Goal: Task Accomplishment & Management: Use online tool/utility

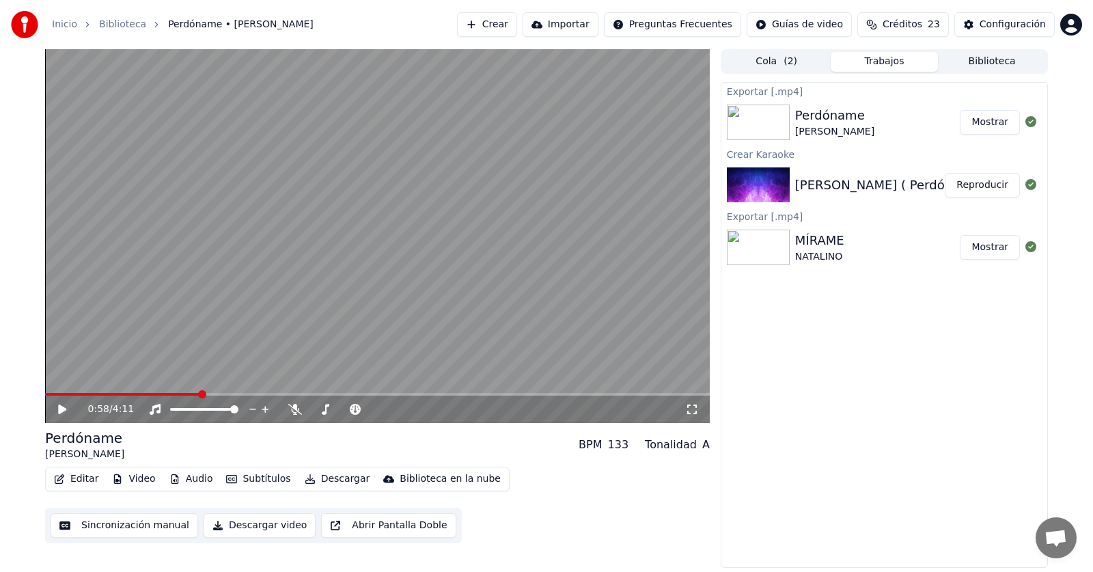
click at [505, 24] on button "Crear" at bounding box center [487, 24] width 60 height 25
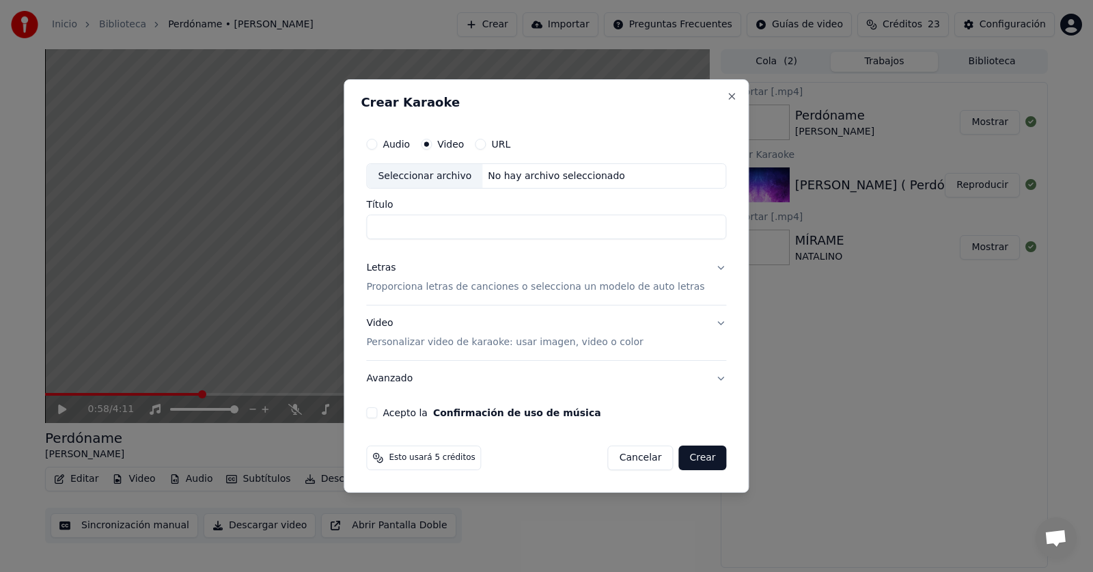
click at [431, 171] on div "Seleccionar archivo" at bounding box center [424, 176] width 115 height 25
click at [404, 284] on p "Proporciona letras de canciones o selecciona un modelo de auto letras" at bounding box center [535, 288] width 338 height 14
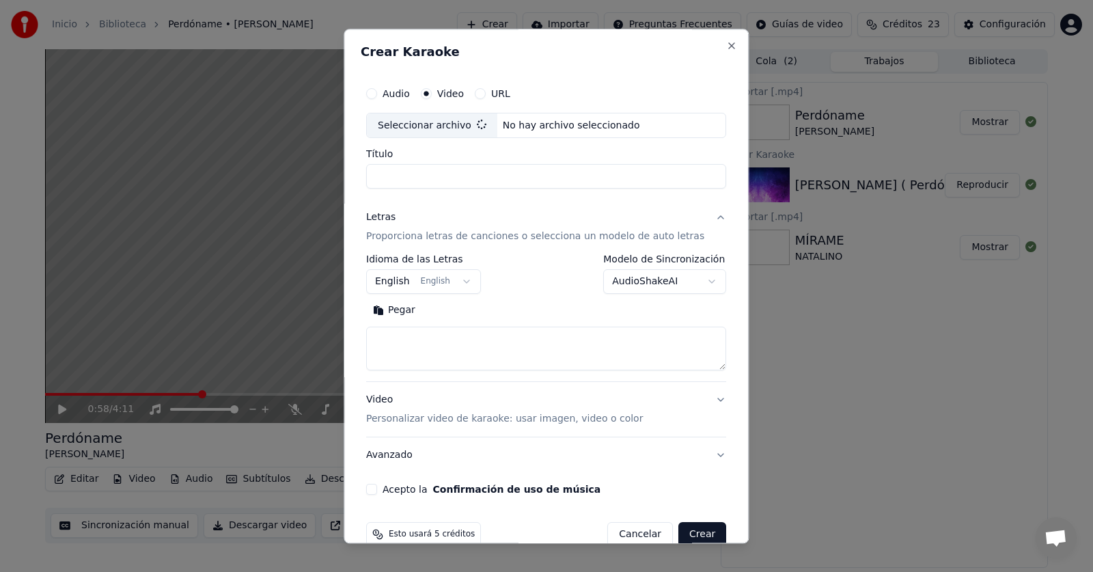
type input "**********"
click at [409, 311] on button "Pegar" at bounding box center [394, 311] width 56 height 22
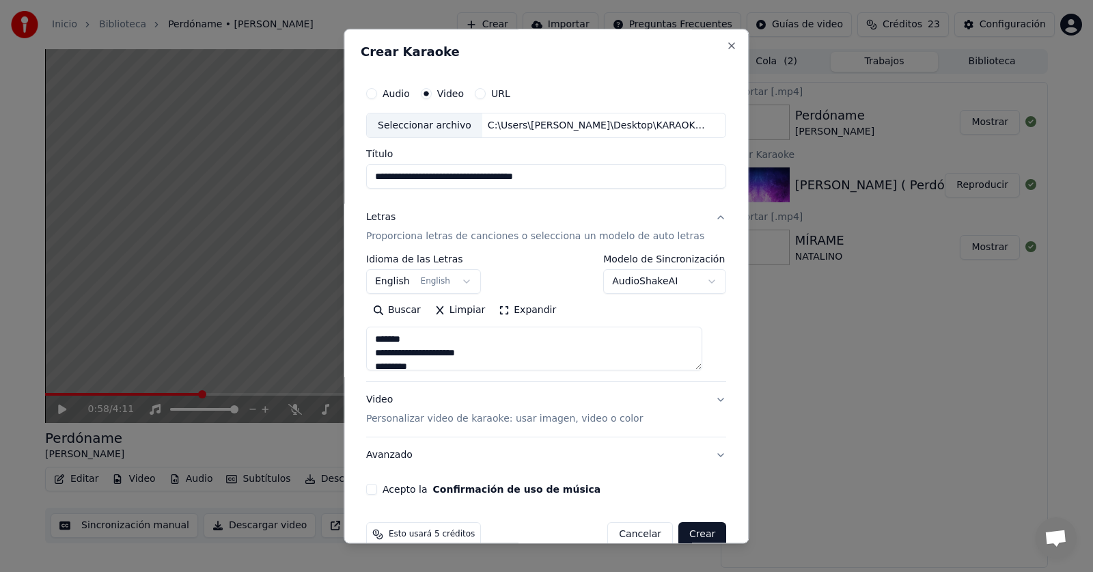
click at [377, 487] on button "Acepto la Confirmación de uso de música" at bounding box center [371, 489] width 11 height 11
type textarea "**********"
click at [688, 528] on button "Crear" at bounding box center [702, 535] width 48 height 25
select select "**"
type textarea "**********"
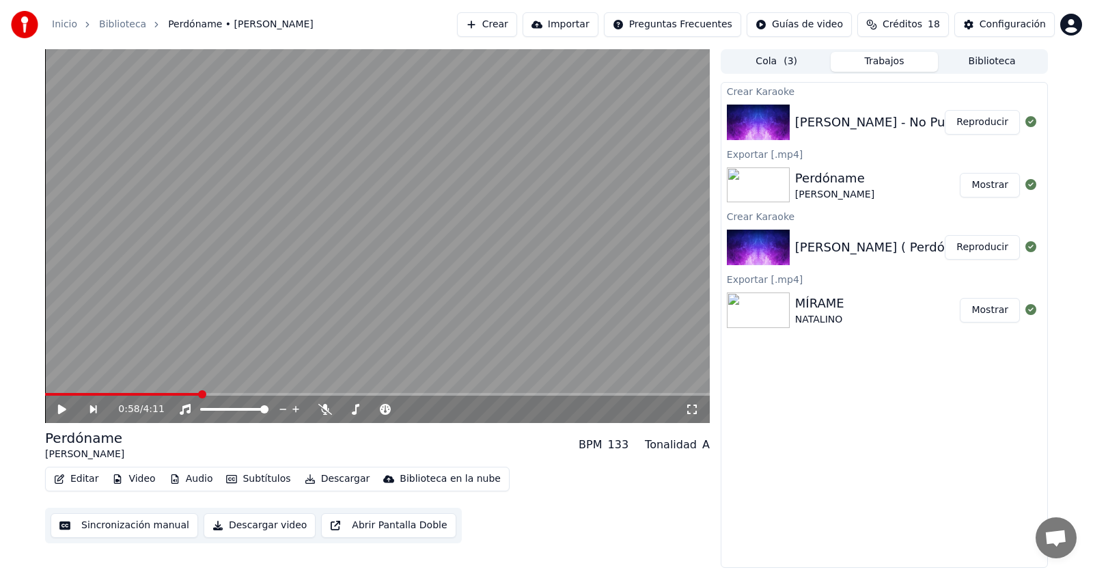
click at [960, 123] on button "Reproducir" at bounding box center [982, 122] width 75 height 25
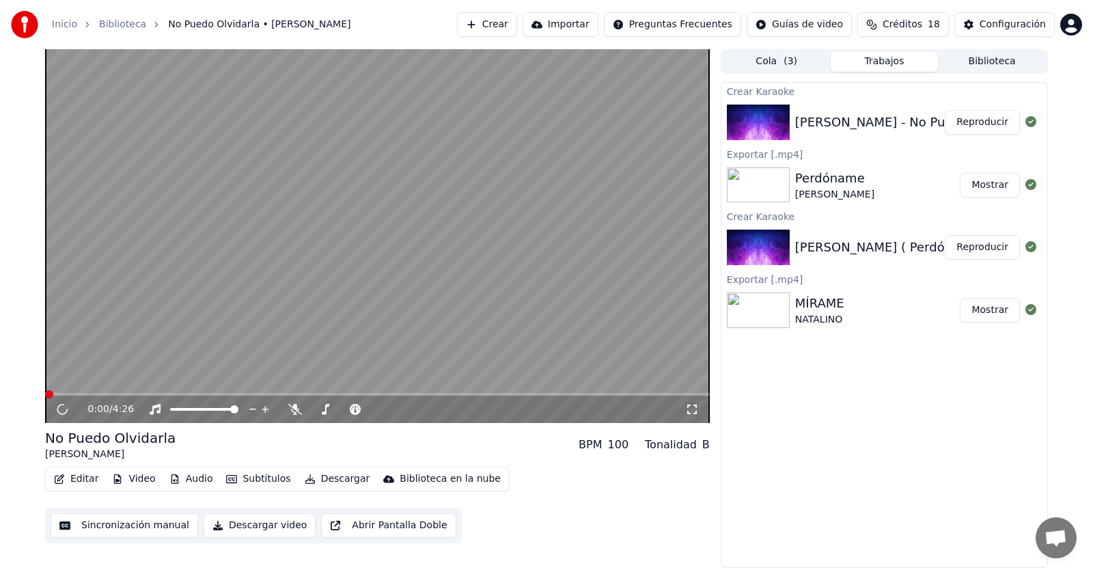
click at [81, 481] on button "Editar" at bounding box center [75, 478] width 55 height 19
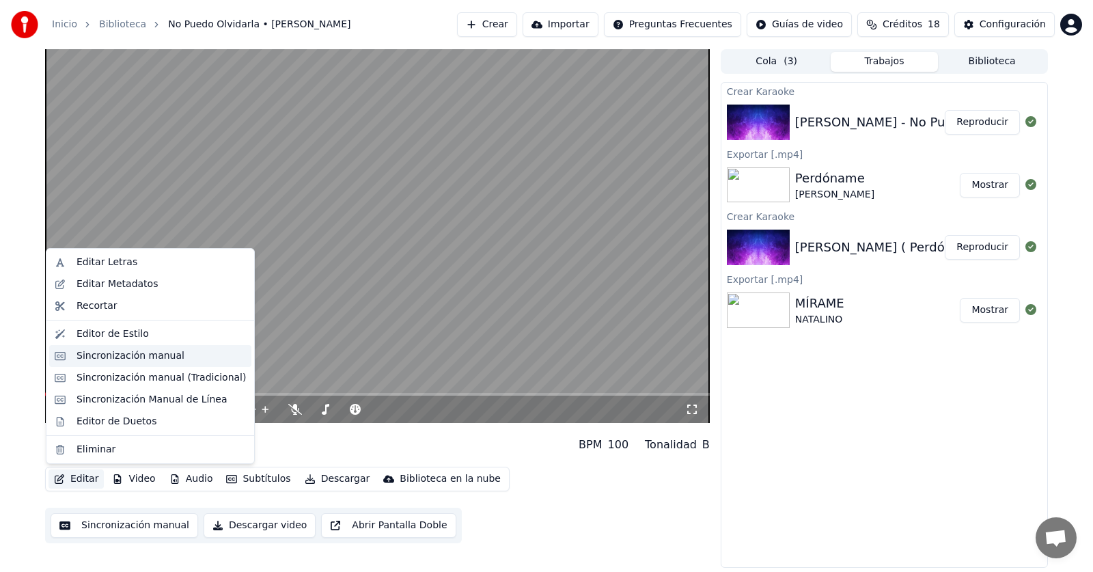
click at [127, 351] on div "Sincronización manual" at bounding box center [131, 356] width 108 height 14
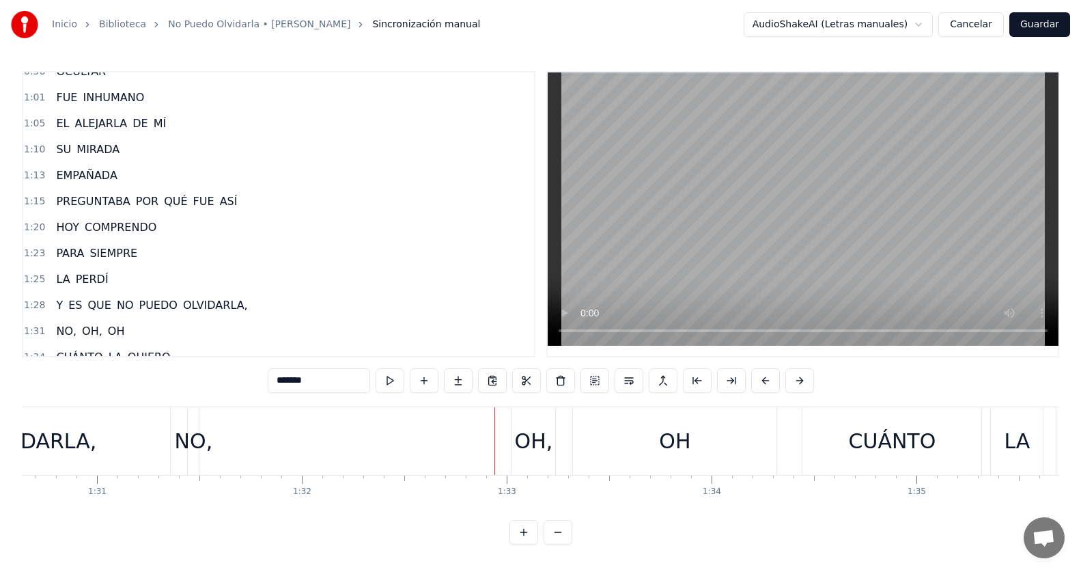
scroll to position [137, 0]
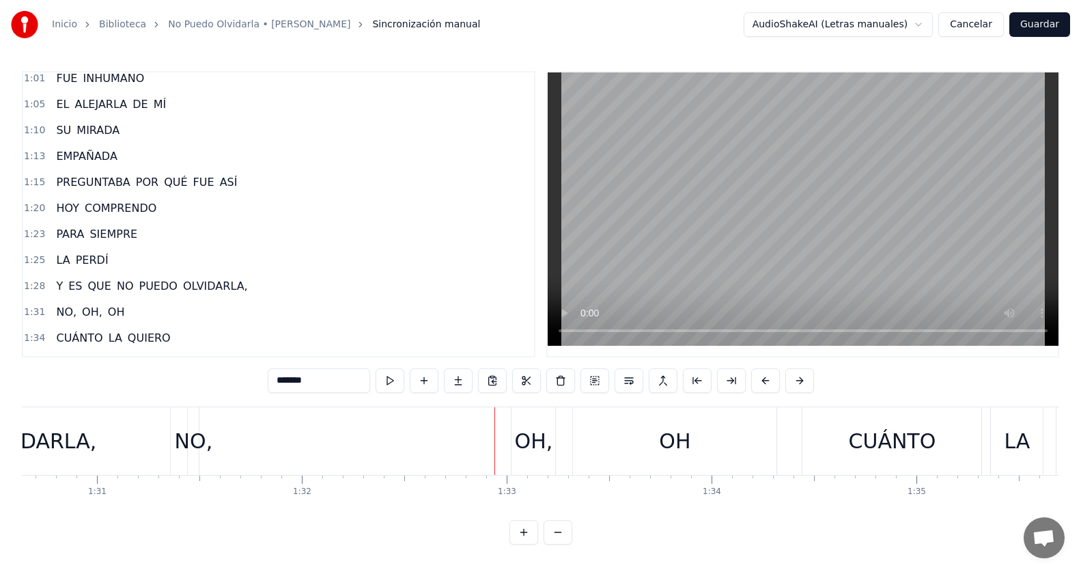
click at [253, 283] on div "1:28 Y ES QUE NO PUEDO OLVIDARLA," at bounding box center [278, 286] width 511 height 26
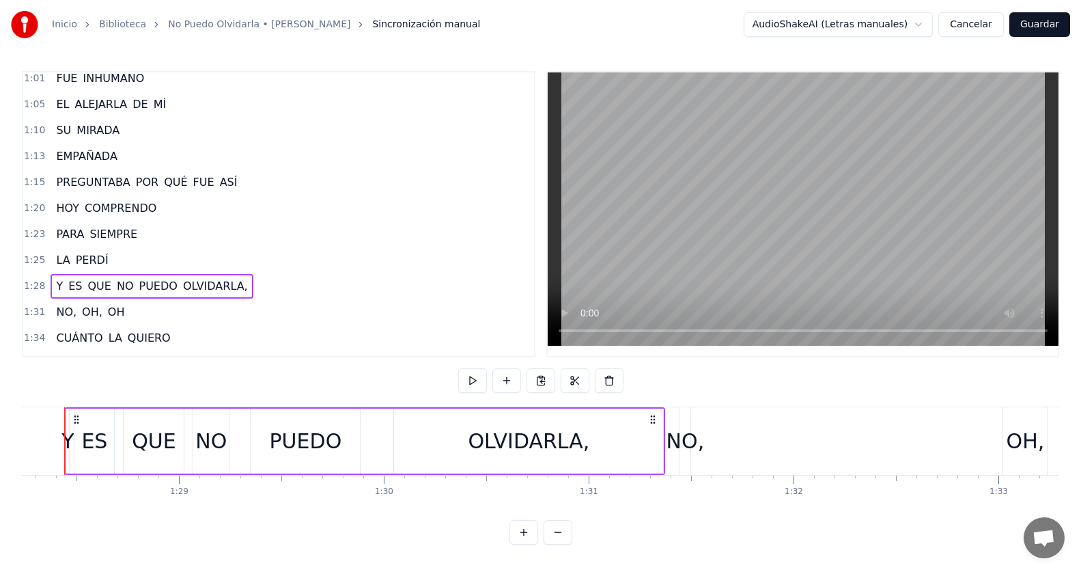
scroll to position [0, 18055]
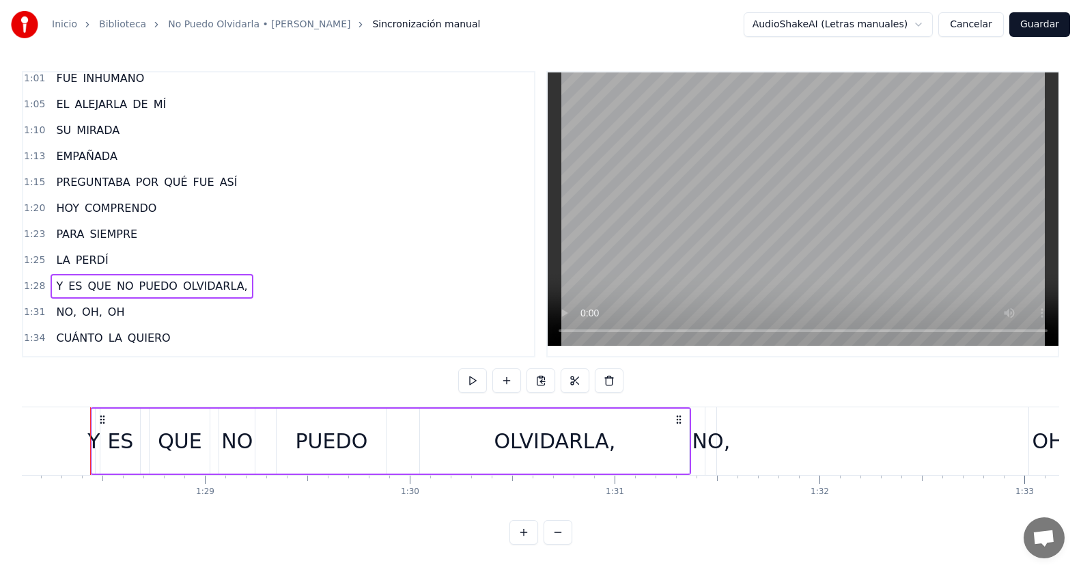
click at [64, 308] on span "NO," at bounding box center [66, 312] width 23 height 16
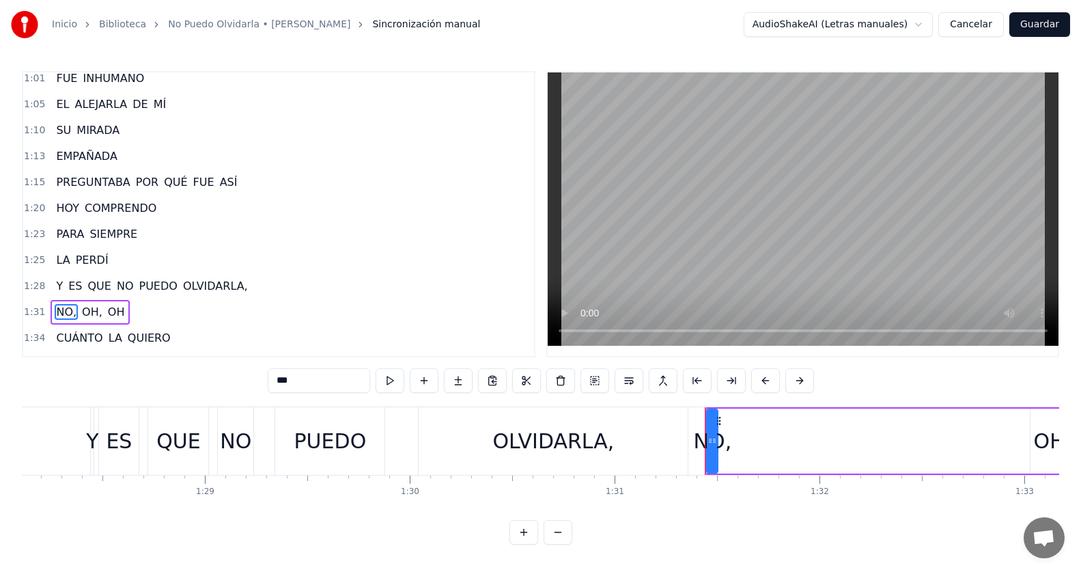
scroll to position [234, 0]
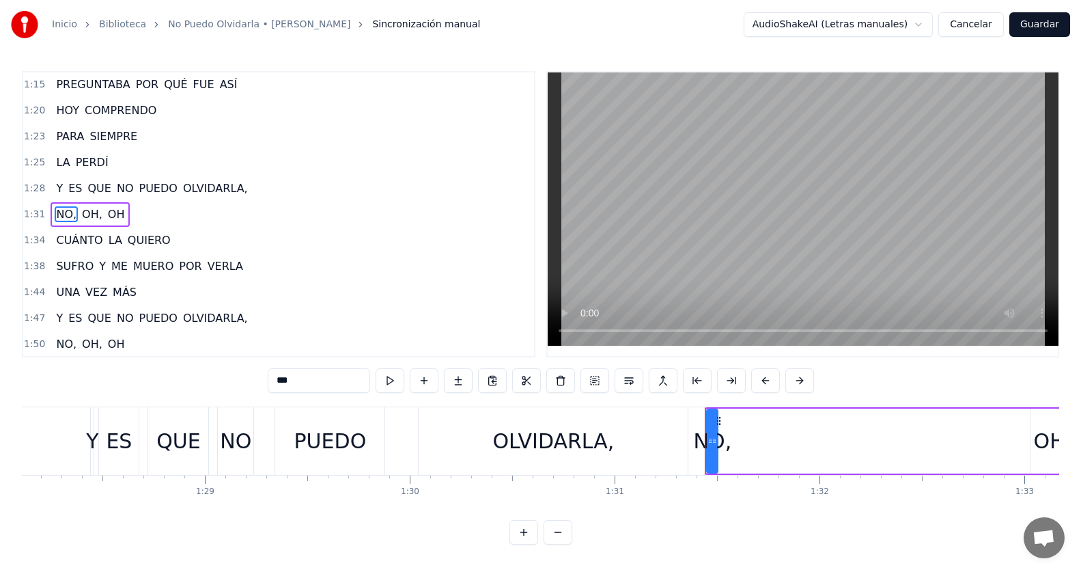
click at [638, 381] on button at bounding box center [629, 380] width 29 height 25
click at [262, 188] on div "1:28 Y ES QUE NO PUEDO OLVIDARLA," at bounding box center [278, 189] width 511 height 26
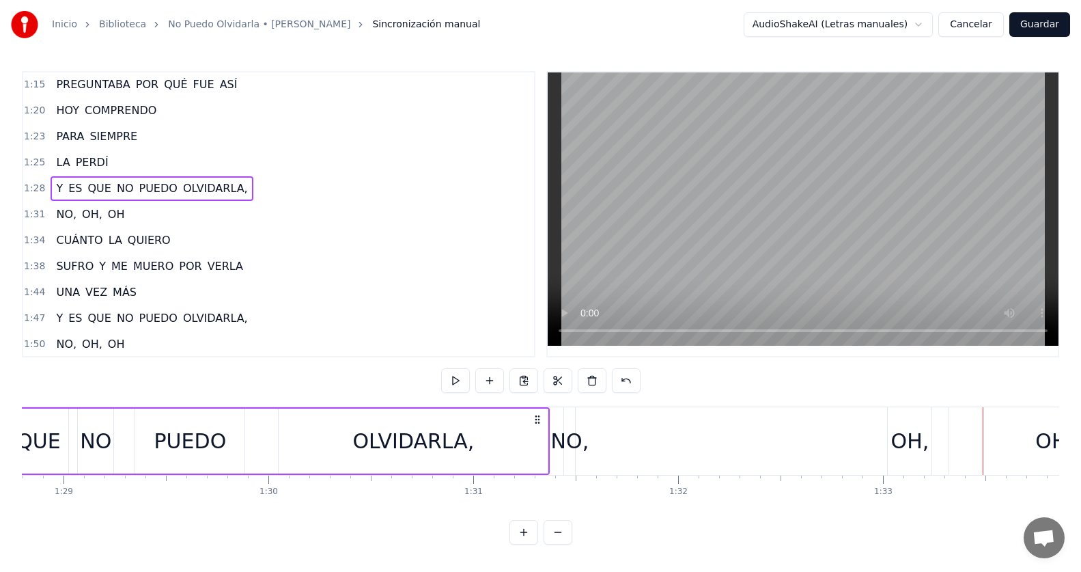
scroll to position [0, 18981]
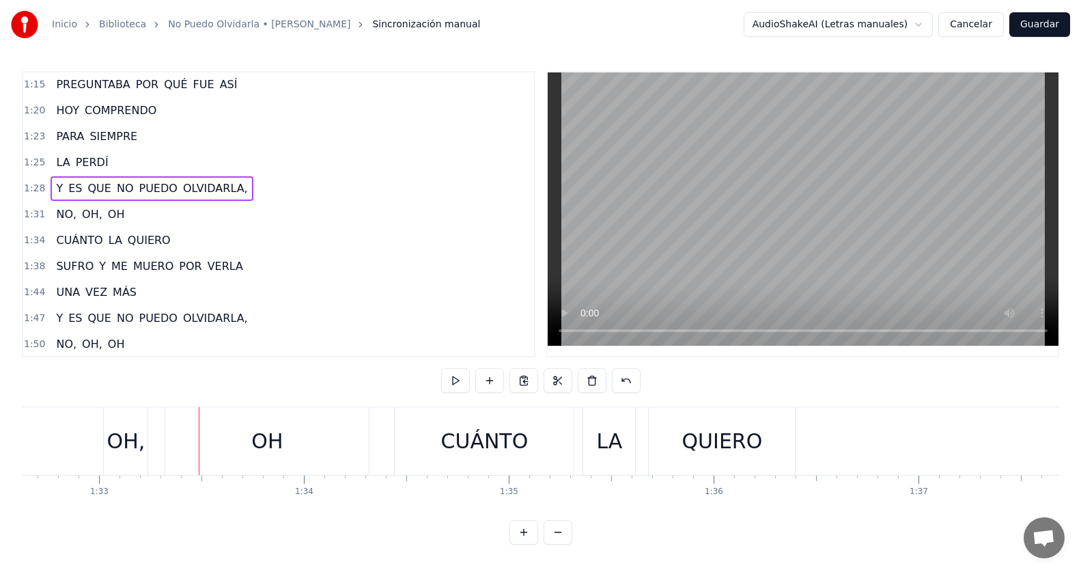
click at [216, 182] on span "OLVIDARLA," at bounding box center [216, 188] width 68 height 16
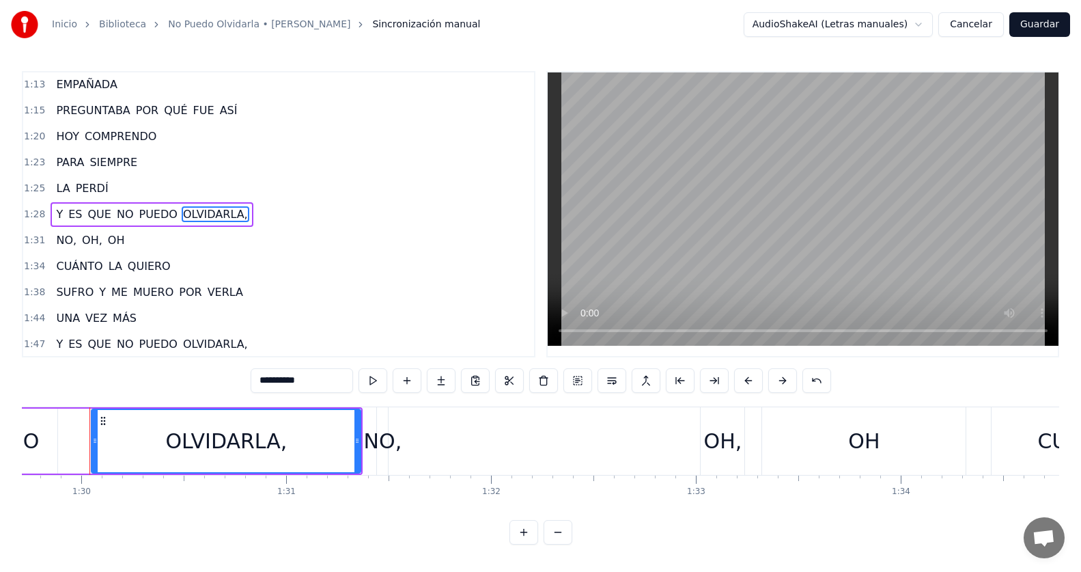
scroll to position [0, 18383]
click at [223, 215] on span "OLVIDARLA," at bounding box center [216, 214] width 68 height 16
click at [222, 213] on span "OLVIDARLA," at bounding box center [216, 214] width 68 height 16
click at [55, 242] on span "NO," at bounding box center [66, 240] width 23 height 16
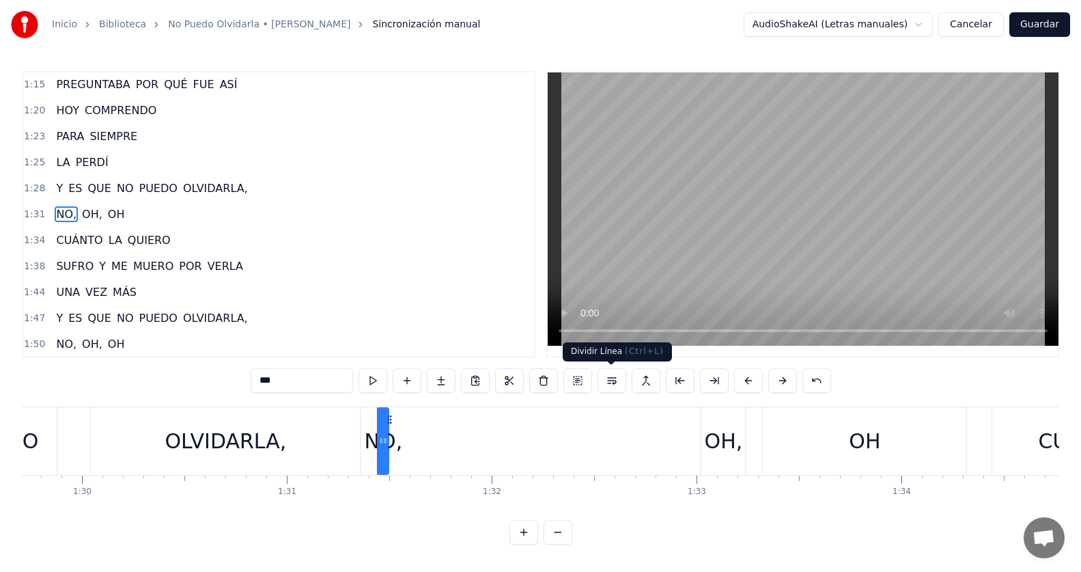
click at [617, 379] on button at bounding box center [612, 380] width 29 height 25
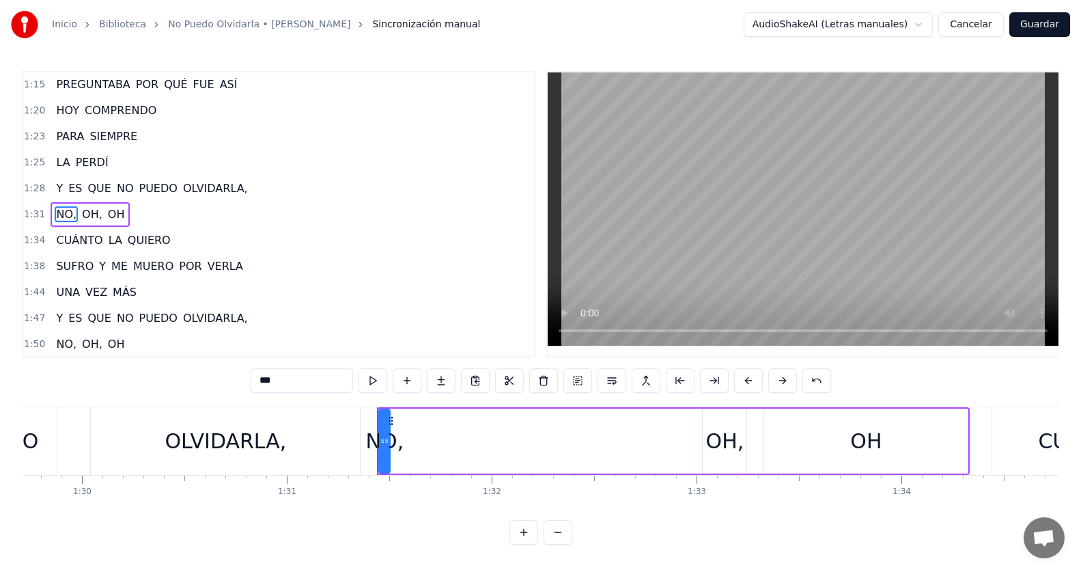
click at [223, 188] on span "OLVIDARLA," at bounding box center [216, 188] width 68 height 16
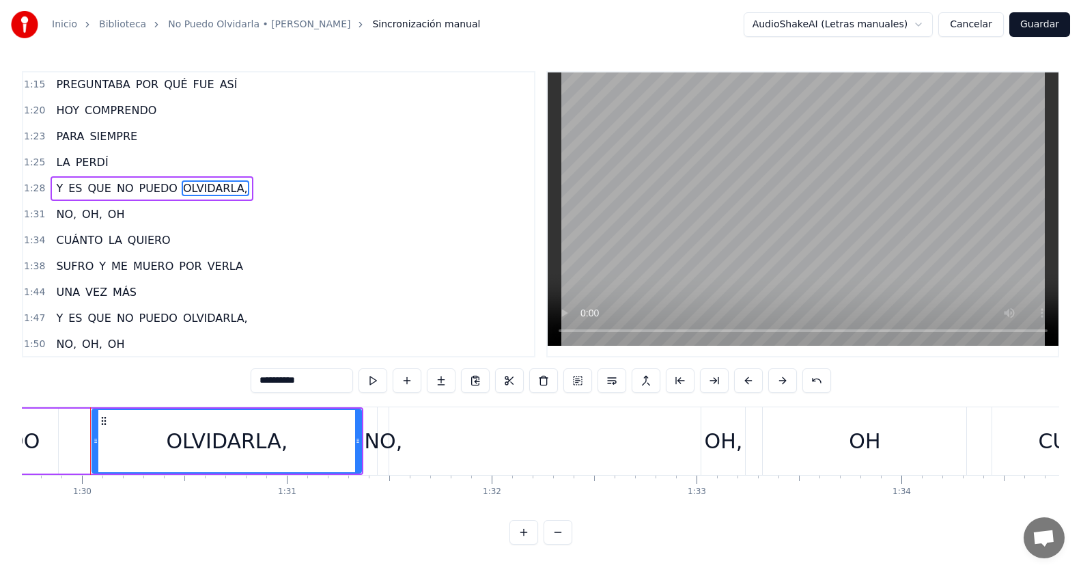
scroll to position [208, 0]
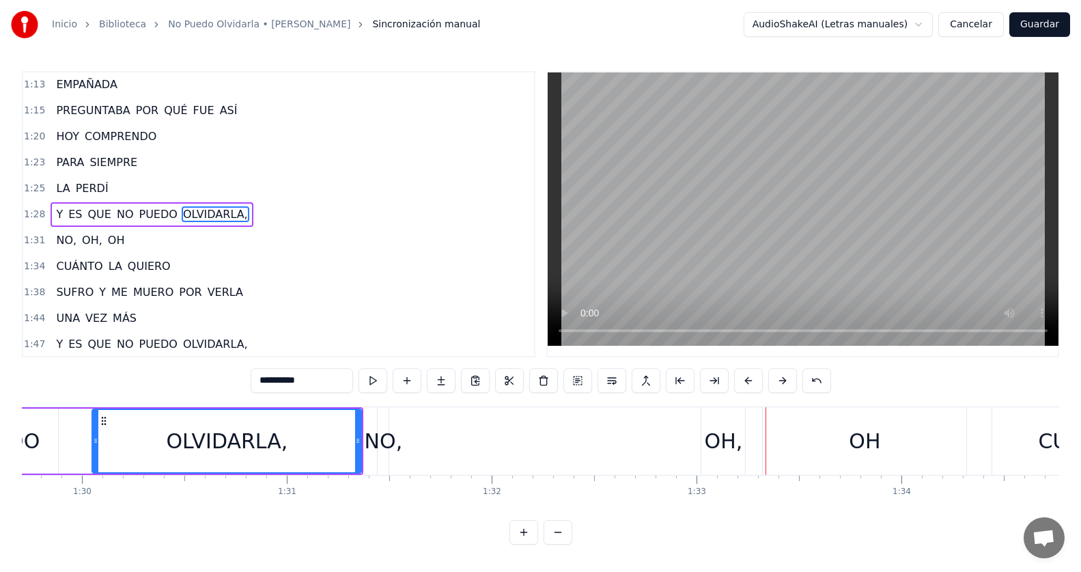
click at [87, 241] on span "OH," at bounding box center [92, 240] width 23 height 16
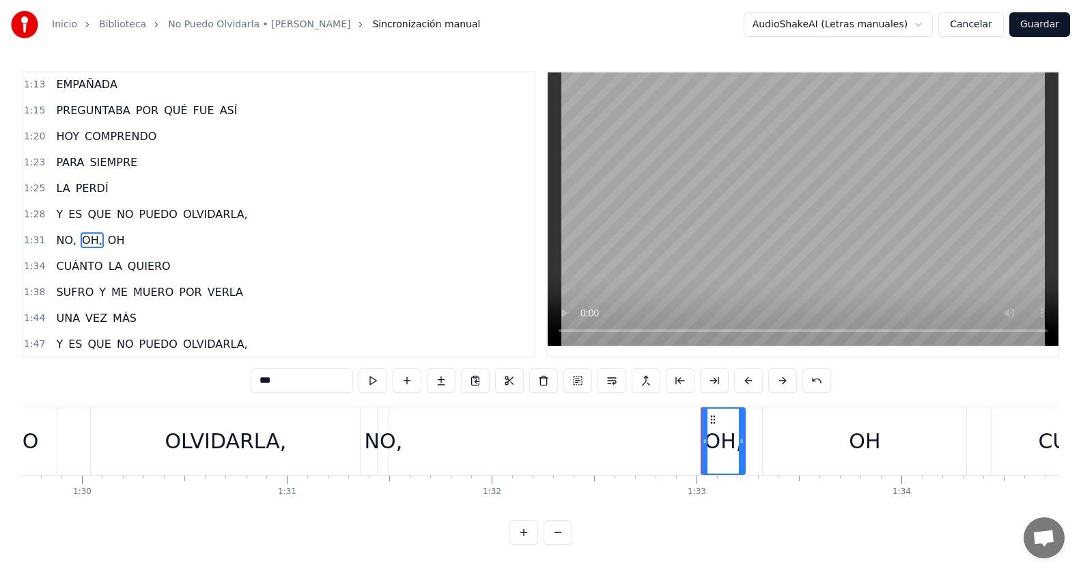
scroll to position [234, 0]
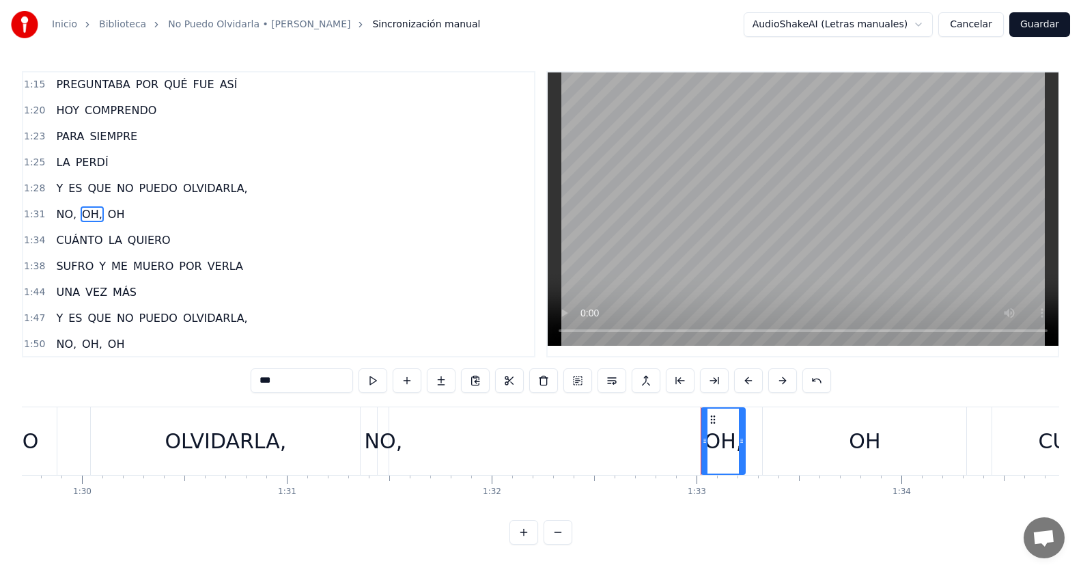
click at [70, 208] on span "NO," at bounding box center [66, 214] width 23 height 16
click at [84, 210] on span "OH," at bounding box center [92, 214] width 23 height 16
drag, startPoint x: 714, startPoint y: 421, endPoint x: 656, endPoint y: 421, distance: 57.4
click at [656, 421] on icon at bounding box center [655, 419] width 11 height 11
click at [840, 432] on div "OH" at bounding box center [865, 441] width 204 height 68
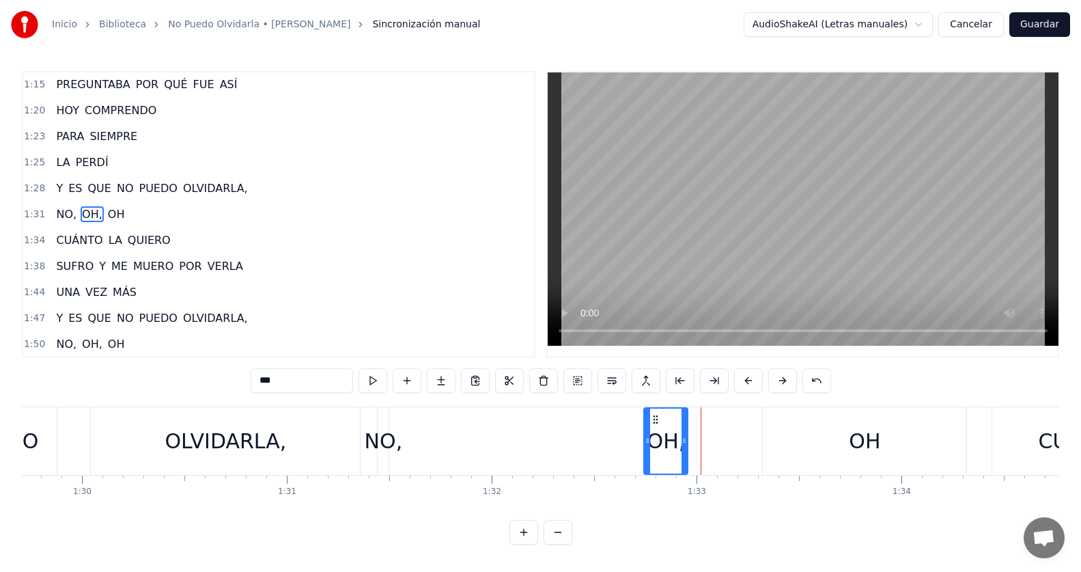
type input "**"
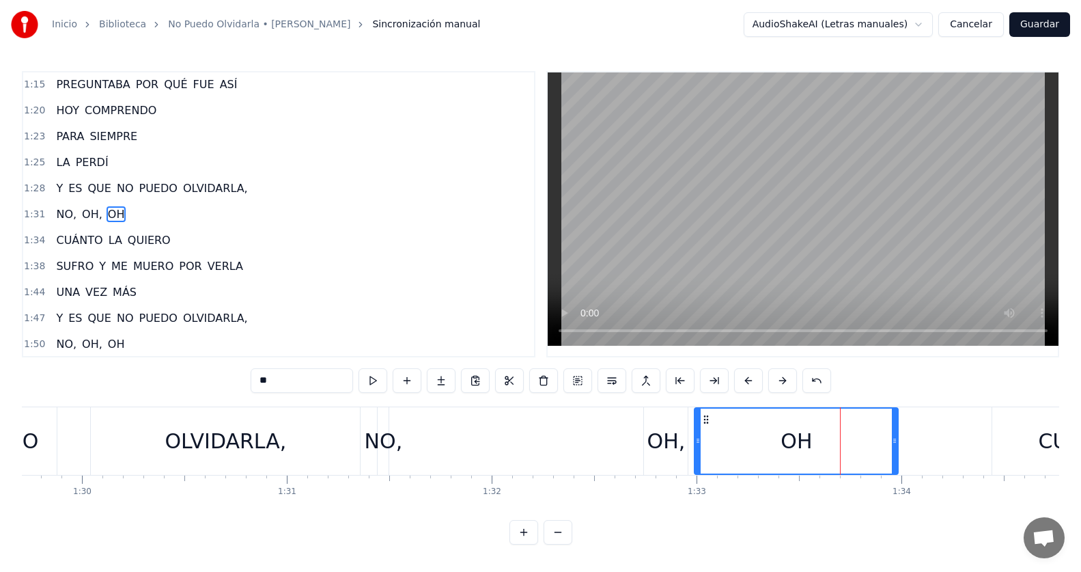
drag, startPoint x: 775, startPoint y: 417, endPoint x: 706, endPoint y: 408, distance: 68.9
click at [706, 408] on div "OH" at bounding box center [796, 440] width 202 height 65
click at [145, 217] on div "1:31 NO, [GEOGRAPHIC_DATA], [GEOGRAPHIC_DATA]" at bounding box center [278, 215] width 511 height 26
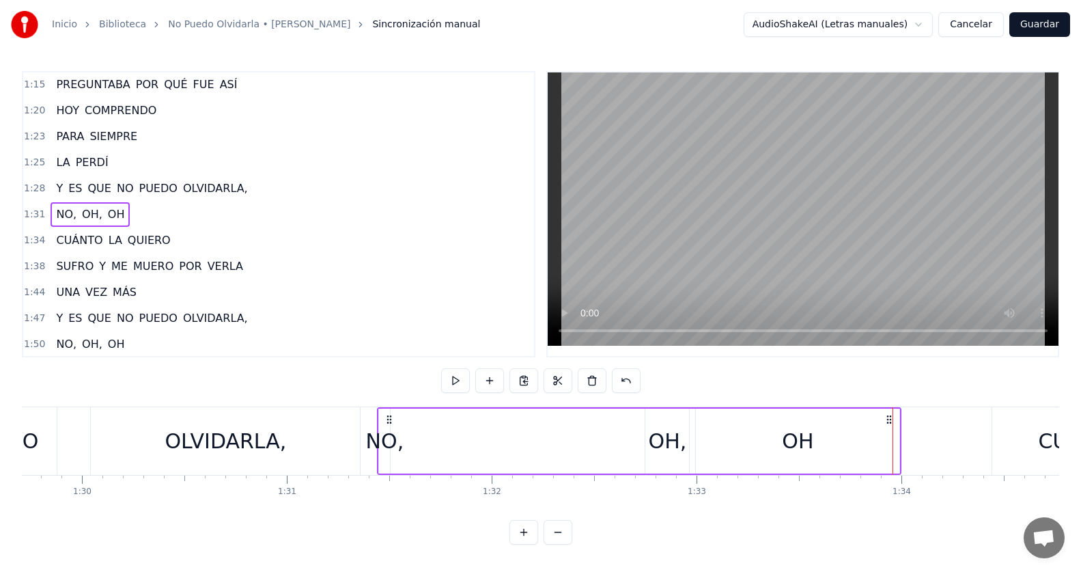
click at [781, 447] on div "OH" at bounding box center [798, 440] width 204 height 65
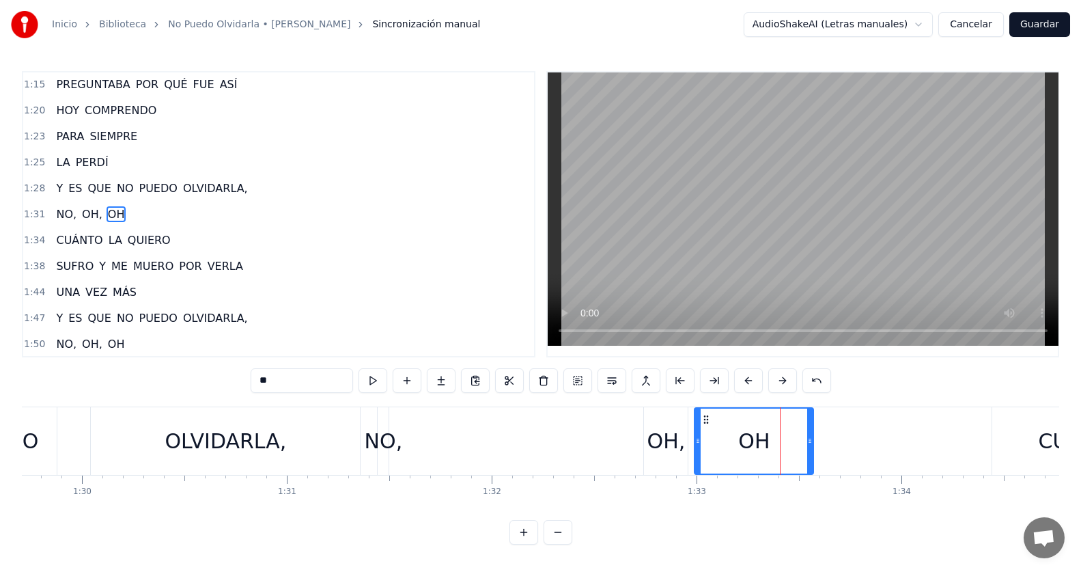
drag, startPoint x: 896, startPoint y: 443, endPoint x: 811, endPoint y: 455, distance: 85.6
click at [811, 455] on div at bounding box center [809, 440] width 5 height 65
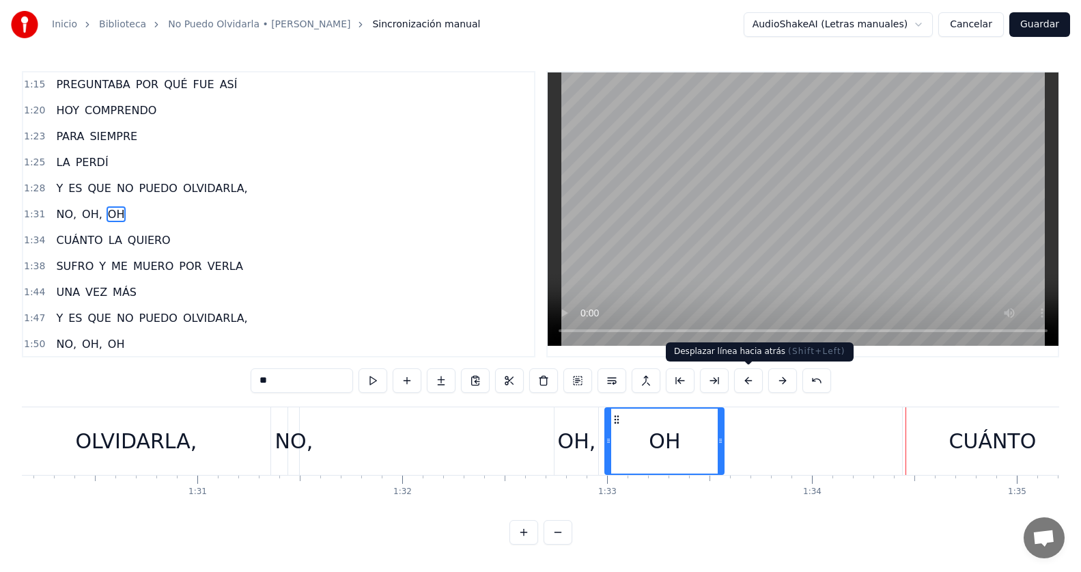
scroll to position [0, 19287]
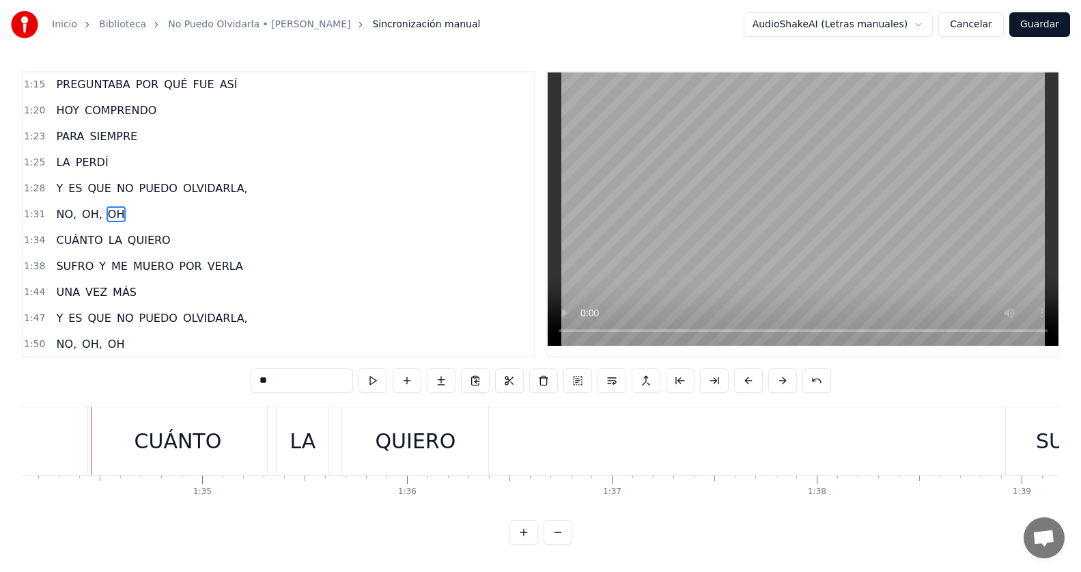
click at [148, 214] on div "1:31 NO, [GEOGRAPHIC_DATA], [GEOGRAPHIC_DATA]" at bounding box center [278, 215] width 511 height 26
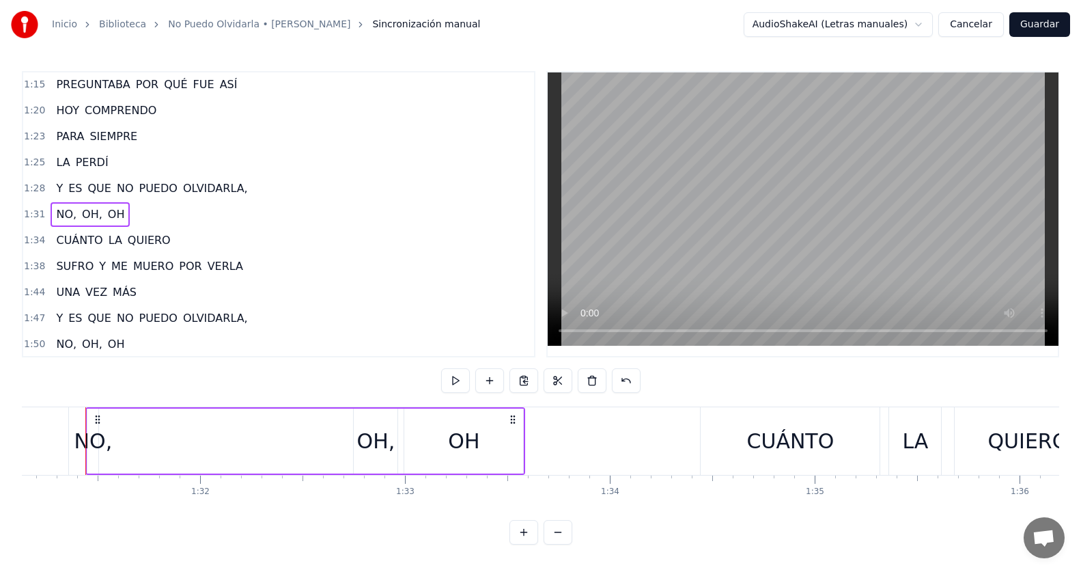
scroll to position [0, 18670]
click at [70, 215] on span "NO," at bounding box center [66, 214] width 23 height 16
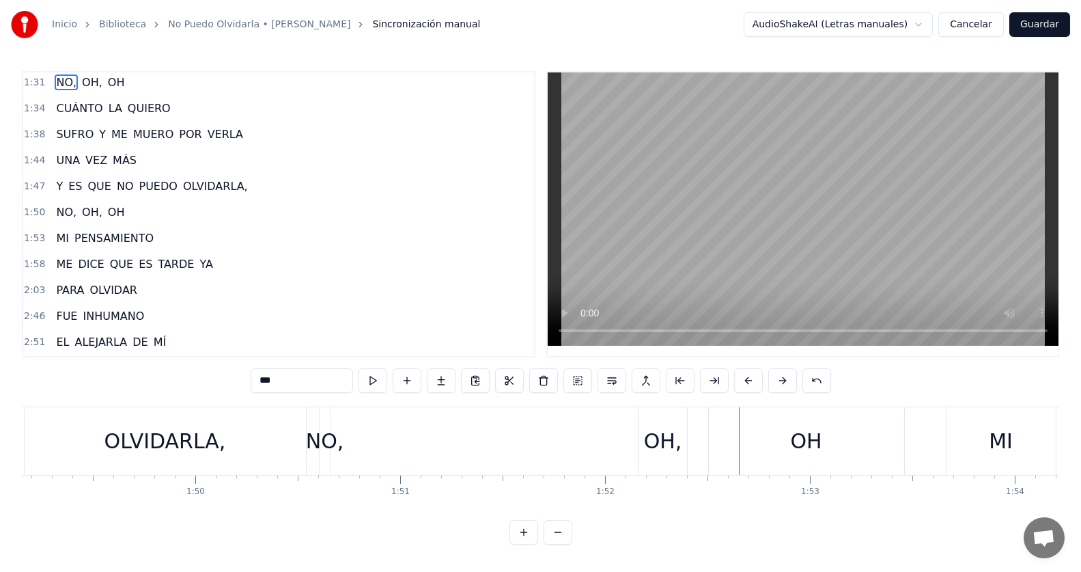
scroll to position [371, 0]
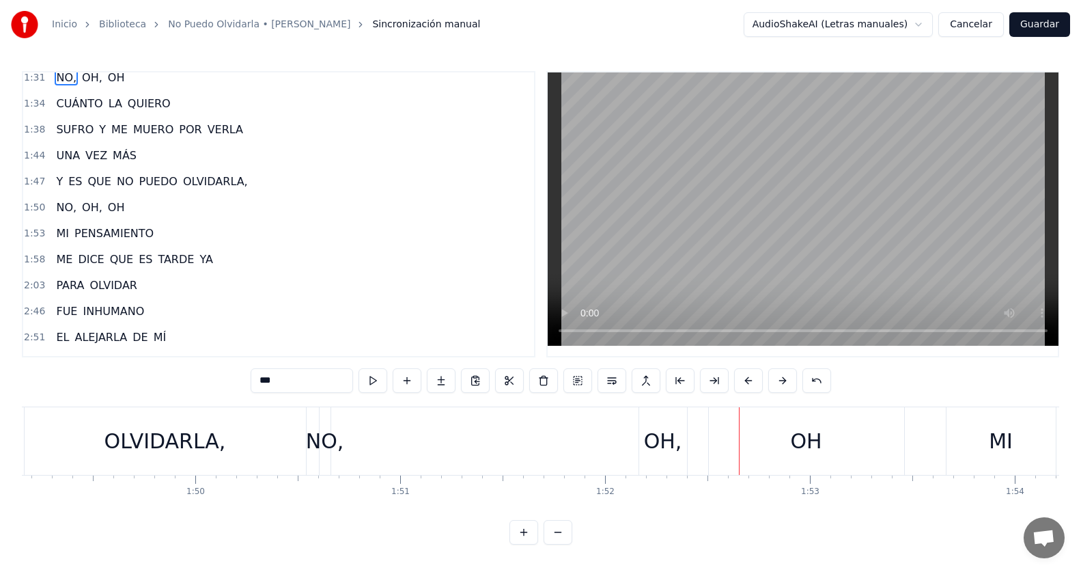
click at [82, 210] on span "OH," at bounding box center [92, 207] width 23 height 16
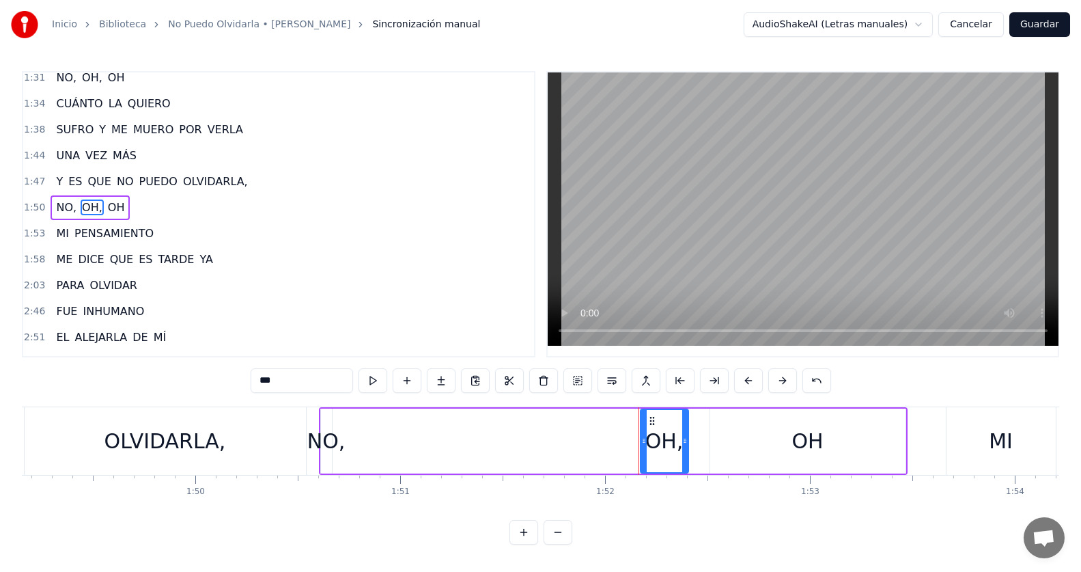
scroll to position [364, 0]
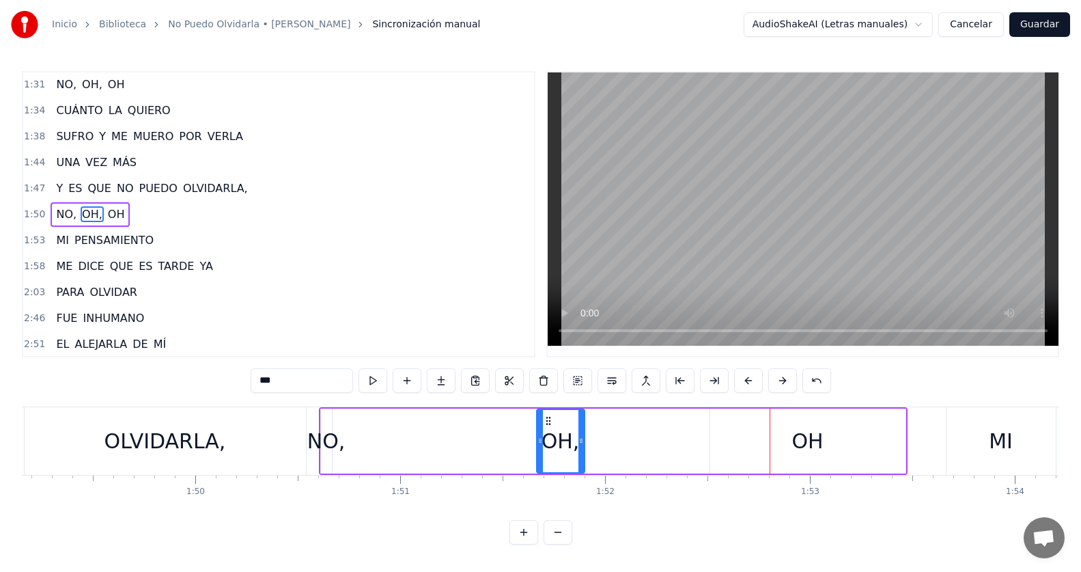
drag, startPoint x: 652, startPoint y: 417, endPoint x: 548, endPoint y: 403, distance: 104.7
click at [548, 403] on div "0:42 TODAVÍA 0:46 NO LA HE PODIDO OLVIDAR 0:51 ES INÚTIL 0:54 NO LO PUEDO 0:56 …" at bounding box center [541, 307] width 1038 height 473
click at [805, 441] on div "OH" at bounding box center [807, 441] width 31 height 31
type input "**"
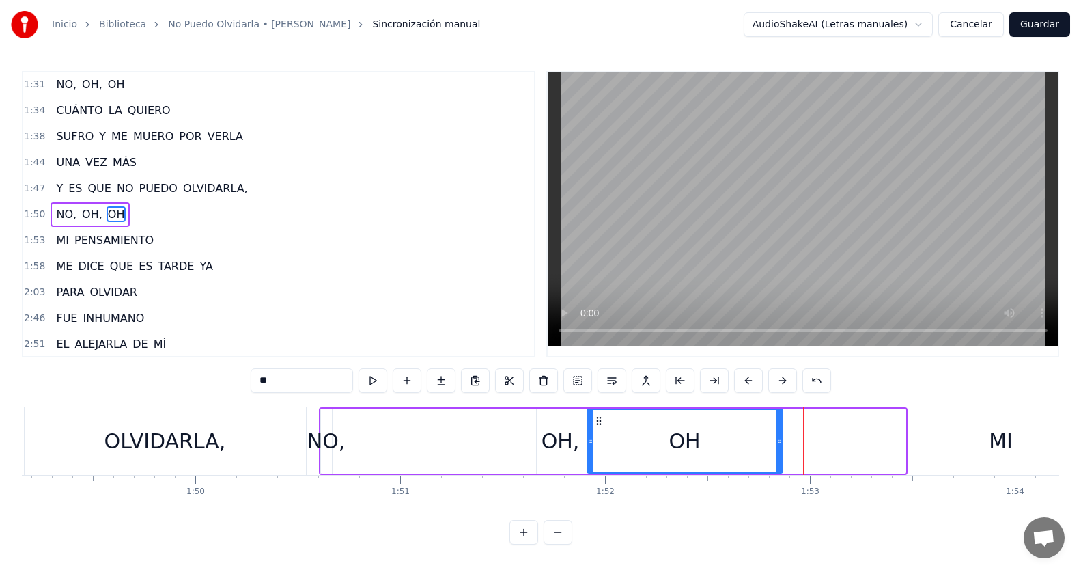
drag, startPoint x: 723, startPoint y: 415, endPoint x: 600, endPoint y: 422, distance: 123.2
click at [600, 422] on icon at bounding box center [599, 420] width 11 height 11
click at [141, 212] on div "1:50 NO, [GEOGRAPHIC_DATA], [GEOGRAPHIC_DATA]" at bounding box center [278, 215] width 511 height 26
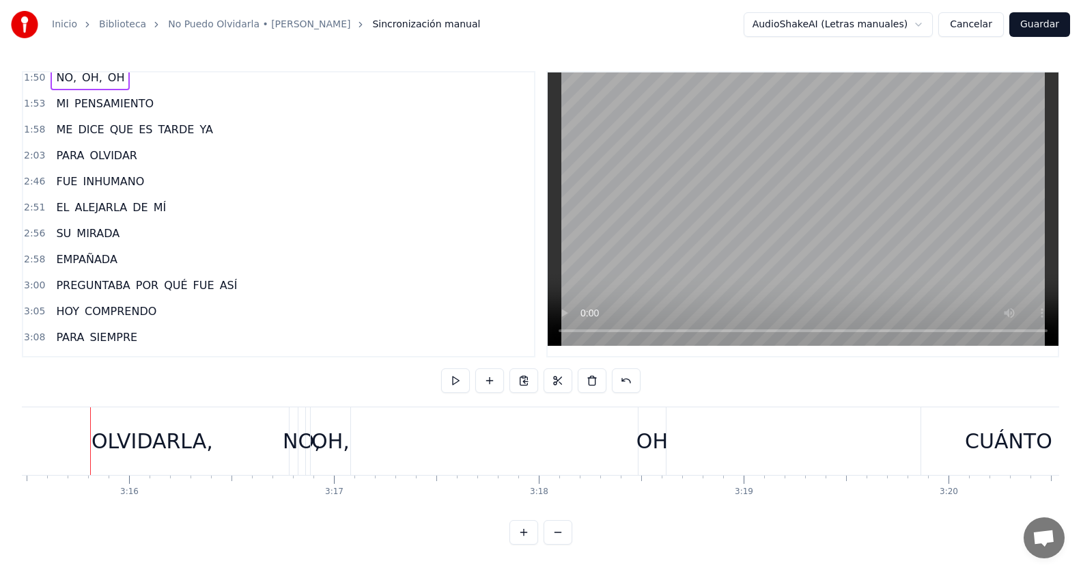
scroll to position [637, 0]
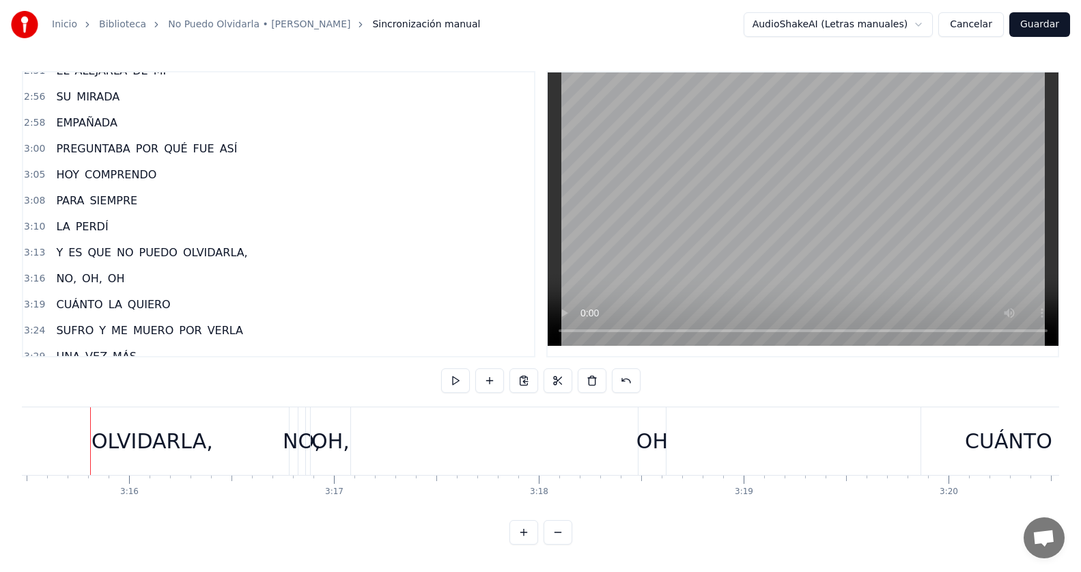
click at [217, 249] on span "OLVIDARLA," at bounding box center [216, 253] width 68 height 16
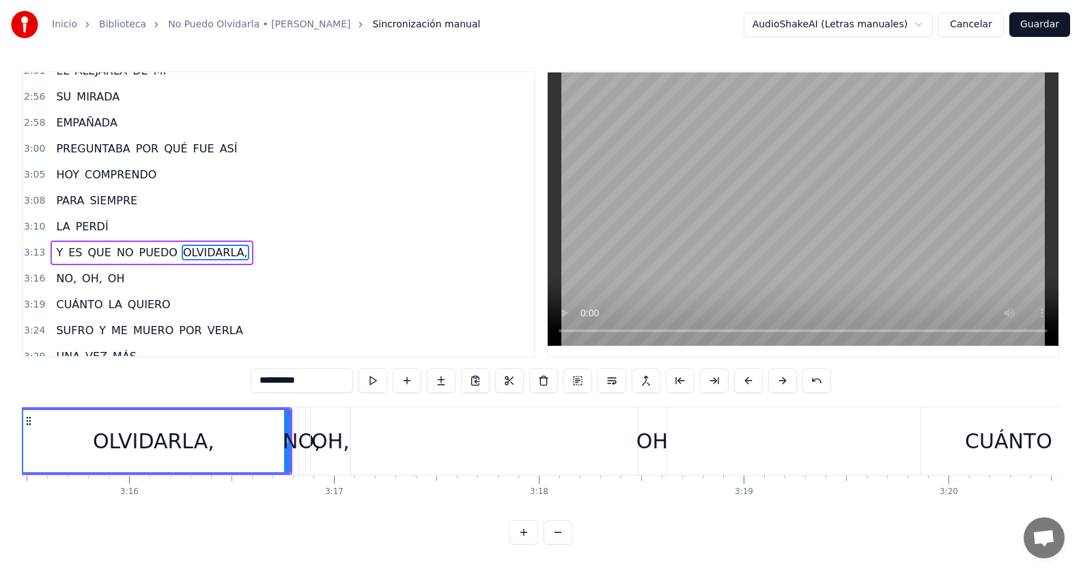
scroll to position [643, 0]
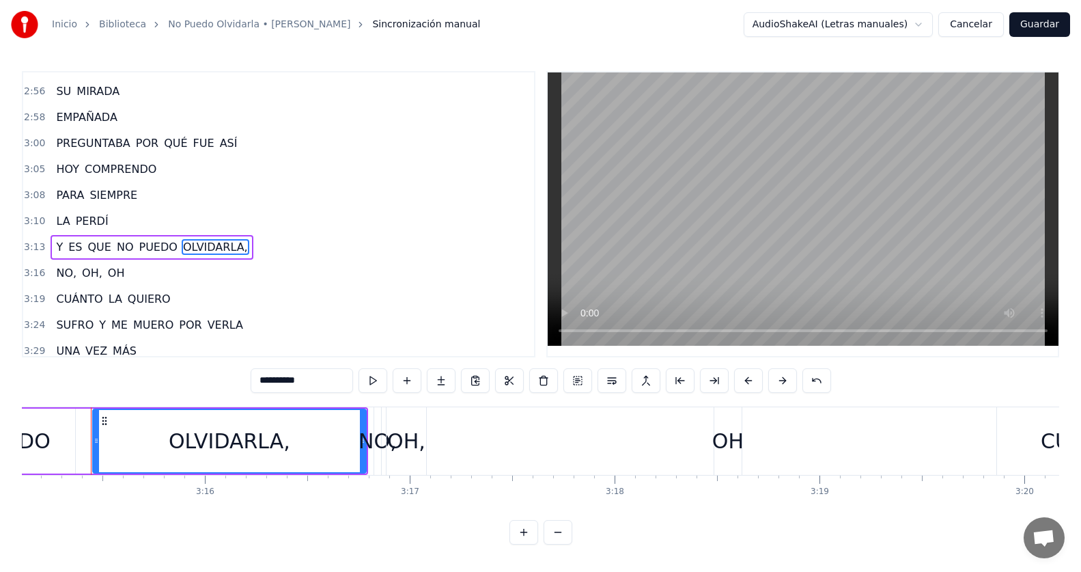
click at [246, 245] on div "3:13 Y ES QUE NO PUEDO OLVIDARLA," at bounding box center [278, 247] width 511 height 26
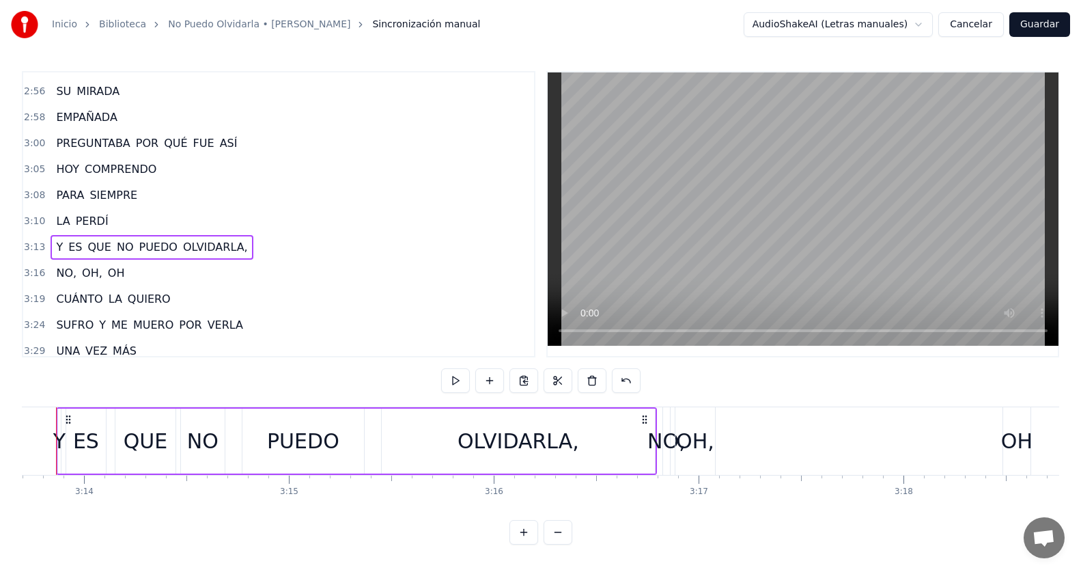
scroll to position [0, 39658]
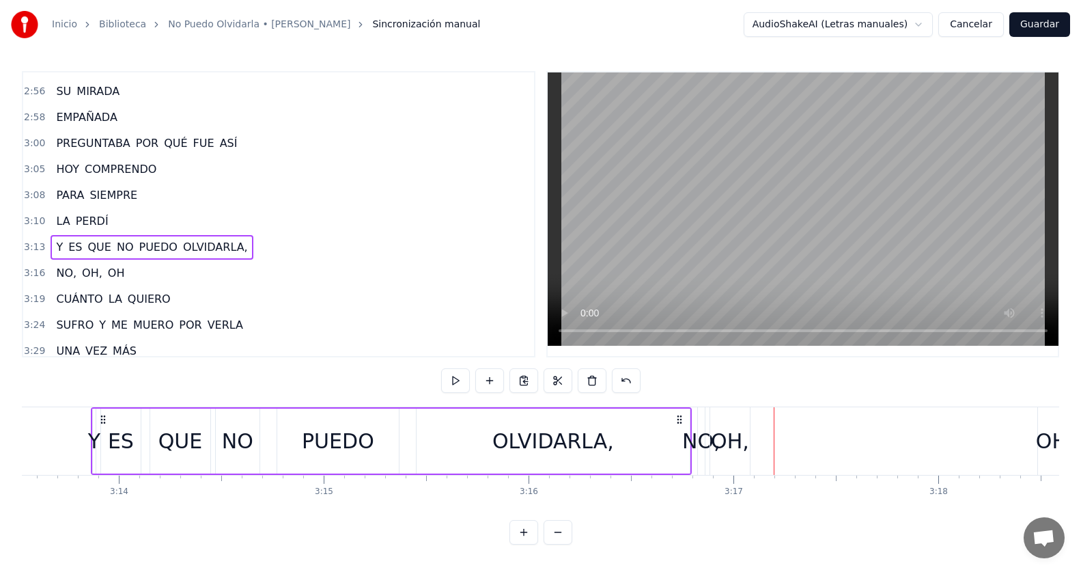
click at [67, 276] on span "NO," at bounding box center [66, 273] width 23 height 16
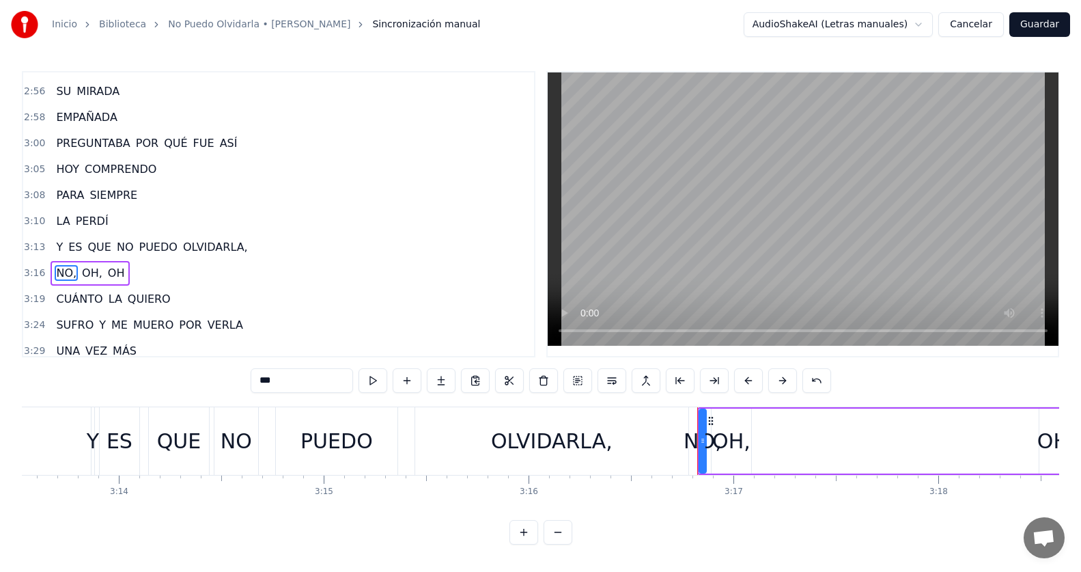
scroll to position [702, 0]
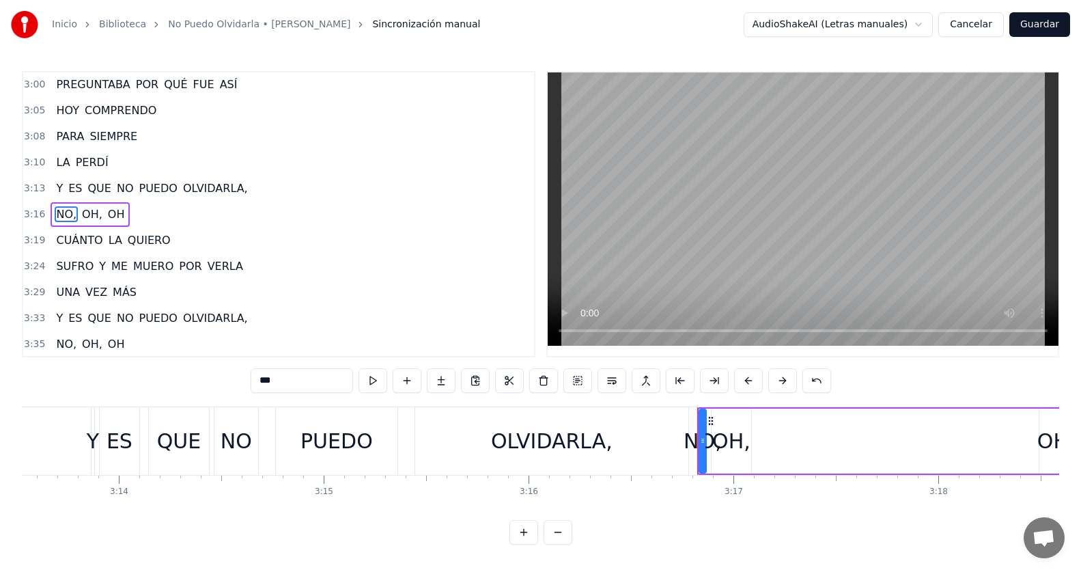
click at [89, 218] on span "OH," at bounding box center [92, 214] width 23 height 16
drag, startPoint x: 733, startPoint y: 417, endPoint x: 785, endPoint y: 426, distance: 52.6
click at [785, 426] on icon at bounding box center [784, 420] width 11 height 11
click at [66, 210] on span "NO," at bounding box center [66, 214] width 23 height 16
type input "***"
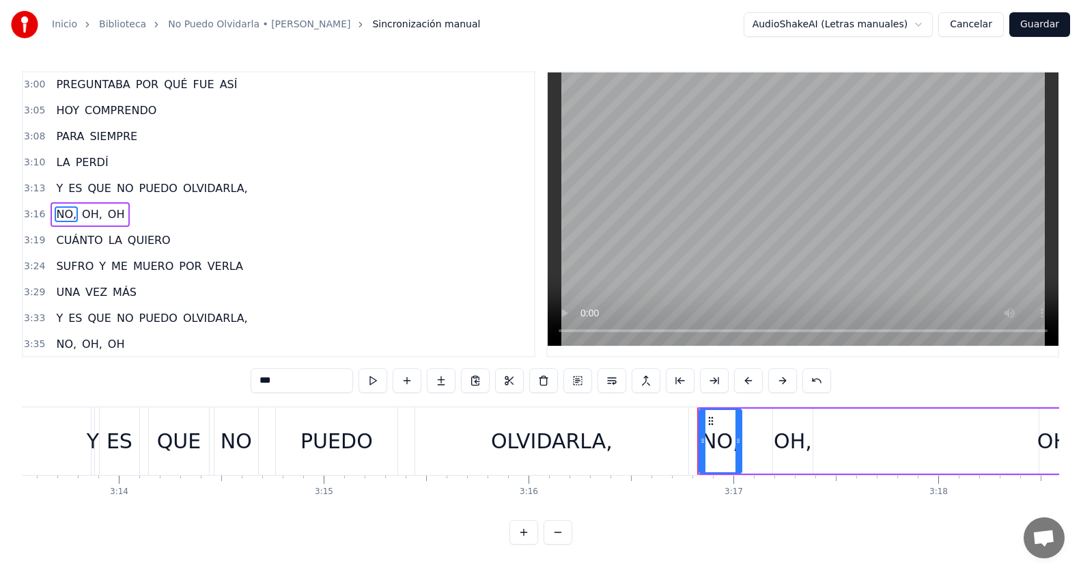
drag, startPoint x: 704, startPoint y: 441, endPoint x: 740, endPoint y: 444, distance: 35.7
click at [740, 444] on icon at bounding box center [738, 440] width 5 height 11
click at [167, 210] on div "3:16 NO, [GEOGRAPHIC_DATA], [GEOGRAPHIC_DATA]" at bounding box center [278, 215] width 511 height 26
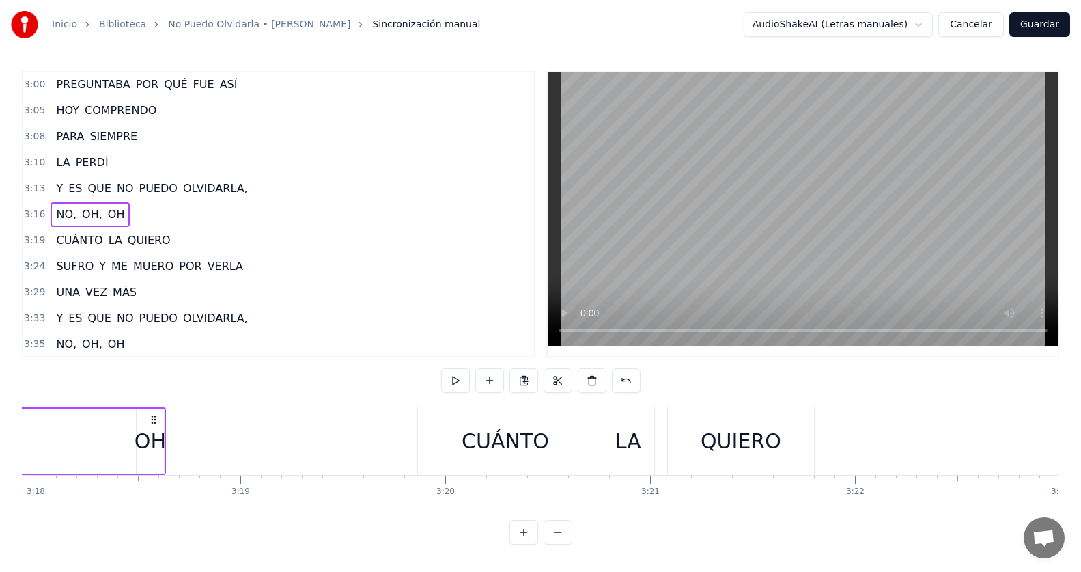
scroll to position [0, 40614]
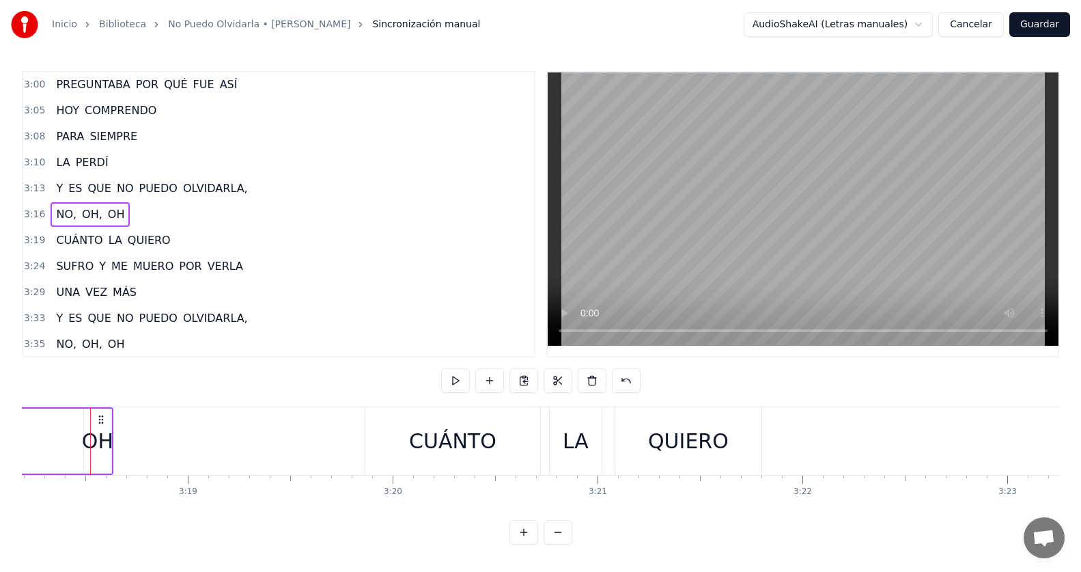
click at [105, 440] on div "OH" at bounding box center [97, 441] width 31 height 31
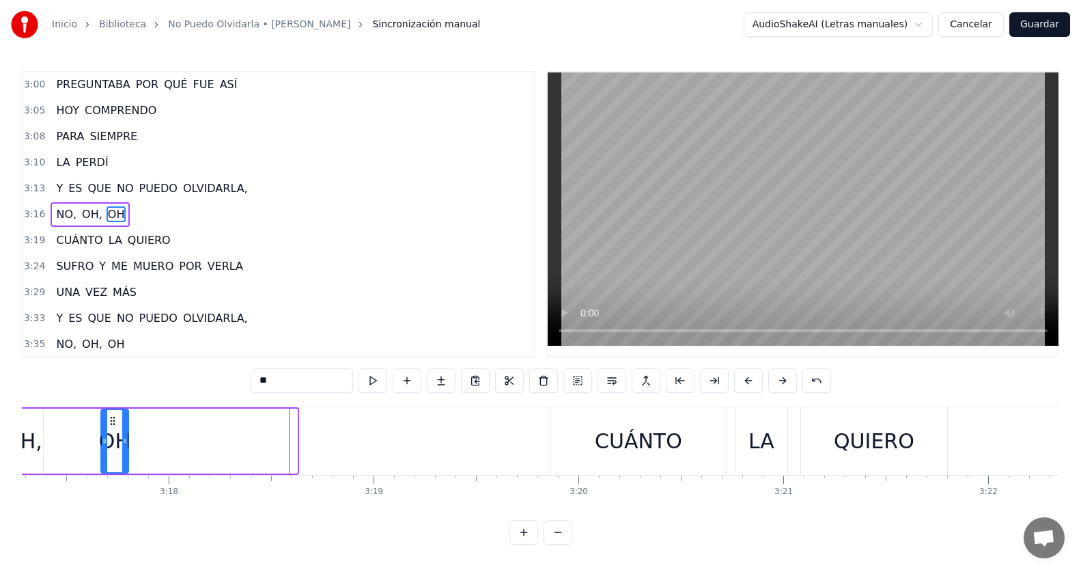
drag, startPoint x: 92, startPoint y: 417, endPoint x: 41, endPoint y: 411, distance: 51.7
click at [102, 411] on div "OH" at bounding box center [115, 441] width 26 height 62
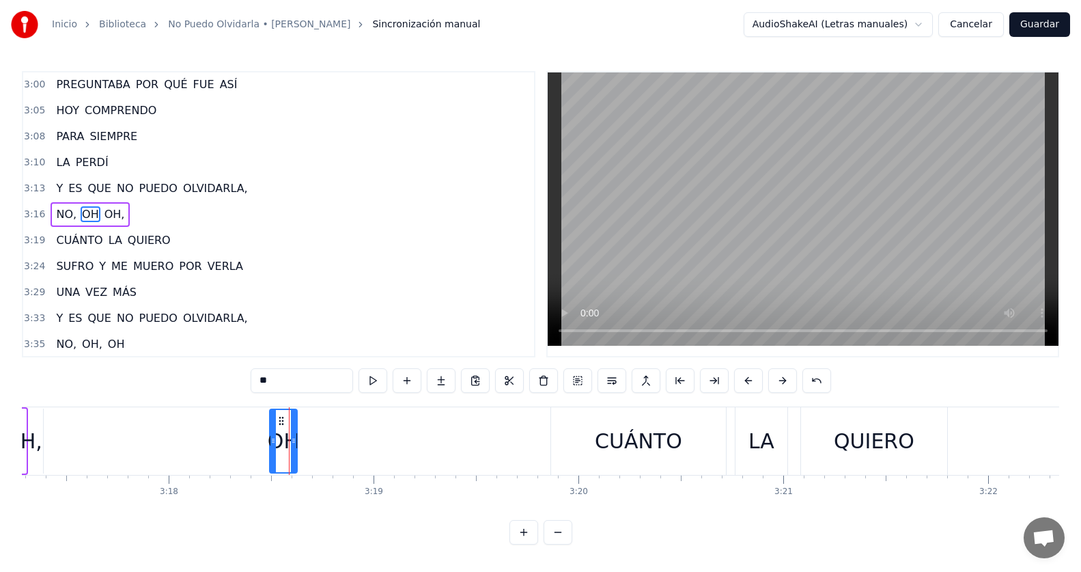
scroll to position [0, 40394]
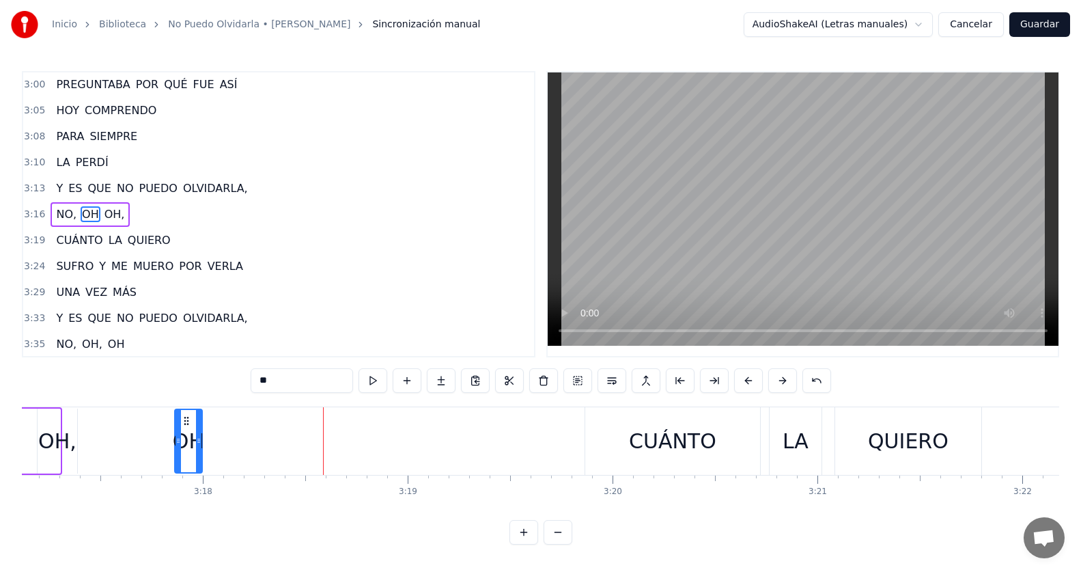
drag, startPoint x: 46, startPoint y: 417, endPoint x: 189, endPoint y: 428, distance: 142.5
drag, startPoint x: 198, startPoint y: 433, endPoint x: 232, endPoint y: 436, distance: 34.3
click at [232, 436] on div at bounding box center [231, 441] width 5 height 62
click at [138, 218] on div "3:16 NO, [GEOGRAPHIC_DATA], [GEOGRAPHIC_DATA]" at bounding box center [278, 215] width 511 height 26
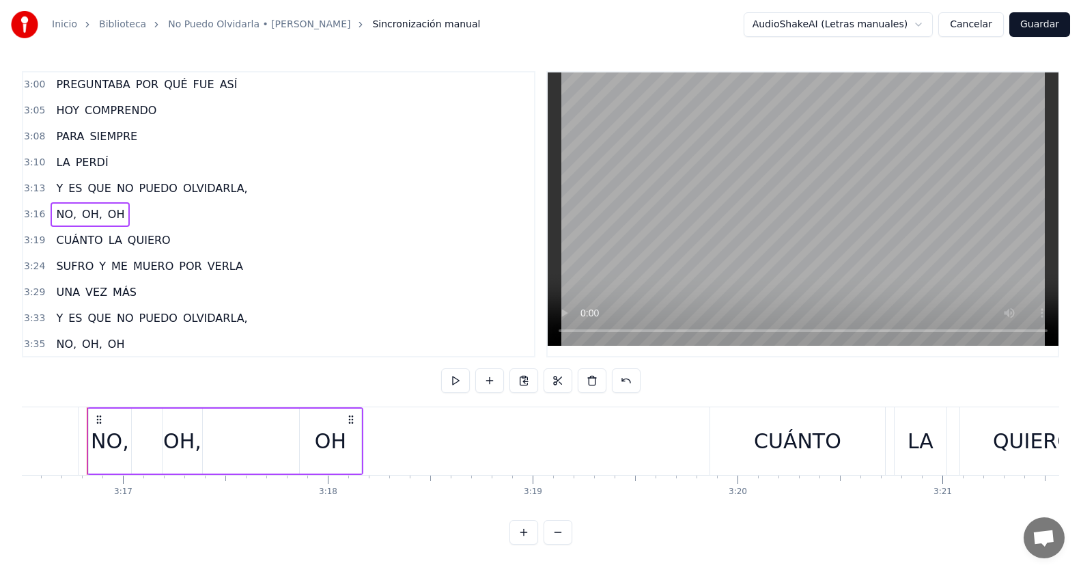
scroll to position [0, 40264]
click at [459, 378] on button at bounding box center [455, 380] width 29 height 25
click at [197, 438] on div "OH," at bounding box center [186, 441] width 38 height 31
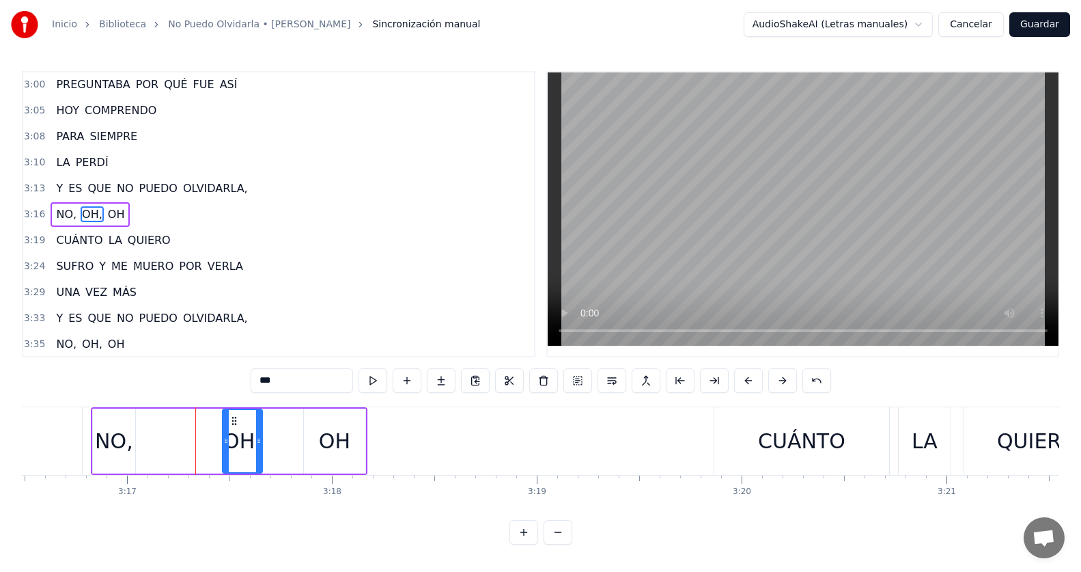
drag, startPoint x: 178, startPoint y: 419, endPoint x: 234, endPoint y: 423, distance: 56.2
click at [234, 423] on icon at bounding box center [234, 420] width 11 height 11
click at [108, 436] on div "NO," at bounding box center [114, 441] width 38 height 31
type input "***"
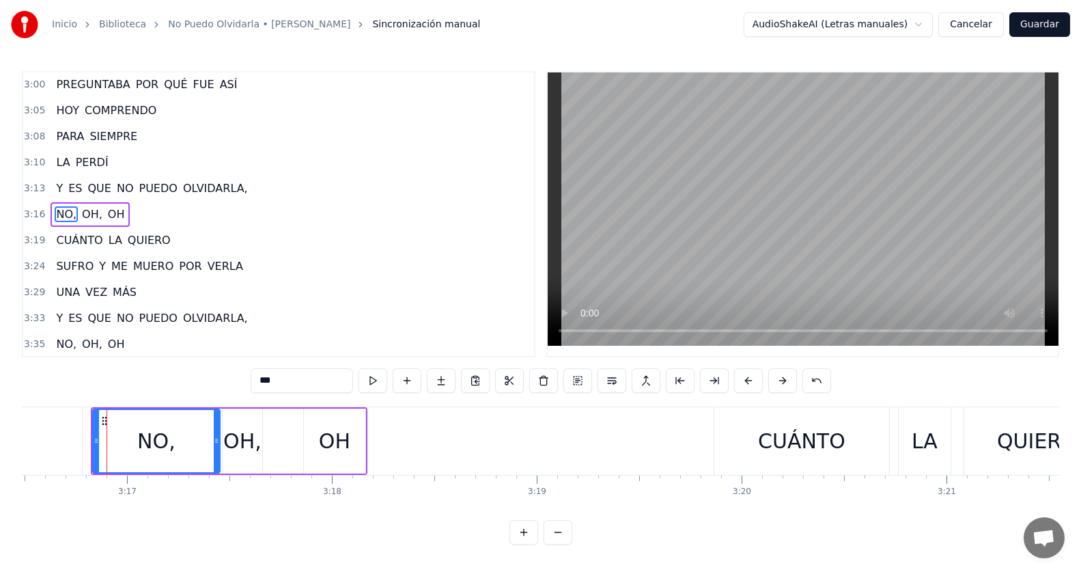
drag, startPoint x: 134, startPoint y: 441, endPoint x: 219, endPoint y: 445, distance: 84.8
click at [219, 445] on icon at bounding box center [216, 440] width 5 height 11
click at [383, 380] on button at bounding box center [373, 380] width 29 height 25
click at [206, 212] on div "3:16 NO, [GEOGRAPHIC_DATA], [GEOGRAPHIC_DATA]" at bounding box center [278, 215] width 511 height 26
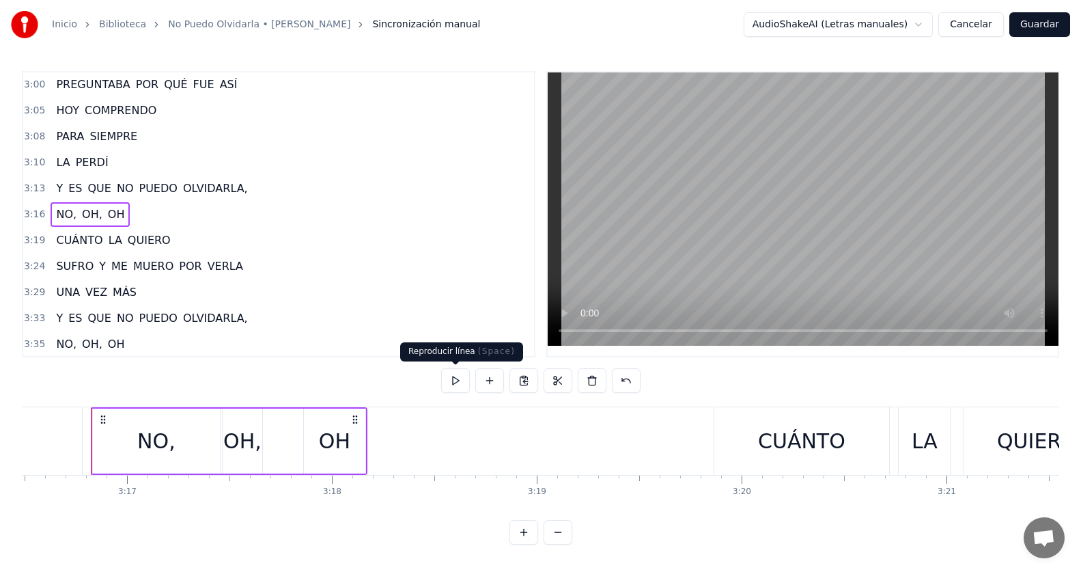
click at [462, 380] on button at bounding box center [455, 380] width 29 height 25
click at [336, 441] on div "OH" at bounding box center [334, 441] width 31 height 31
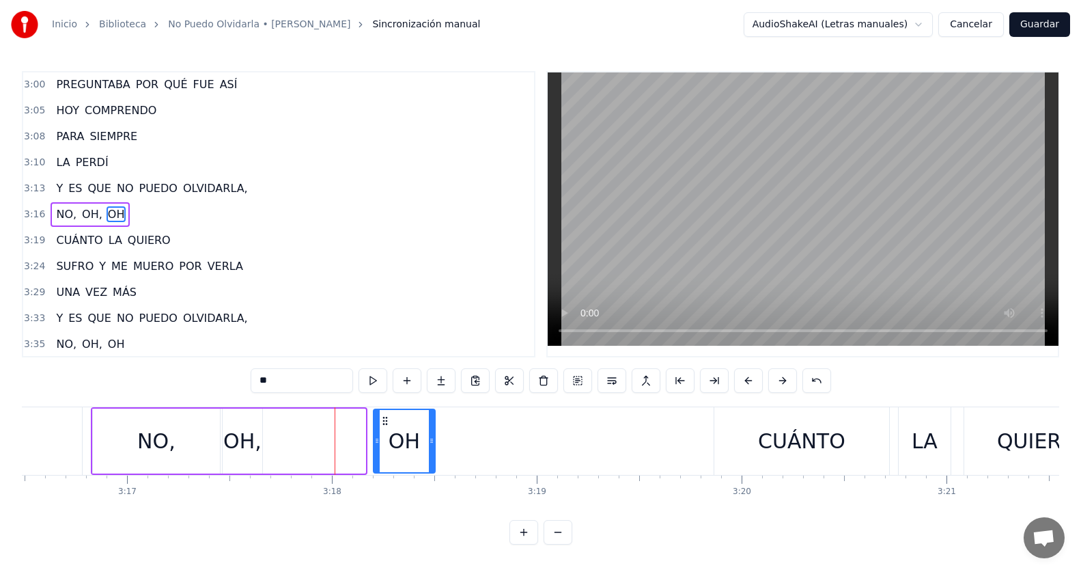
drag, startPoint x: 317, startPoint y: 418, endPoint x: 350, endPoint y: 434, distance: 36.7
click at [387, 430] on div "OH" at bounding box center [404, 441] width 60 height 62
click at [241, 434] on div "OH," at bounding box center [242, 441] width 38 height 31
type input "***"
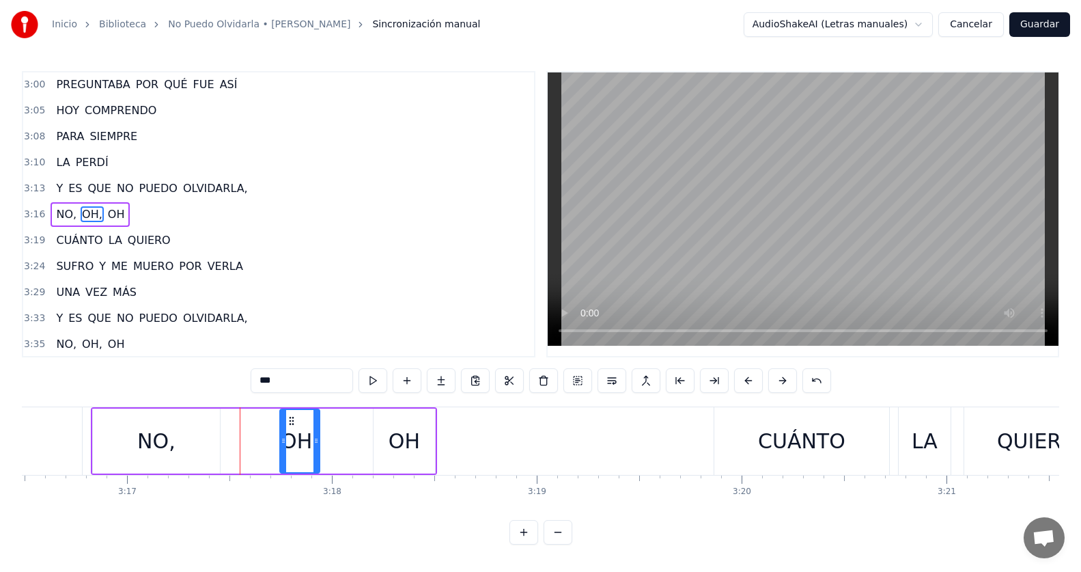
drag, startPoint x: 233, startPoint y: 420, endPoint x: 291, endPoint y: 425, distance: 58.3
click at [291, 425] on icon at bounding box center [291, 420] width 11 height 11
drag, startPoint x: 338, startPoint y: 439, endPoint x: 346, endPoint y: 447, distance: 10.6
click at [360, 443] on div "NO, [GEOGRAPHIC_DATA], [GEOGRAPHIC_DATA]" at bounding box center [264, 441] width 346 height 68
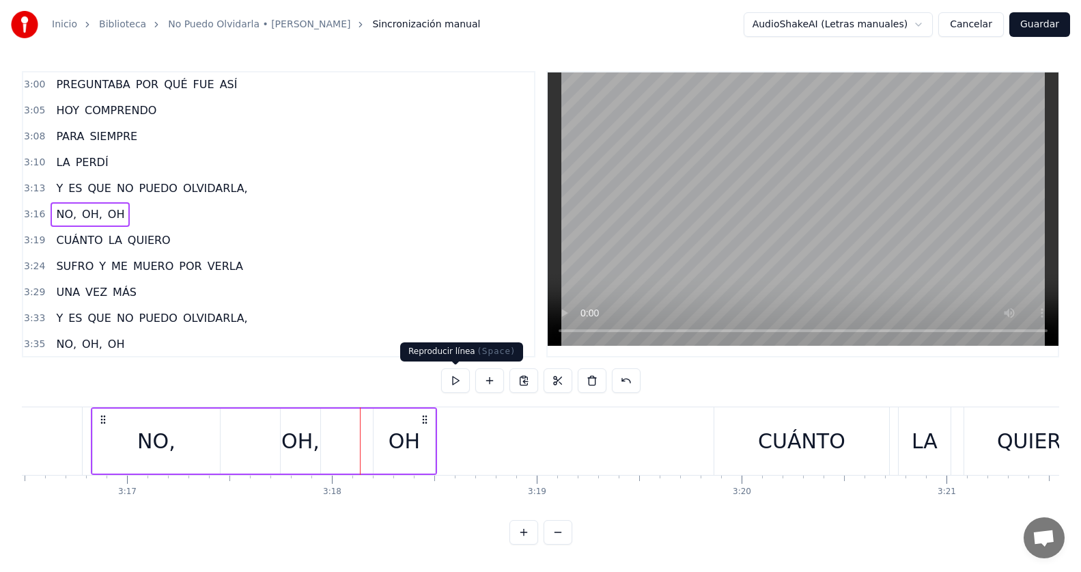
click at [449, 387] on button at bounding box center [455, 380] width 29 height 25
click at [247, 182] on div "3:13 Y ES QUE NO PUEDO OLVIDARLA," at bounding box center [278, 189] width 511 height 26
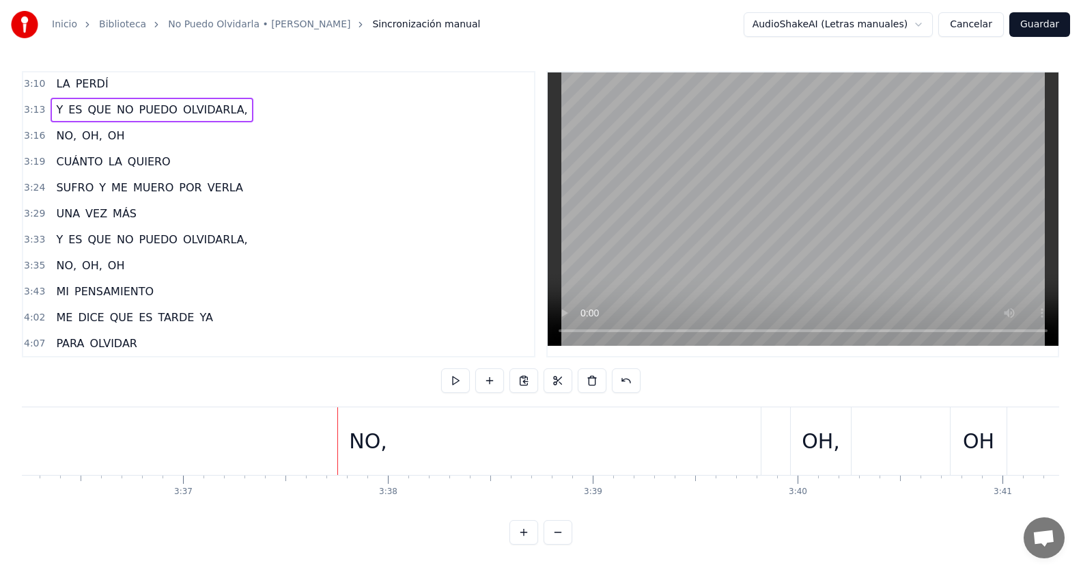
scroll to position [781, 0]
click at [87, 270] on span "OH," at bounding box center [92, 265] width 23 height 16
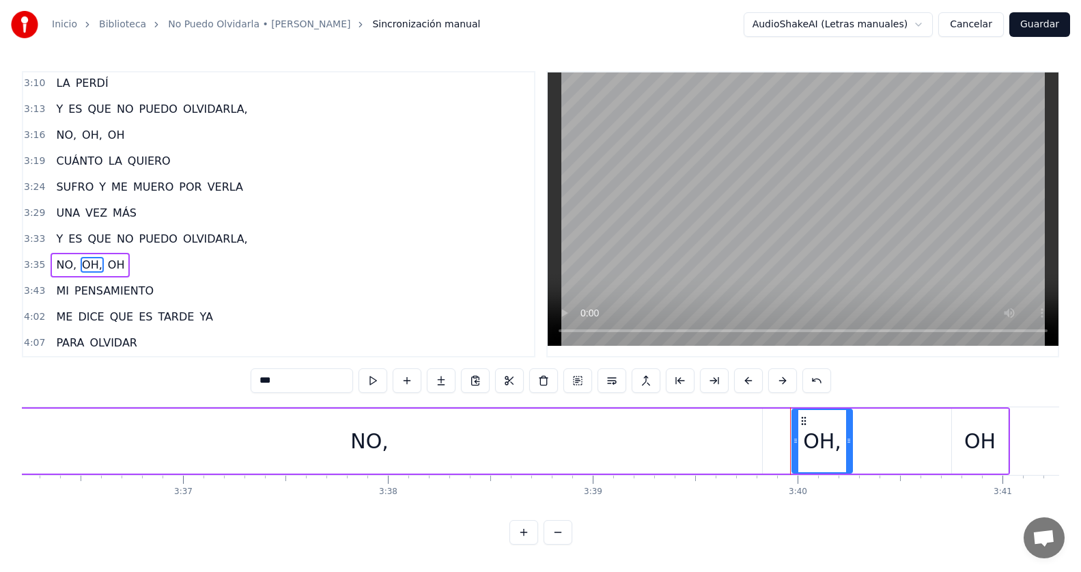
click at [147, 268] on div "3:35 NO, [GEOGRAPHIC_DATA], [GEOGRAPHIC_DATA]" at bounding box center [278, 265] width 511 height 26
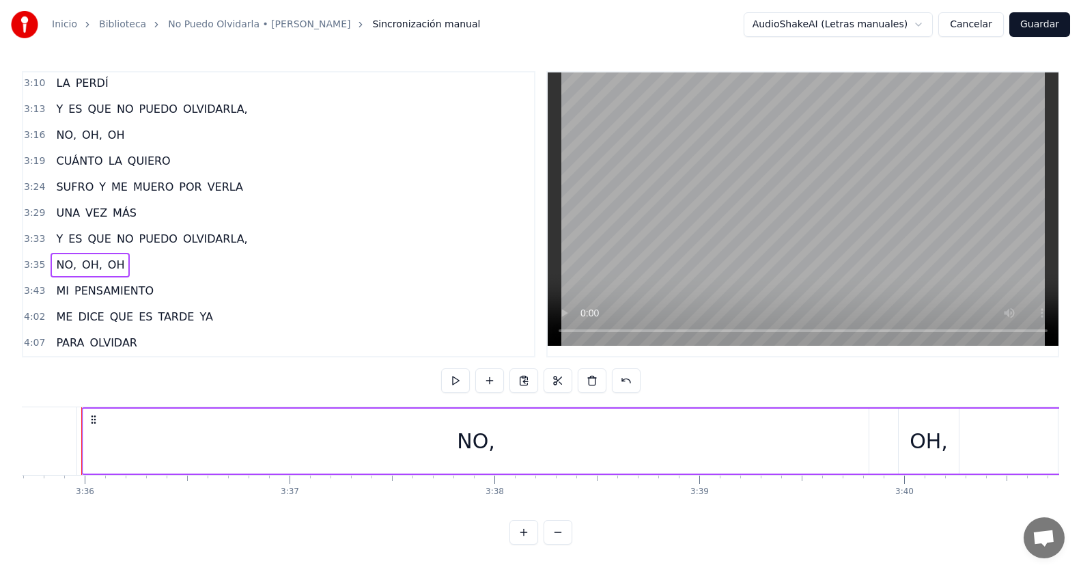
scroll to position [0, 44191]
click at [456, 381] on button at bounding box center [455, 380] width 29 height 25
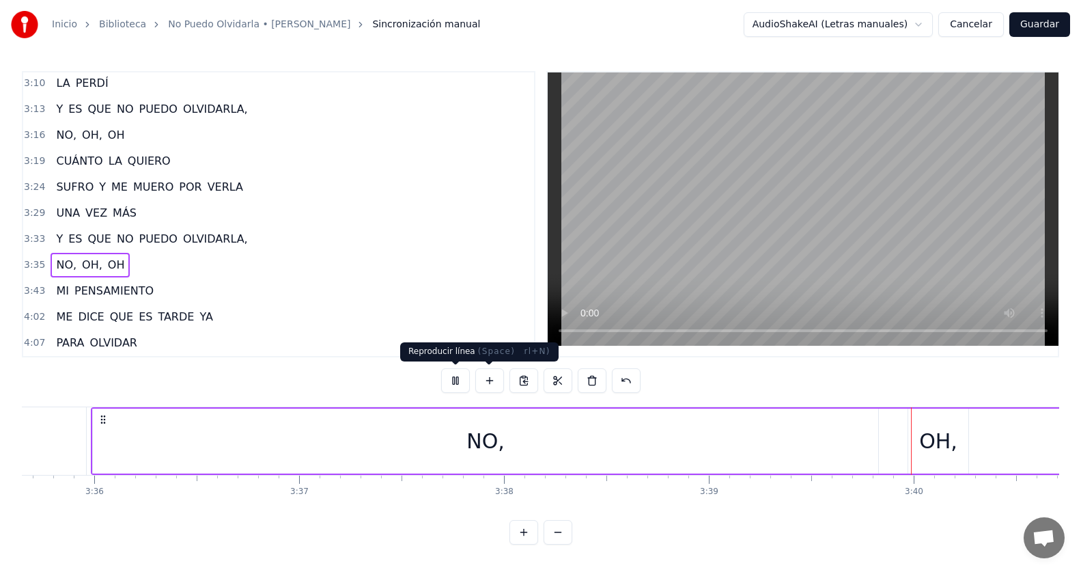
click at [455, 382] on button at bounding box center [455, 380] width 29 height 25
click at [474, 435] on div "NO," at bounding box center [486, 441] width 38 height 31
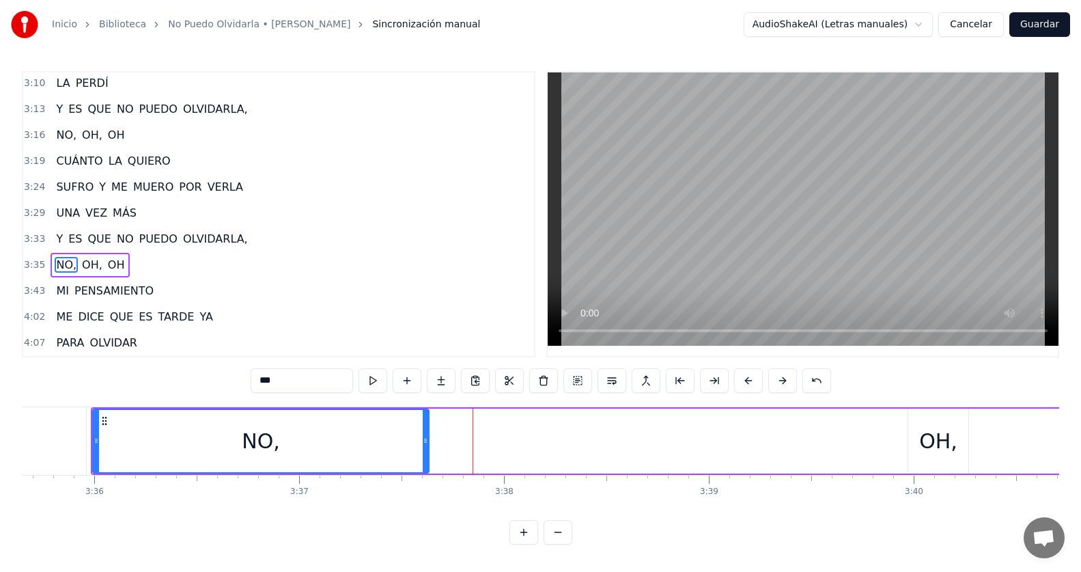
drag, startPoint x: 874, startPoint y: 446, endPoint x: 424, endPoint y: 463, distance: 449.8
click at [424, 463] on div at bounding box center [425, 441] width 5 height 62
click at [366, 379] on button at bounding box center [373, 380] width 29 height 25
click at [929, 434] on div "OH," at bounding box center [938, 441] width 38 height 31
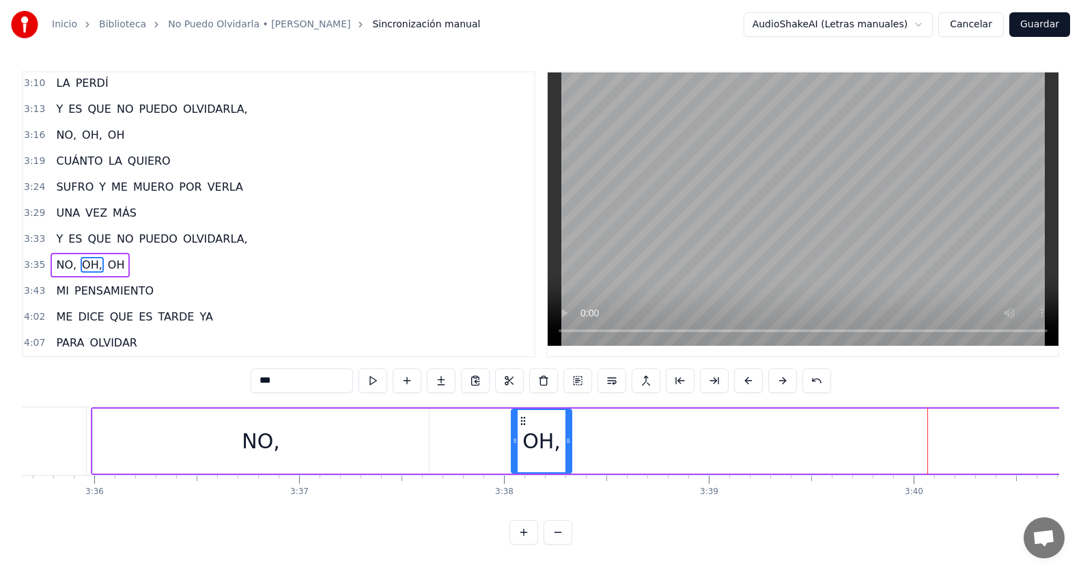
drag, startPoint x: 919, startPoint y: 419, endPoint x: 523, endPoint y: 417, distance: 396.9
click at [523, 417] on icon at bounding box center [523, 420] width 11 height 11
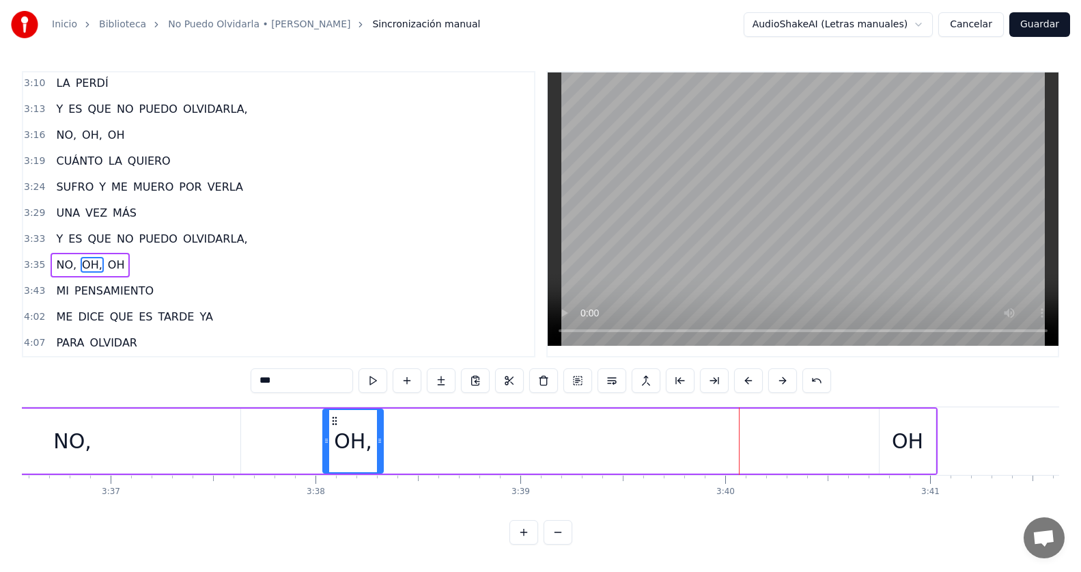
scroll to position [0, 44453]
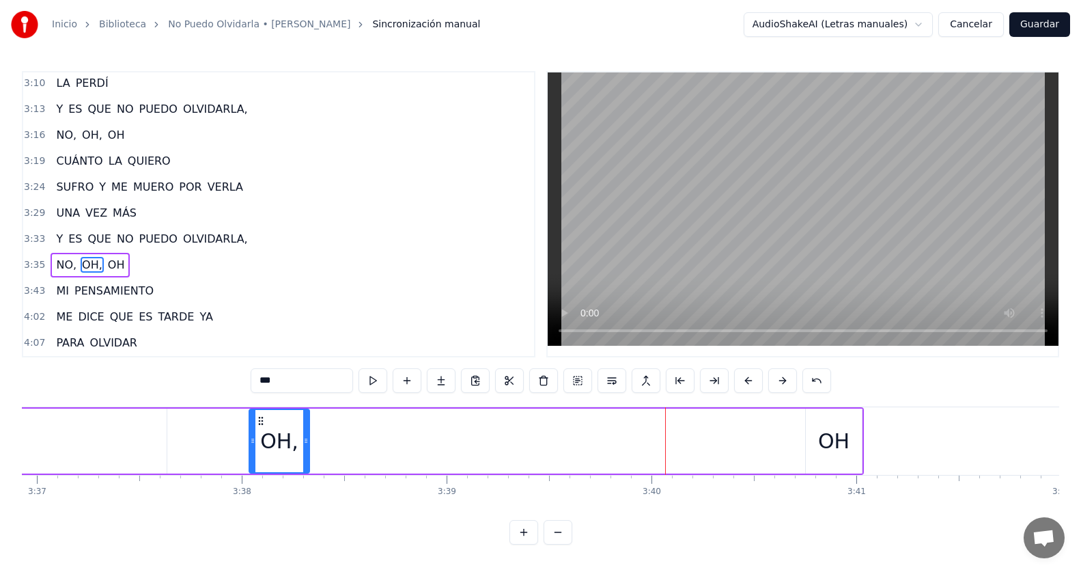
click at [839, 448] on div "OH" at bounding box center [833, 441] width 31 height 31
type input "**"
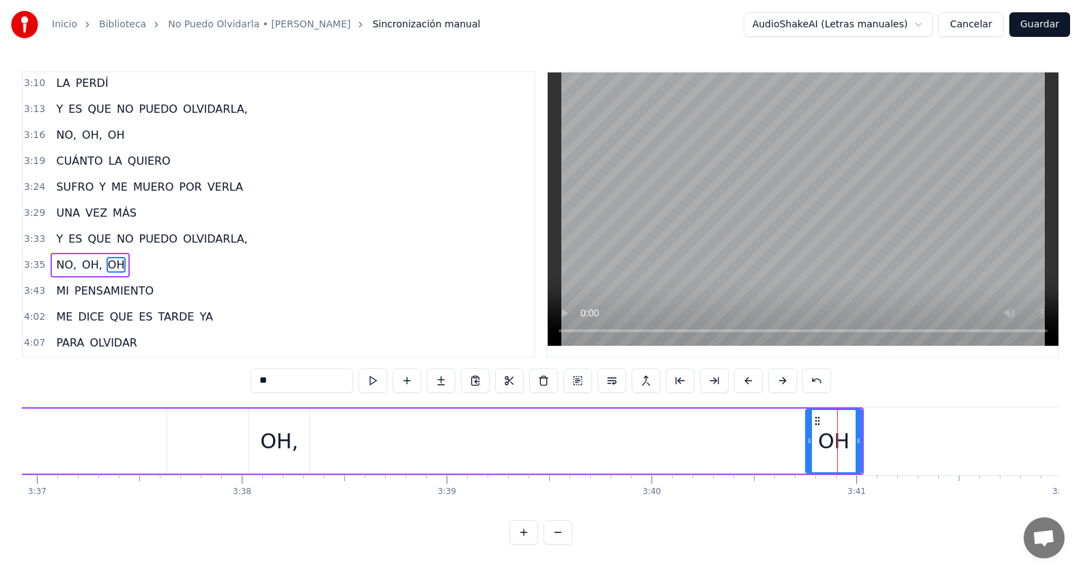
drag, startPoint x: 773, startPoint y: 419, endPoint x: 740, endPoint y: 416, distance: 32.9
click at [740, 416] on div "NO, [GEOGRAPHIC_DATA], [GEOGRAPHIC_DATA]" at bounding box center [347, 441] width 1036 height 68
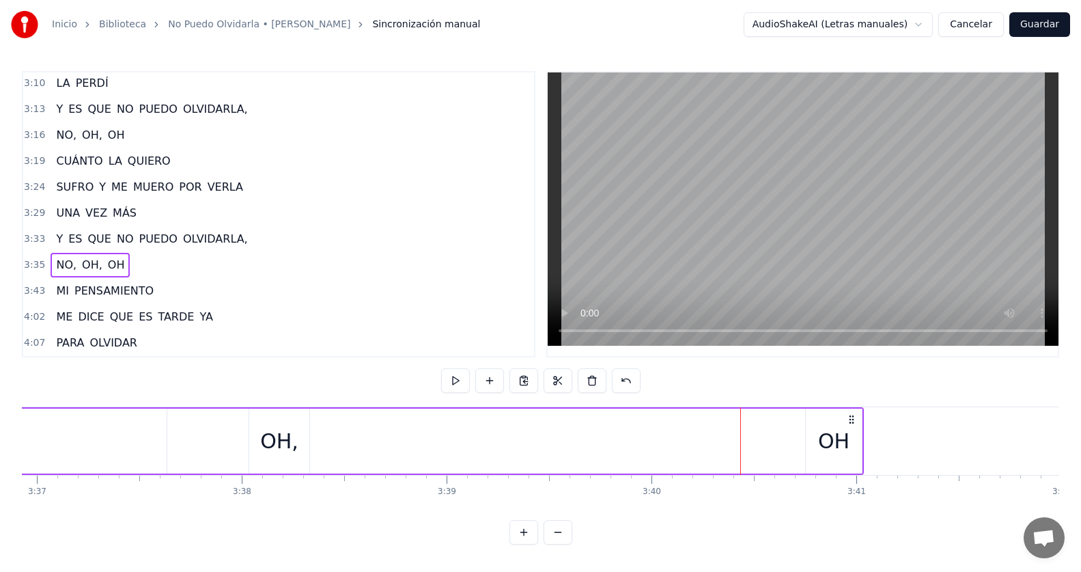
drag, startPoint x: 818, startPoint y: 443, endPoint x: 810, endPoint y: 425, distance: 19.3
click at [817, 442] on div "OH" at bounding box center [834, 440] width 56 height 65
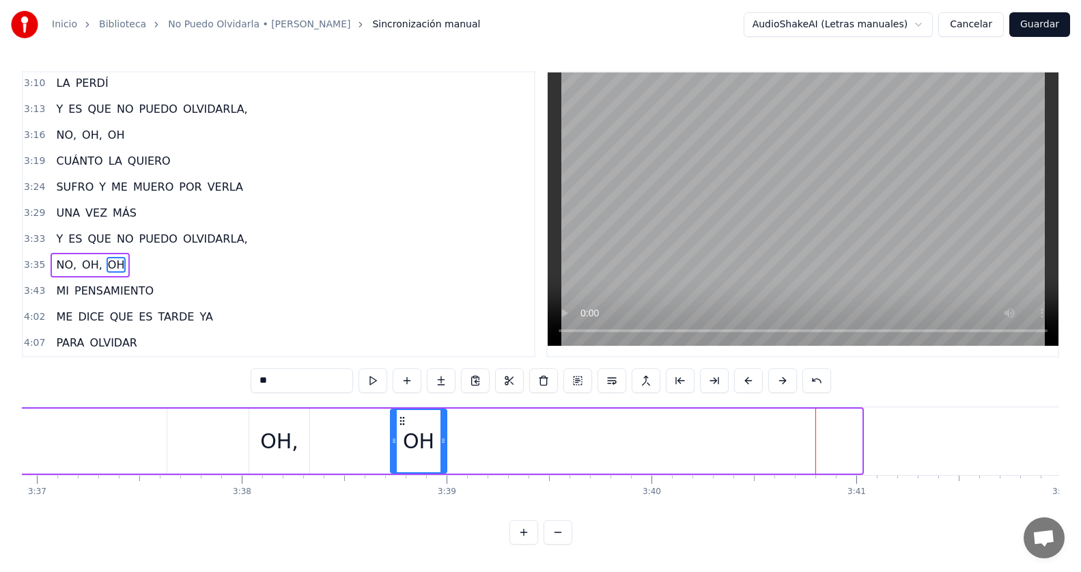
drag, startPoint x: 818, startPoint y: 417, endPoint x: 403, endPoint y: 402, distance: 415.6
click at [403, 402] on div "0:42 TODAVÍA 0:46 NO LA HE PODIDO OLVIDAR 0:51 ES INÚTIL 0:54 NO LO PUEDO 0:56 …" at bounding box center [541, 307] width 1038 height 473
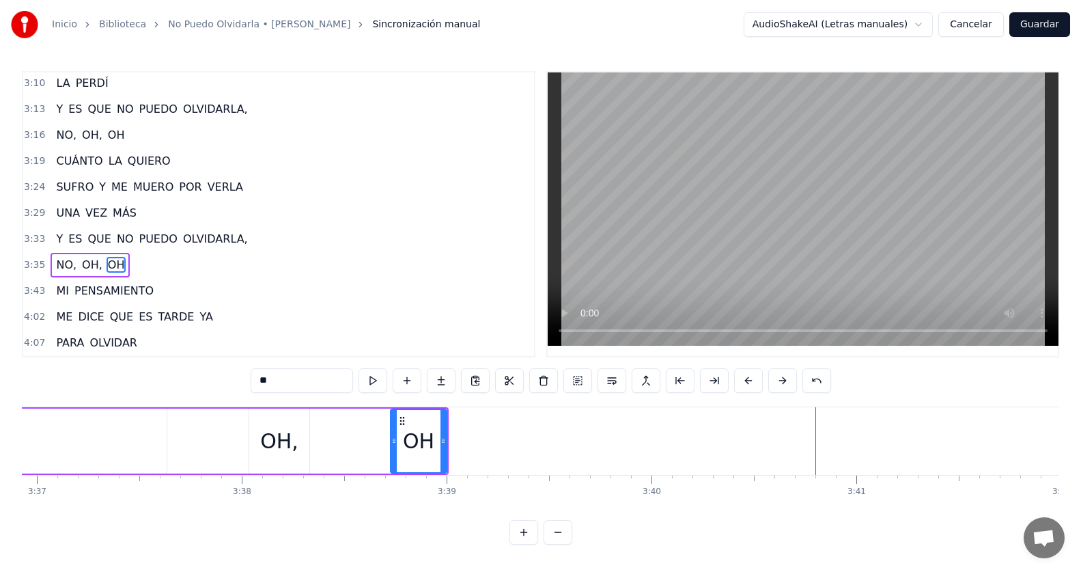
click at [177, 264] on div "3:35 NO, [GEOGRAPHIC_DATA], [GEOGRAPHIC_DATA]" at bounding box center [278, 265] width 511 height 26
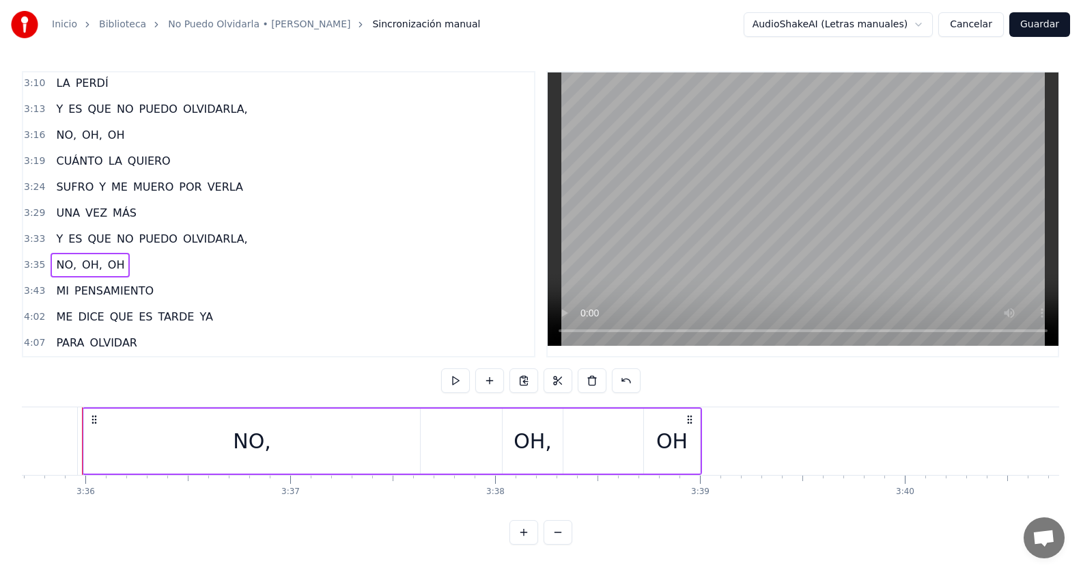
scroll to position [0, 44191]
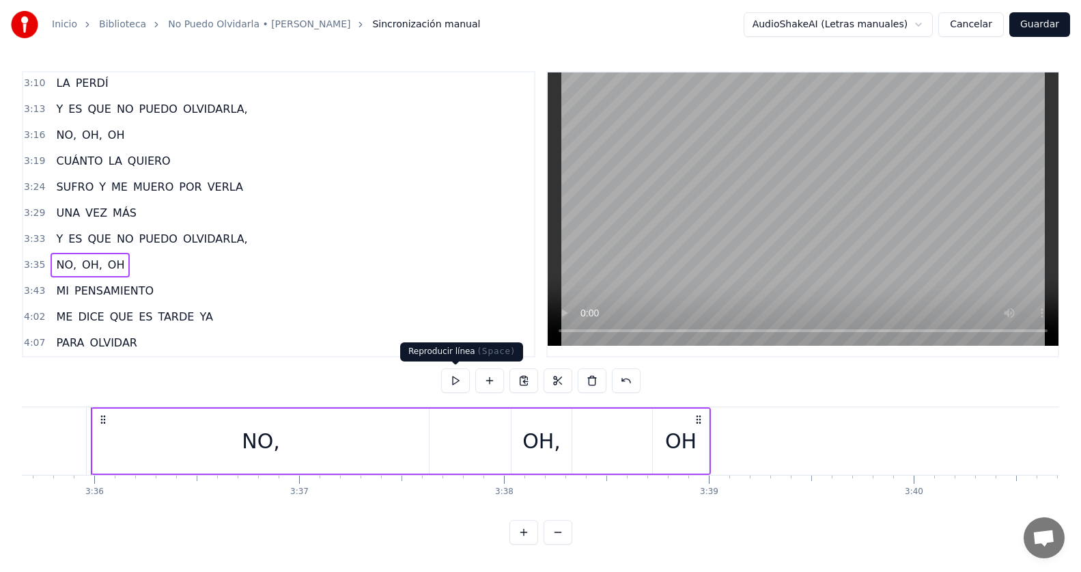
click at [453, 376] on button at bounding box center [455, 380] width 29 height 25
click at [462, 383] on button at bounding box center [455, 380] width 29 height 25
click at [205, 448] on div "NO," at bounding box center [261, 440] width 336 height 65
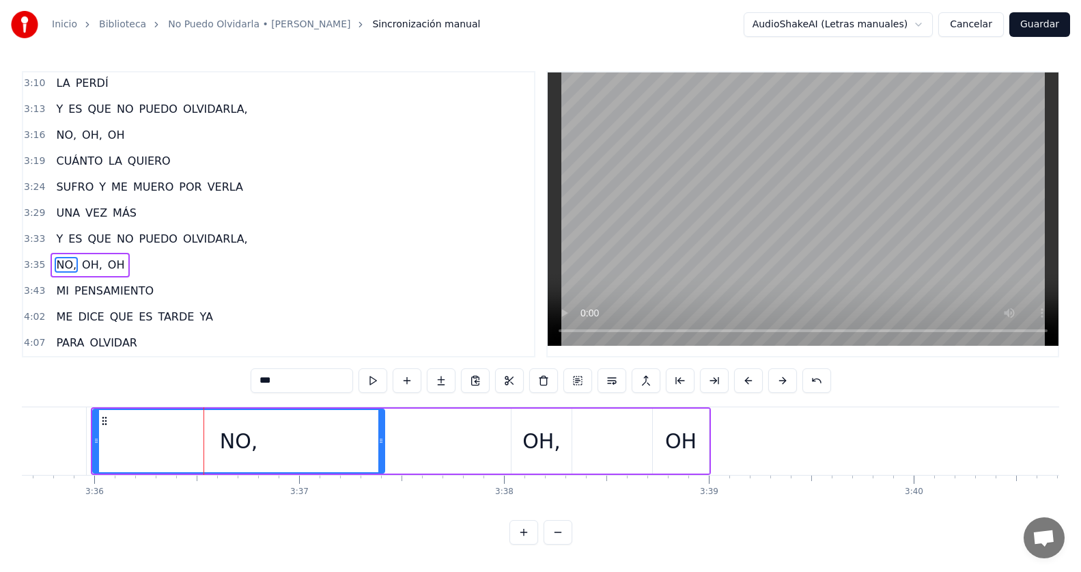
drag, startPoint x: 426, startPoint y: 434, endPoint x: 382, endPoint y: 441, distance: 44.9
click at [382, 441] on div at bounding box center [380, 441] width 5 height 62
click at [544, 432] on div "OH," at bounding box center [542, 441] width 38 height 31
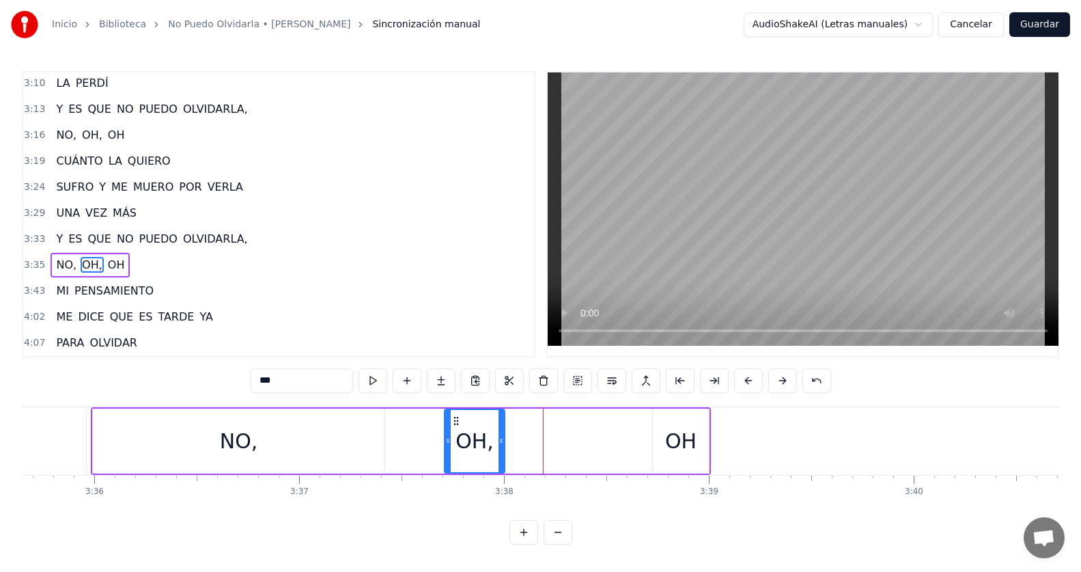
drag, startPoint x: 511, startPoint y: 422, endPoint x: 454, endPoint y: 417, distance: 57.0
click at [454, 417] on icon at bounding box center [456, 420] width 11 height 11
click at [680, 436] on div "OH" at bounding box center [680, 441] width 31 height 31
type input "**"
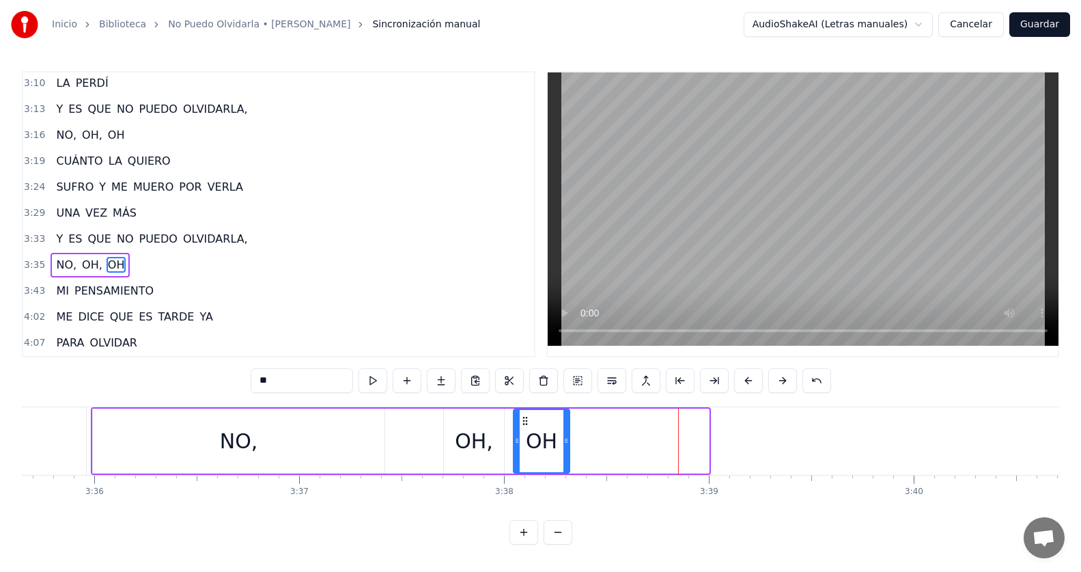
drag, startPoint x: 667, startPoint y: 425, endPoint x: 527, endPoint y: 412, distance: 140.0
click at [527, 412] on div "OH" at bounding box center [541, 441] width 55 height 62
click at [141, 265] on div "3:35 NO, [GEOGRAPHIC_DATA], [GEOGRAPHIC_DATA]" at bounding box center [278, 265] width 511 height 26
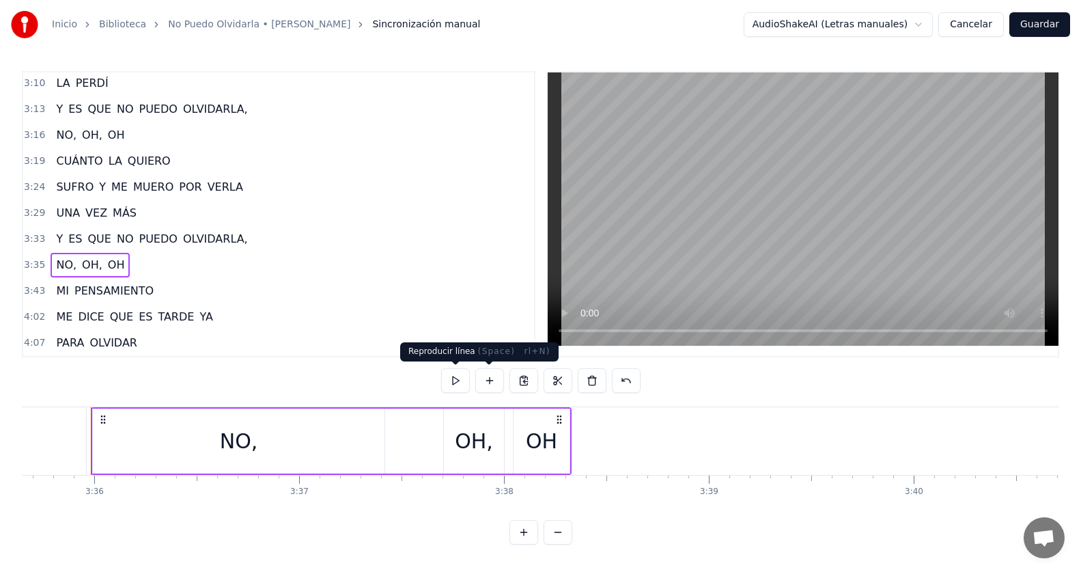
click at [465, 383] on button at bounding box center [455, 380] width 29 height 25
click at [464, 436] on div "OH," at bounding box center [474, 441] width 38 height 31
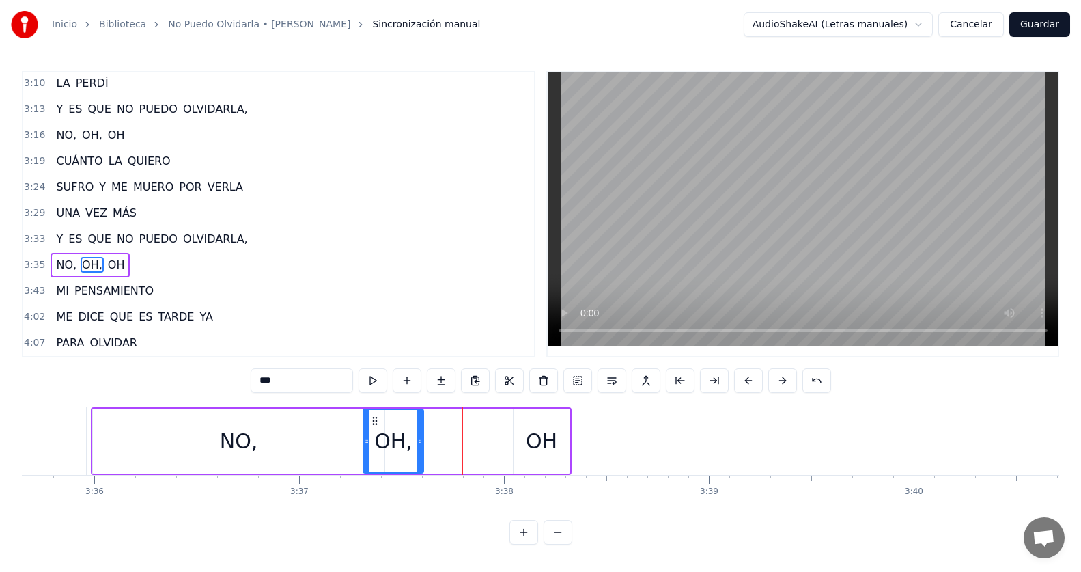
drag, startPoint x: 455, startPoint y: 419, endPoint x: 374, endPoint y: 426, distance: 80.9
click at [374, 426] on div "OH," at bounding box center [393, 441] width 59 height 62
click at [534, 420] on div "OH" at bounding box center [542, 440] width 56 height 65
type input "**"
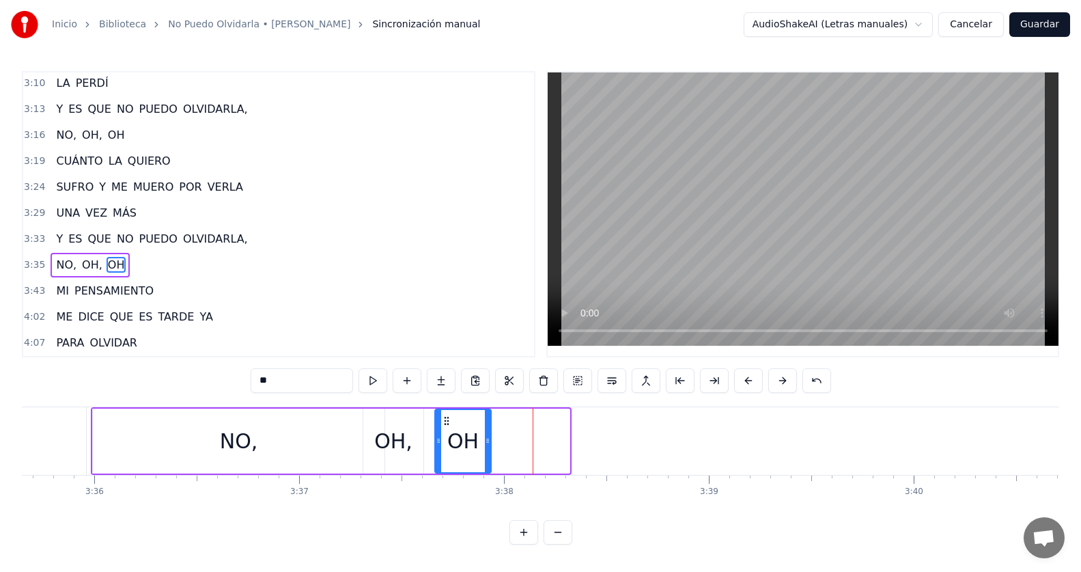
drag, startPoint x: 498, startPoint y: 419, endPoint x: 443, endPoint y: 423, distance: 55.4
click at [443, 423] on icon at bounding box center [446, 420] width 11 height 11
click at [272, 262] on div "3:35 NO, [GEOGRAPHIC_DATA], [GEOGRAPHIC_DATA]" at bounding box center [278, 265] width 511 height 26
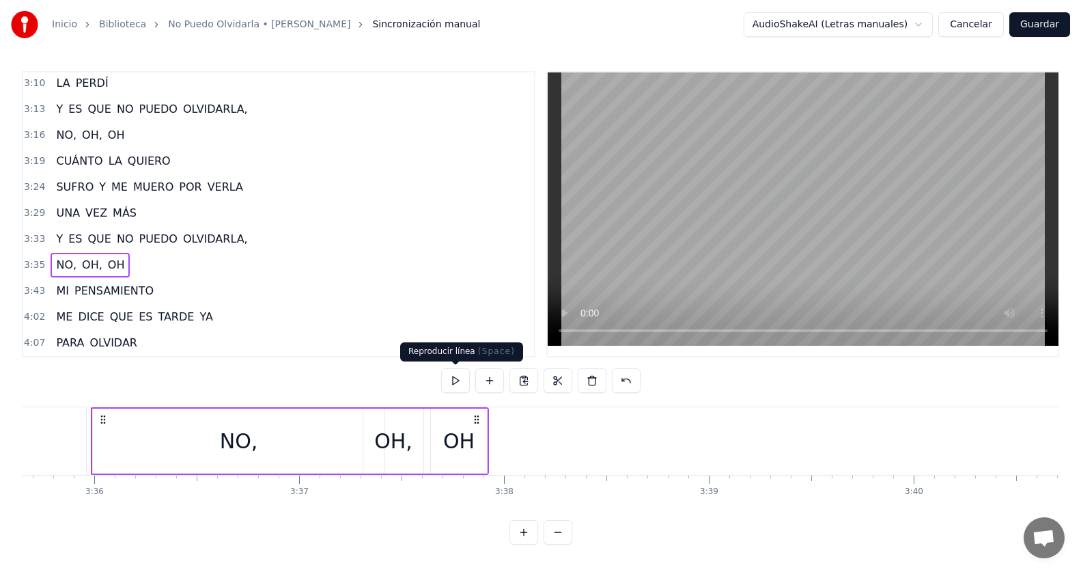
click at [465, 379] on button at bounding box center [455, 380] width 29 height 25
click at [464, 379] on button at bounding box center [455, 380] width 29 height 25
click at [383, 444] on div "OH," at bounding box center [393, 441] width 38 height 31
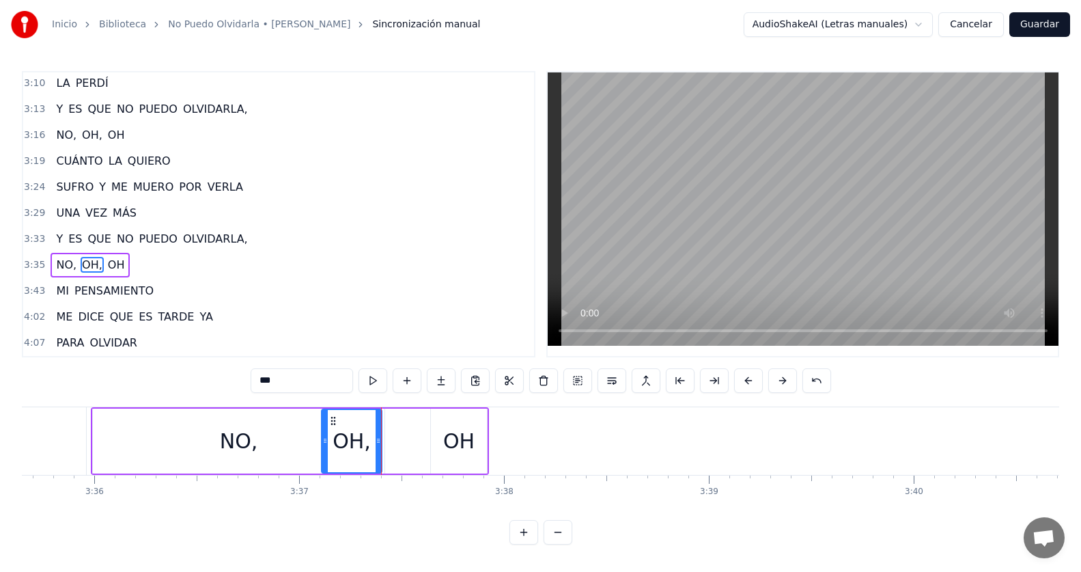
drag, startPoint x: 373, startPoint y: 418, endPoint x: 331, endPoint y: 429, distance: 43.1
click at [331, 429] on div "OH," at bounding box center [351, 441] width 59 height 62
click at [203, 259] on div "3:35 NO, [GEOGRAPHIC_DATA], [GEOGRAPHIC_DATA]" at bounding box center [278, 265] width 511 height 26
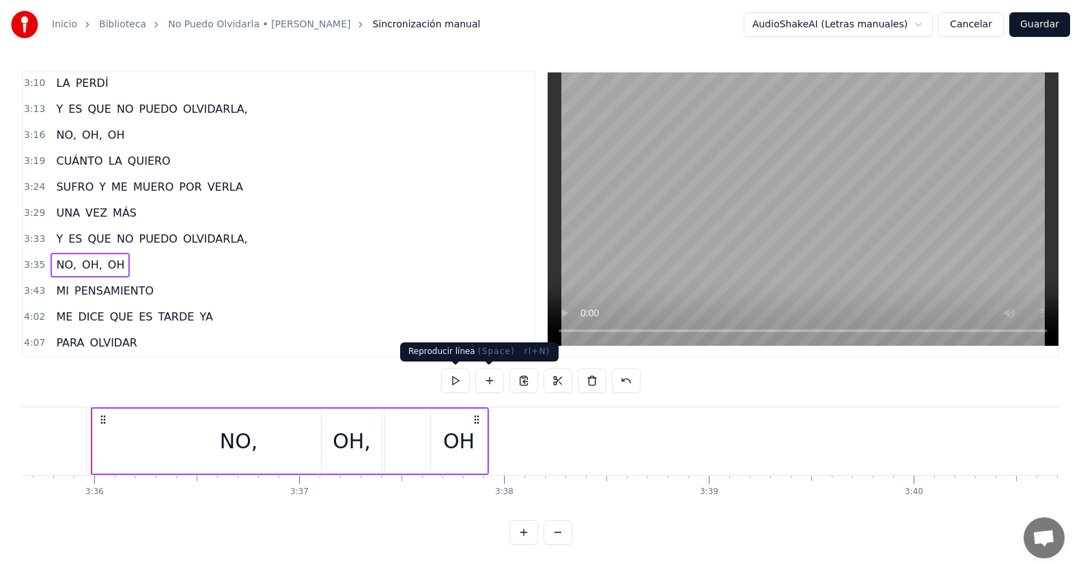
click at [459, 382] on button at bounding box center [455, 380] width 29 height 25
click at [459, 381] on button at bounding box center [455, 380] width 29 height 25
click at [236, 430] on div "NO," at bounding box center [239, 441] width 38 height 31
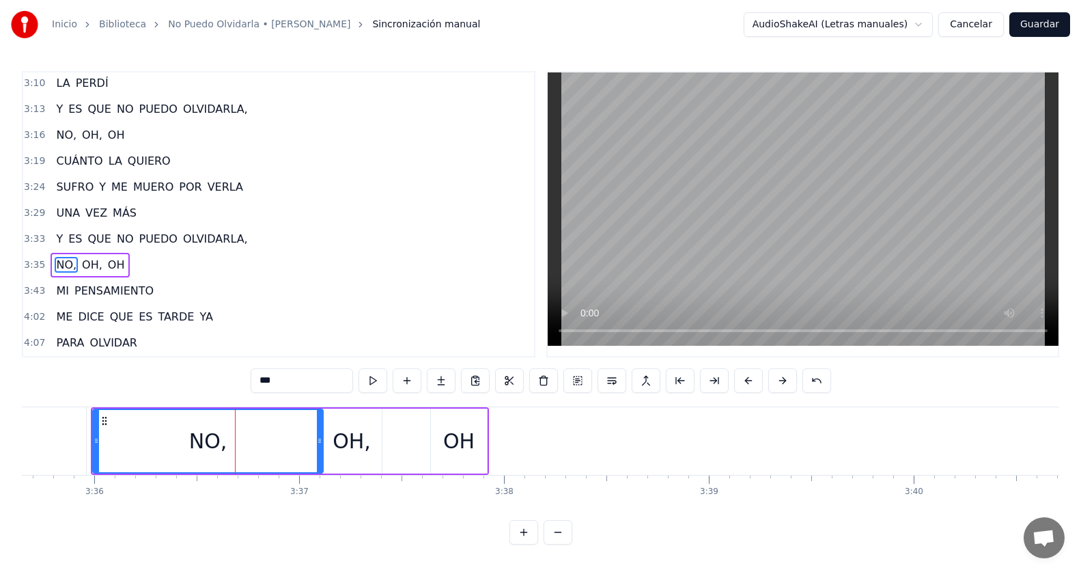
drag, startPoint x: 381, startPoint y: 444, endPoint x: 320, endPoint y: 443, distance: 61.5
click at [320, 443] on icon at bounding box center [319, 440] width 5 height 11
click at [378, 383] on button at bounding box center [373, 380] width 29 height 25
click at [199, 265] on div "3:35 NO, [GEOGRAPHIC_DATA], [GEOGRAPHIC_DATA]" at bounding box center [278, 265] width 511 height 26
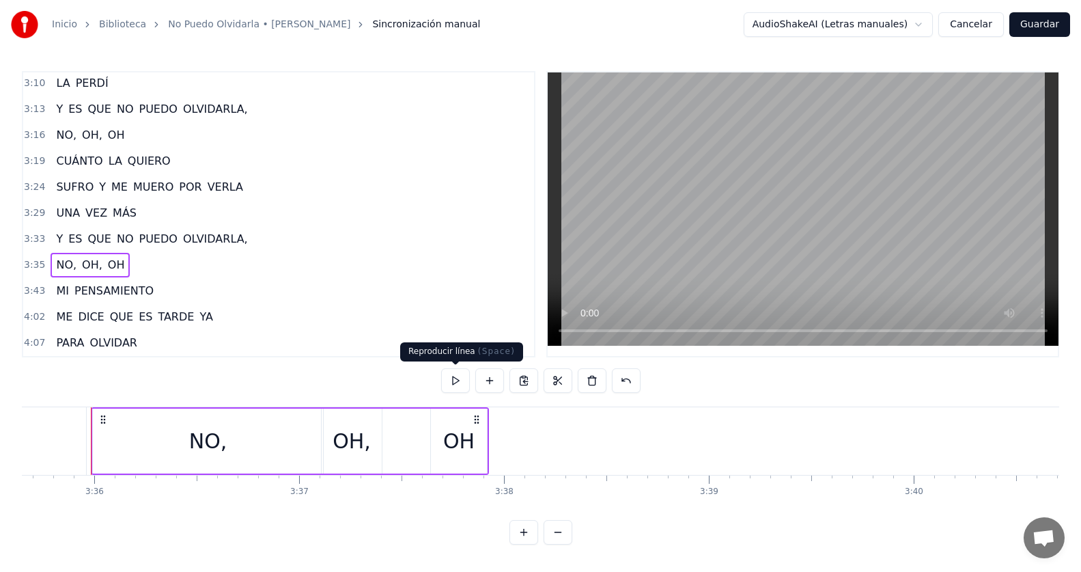
click at [449, 376] on button at bounding box center [455, 380] width 29 height 25
click at [473, 445] on div "OH" at bounding box center [459, 440] width 56 height 65
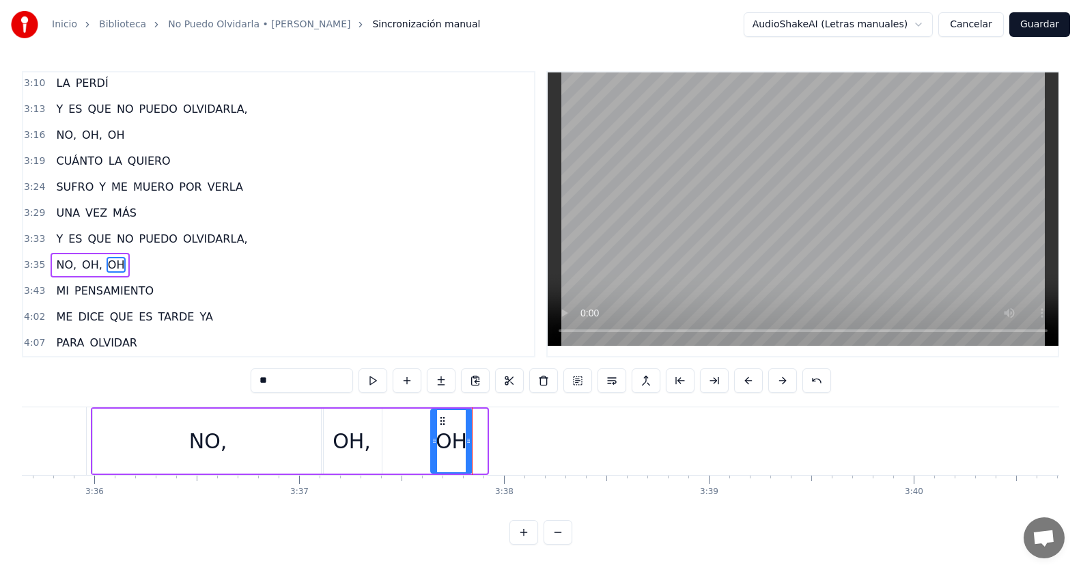
drag, startPoint x: 482, startPoint y: 447, endPoint x: 467, endPoint y: 441, distance: 16.0
click at [467, 441] on div at bounding box center [468, 441] width 5 height 62
click at [243, 244] on div "3:33 Y ES QUE NO PUEDO OLVIDARLA," at bounding box center [278, 239] width 511 height 26
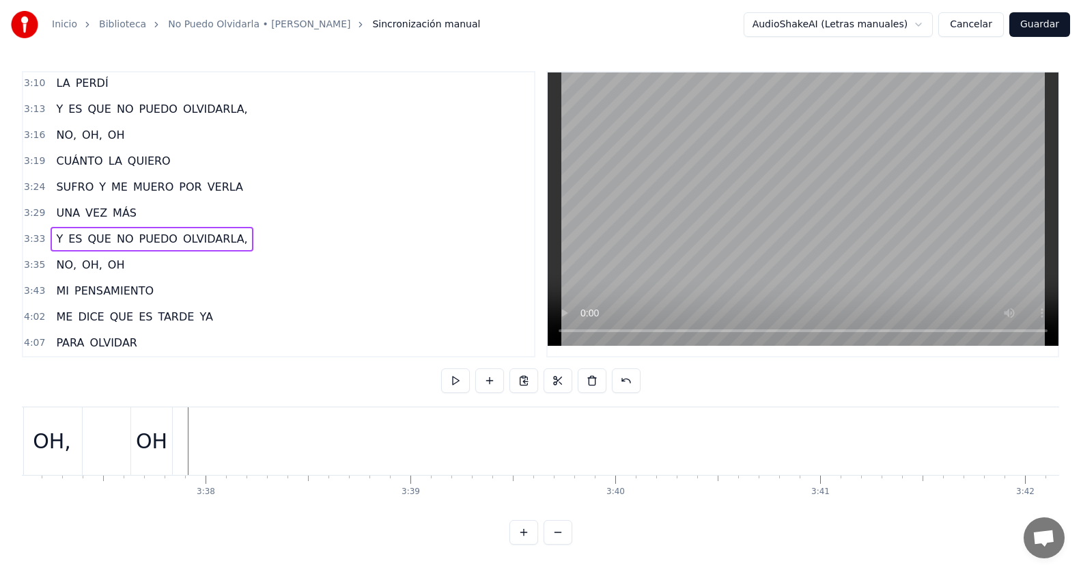
scroll to position [0, 44498]
click at [281, 274] on div "3:35 NO, [GEOGRAPHIC_DATA], [GEOGRAPHIC_DATA]" at bounding box center [278, 265] width 511 height 26
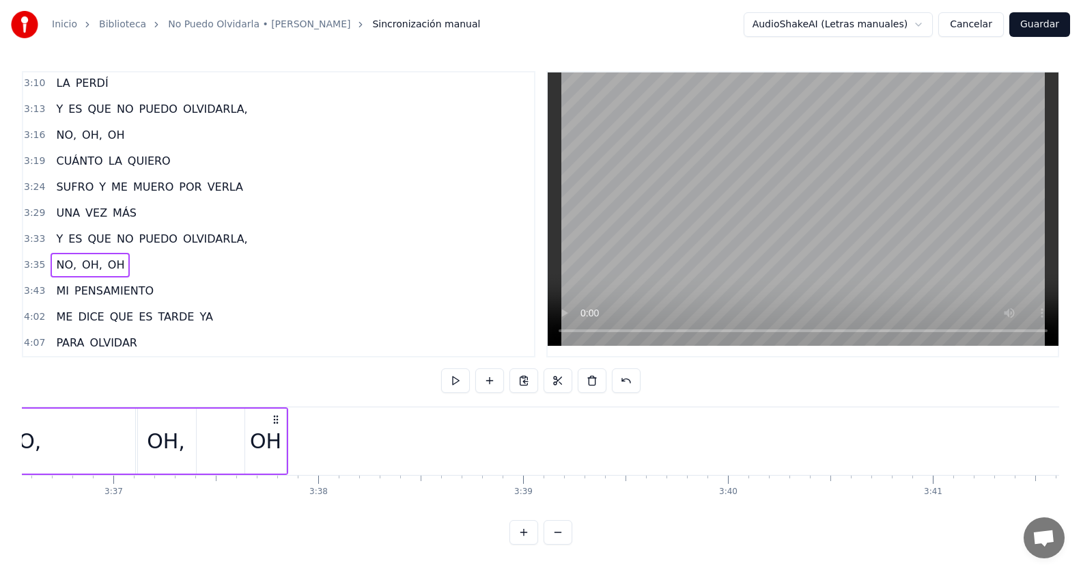
scroll to position [0, 44191]
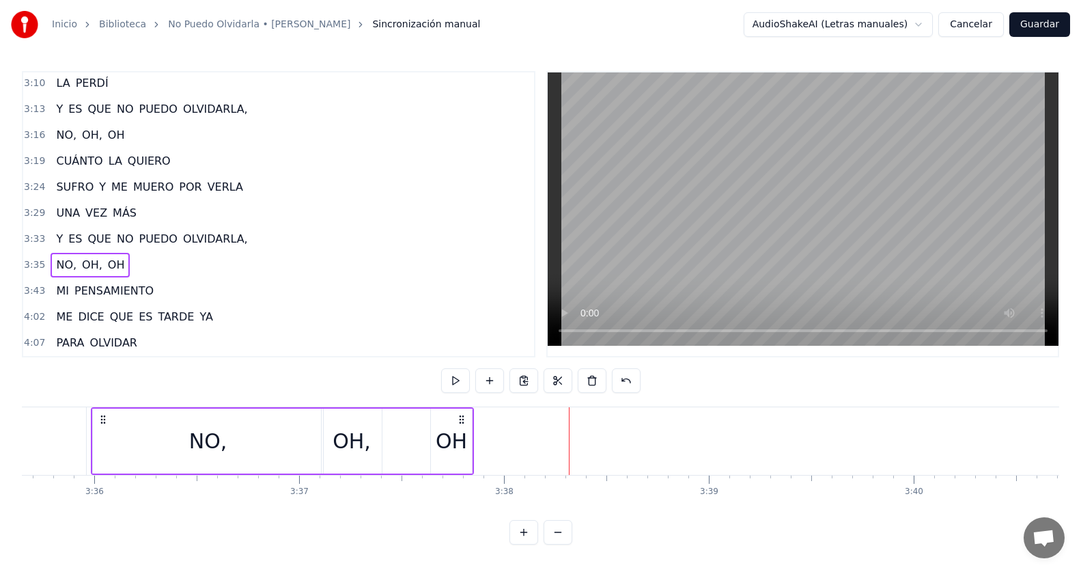
click at [183, 259] on div "3:35 NO, [GEOGRAPHIC_DATA], [GEOGRAPHIC_DATA]" at bounding box center [278, 265] width 511 height 26
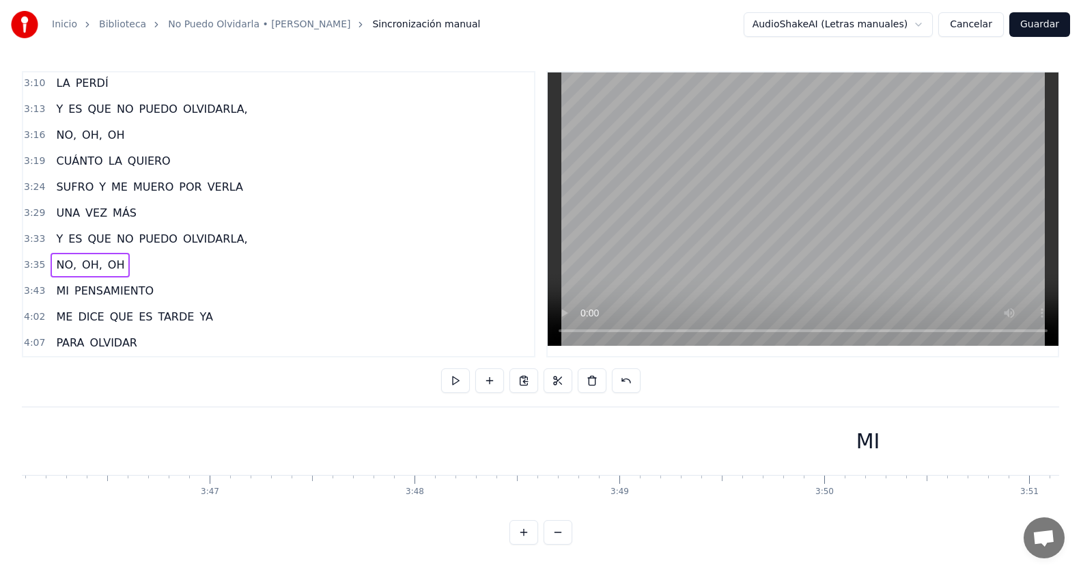
scroll to position [0, 46403]
click at [806, 445] on div "MI" at bounding box center [795, 441] width 24 height 31
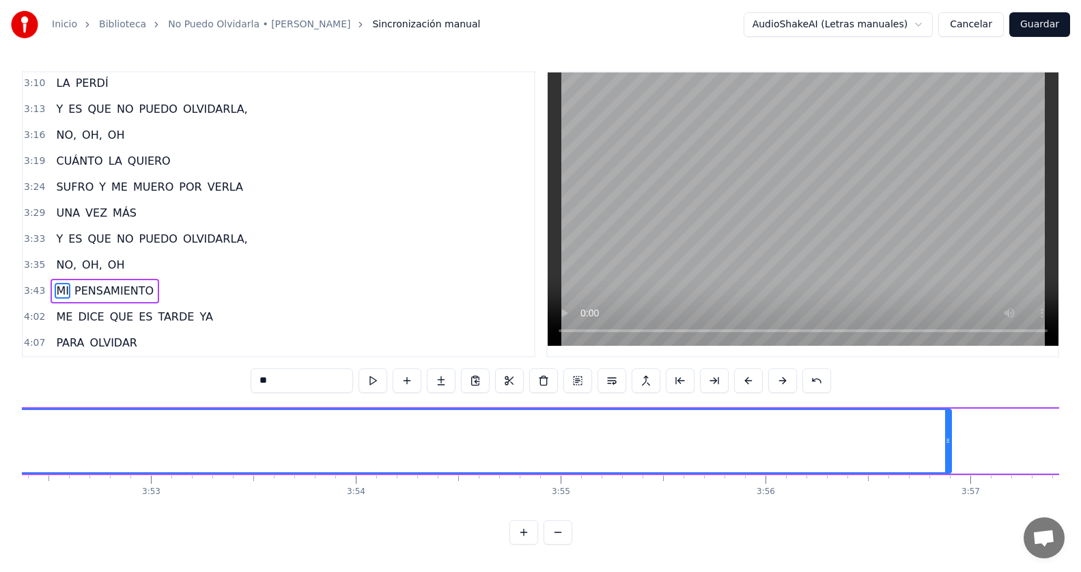
scroll to position [0, 47655]
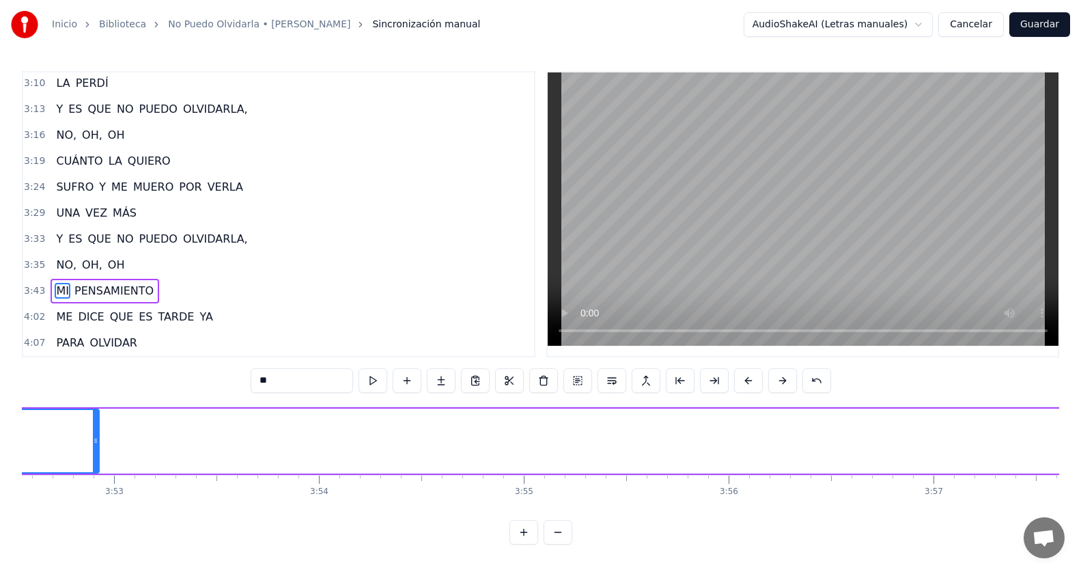
drag, startPoint x: 911, startPoint y: 440, endPoint x: 95, endPoint y: 458, distance: 816.5
click at [95, 458] on div at bounding box center [95, 441] width 5 height 62
click at [557, 539] on button at bounding box center [558, 532] width 29 height 25
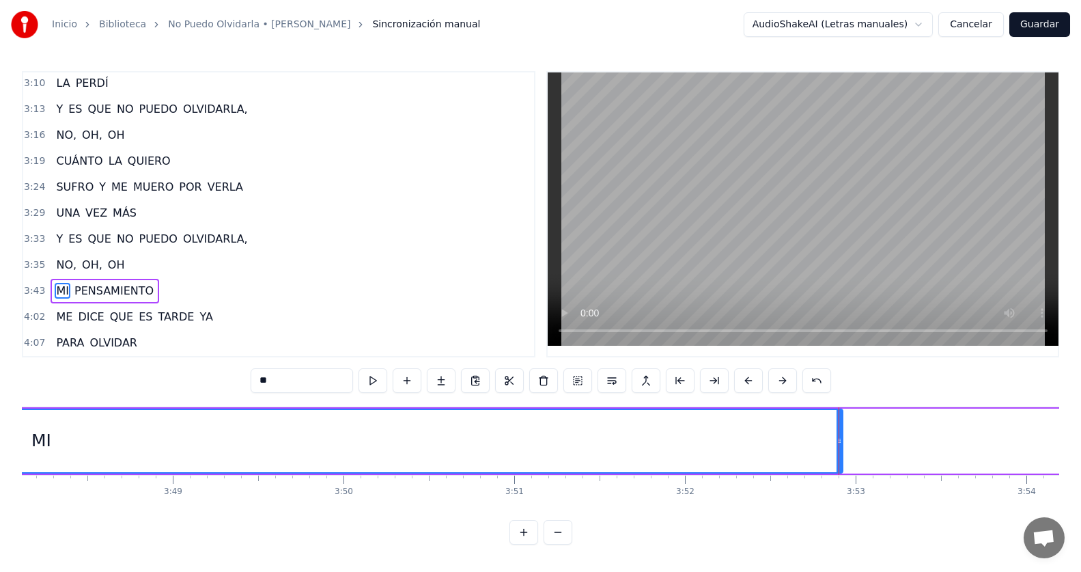
scroll to position [0, 38986]
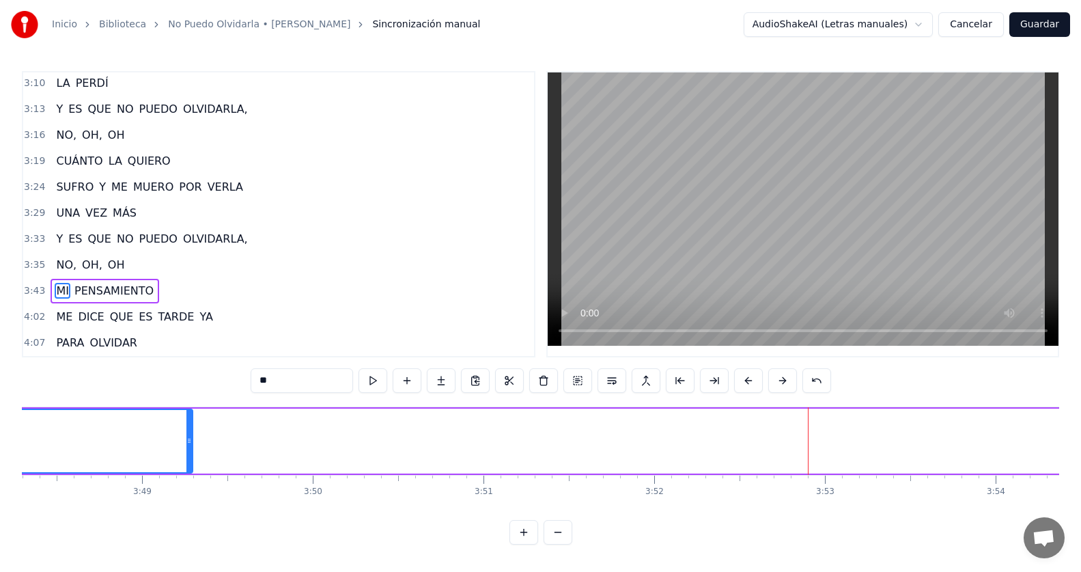
drag, startPoint x: 811, startPoint y: 435, endPoint x: 178, endPoint y: 474, distance: 633.7
click at [178, 474] on div "TODAVÍA NO LA HE PODIDO OLVIDAR ES INÚTIL NO LO PUEDO OCULTAR FUE INHUMANO EL A…" at bounding box center [541, 457] width 1038 height 102
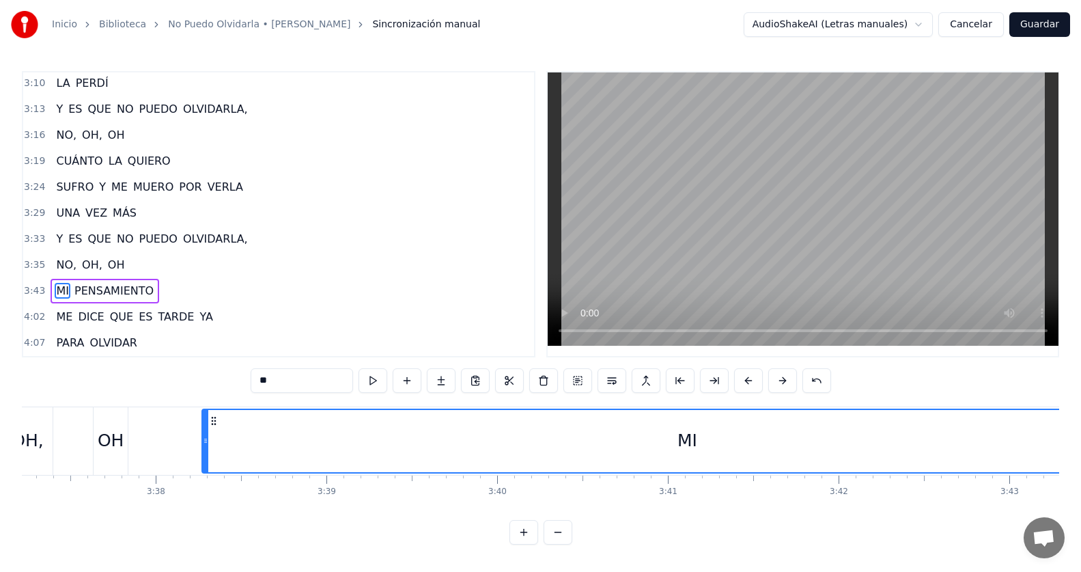
scroll to position [0, 37066]
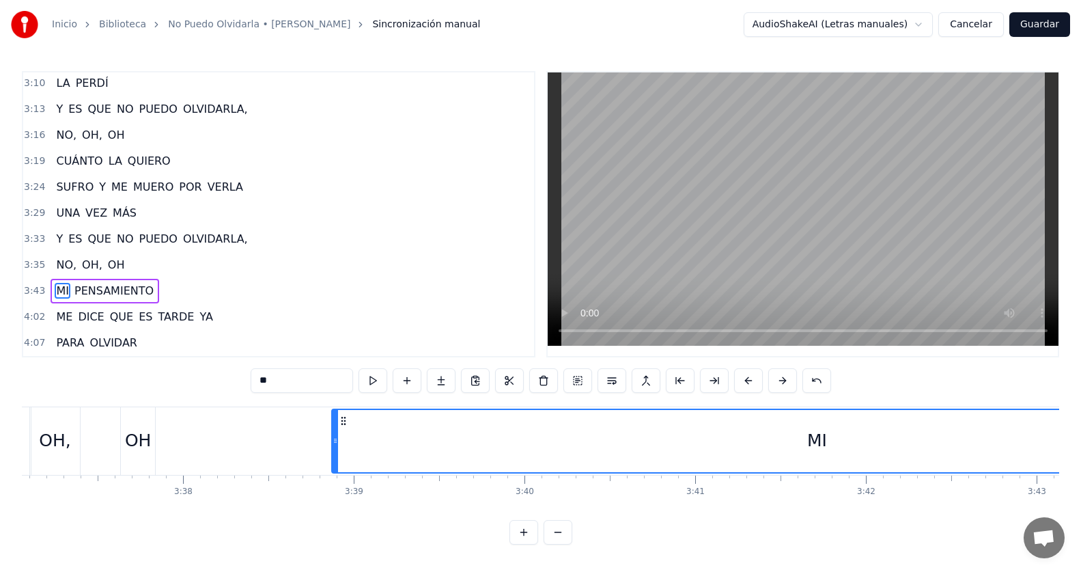
drag, startPoint x: 341, startPoint y: 411, endPoint x: 343, endPoint y: 462, distance: 52.0
click at [343, 462] on div "MI" at bounding box center [817, 441] width 969 height 62
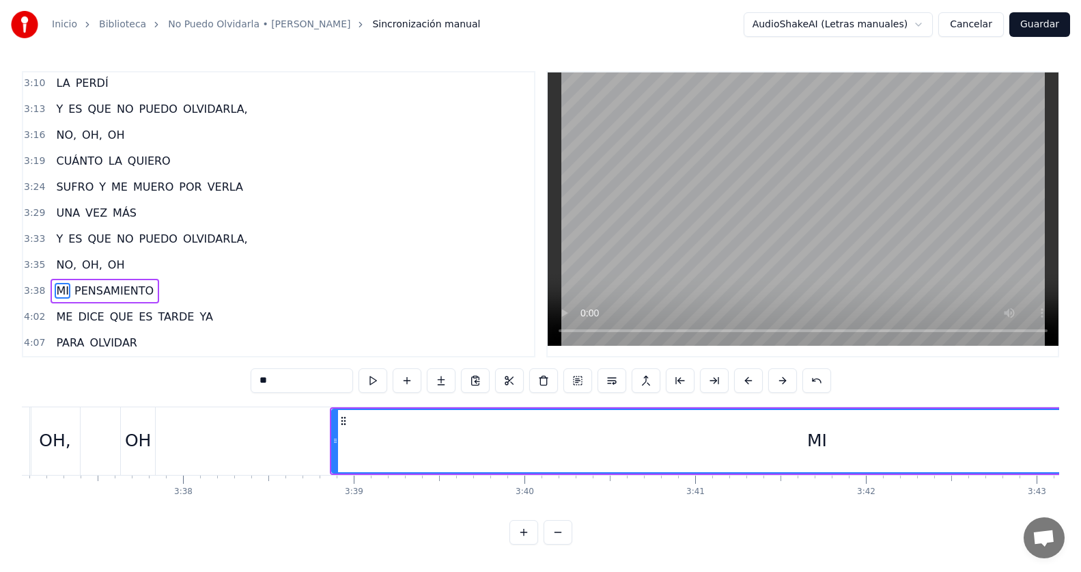
click at [200, 259] on div "3:35 NO, [GEOGRAPHIC_DATA], [GEOGRAPHIC_DATA]" at bounding box center [278, 265] width 511 height 26
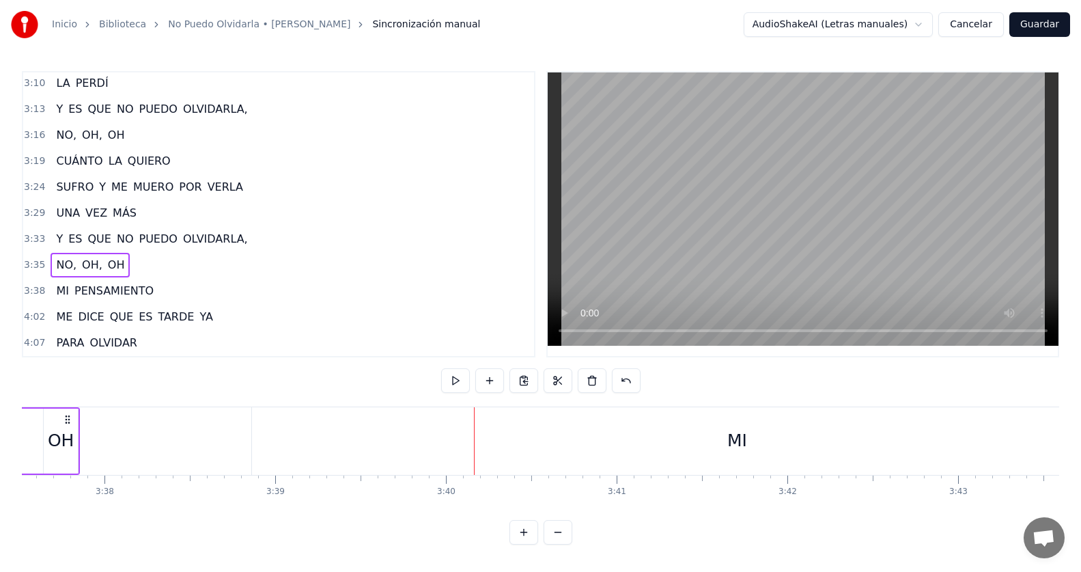
scroll to position [0, 37238]
click at [623, 437] on div "MI" at bounding box center [644, 441] width 971 height 68
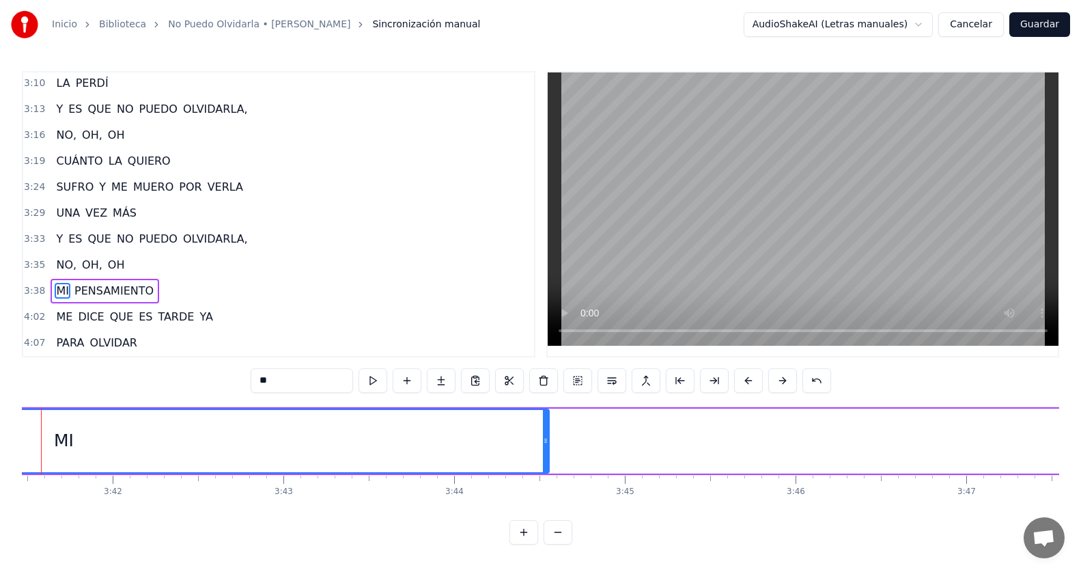
scroll to position [0, 37544]
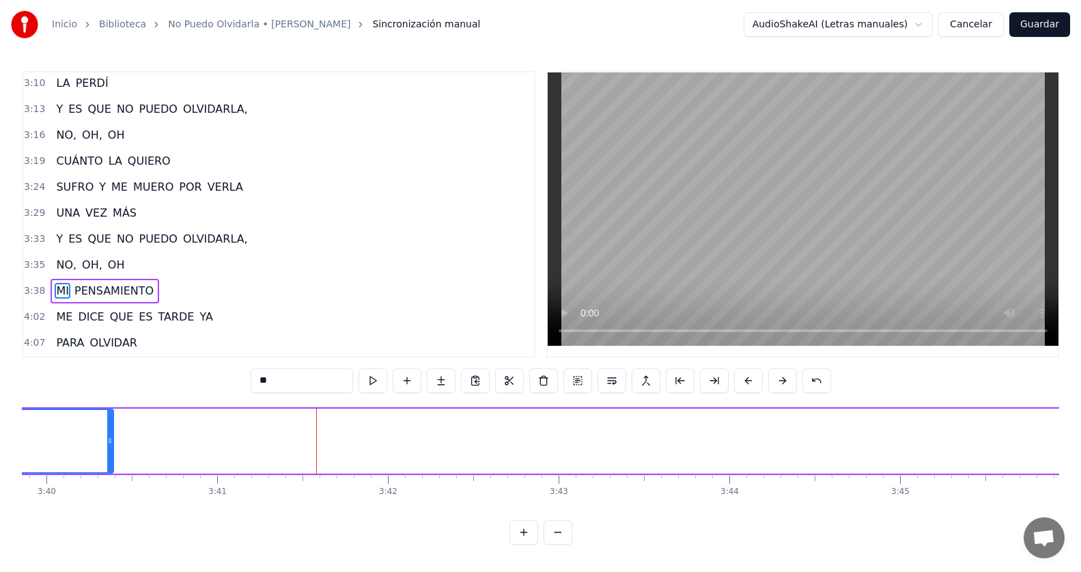
drag, startPoint x: 820, startPoint y: 431, endPoint x: 109, endPoint y: 423, distance: 711.1
click at [109, 423] on div at bounding box center [109, 441] width 5 height 62
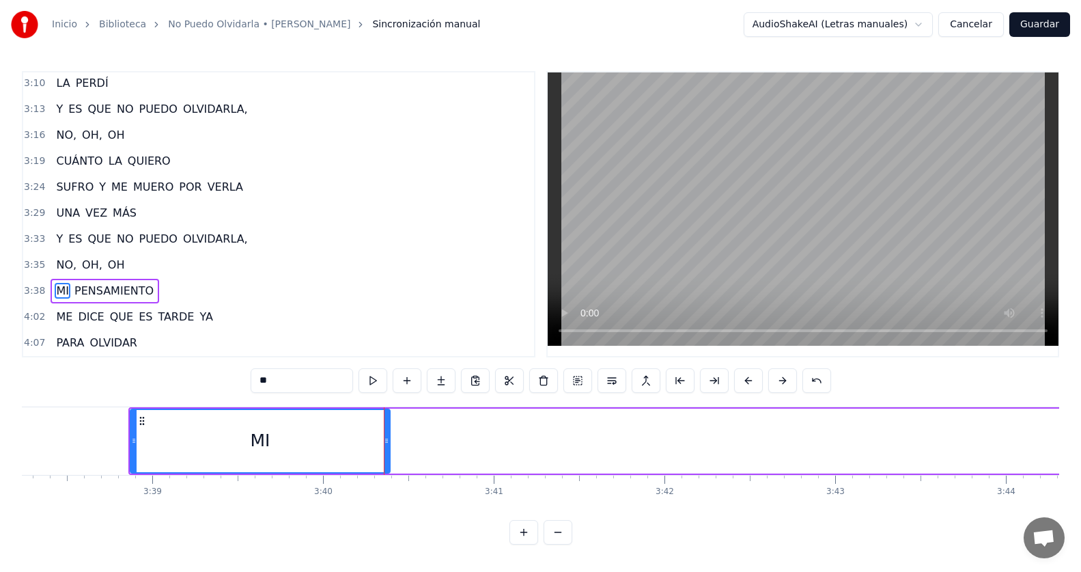
scroll to position [0, 37115]
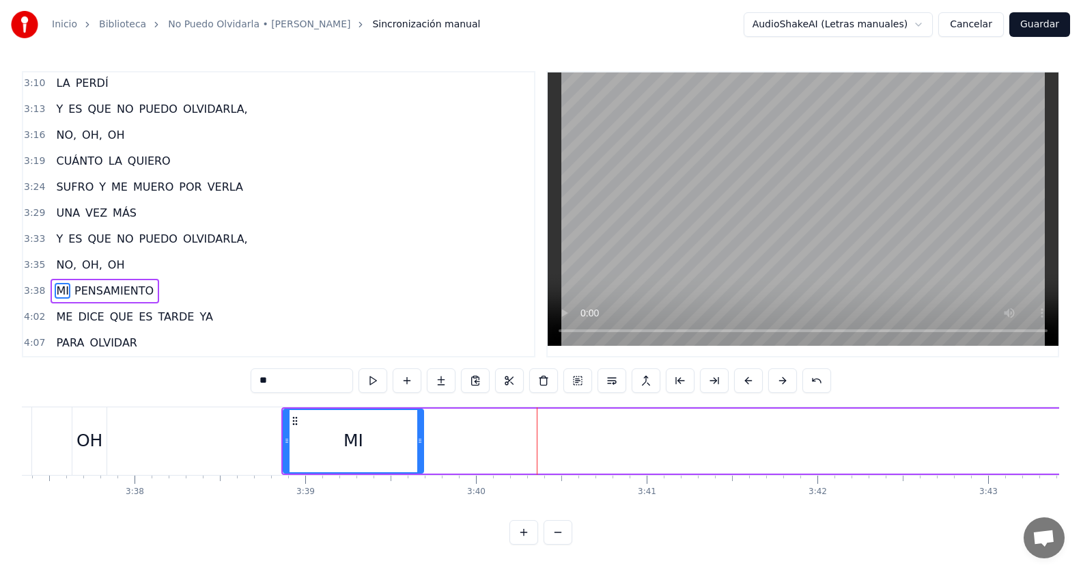
drag, startPoint x: 541, startPoint y: 431, endPoint x: 421, endPoint y: 429, distance: 119.6
click at [421, 429] on div at bounding box center [419, 441] width 5 height 62
click at [128, 283] on span "PENSAMIENTO" at bounding box center [114, 291] width 82 height 16
type input "**********"
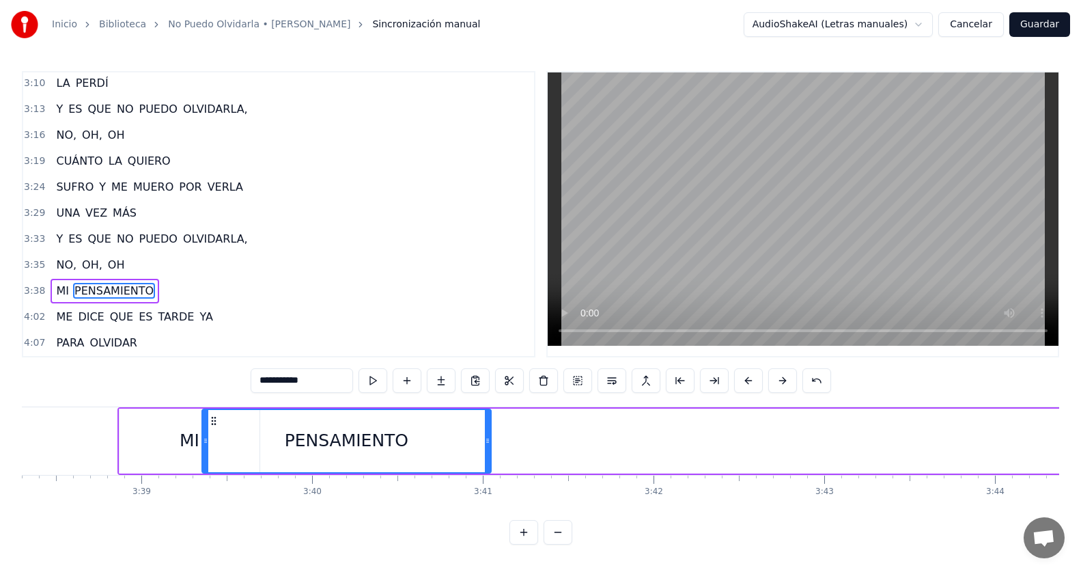
scroll to position [0, 37275]
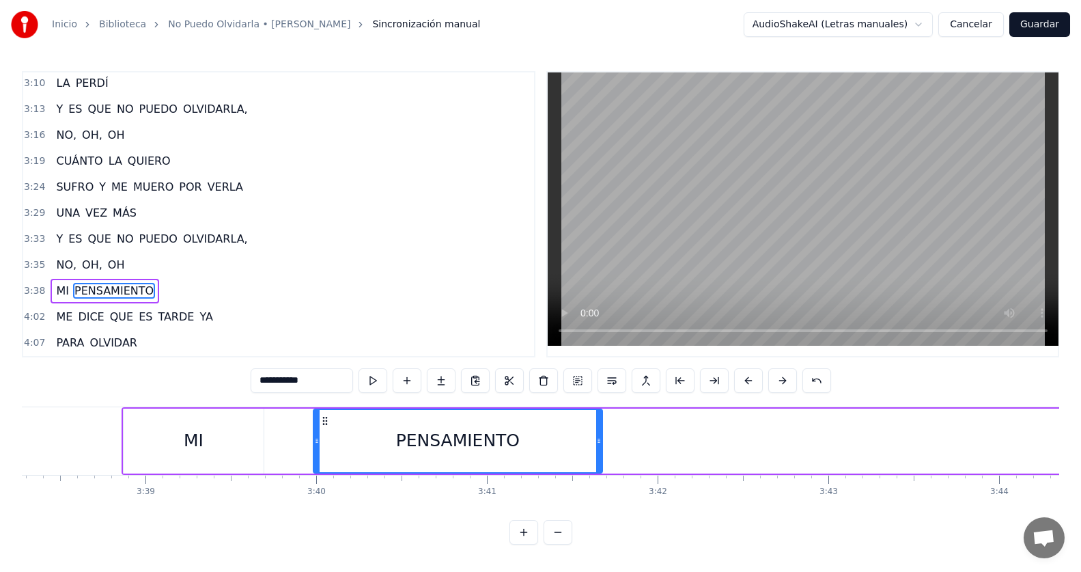
drag, startPoint x: 105, startPoint y: 416, endPoint x: 326, endPoint y: 430, distance: 221.1
click at [326, 430] on div "PENSAMIENTO" at bounding box center [458, 441] width 288 height 62
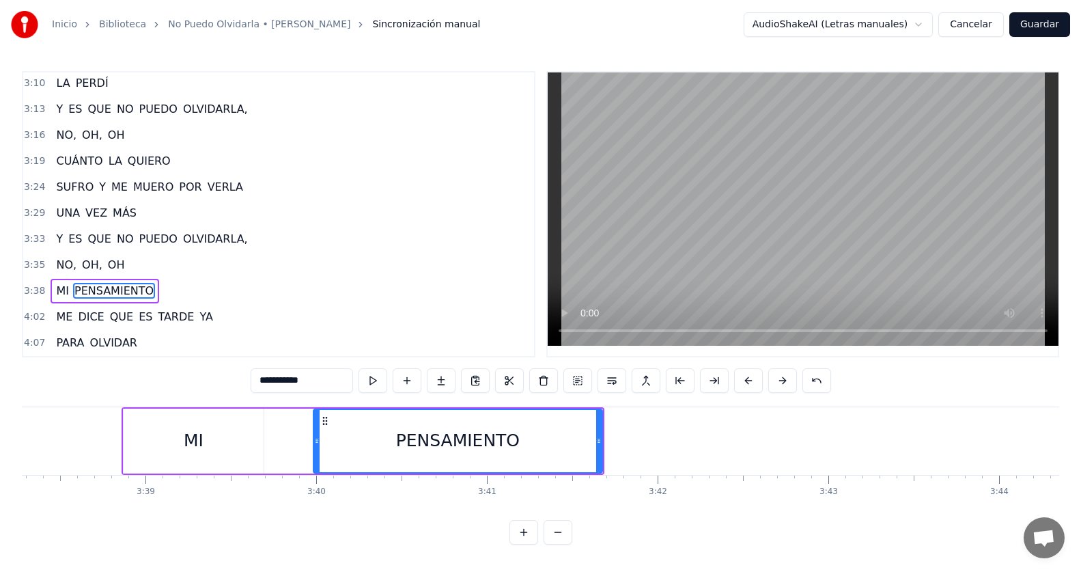
click at [224, 281] on div "3:38 MI PENSAMIENTO" at bounding box center [278, 291] width 511 height 26
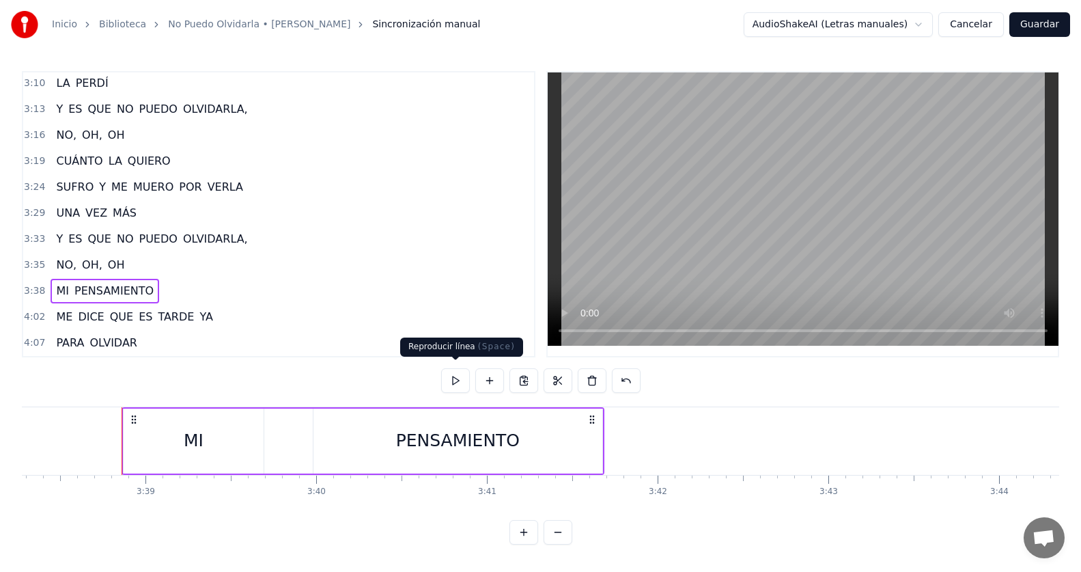
click at [453, 383] on button at bounding box center [455, 380] width 29 height 25
click at [171, 436] on div "MI" at bounding box center [194, 440] width 140 height 65
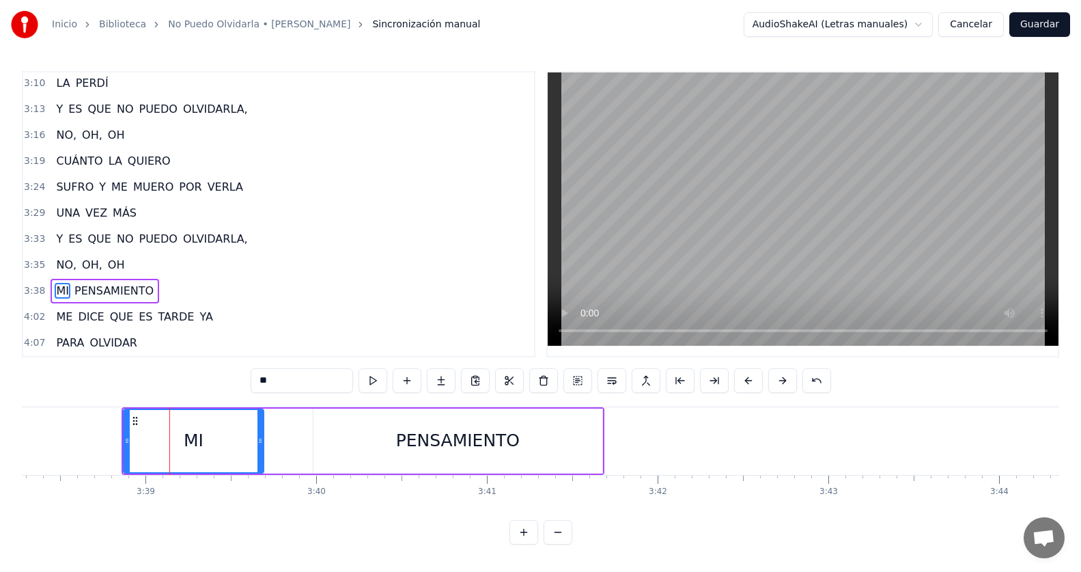
click at [393, 432] on div "PENSAMIENTO" at bounding box center [458, 440] width 289 height 65
type input "**********"
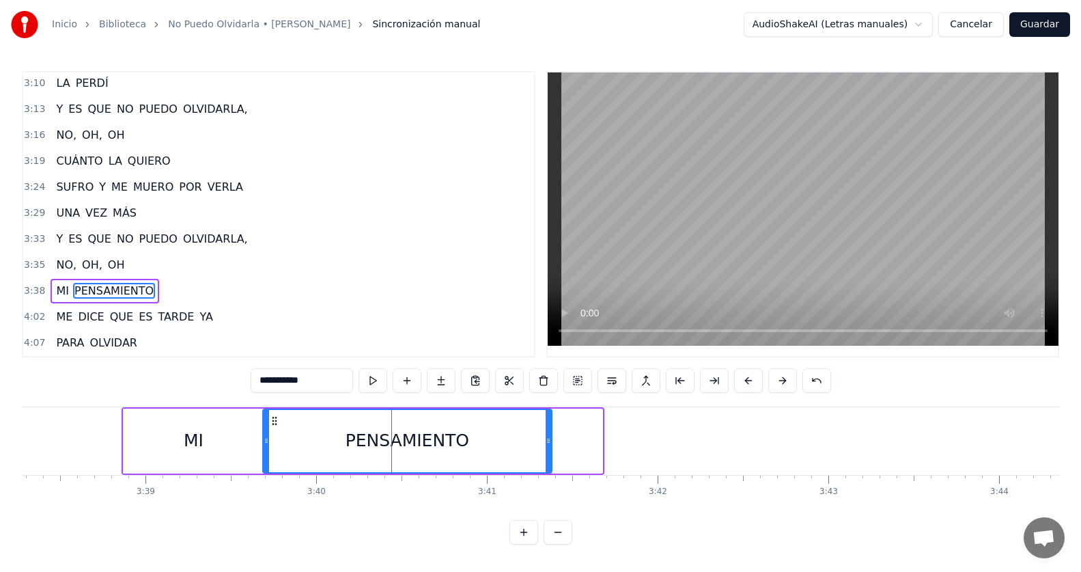
drag, startPoint x: 318, startPoint y: 415, endPoint x: 276, endPoint y: 419, distance: 41.9
click at [276, 419] on icon at bounding box center [274, 420] width 11 height 11
click at [190, 283] on div "3:38 MI PENSAMIENTO" at bounding box center [278, 291] width 511 height 26
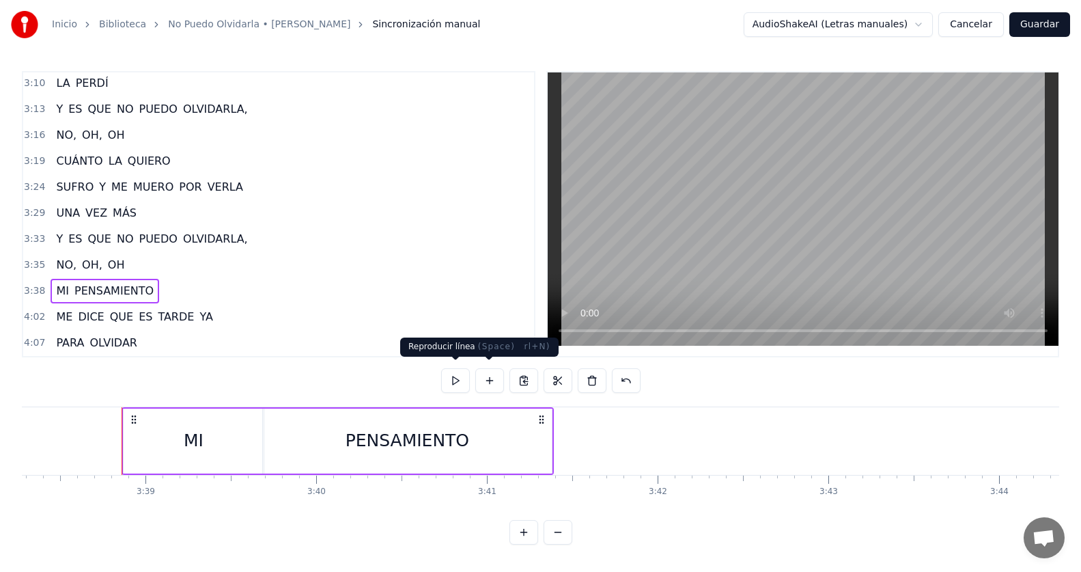
click at [458, 376] on button at bounding box center [455, 380] width 29 height 25
click at [174, 261] on div "3:35 NO, [GEOGRAPHIC_DATA], [GEOGRAPHIC_DATA]" at bounding box center [278, 265] width 511 height 26
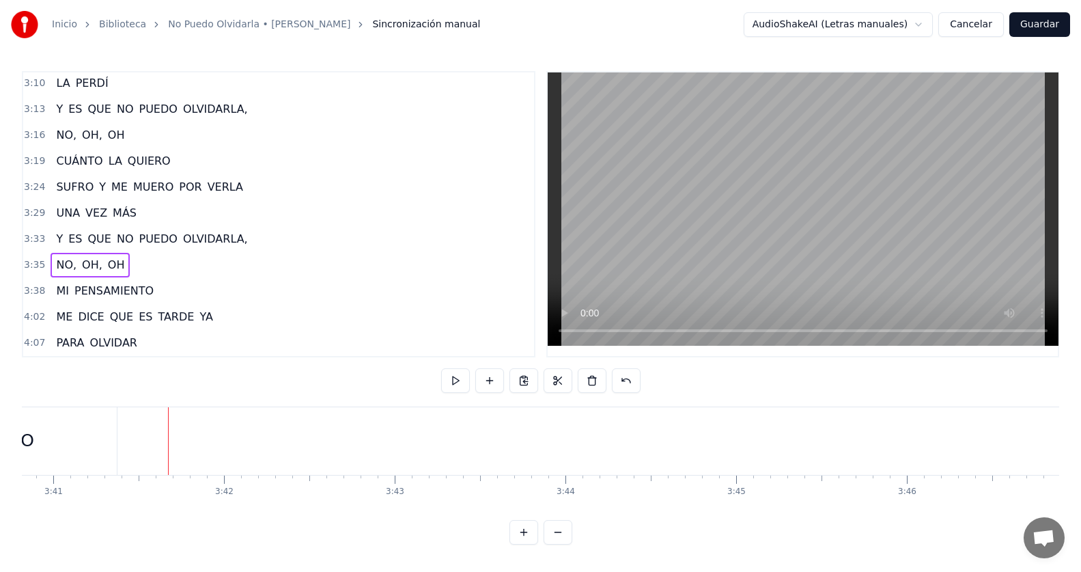
scroll to position [0, 37740]
click at [233, 304] on div "4:02 ME DICE QUE ES TARDE YA" at bounding box center [278, 317] width 511 height 26
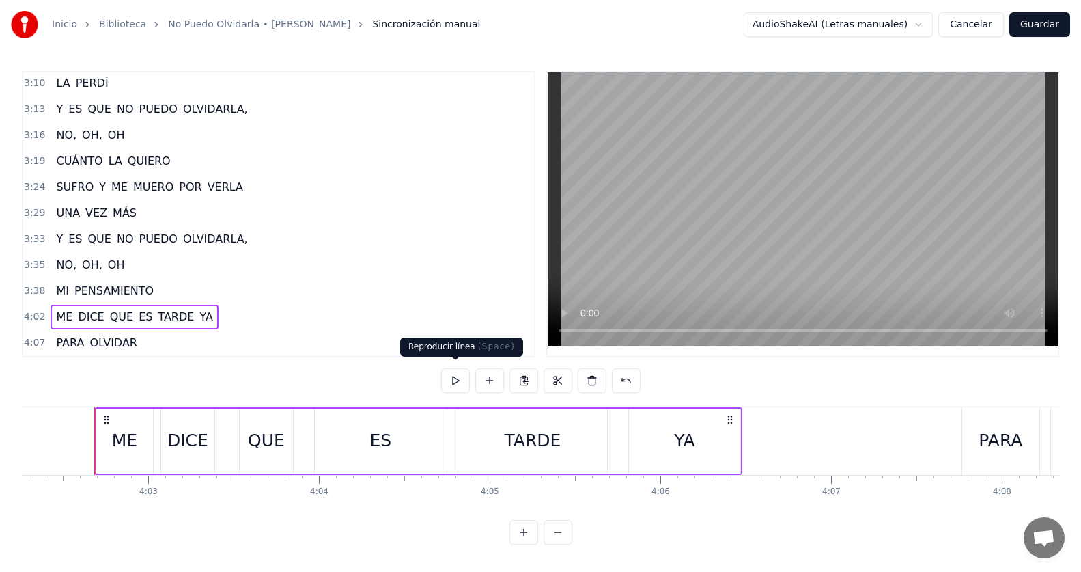
scroll to position [0, 41374]
click at [461, 383] on button at bounding box center [455, 380] width 29 height 25
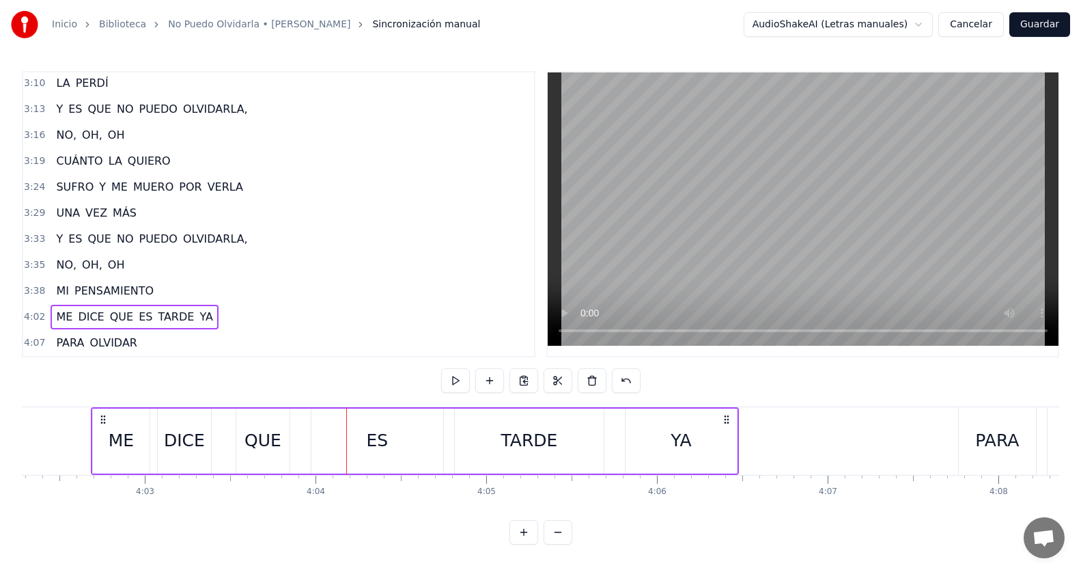
click at [193, 264] on div "3:35 NO, [GEOGRAPHIC_DATA], [GEOGRAPHIC_DATA]" at bounding box center [278, 265] width 511 height 26
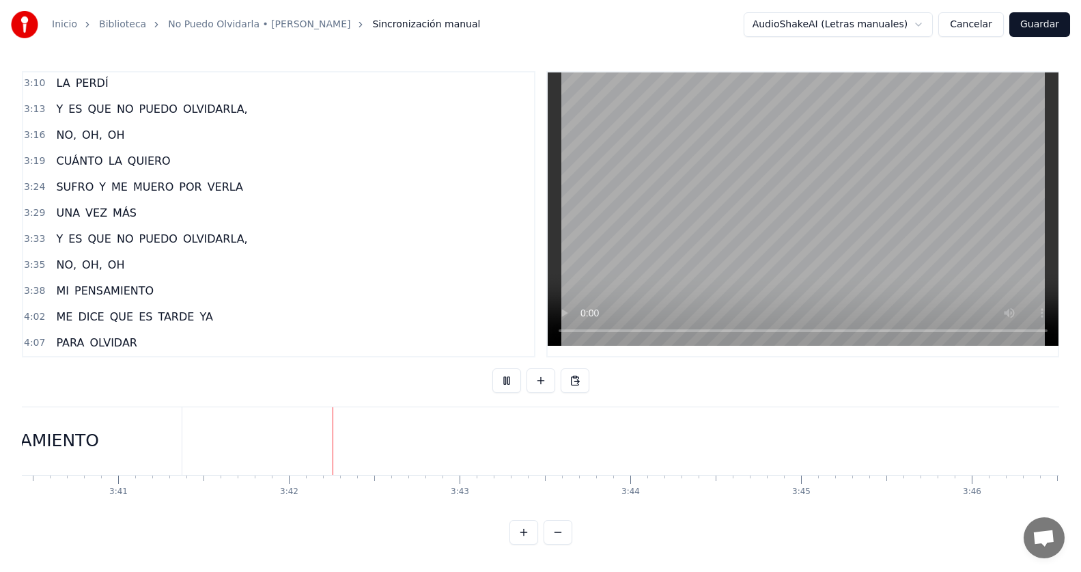
scroll to position [0, 37766]
click at [234, 309] on div "4:02 ME DICE QUE ES TARDE YA" at bounding box center [278, 317] width 511 height 26
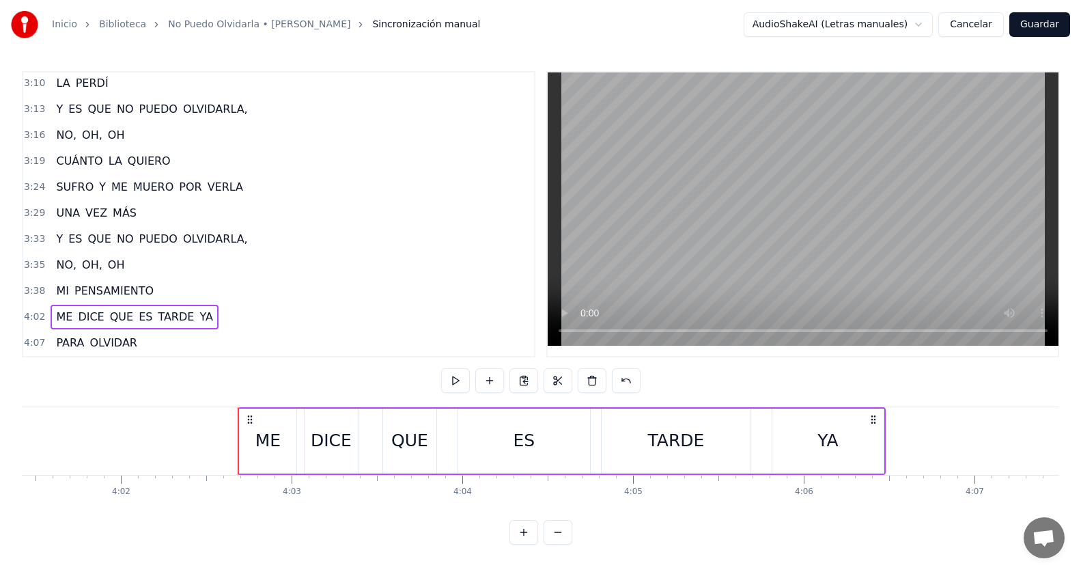
scroll to position [0, 41374]
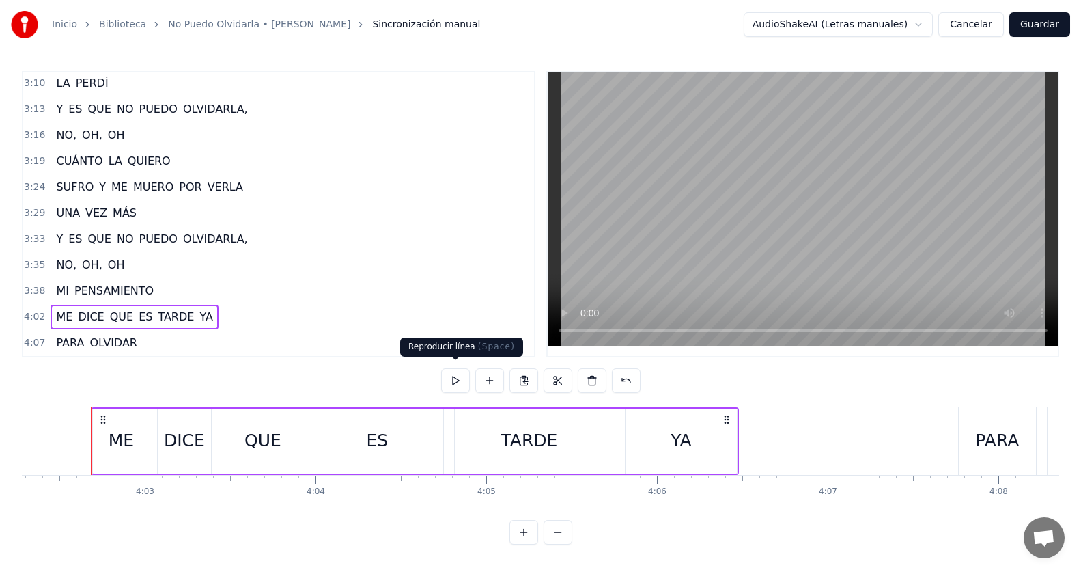
click at [462, 373] on button at bounding box center [455, 380] width 29 height 25
click at [214, 283] on div "3:38 MI PENSAMIENTO" at bounding box center [278, 291] width 511 height 26
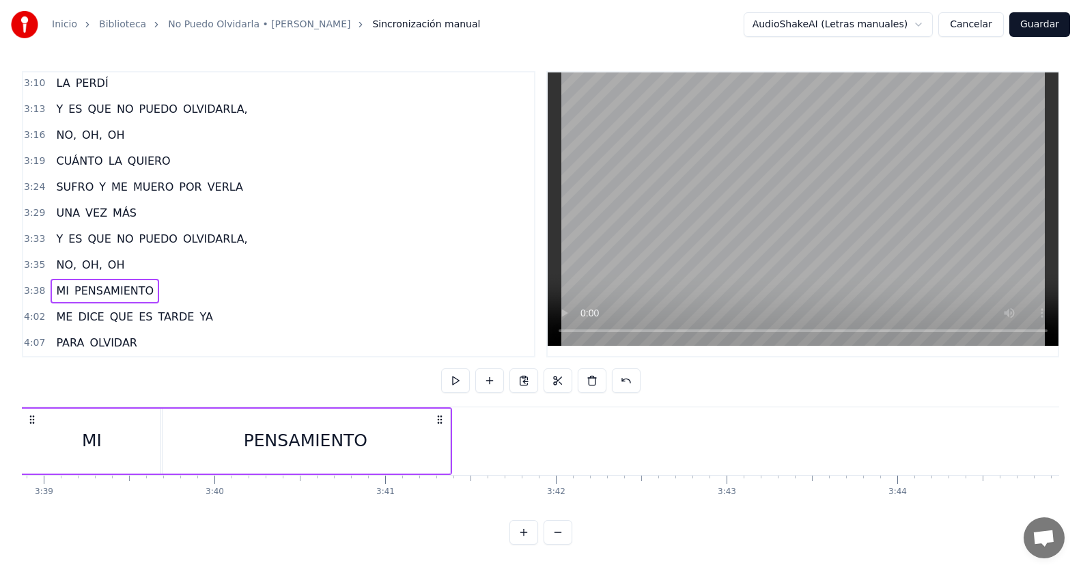
scroll to position [0, 37305]
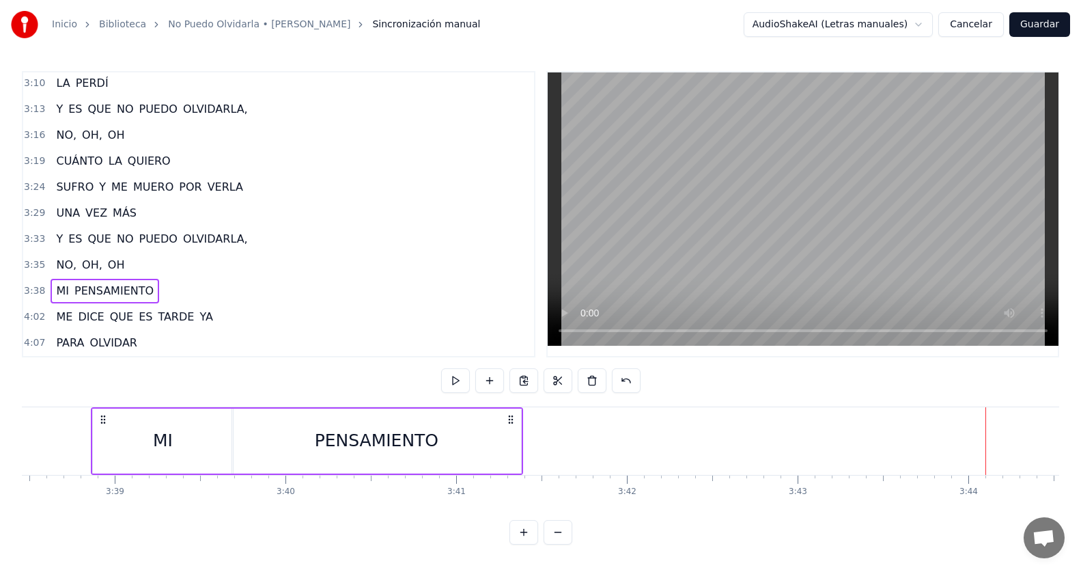
click at [247, 316] on div "4:02 ME DICE QUE ES TARDE YA" at bounding box center [278, 317] width 511 height 26
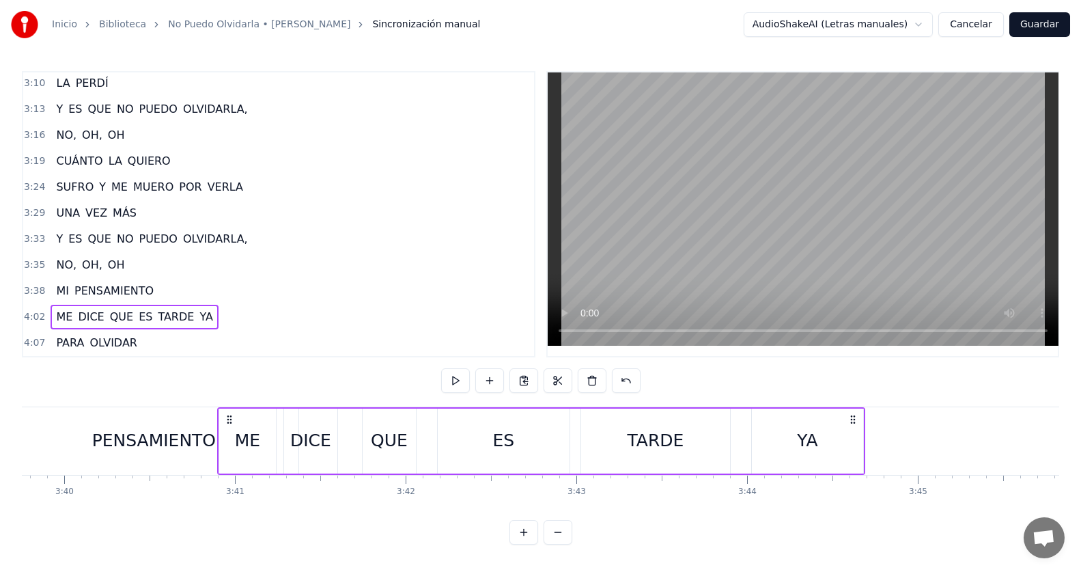
scroll to position [0, 37526]
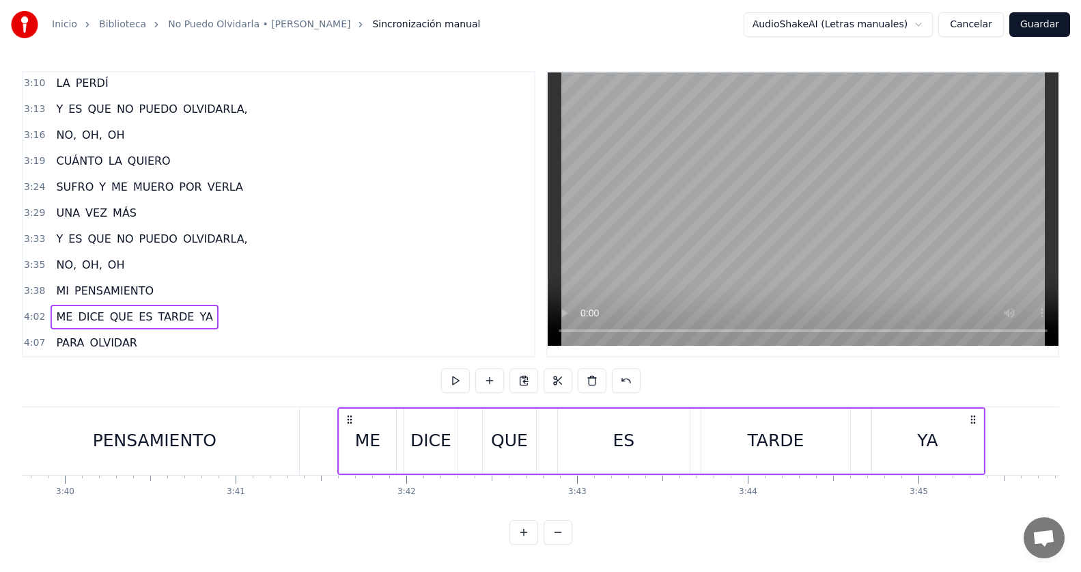
drag, startPoint x: 98, startPoint y: 415, endPoint x: 348, endPoint y: 430, distance: 249.7
click at [348, 430] on div "ME DICE QUE ES TARDE YA" at bounding box center [661, 441] width 648 height 68
click at [206, 290] on div "3:38 MI PENSAMIENTO" at bounding box center [278, 291] width 511 height 26
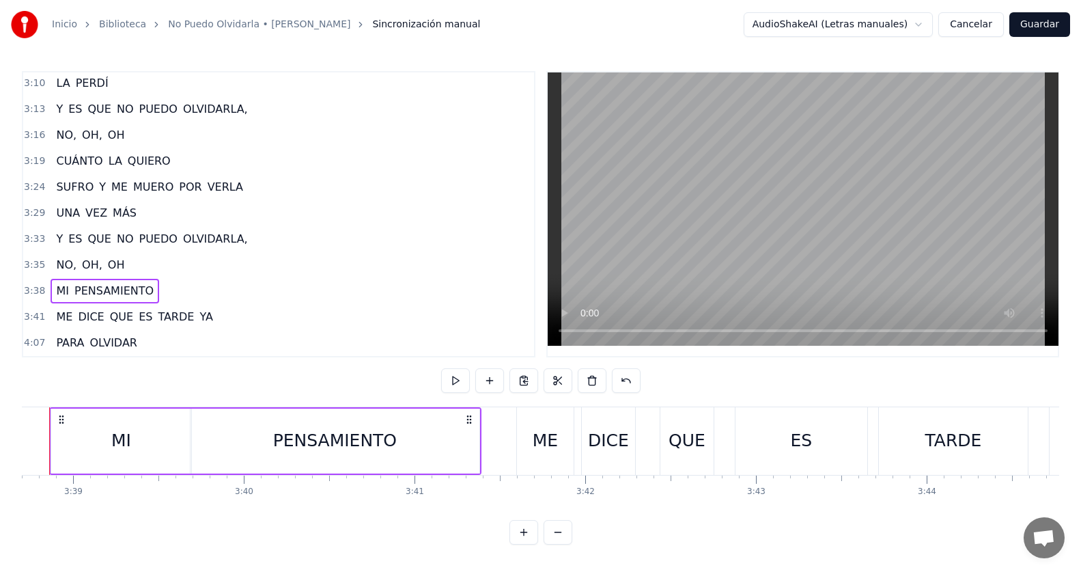
scroll to position [0, 37305]
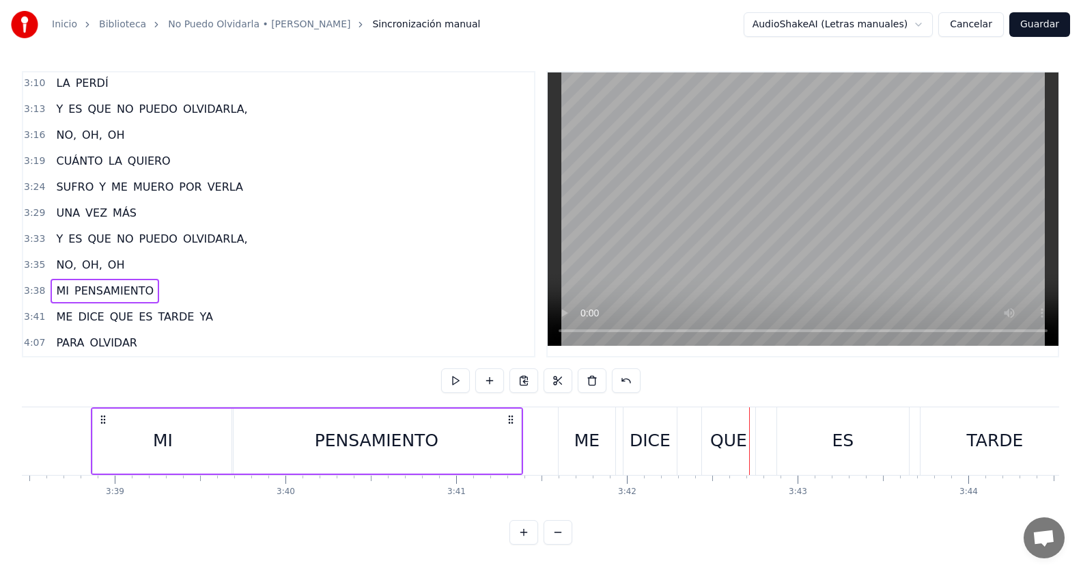
click at [262, 314] on div "3:41 ME DICE QUE ES TARDE YA" at bounding box center [278, 317] width 511 height 26
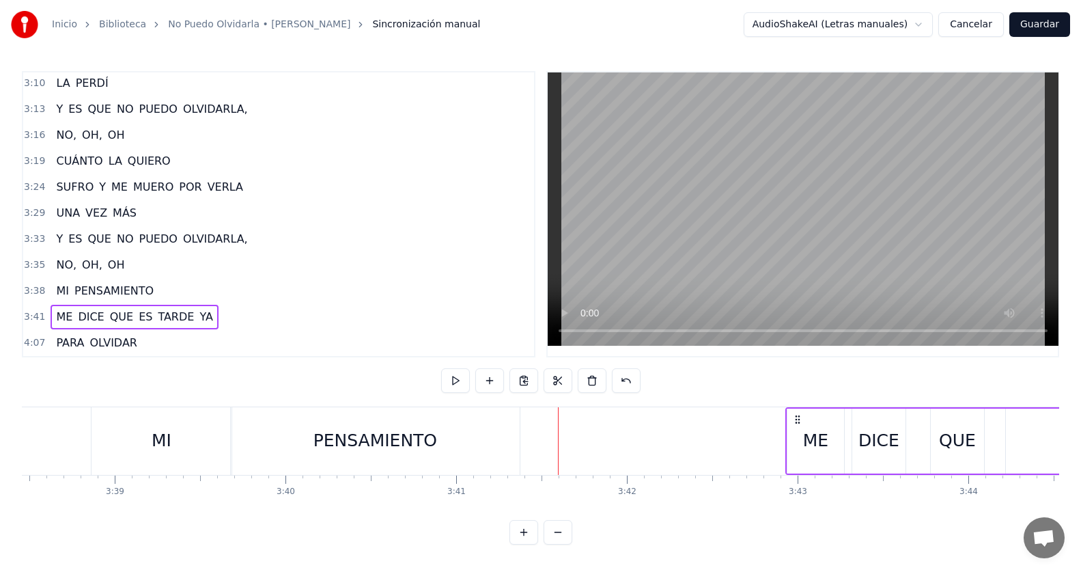
drag, startPoint x: 570, startPoint y: 415, endPoint x: 796, endPoint y: 430, distance: 225.9
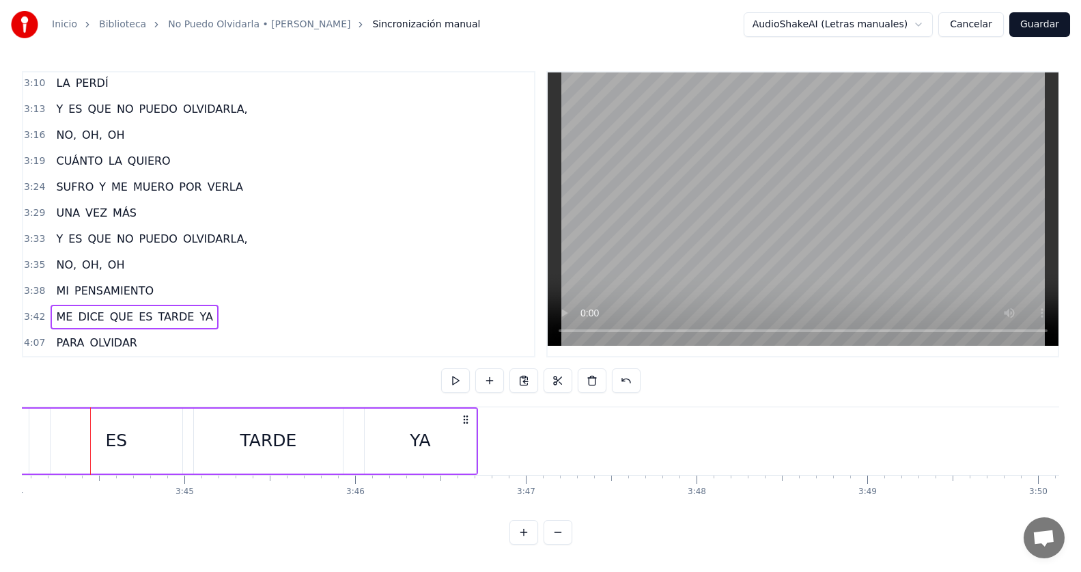
click at [166, 290] on div "3:38 MI PENSAMIENTO" at bounding box center [278, 291] width 511 height 26
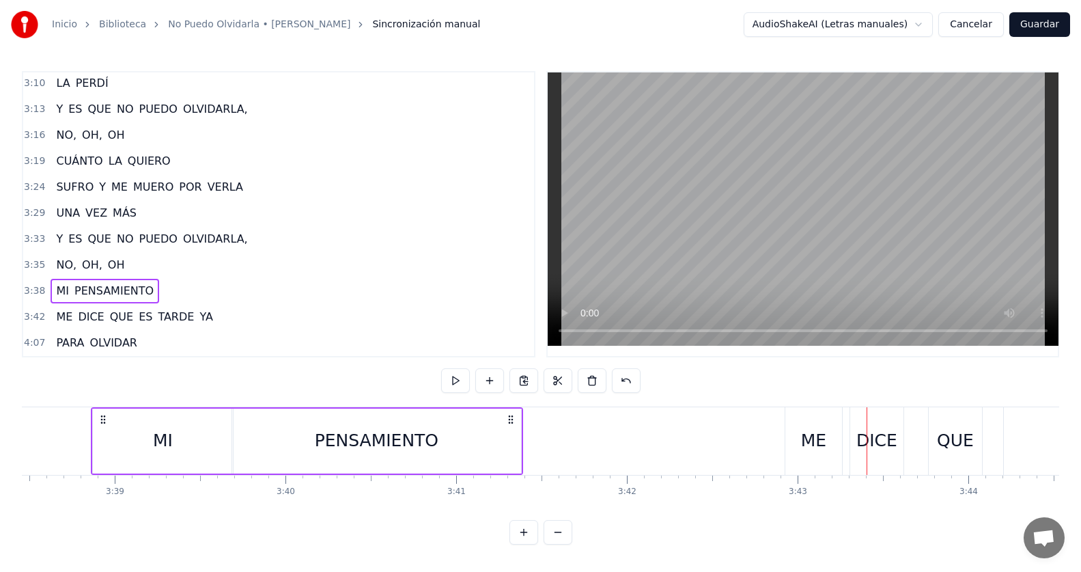
click at [225, 313] on div "3:42 ME DICE QUE ES TARDE YA" at bounding box center [278, 317] width 511 height 26
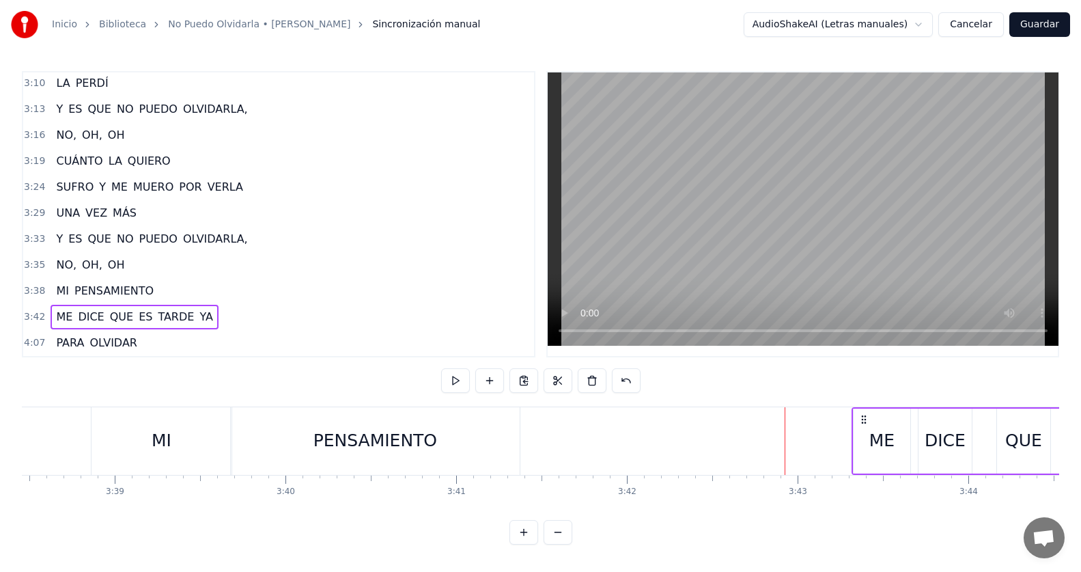
drag, startPoint x: 799, startPoint y: 412, endPoint x: 865, endPoint y: 410, distance: 66.3
click at [865, 414] on icon at bounding box center [864, 419] width 11 height 11
click at [221, 284] on div "3:38 MI PENSAMIENTO" at bounding box center [278, 291] width 511 height 26
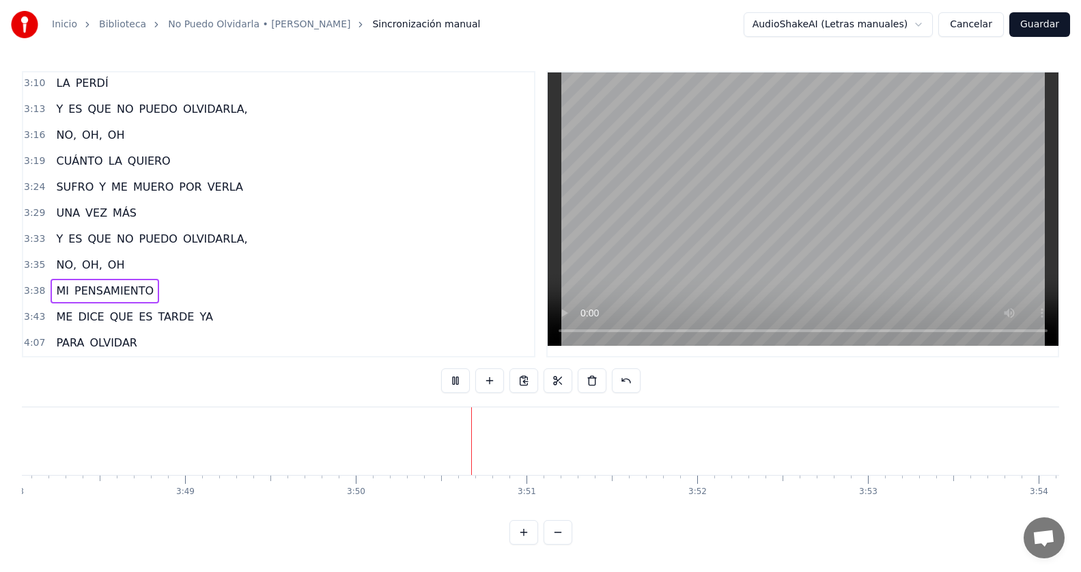
scroll to position [0, 39211]
click at [160, 330] on div "4:07 PARA OLVIDAR" at bounding box center [278, 343] width 511 height 26
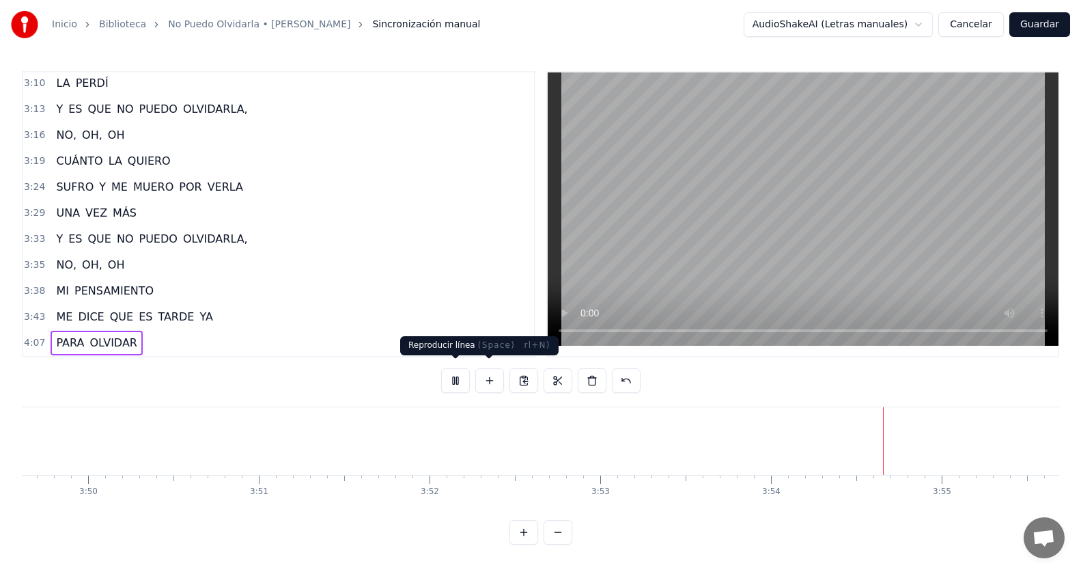
click at [467, 372] on button at bounding box center [455, 380] width 29 height 25
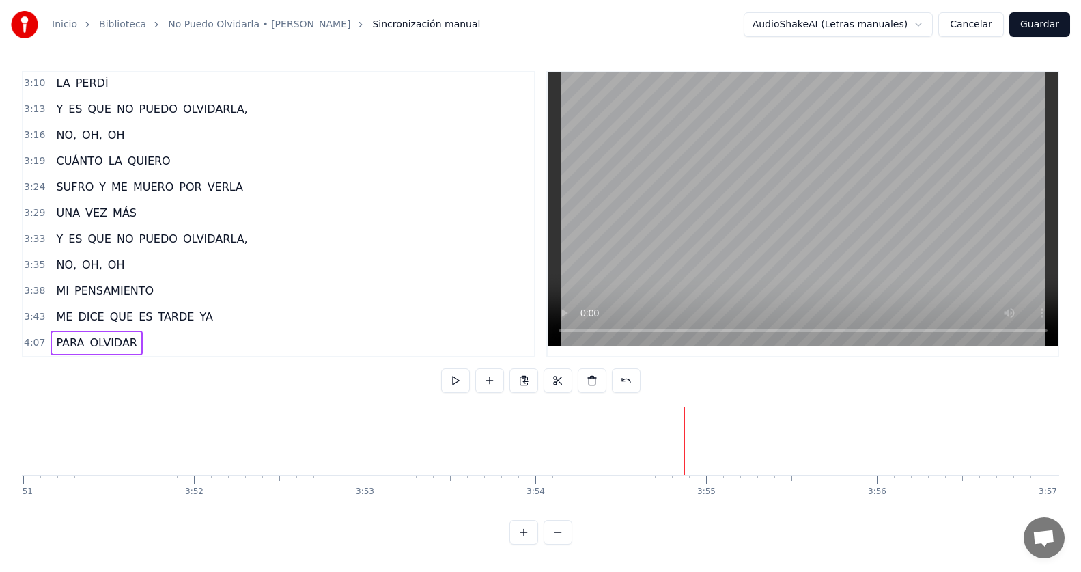
scroll to position [0, 39568]
click at [140, 339] on div "4:07 PARA OLVIDAR" at bounding box center [278, 343] width 511 height 26
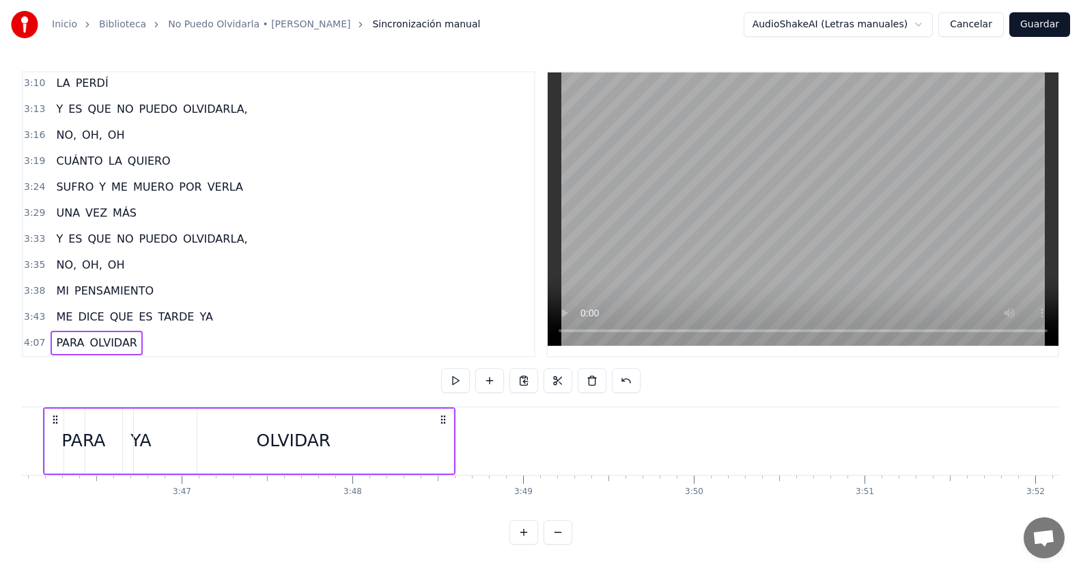
scroll to position [0, 38566]
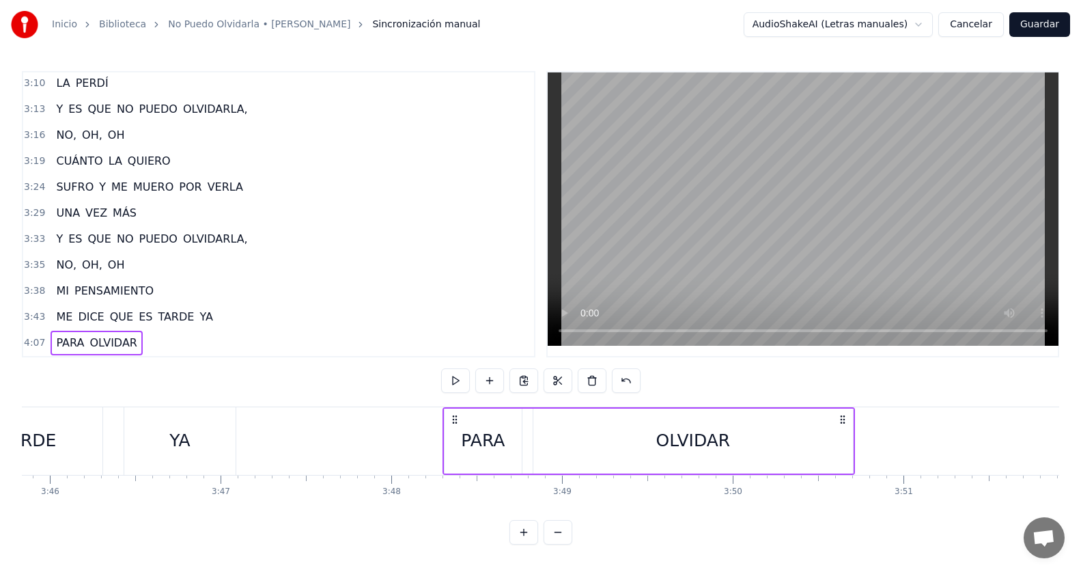
drag, startPoint x: 709, startPoint y: 415, endPoint x: 449, endPoint y: 412, distance: 259.6
click at [449, 414] on icon at bounding box center [454, 419] width 11 height 11
click at [247, 311] on div "3:43 ME DICE QUE ES TARDE YA" at bounding box center [278, 317] width 511 height 26
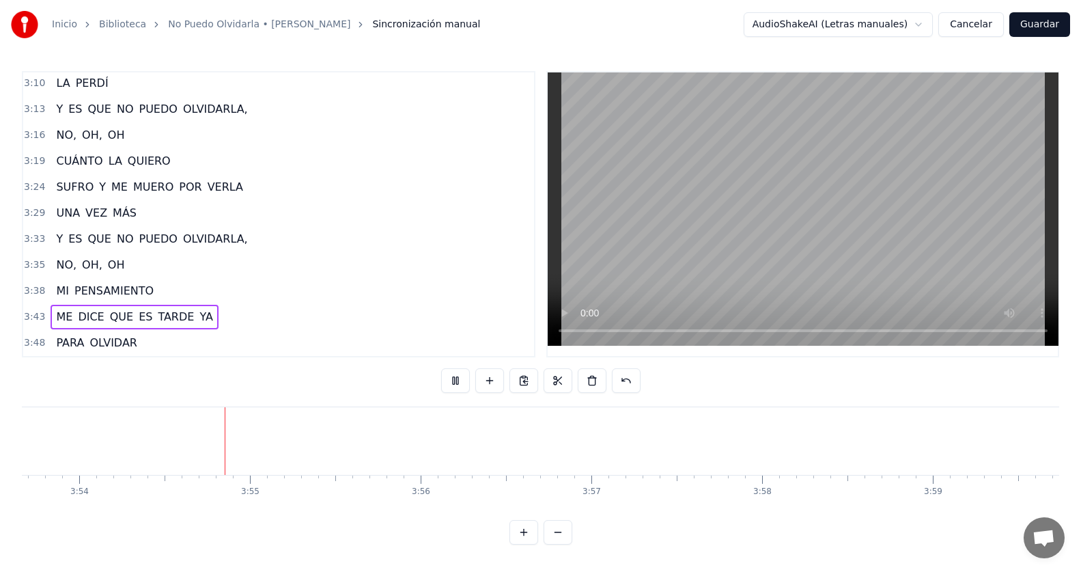
scroll to position [0, 39919]
click at [245, 230] on div "3:33 Y ES QUE NO PUEDO OLVIDARLA," at bounding box center [278, 239] width 511 height 26
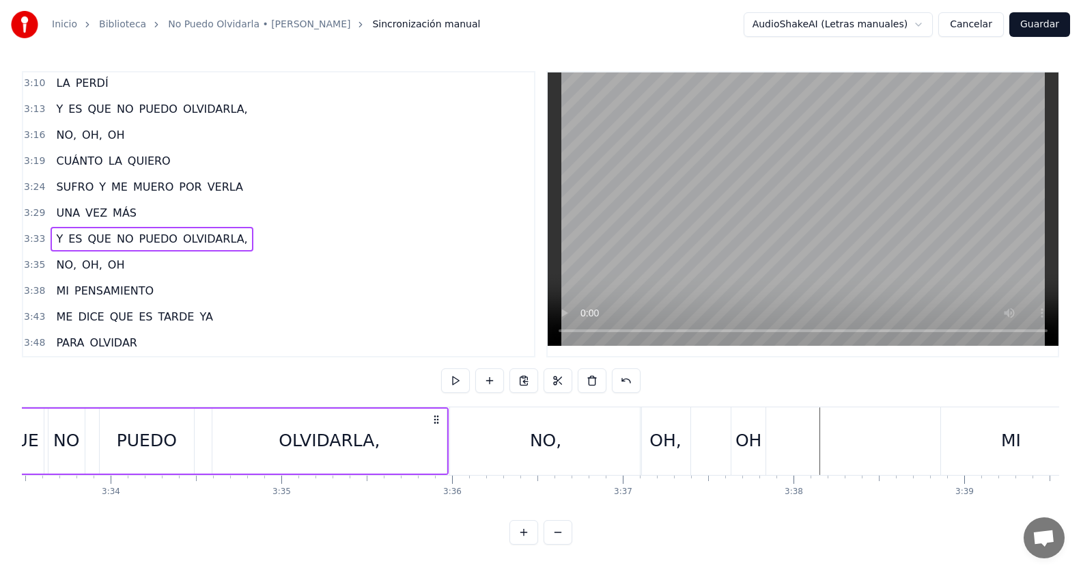
scroll to position [0, 36309]
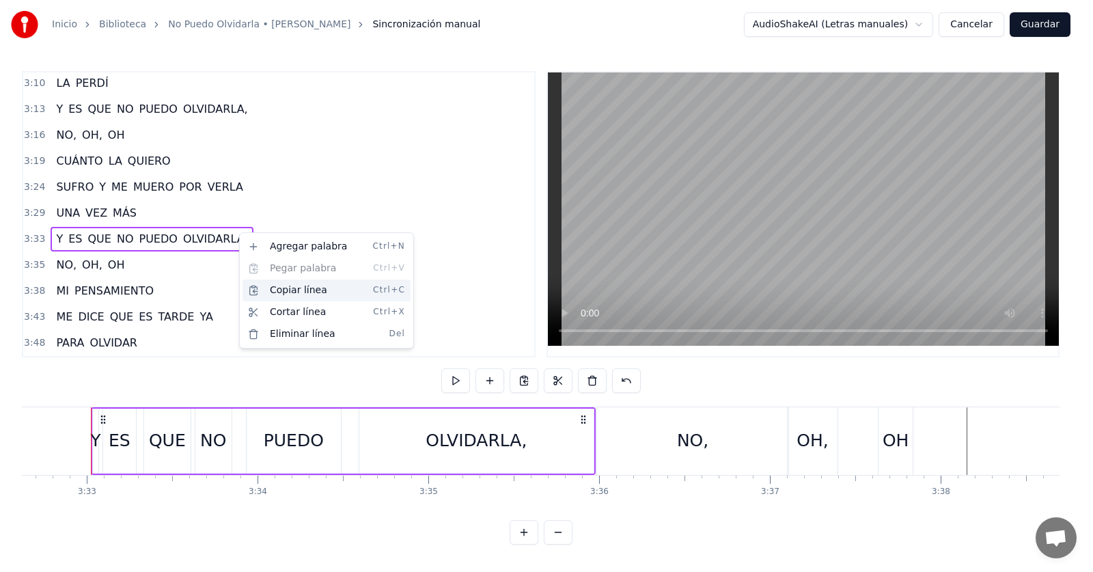
click at [308, 294] on div "Copiar línea Ctrl+C" at bounding box center [326, 290] width 168 height 22
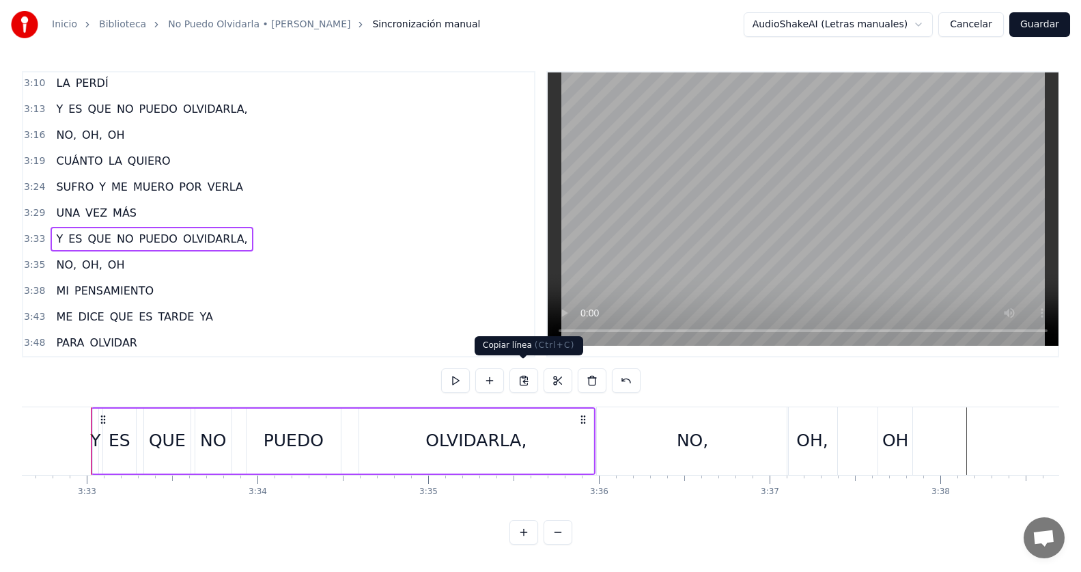
click at [529, 374] on button at bounding box center [524, 380] width 29 height 25
click at [141, 340] on div "3:48 PARA OLVIDAR" at bounding box center [278, 343] width 511 height 26
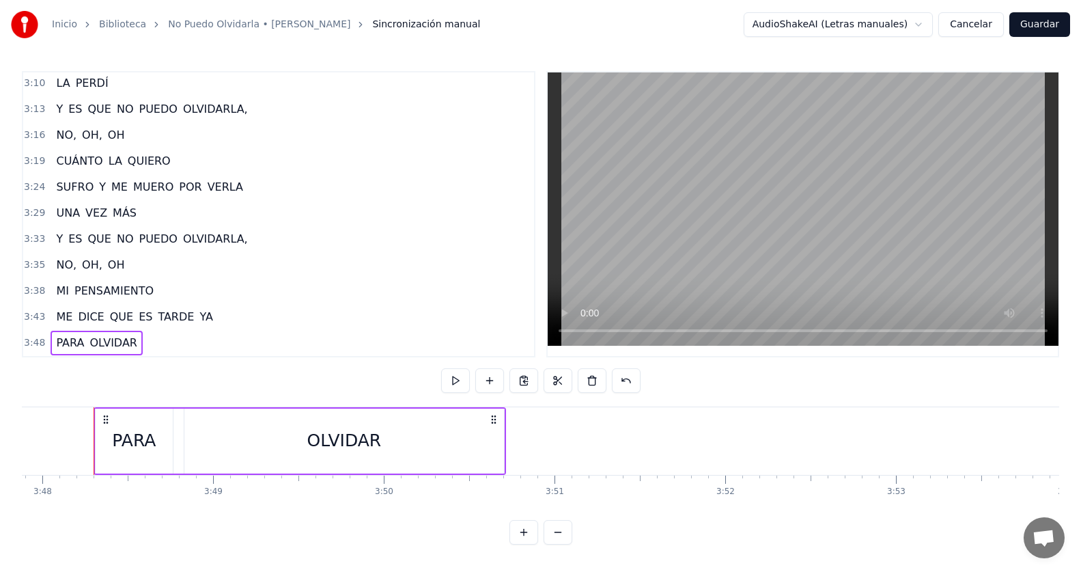
scroll to position [0, 38917]
click at [482, 376] on button at bounding box center [489, 380] width 29 height 25
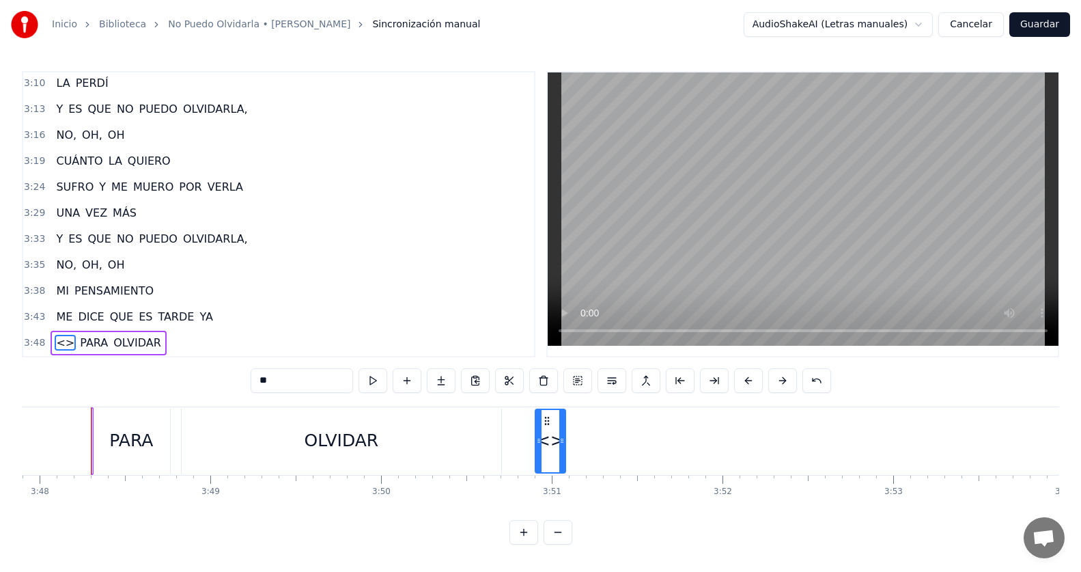
drag, startPoint x: 105, startPoint y: 411, endPoint x: 546, endPoint y: 441, distance: 443.0
click at [141, 335] on span "<>" at bounding box center [151, 343] width 21 height 16
click at [611, 371] on button at bounding box center [612, 380] width 29 height 25
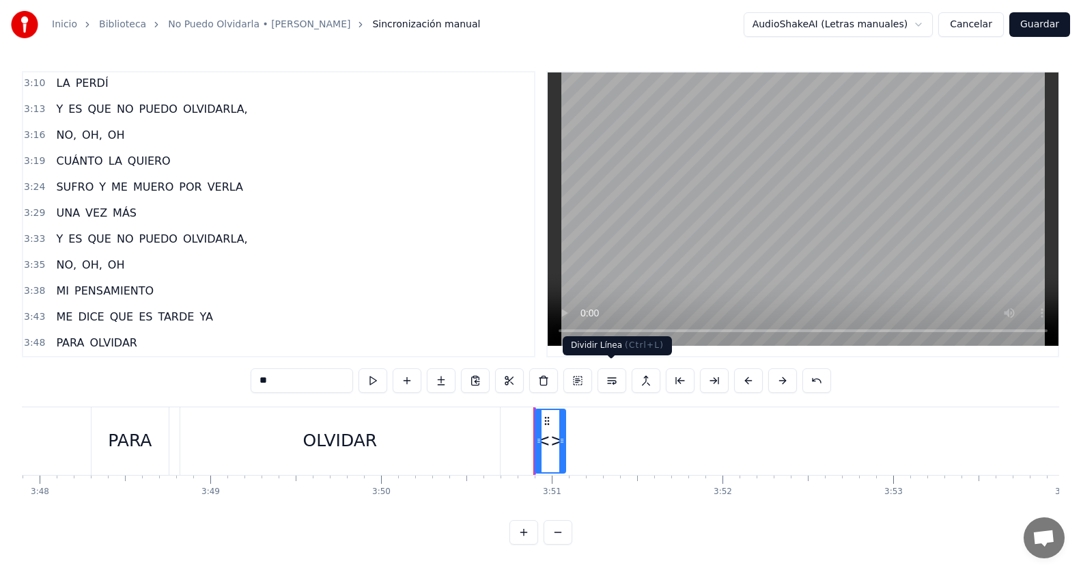
scroll to position [807, 0]
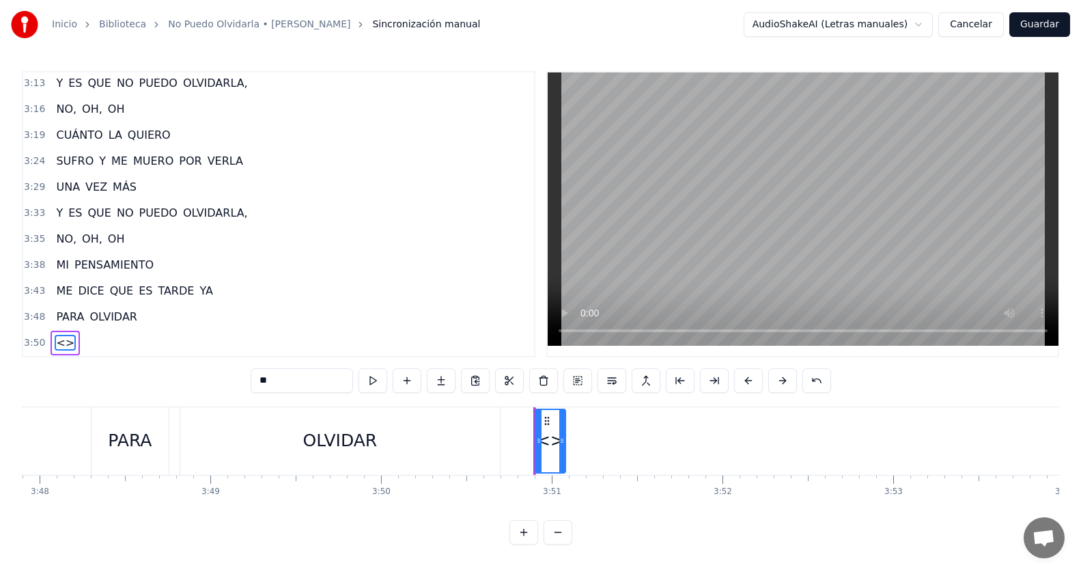
drag, startPoint x: 281, startPoint y: 374, endPoint x: 249, endPoint y: 370, distance: 31.7
click at [249, 370] on div "0:42 TODAVÍA 0:46 NO LA HE PODIDO OLVIDAR 0:51 ES INÚTIL 0:54 NO LO PUEDO 0:56 …" at bounding box center [541, 307] width 1038 height 473
click at [112, 332] on div "3:50" at bounding box center [278, 343] width 511 height 26
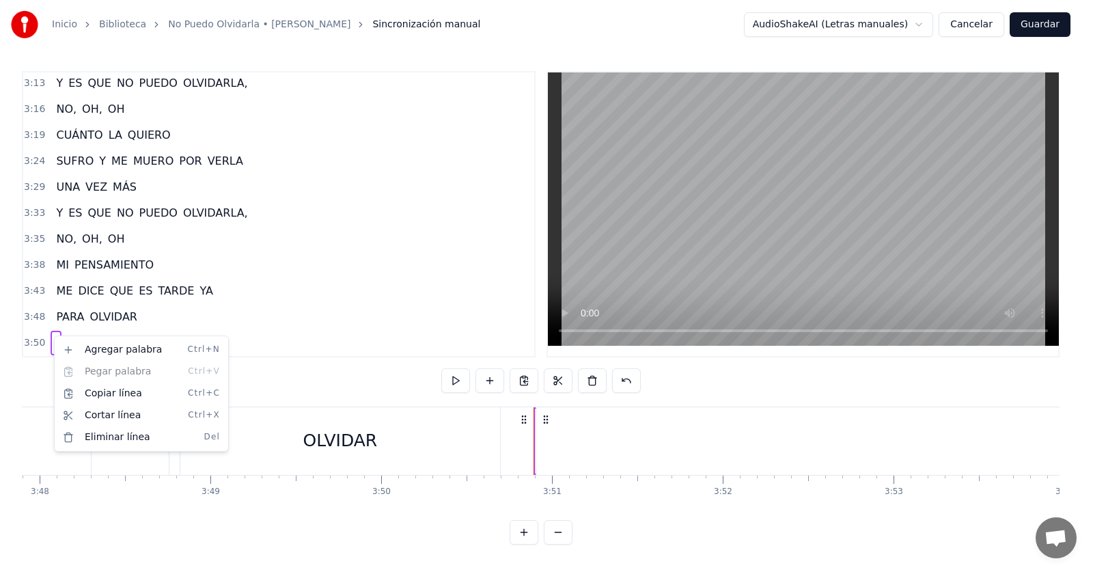
click at [256, 203] on html "Inicio Biblioteca No Puedo Olvidarla • [PERSON_NAME] manual AudioShakeAI (Letra…" at bounding box center [546, 283] width 1093 height 566
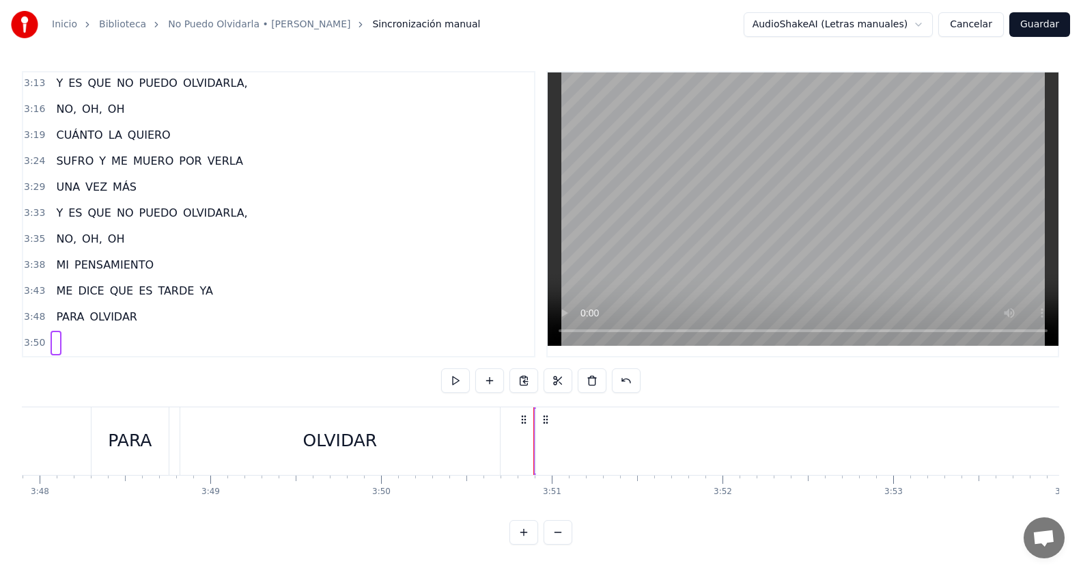
click at [237, 204] on div "3:33 Y ES QUE NO PUEDO OLVIDARLA," at bounding box center [278, 213] width 511 height 26
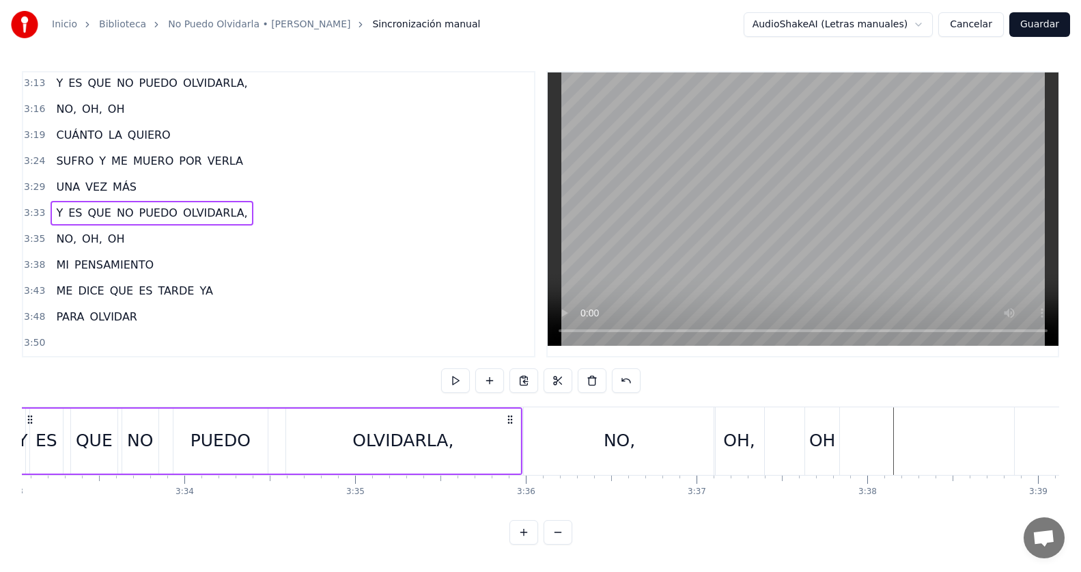
scroll to position [0, 36309]
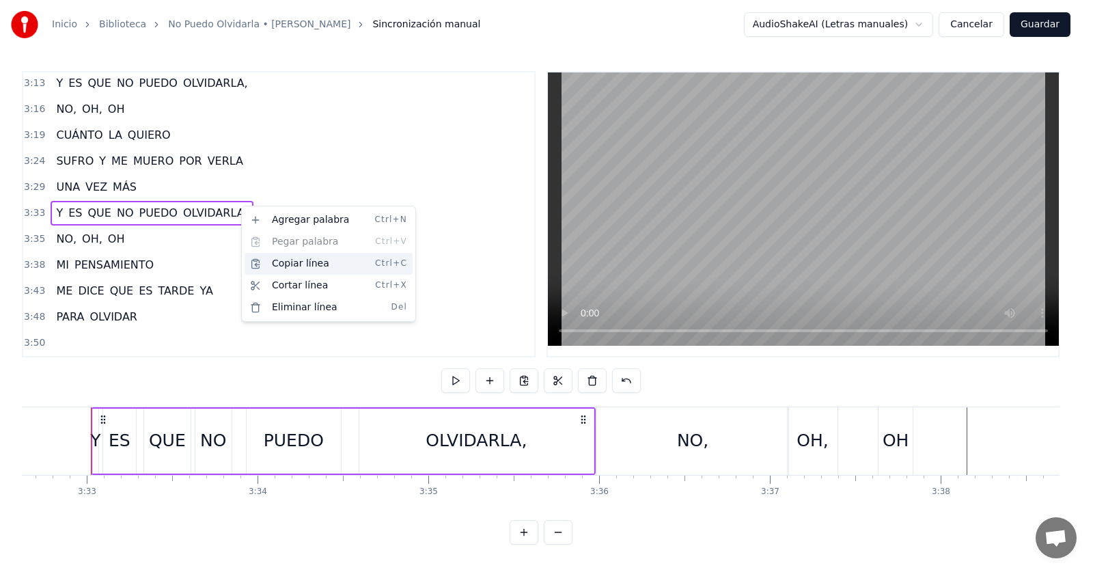
click at [276, 261] on div "Copiar línea Ctrl+C" at bounding box center [329, 264] width 168 height 22
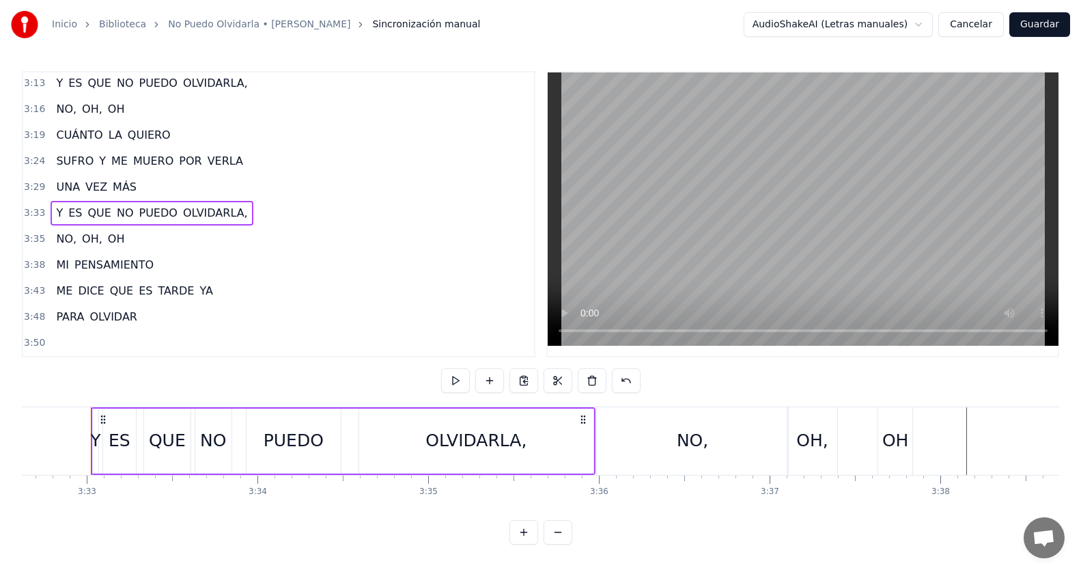
click at [64, 335] on div "3:50" at bounding box center [278, 343] width 511 height 26
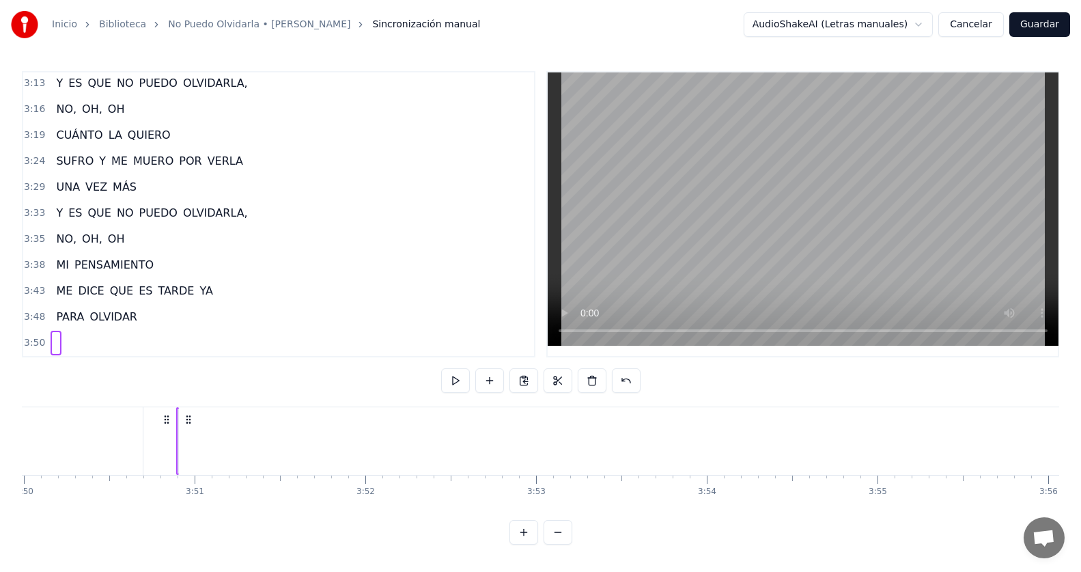
scroll to position [0, 39360]
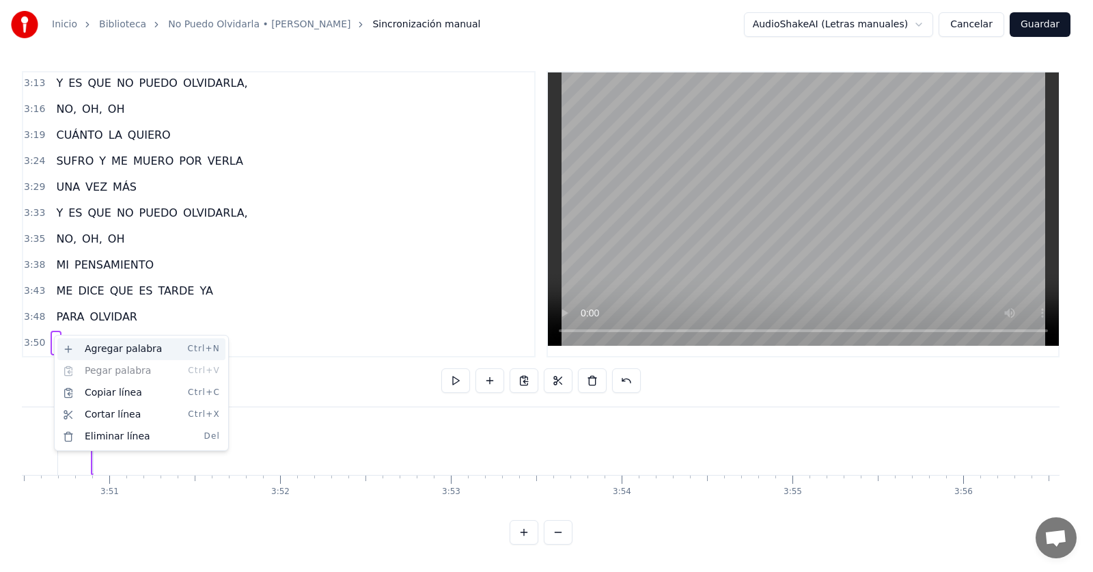
click at [123, 352] on div "Agregar palabra Ctrl+N" at bounding box center [141, 349] width 168 height 22
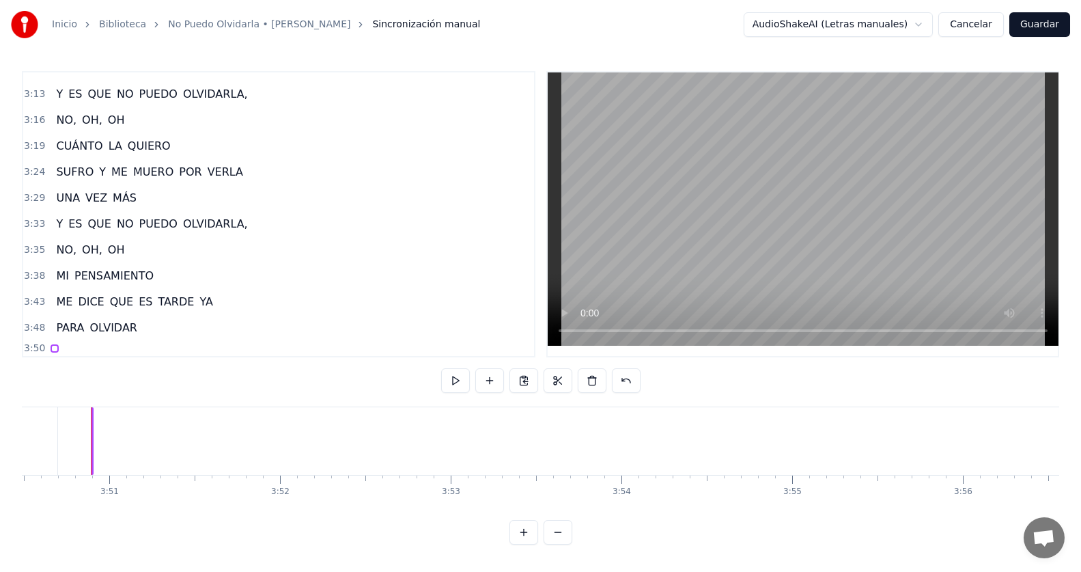
scroll to position [796, 0]
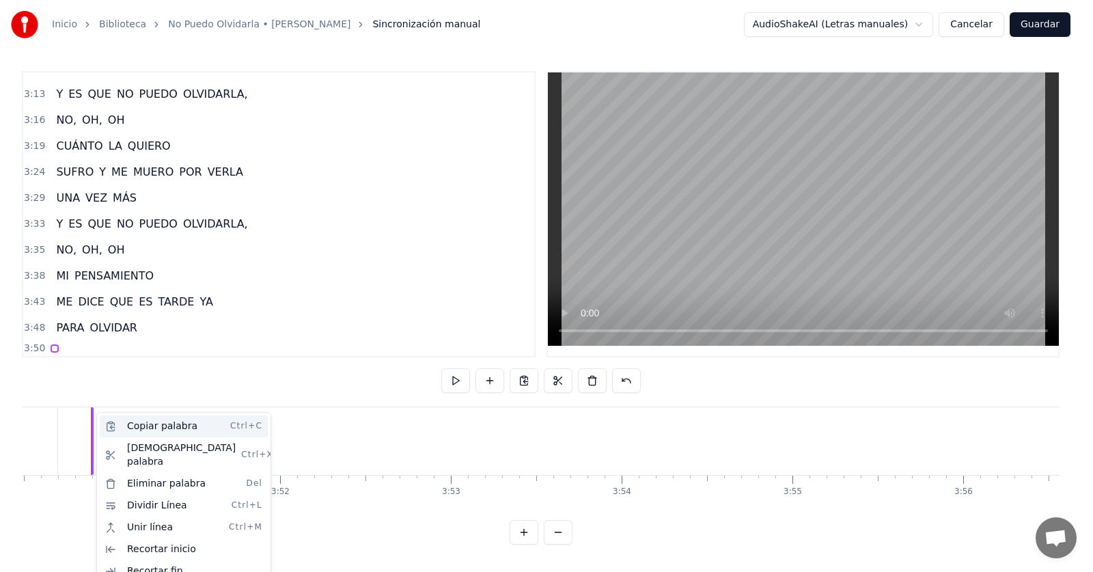
click at [193, 426] on div "Copiar palabra Ctrl+C" at bounding box center [184, 426] width 168 height 22
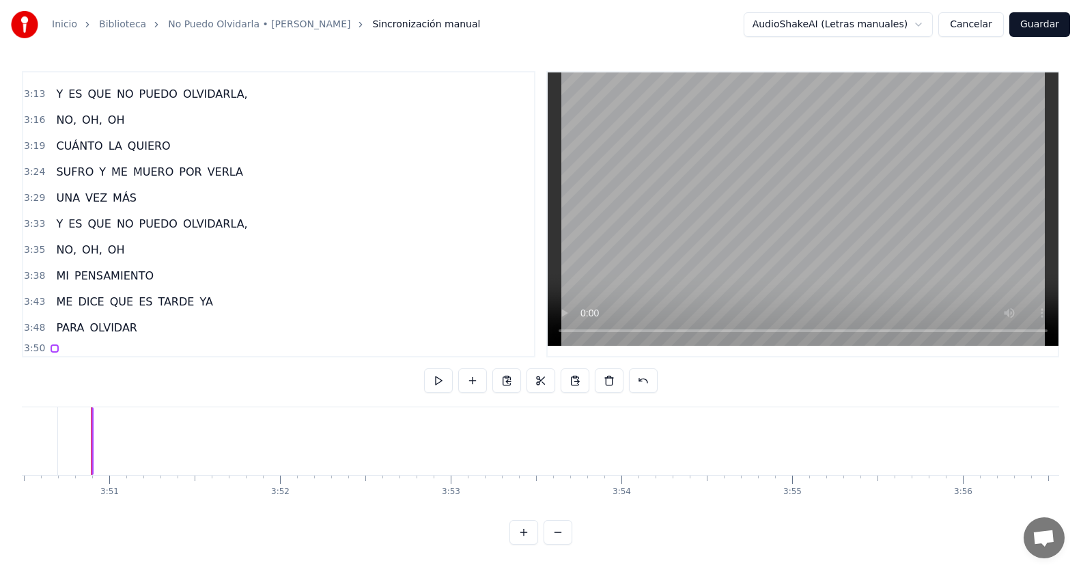
click at [234, 217] on div "3:33 Y ES QUE NO PUEDO OLVIDARLA," at bounding box center [278, 224] width 511 height 26
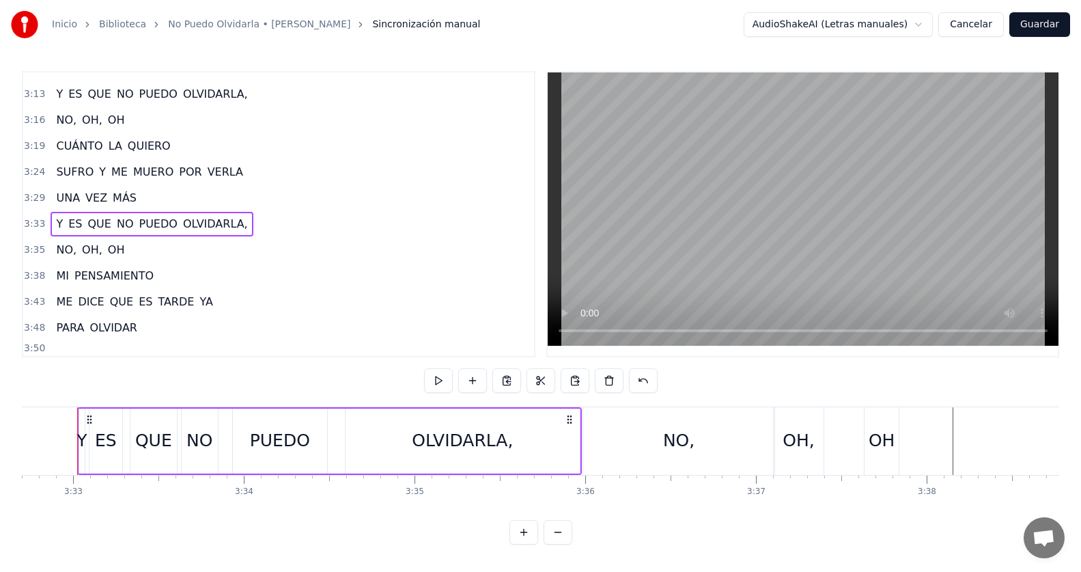
scroll to position [0, 36309]
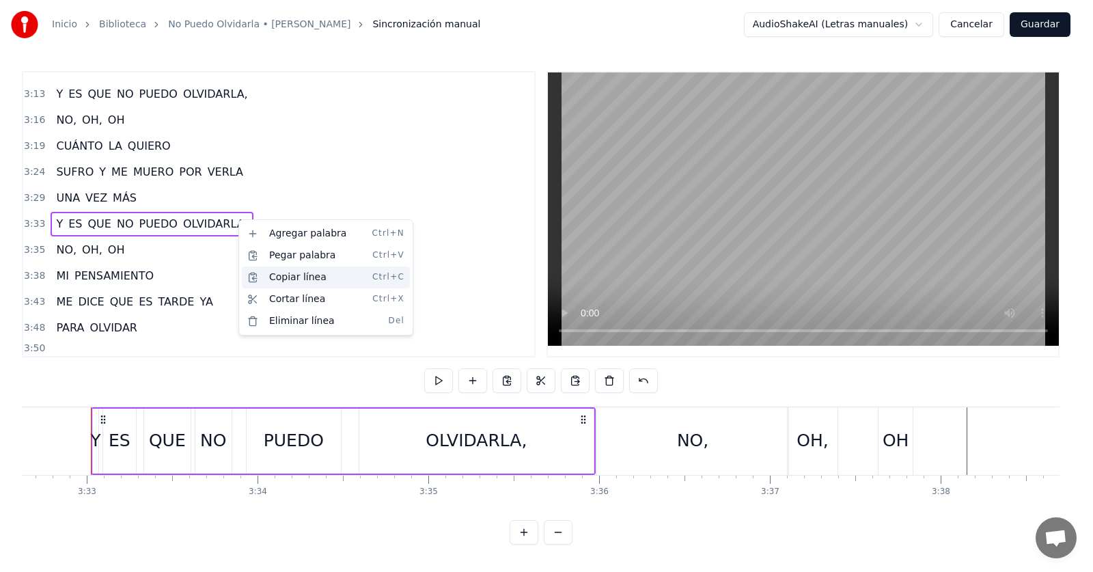
click at [288, 277] on div "Copiar línea Ctrl+C" at bounding box center [326, 277] width 168 height 22
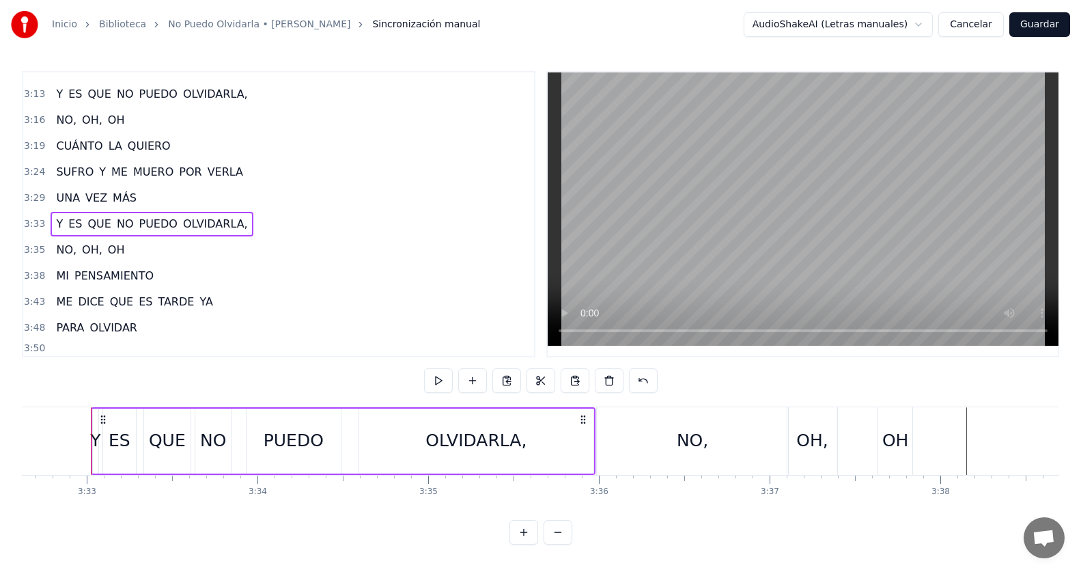
click at [76, 341] on div "3:50" at bounding box center [278, 348] width 511 height 15
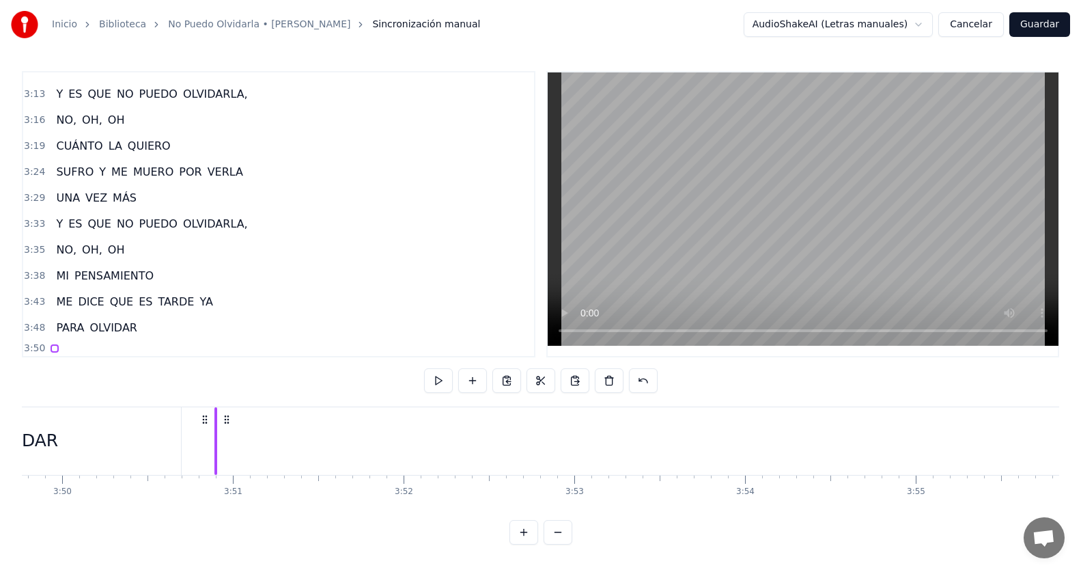
scroll to position [0, 39360]
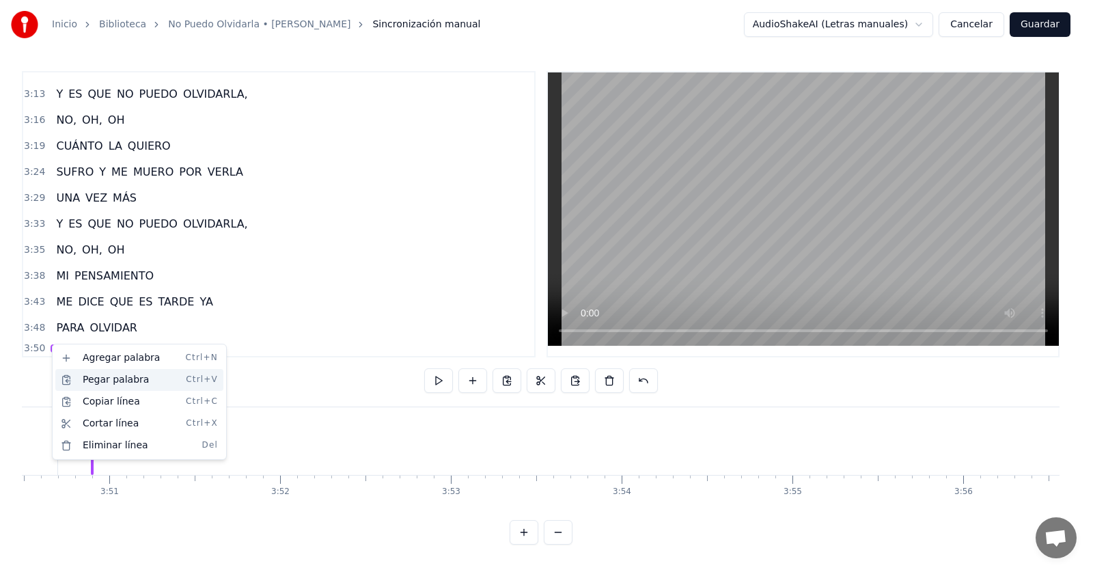
click at [111, 384] on div "Pegar palabra Ctrl+V" at bounding box center [139, 380] width 168 height 22
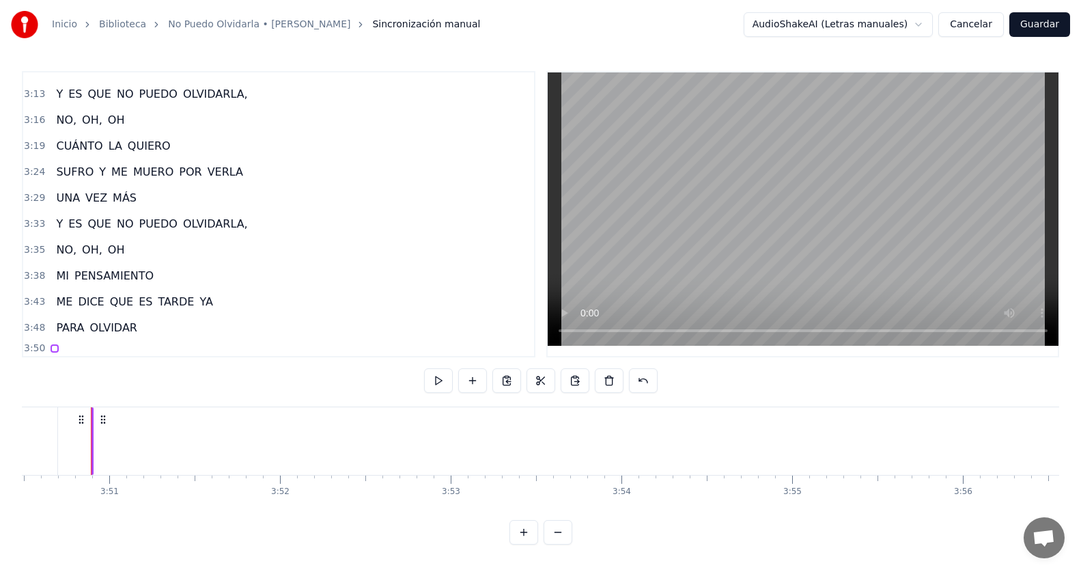
click at [53, 344] on div at bounding box center [55, 348] width 8 height 8
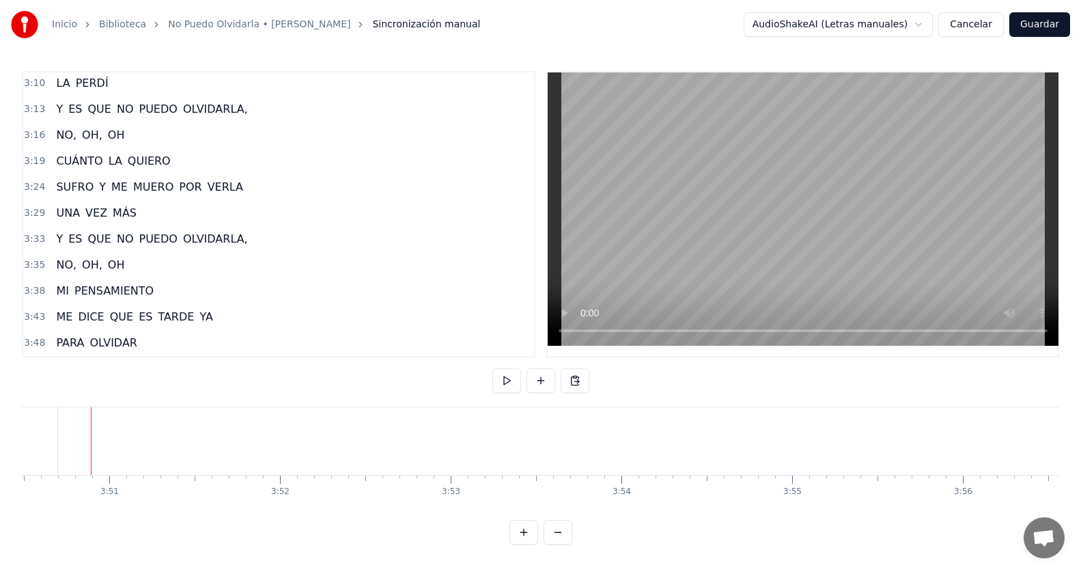
scroll to position [781, 0]
click at [164, 337] on div "3:48 PARA OLVIDAR" at bounding box center [278, 343] width 511 height 26
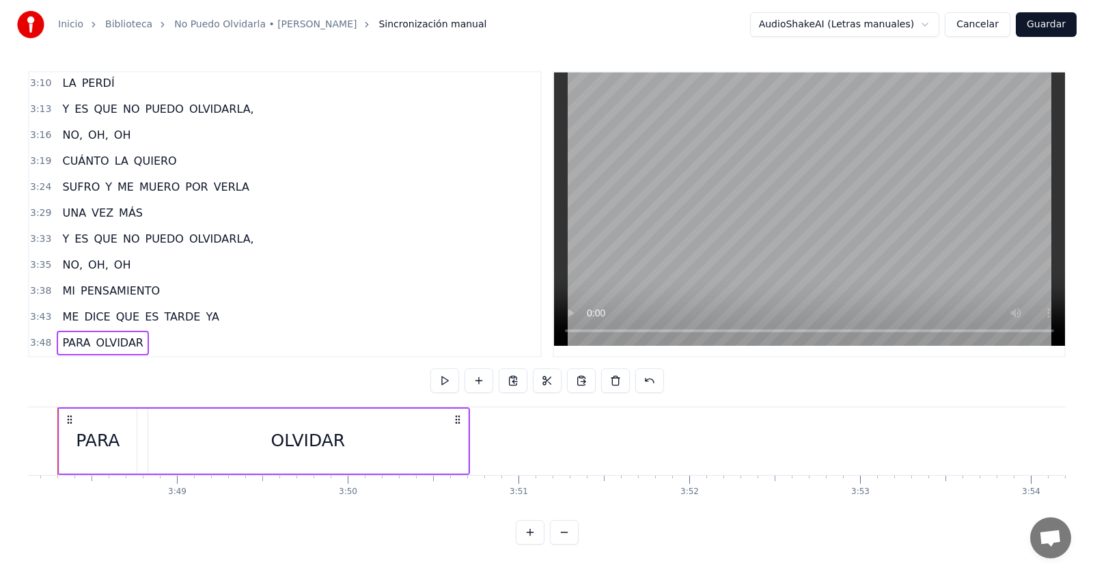
scroll to position [0, 38917]
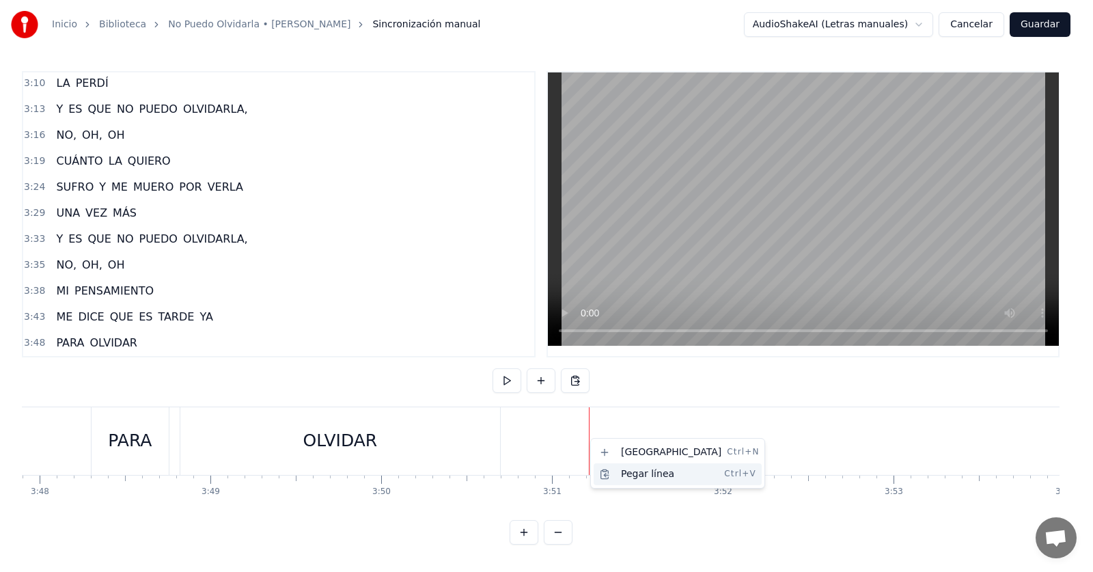
click at [628, 468] on div "Pegar línea Ctrl+V" at bounding box center [678, 474] width 168 height 22
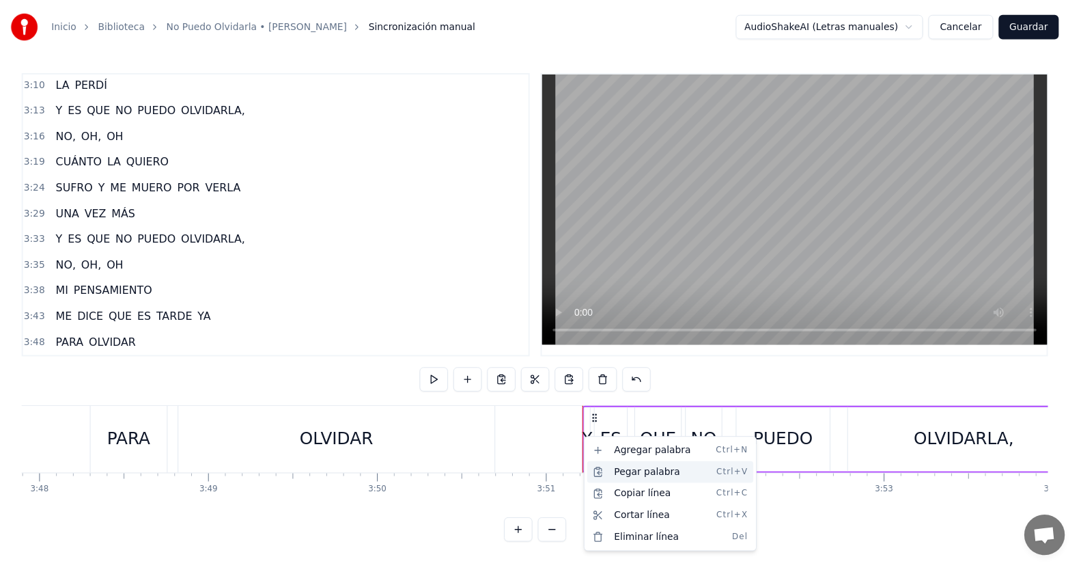
scroll to position [807, 0]
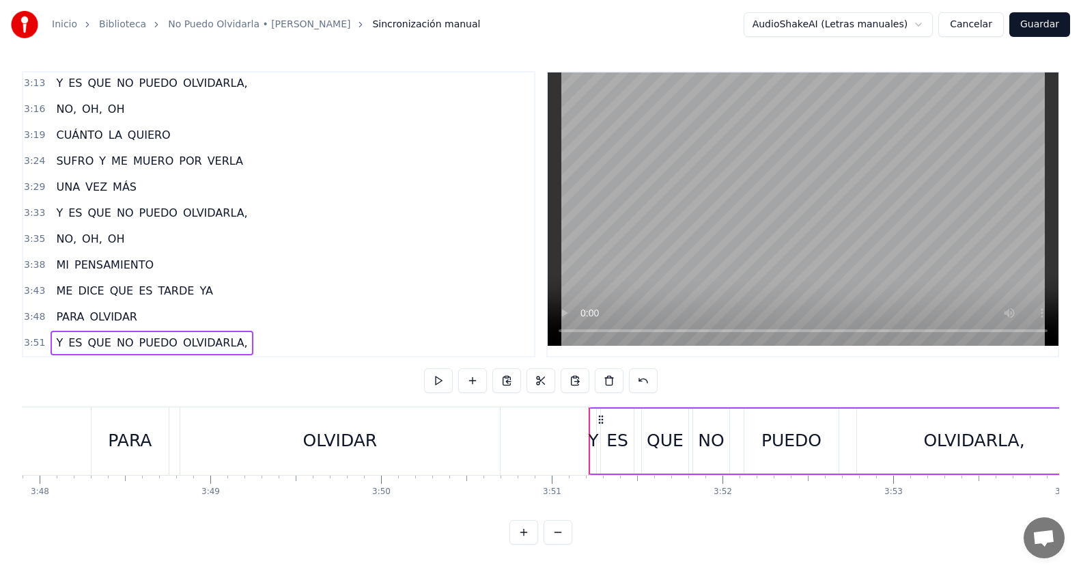
click at [150, 305] on div "3:48 PARA OLVIDAR" at bounding box center [278, 317] width 511 height 26
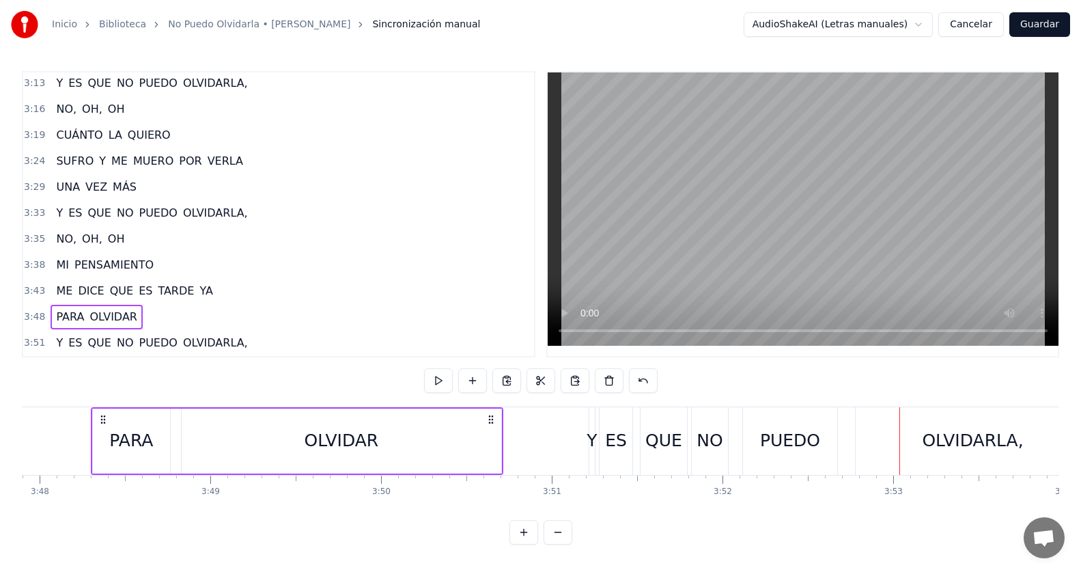
click at [252, 335] on div "3:51 Y ES QUE NO PUEDO OLVIDARLA," at bounding box center [278, 343] width 511 height 26
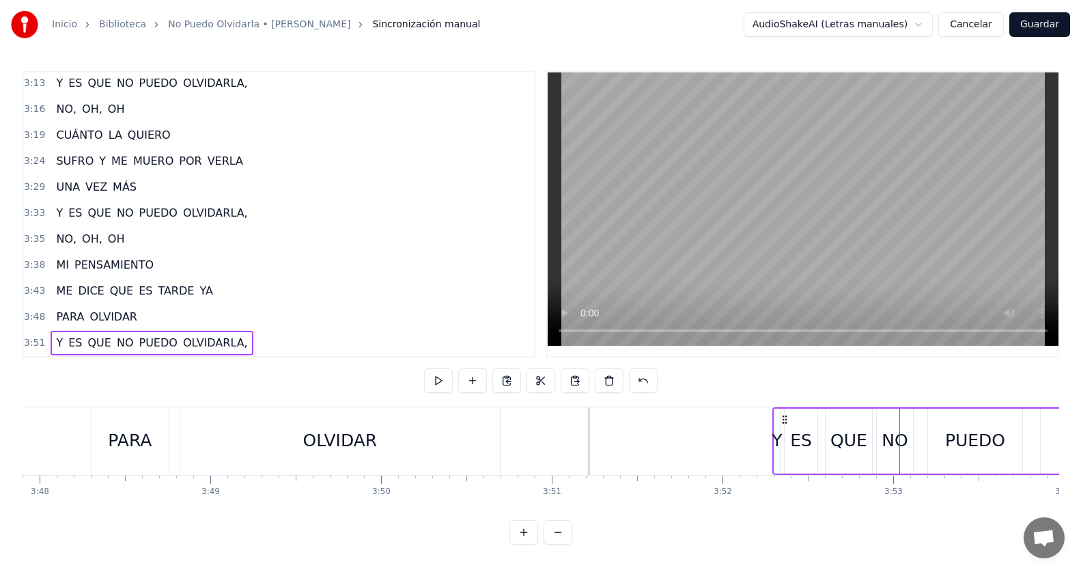
drag, startPoint x: 600, startPoint y: 408, endPoint x: 783, endPoint y: 408, distance: 183.1
click at [781, 415] on icon at bounding box center [784, 419] width 11 height 11
click at [262, 333] on div "3:52 Y ES QUE NO PUEDO OLVIDARLA," at bounding box center [278, 343] width 511 height 26
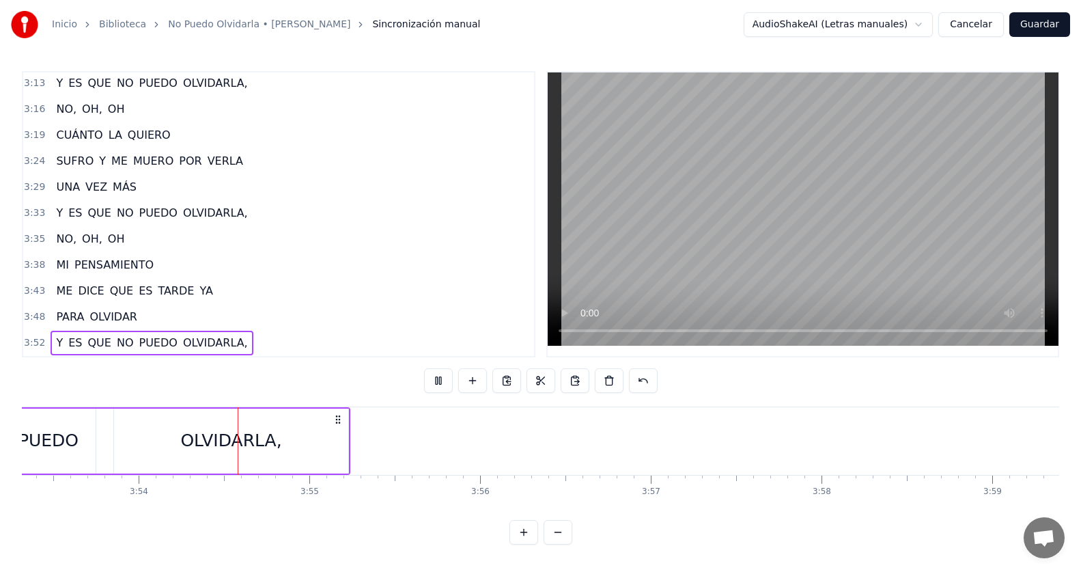
scroll to position [0, 39844]
drag, startPoint x: 143, startPoint y: 230, endPoint x: 130, endPoint y: 265, distance: 37.8
click at [130, 265] on div "0:42 TODAVÍA 0:46 NO LA HE PODIDO OLVIDAR 0:51 ES INÚTIL 0:54 NO LO PUEDO 0:56 …" at bounding box center [279, 214] width 514 height 286
click at [133, 240] on div "3:35 NO, [GEOGRAPHIC_DATA], [GEOGRAPHIC_DATA]" at bounding box center [278, 239] width 511 height 26
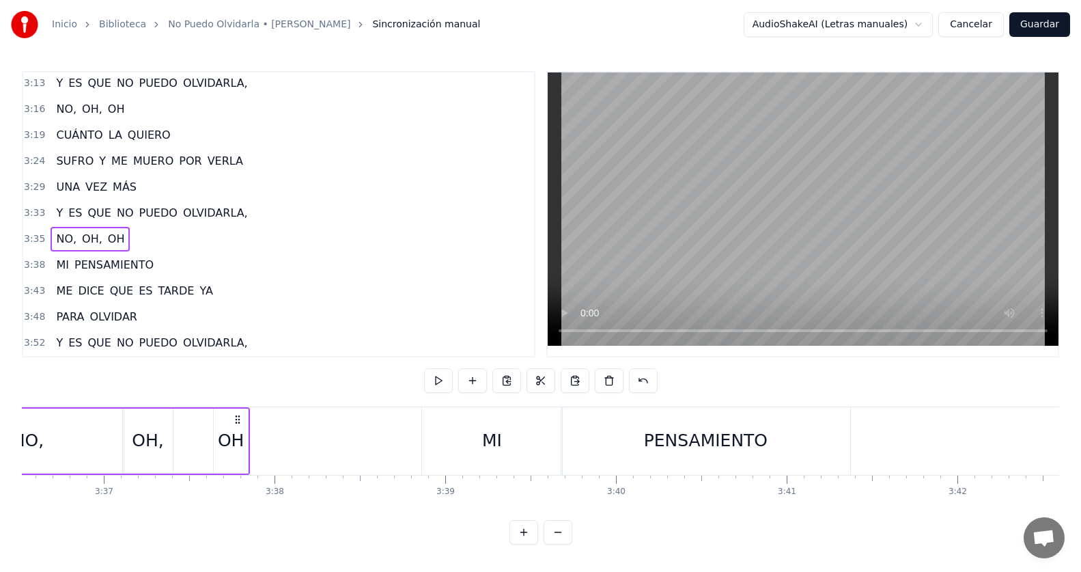
scroll to position [0, 36814]
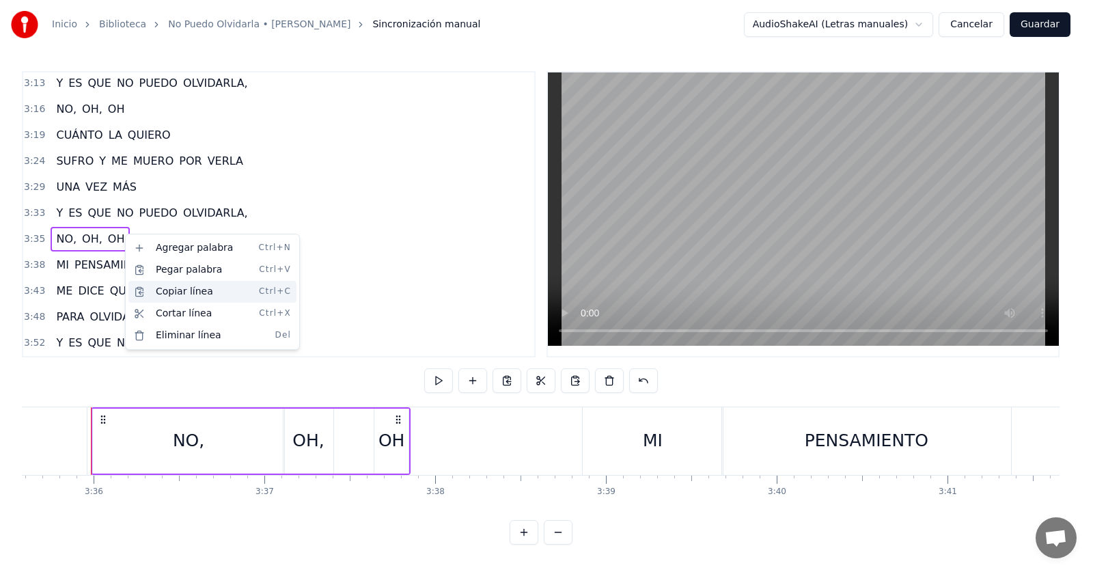
click at [179, 288] on div "Copiar línea Ctrl+C" at bounding box center [212, 292] width 168 height 22
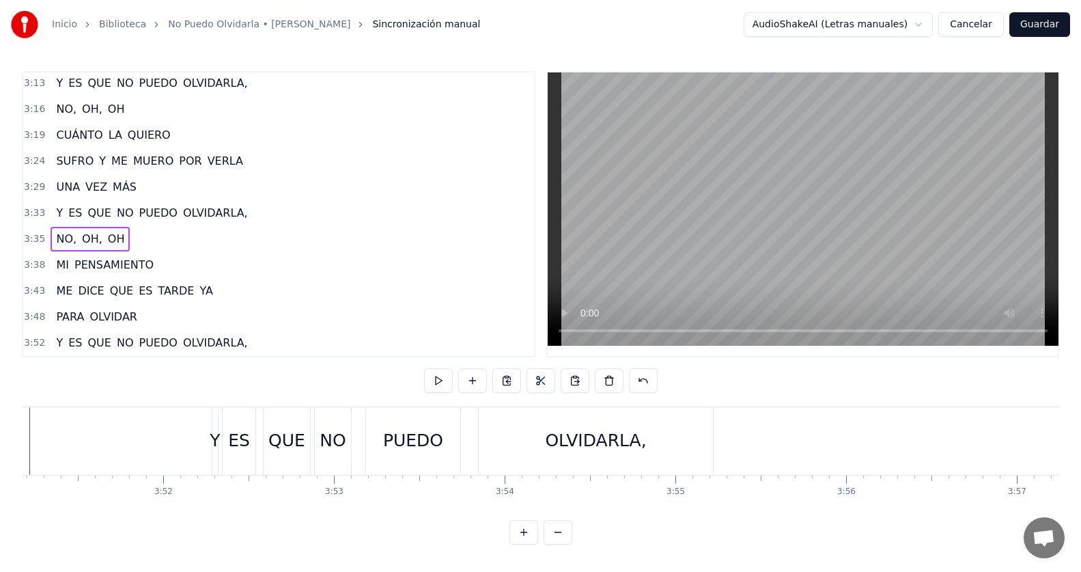
scroll to position [0, 39507]
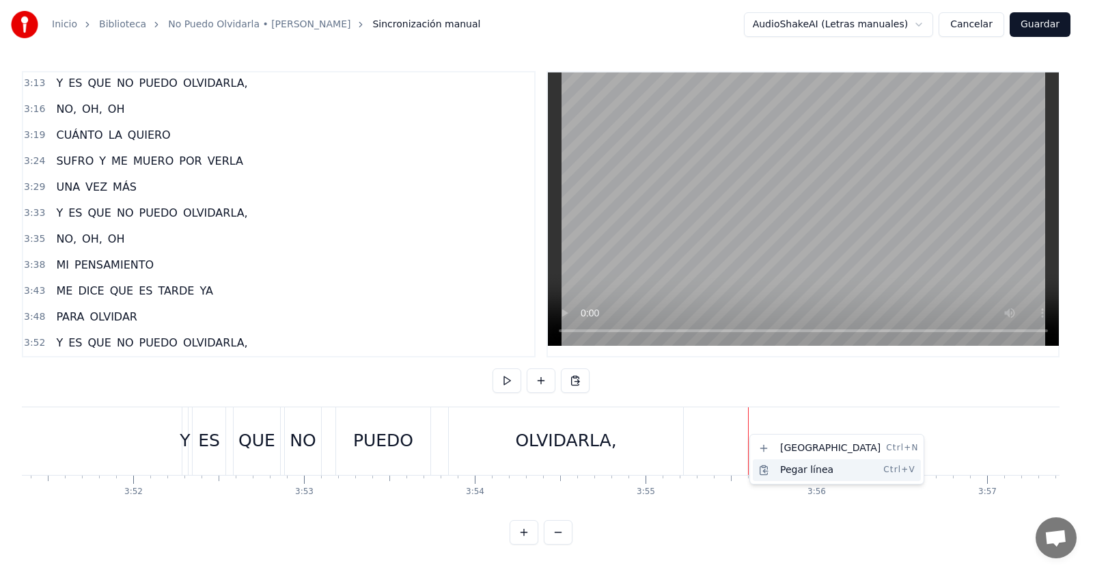
click at [798, 469] on div "Pegar línea Ctrl+V" at bounding box center [837, 470] width 168 height 22
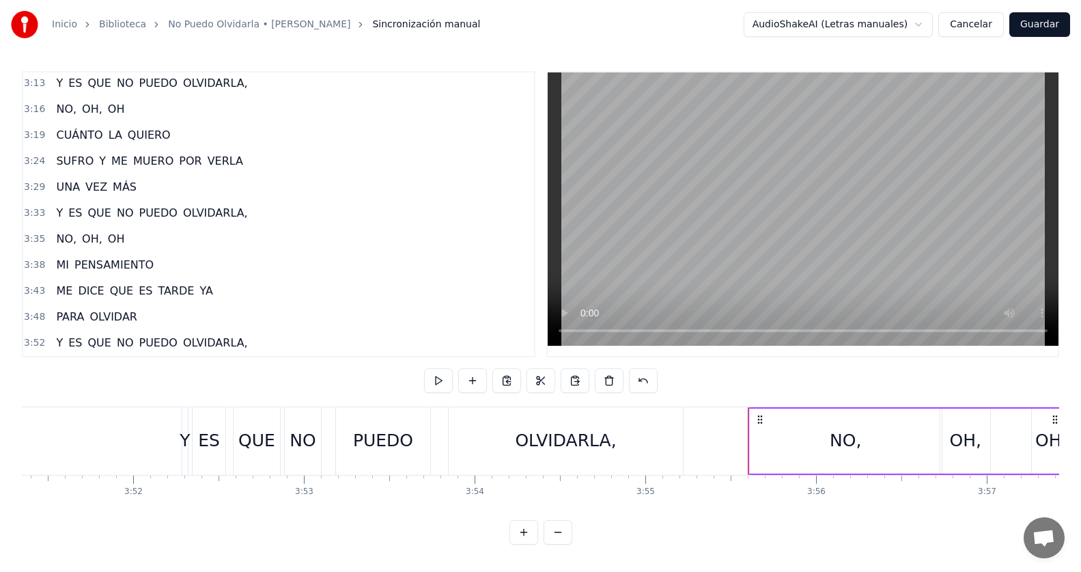
click at [161, 256] on div "3:38 MI PENSAMIENTO" at bounding box center [278, 265] width 511 height 26
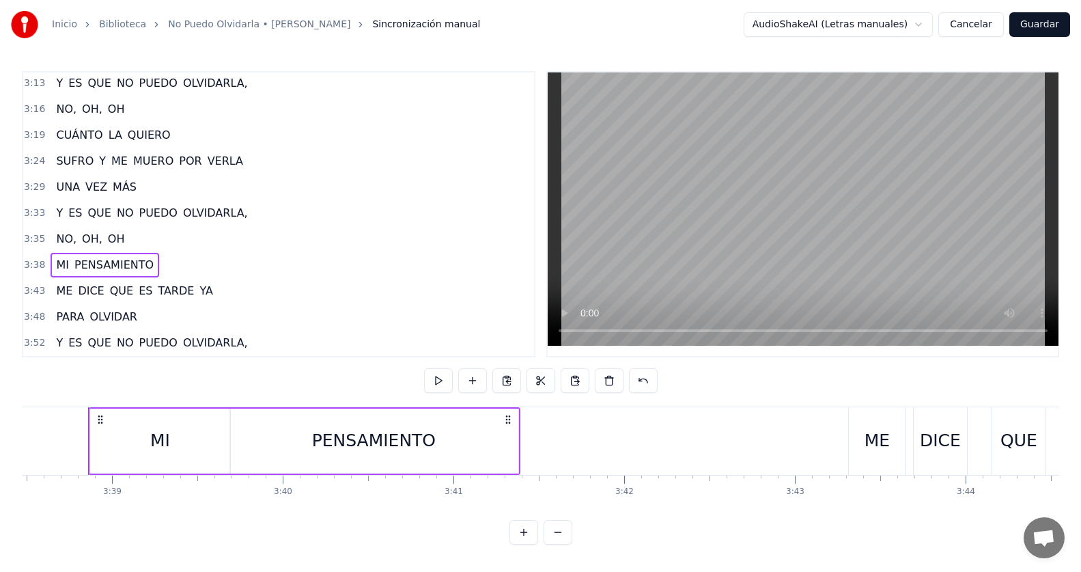
scroll to position [0, 37305]
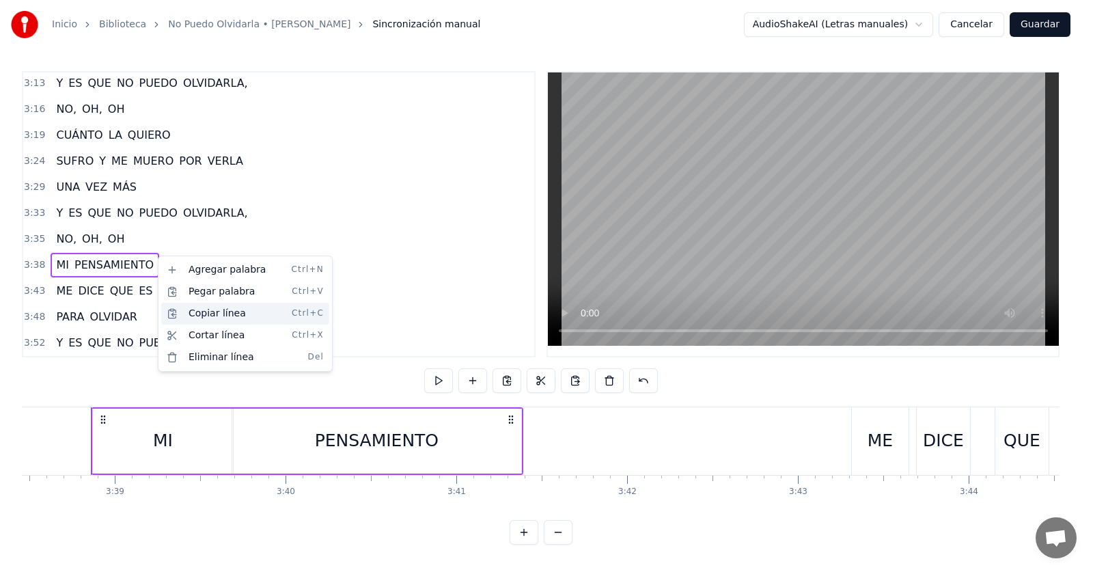
click at [219, 315] on div "Copiar línea Ctrl+C" at bounding box center [245, 314] width 168 height 22
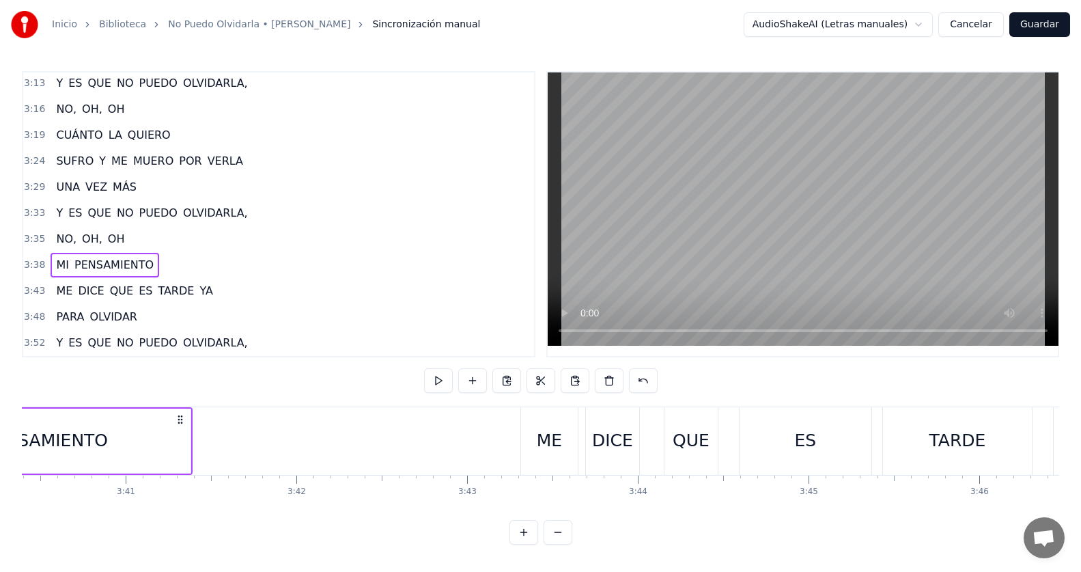
scroll to position [0, 37882]
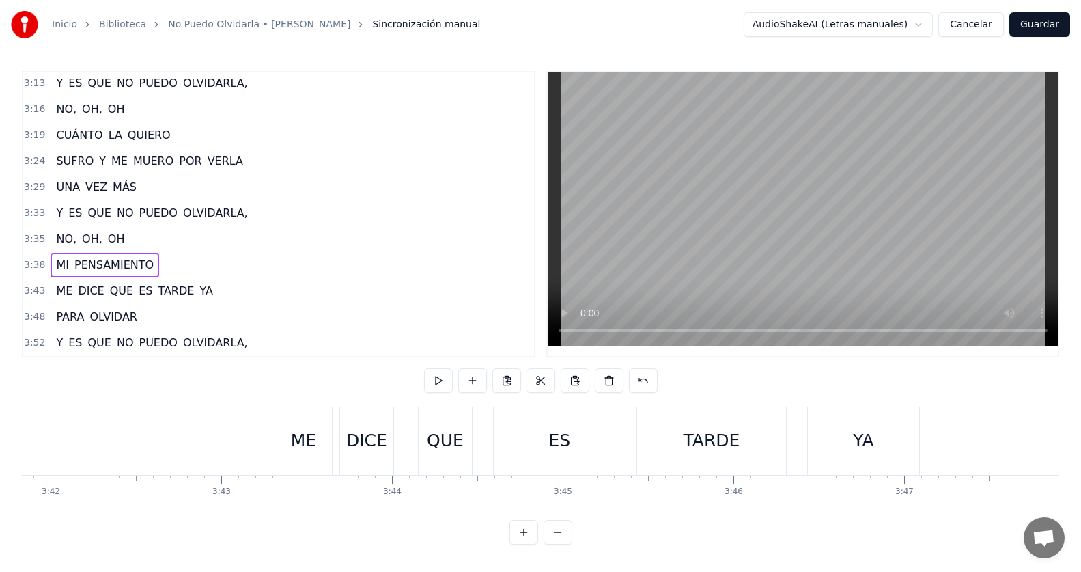
click at [248, 283] on div "3:43 ME DICE QUE ES TARDE YA" at bounding box center [278, 291] width 511 height 26
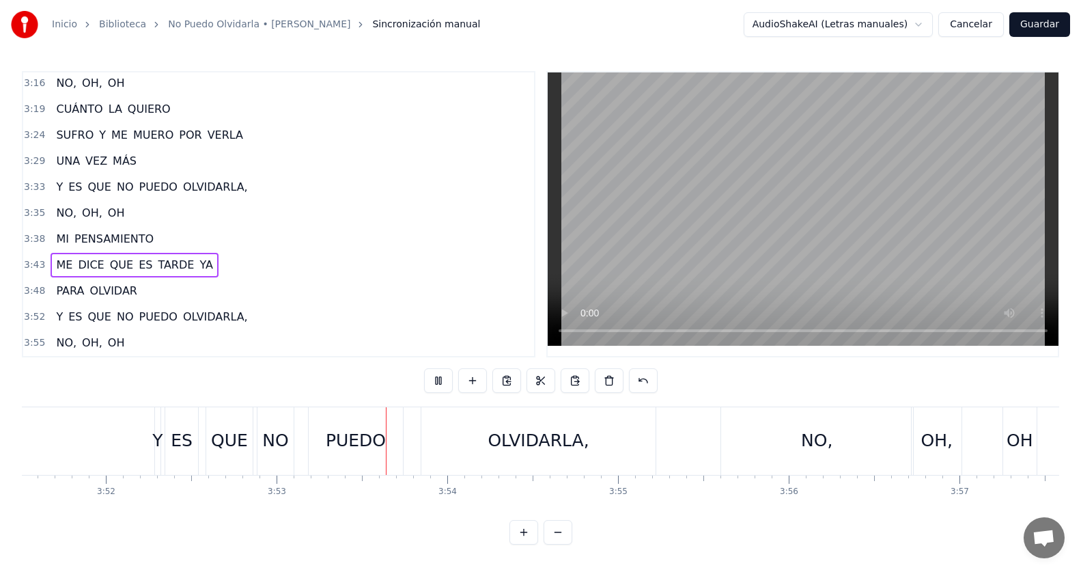
scroll to position [0, 39721]
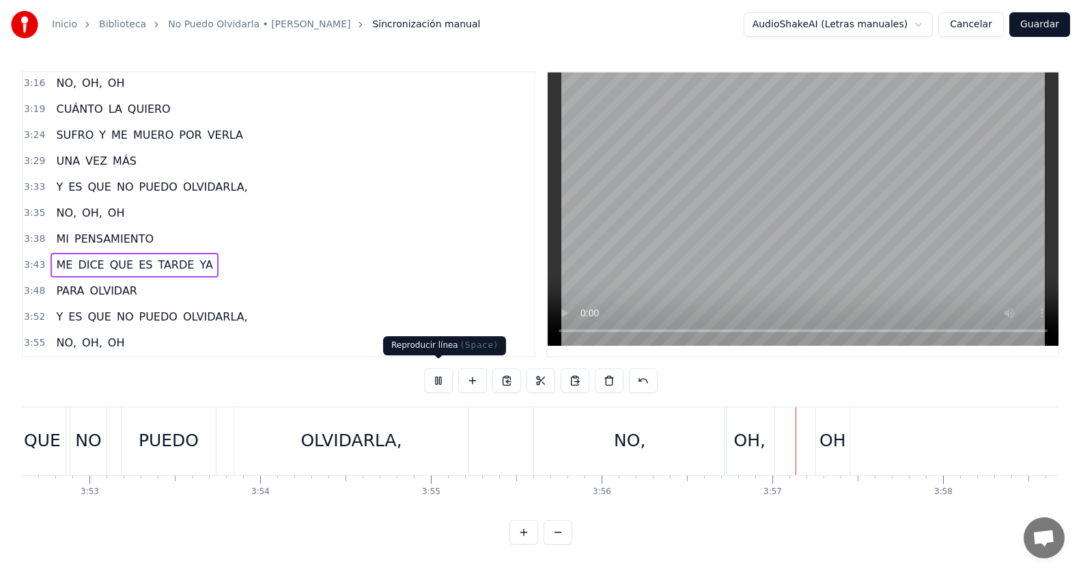
click at [433, 370] on button at bounding box center [438, 380] width 29 height 25
click at [165, 234] on div "3:38 MI PENSAMIENTO" at bounding box center [278, 239] width 511 height 26
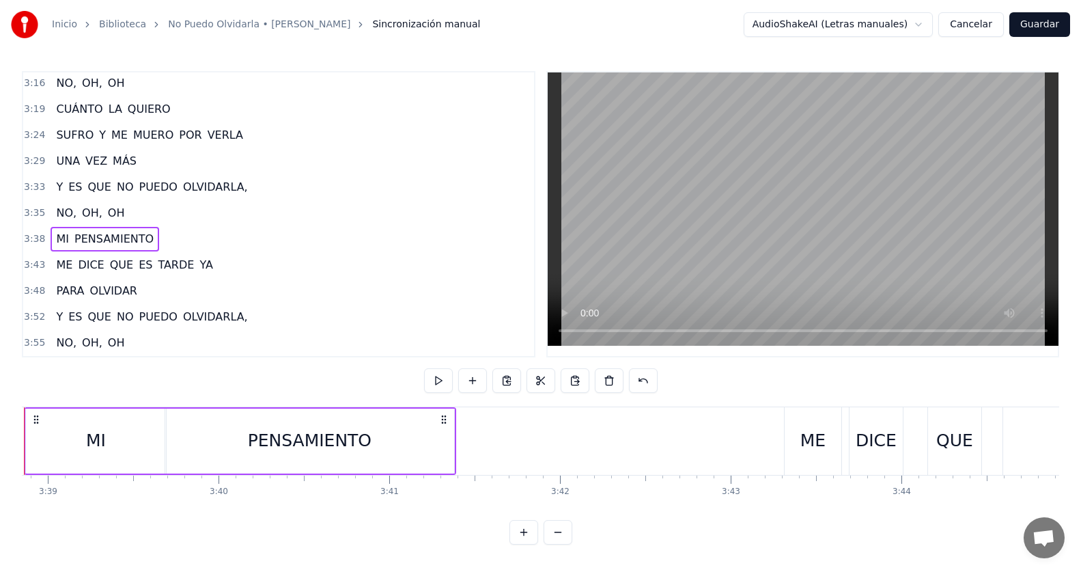
scroll to position [0, 37305]
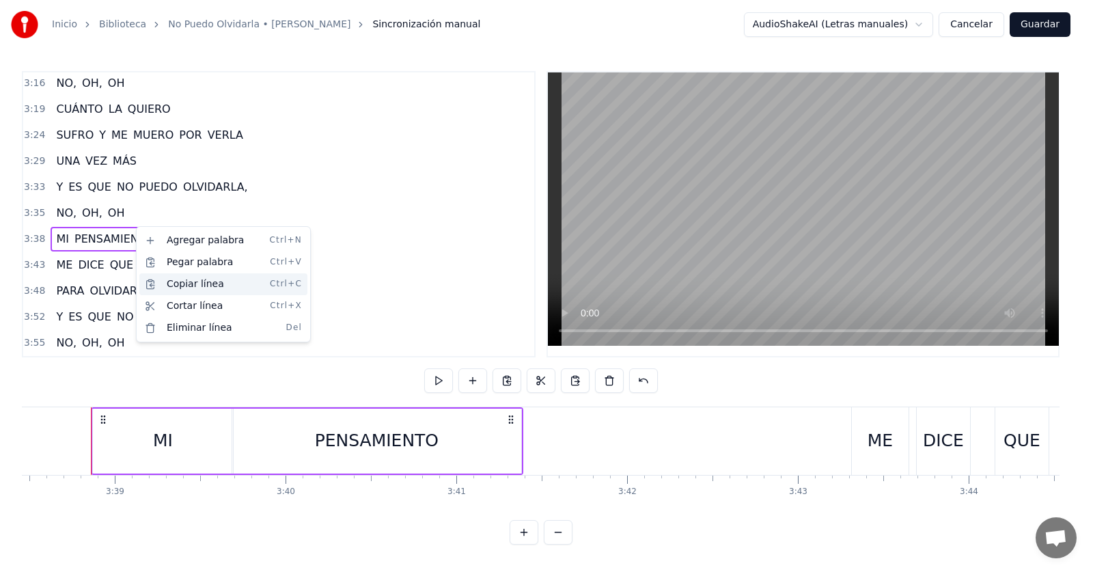
click at [210, 279] on div "Copiar línea Ctrl+C" at bounding box center [223, 284] width 168 height 22
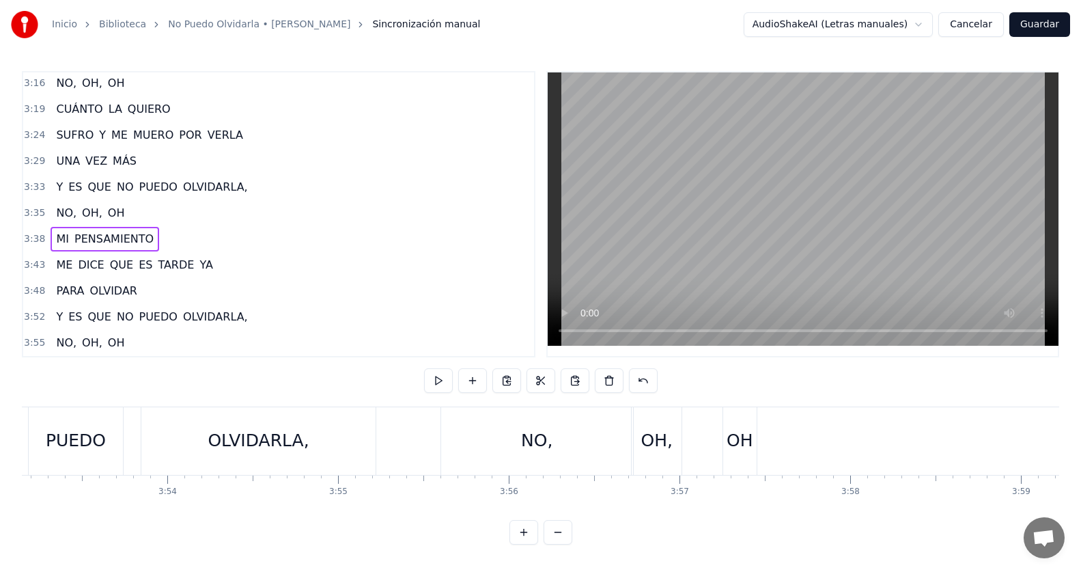
scroll to position [0, 39844]
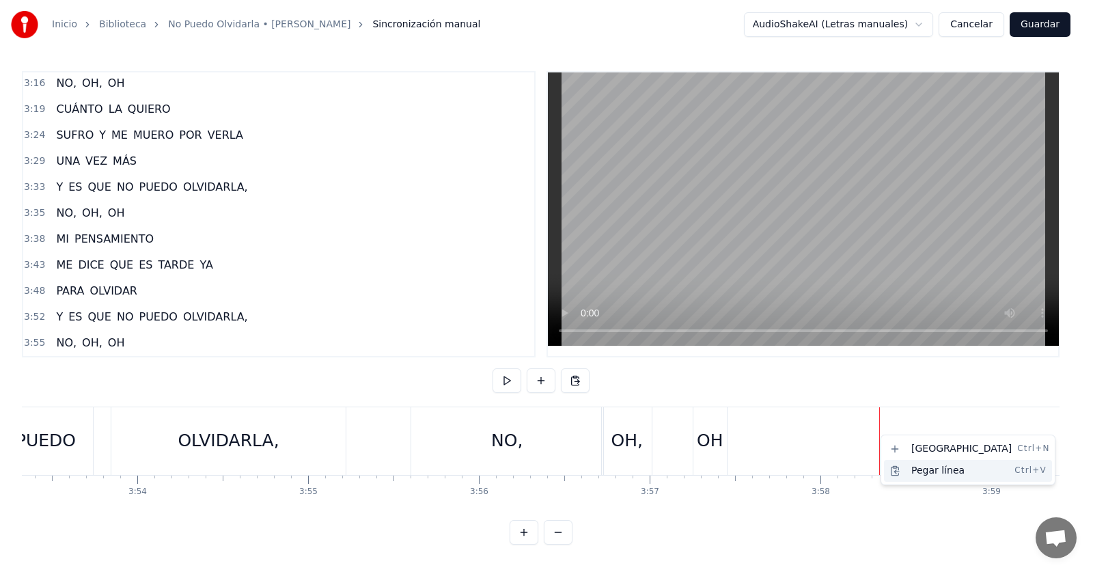
click at [901, 473] on div "Pegar línea Ctrl+V" at bounding box center [968, 471] width 168 height 22
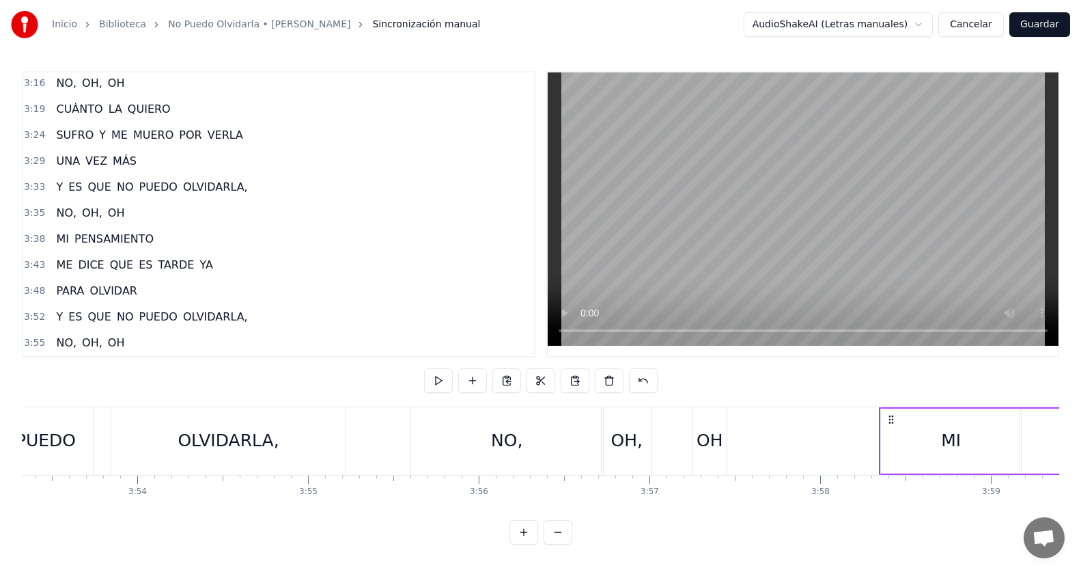
click at [258, 306] on div "3:52 Y ES QUE NO PUEDO OLVIDARLA," at bounding box center [278, 317] width 511 height 26
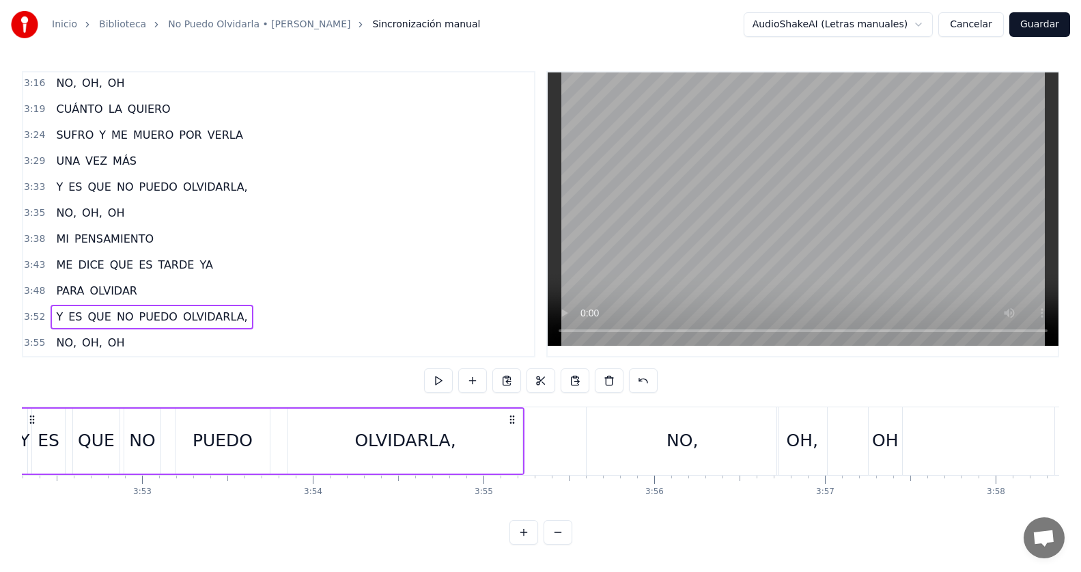
scroll to position [0, 39598]
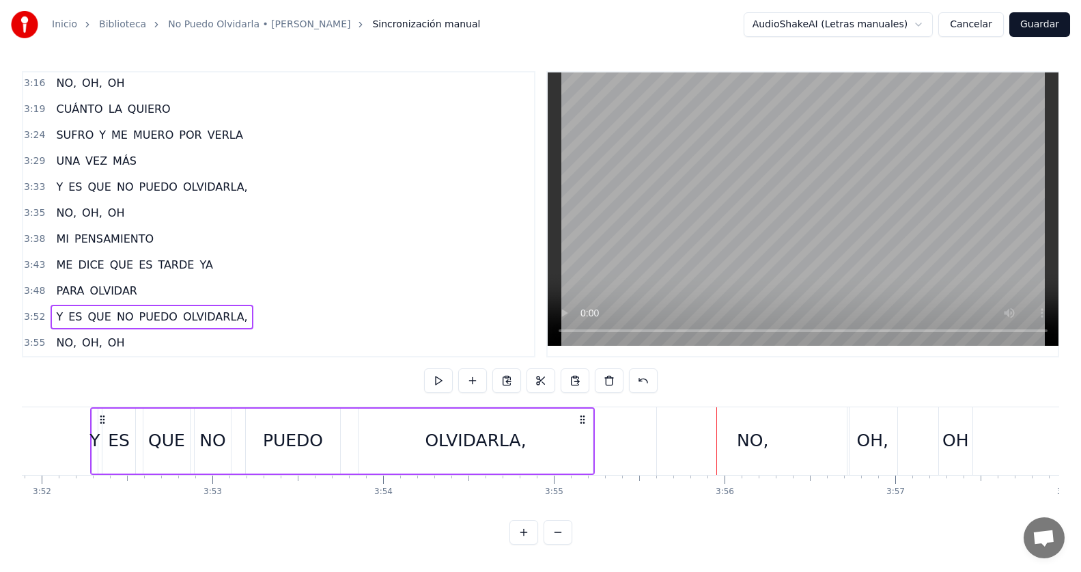
click at [160, 333] on div "3:55 NO, [GEOGRAPHIC_DATA], [GEOGRAPHIC_DATA]" at bounding box center [278, 343] width 511 height 26
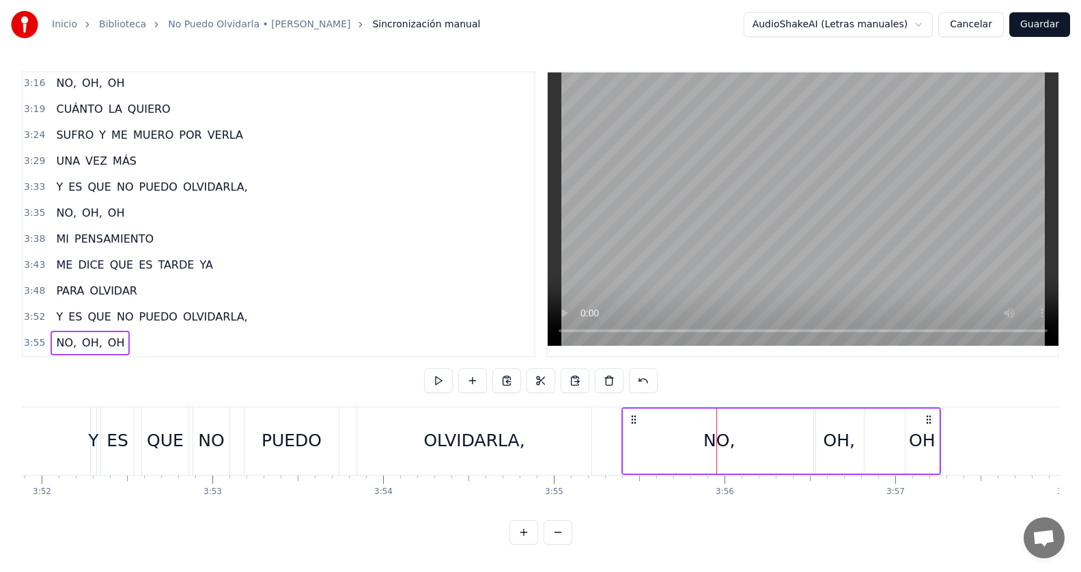
drag, startPoint x: 667, startPoint y: 413, endPoint x: 633, endPoint y: 415, distance: 34.9
click at [633, 415] on icon at bounding box center [633, 419] width 11 height 11
click at [303, 304] on div "3:52 Y ES QUE NO PUEDO OLVIDARLA," at bounding box center [278, 317] width 511 height 26
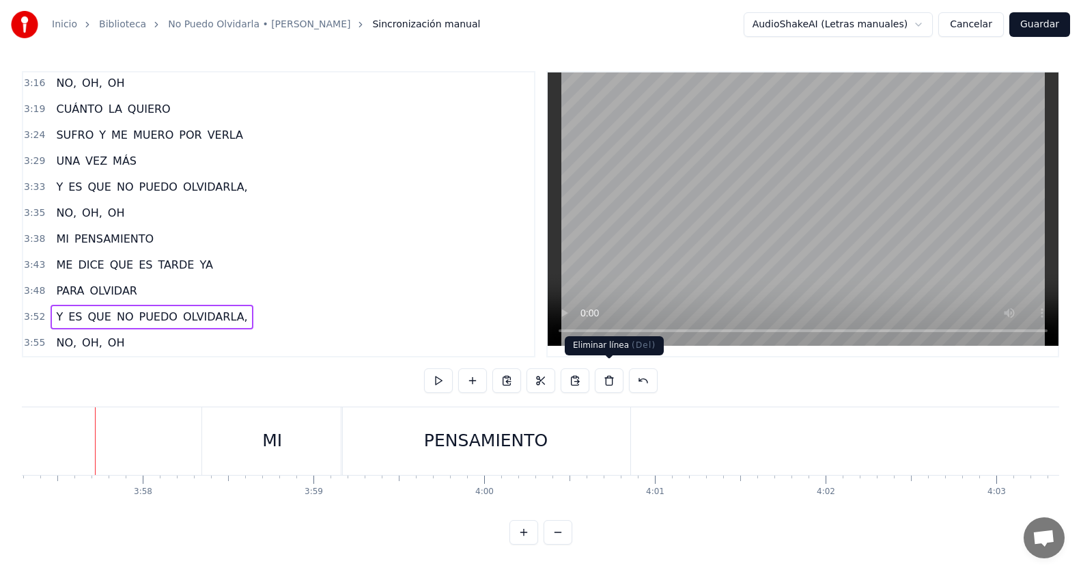
scroll to position [0, 40526]
click at [132, 336] on div "3:55 NO, [GEOGRAPHIC_DATA], [GEOGRAPHIC_DATA]" at bounding box center [278, 343] width 511 height 26
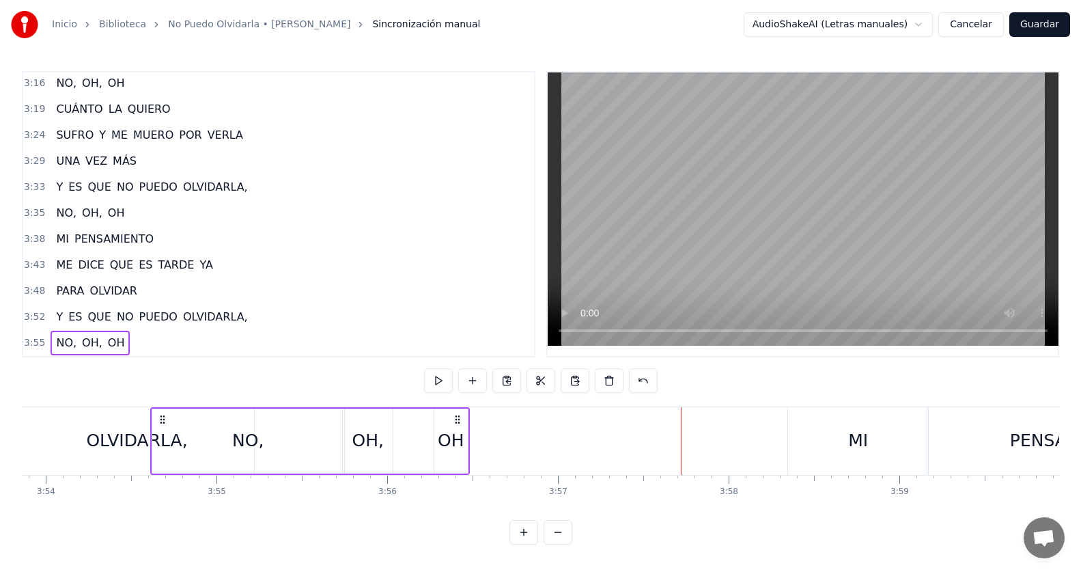
scroll to position [0, 39920]
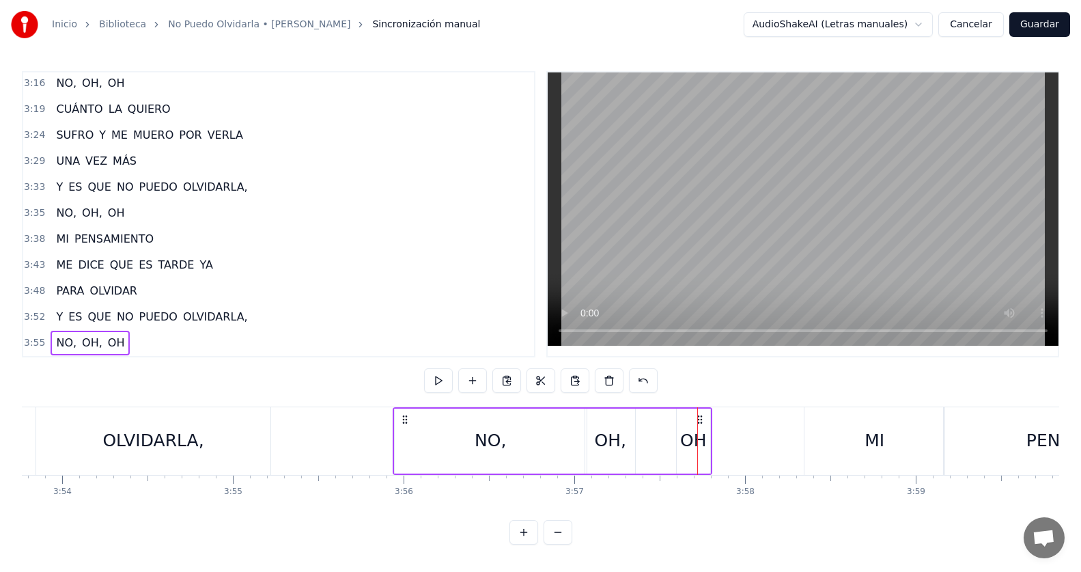
drag, startPoint x: 100, startPoint y: 413, endPoint x: 402, endPoint y: 473, distance: 308.6
click at [402, 473] on div "TODAVÍA NO LA HE PODIDO OLVIDAR ES INÚTIL NO LO PUEDO OCULTAR FUE INHUMANO EL A…" at bounding box center [541, 457] width 1038 height 102
click at [294, 316] on div "3:52 Y ES QUE NO PUEDO OLVIDARLA," at bounding box center [278, 317] width 511 height 26
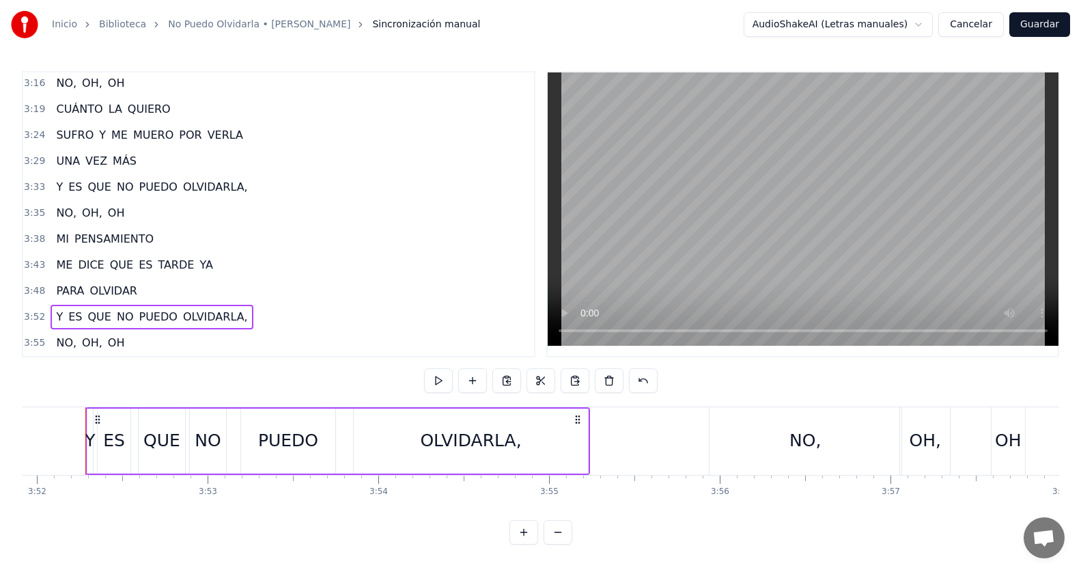
scroll to position [0, 39598]
click at [141, 337] on div "3:55 NO, [GEOGRAPHIC_DATA], [GEOGRAPHIC_DATA]" at bounding box center [278, 343] width 511 height 26
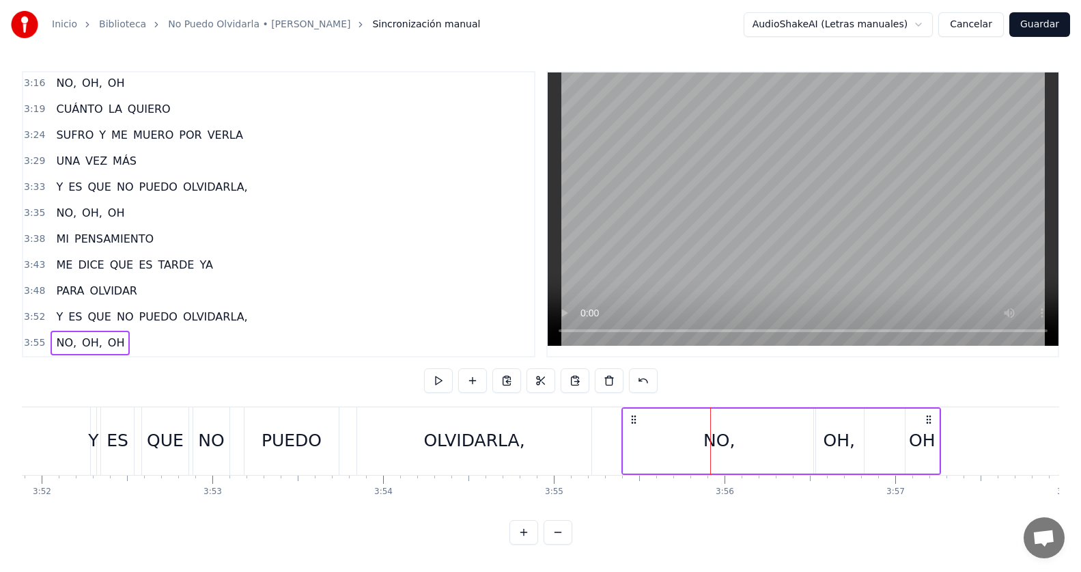
drag, startPoint x: 725, startPoint y: 417, endPoint x: 633, endPoint y: 407, distance: 92.8
click at [633, 414] on icon at bounding box center [633, 419] width 11 height 11
click at [281, 308] on div "3:52 Y ES QUE NO PUEDO OLVIDARLA," at bounding box center [278, 317] width 511 height 26
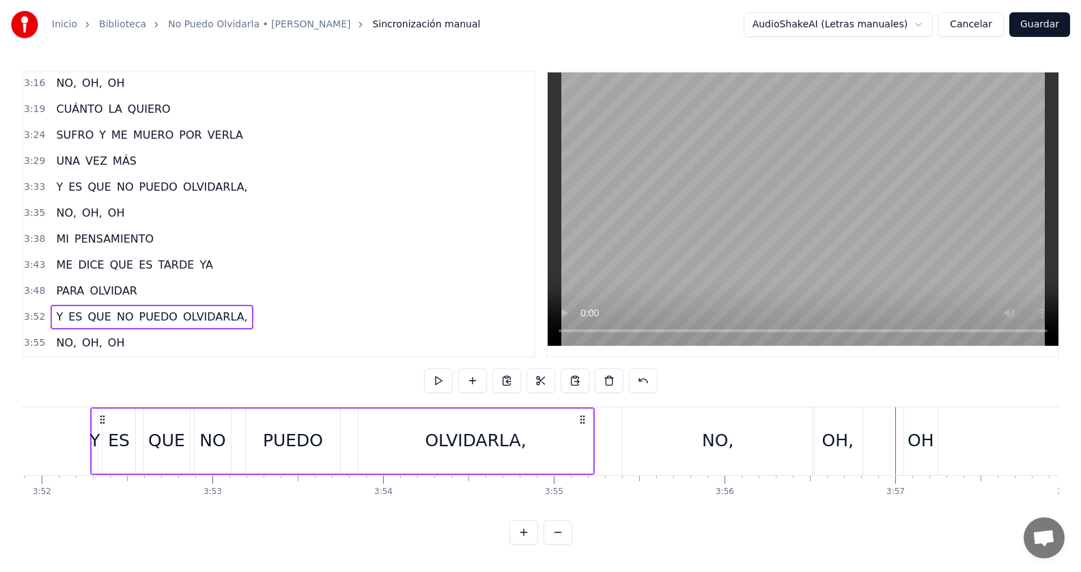
click at [236, 337] on div "3:55 NO, [GEOGRAPHIC_DATA], [GEOGRAPHIC_DATA]" at bounding box center [278, 343] width 511 height 26
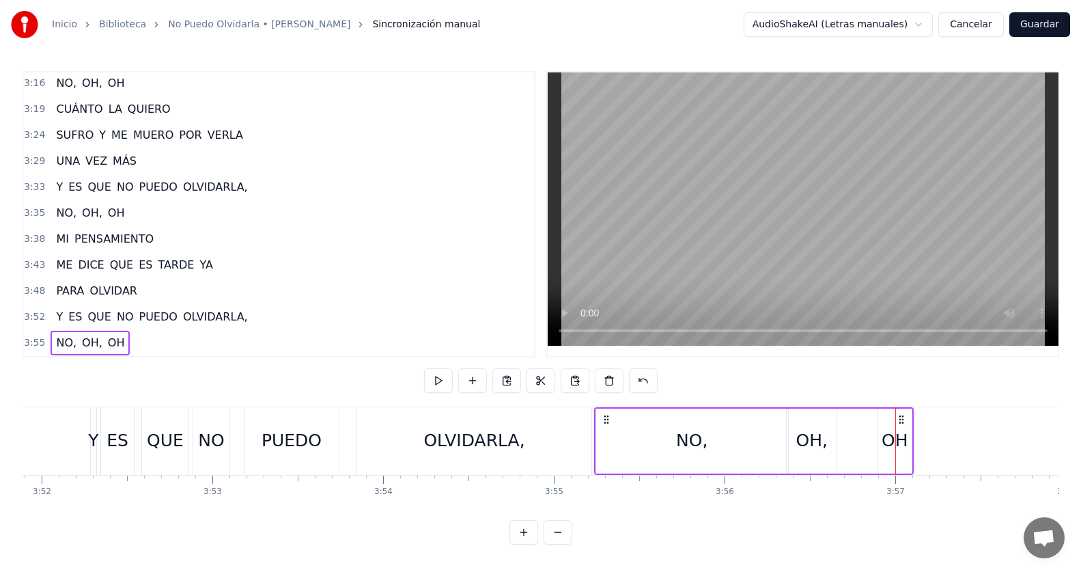
drag, startPoint x: 635, startPoint y: 411, endPoint x: 607, endPoint y: 410, distance: 27.4
click at [607, 414] on icon at bounding box center [606, 419] width 11 height 11
click at [243, 310] on div "3:52 Y ES QUE NO PUEDO OLVIDARLA," at bounding box center [278, 317] width 511 height 26
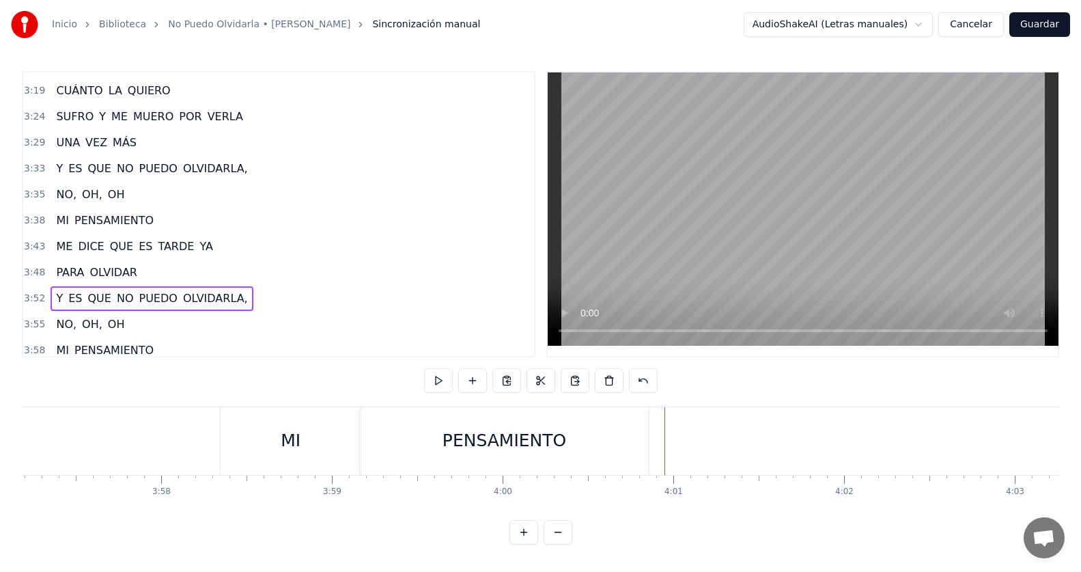
scroll to position [859, 0]
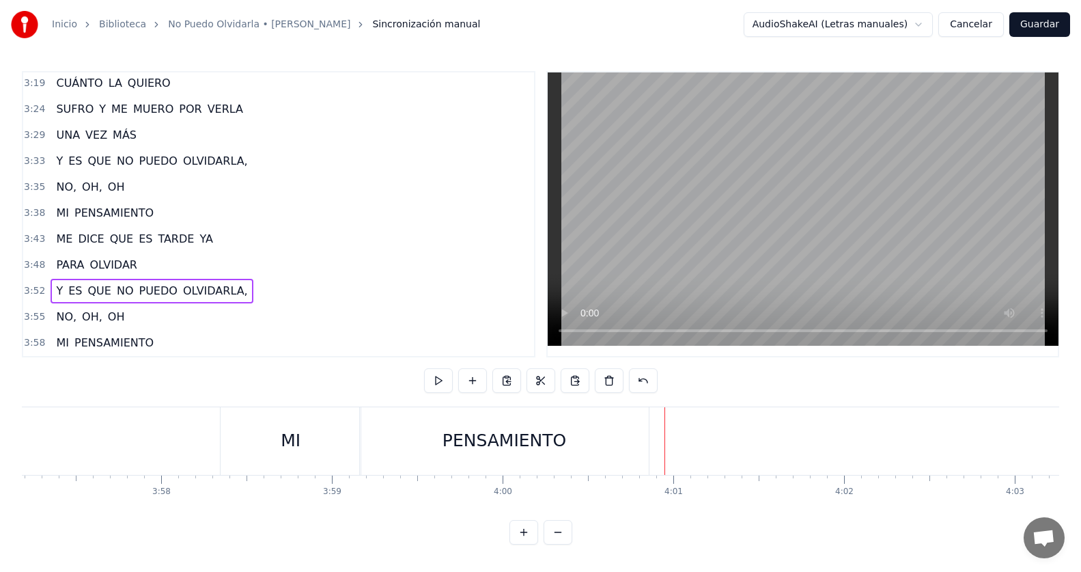
click at [167, 335] on div "3:58 MI PENSAMIENTO" at bounding box center [278, 343] width 511 height 26
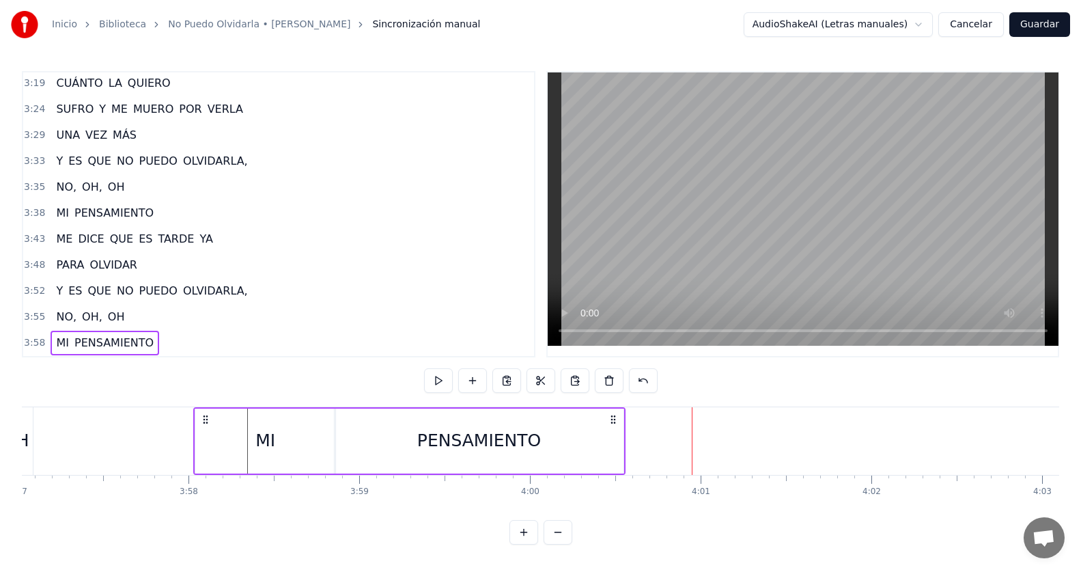
drag, startPoint x: 234, startPoint y: 412, endPoint x: 210, endPoint y: 408, distance: 24.2
click at [210, 414] on icon at bounding box center [205, 419] width 11 height 11
click at [186, 307] on div "3:55 NO, [GEOGRAPHIC_DATA], [GEOGRAPHIC_DATA]" at bounding box center [278, 317] width 511 height 26
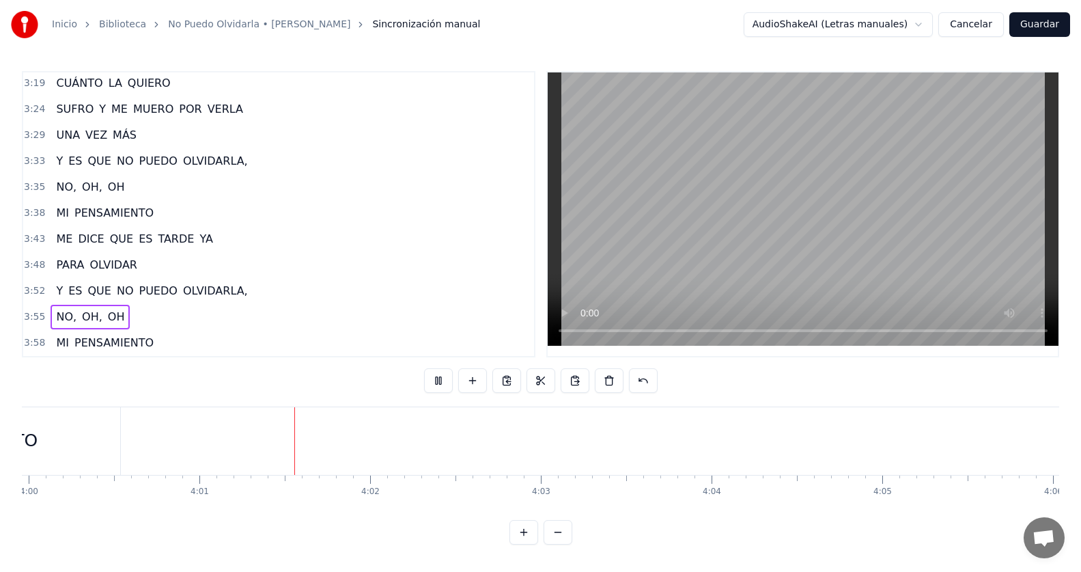
scroll to position [0, 41052]
click at [226, 232] on div "3:43 ME DICE QUE ES TARDE YA" at bounding box center [278, 239] width 511 height 26
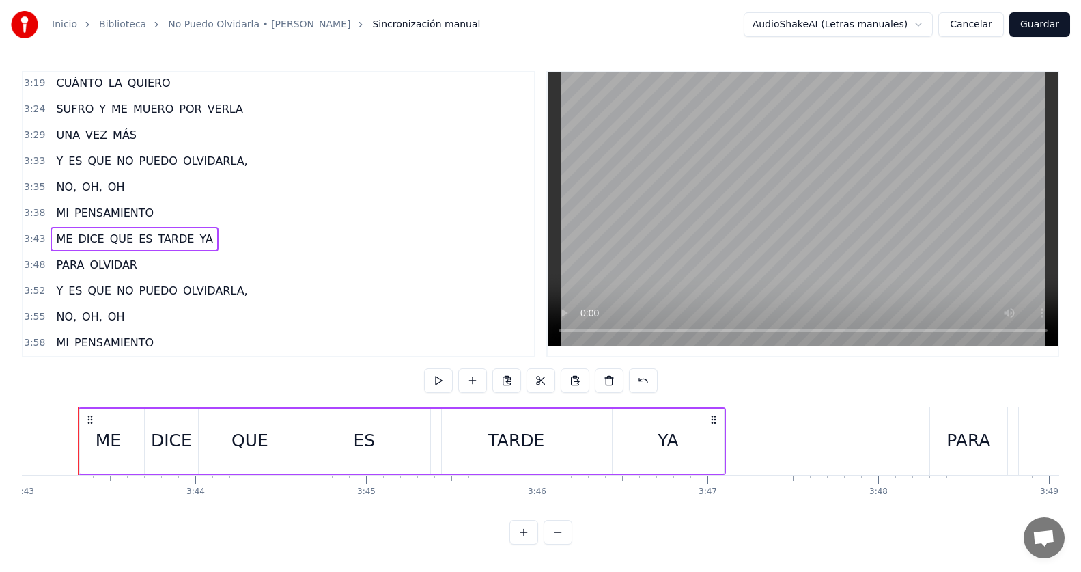
scroll to position [0, 38066]
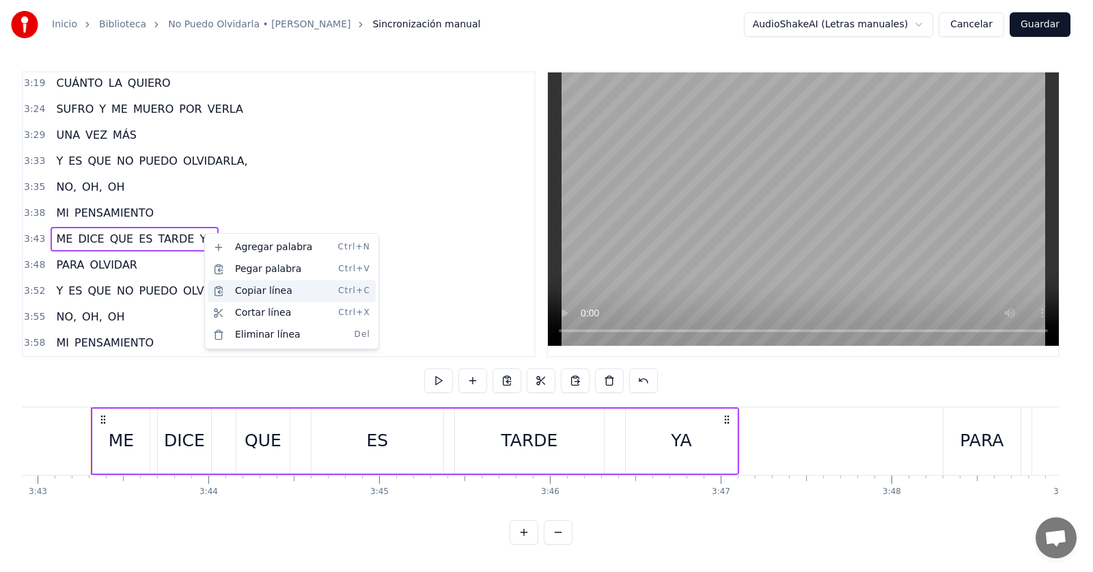
click at [247, 297] on div "Copiar línea Ctrl+C" at bounding box center [292, 291] width 168 height 22
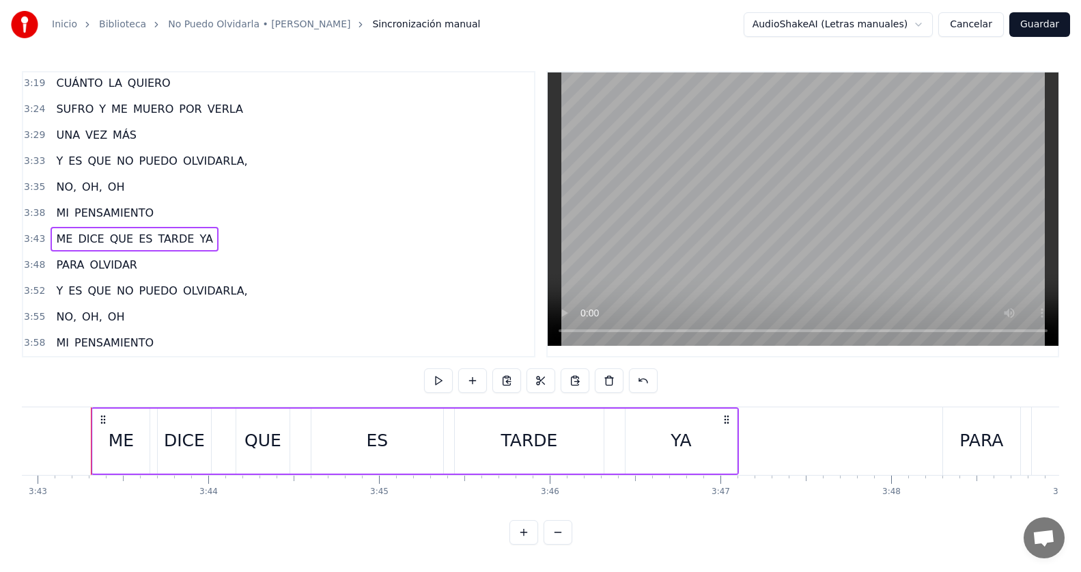
click at [141, 335] on span "PENSAMIENTO" at bounding box center [114, 343] width 82 height 16
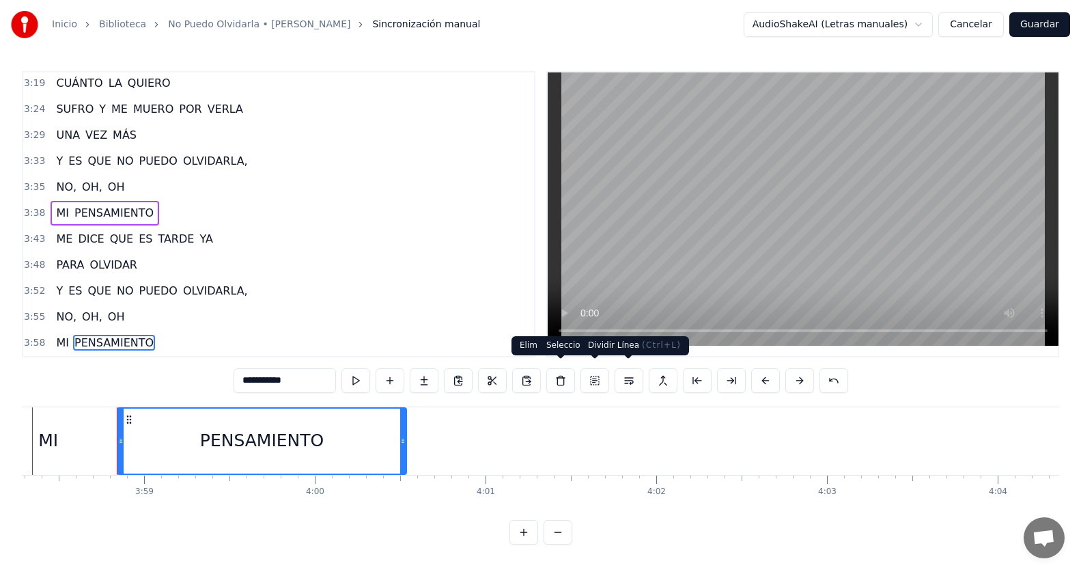
scroll to position [0, 40718]
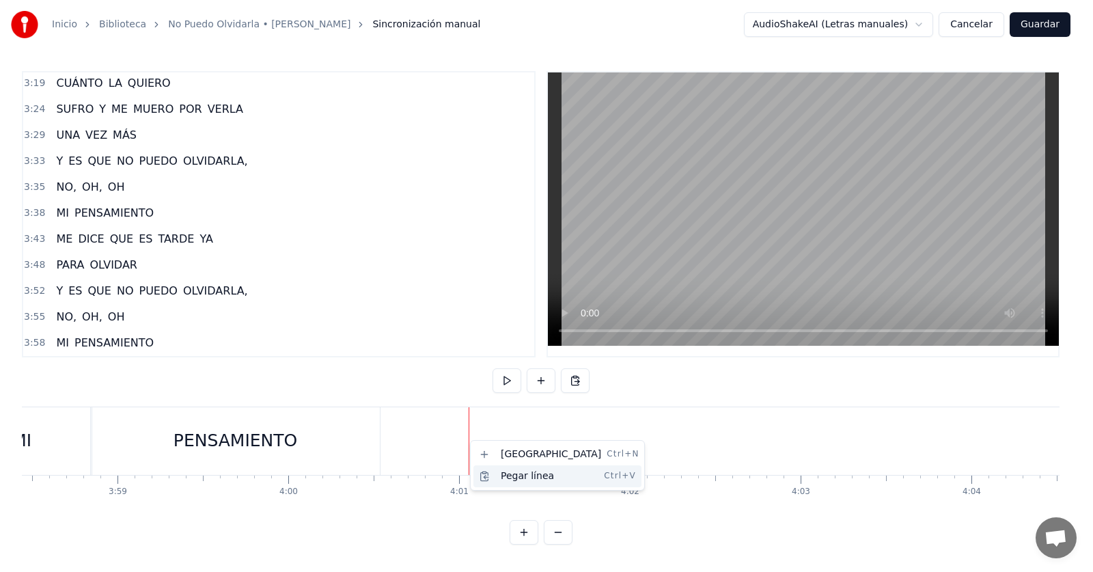
click at [506, 476] on div "Pegar línea Ctrl+V" at bounding box center [557, 476] width 168 height 22
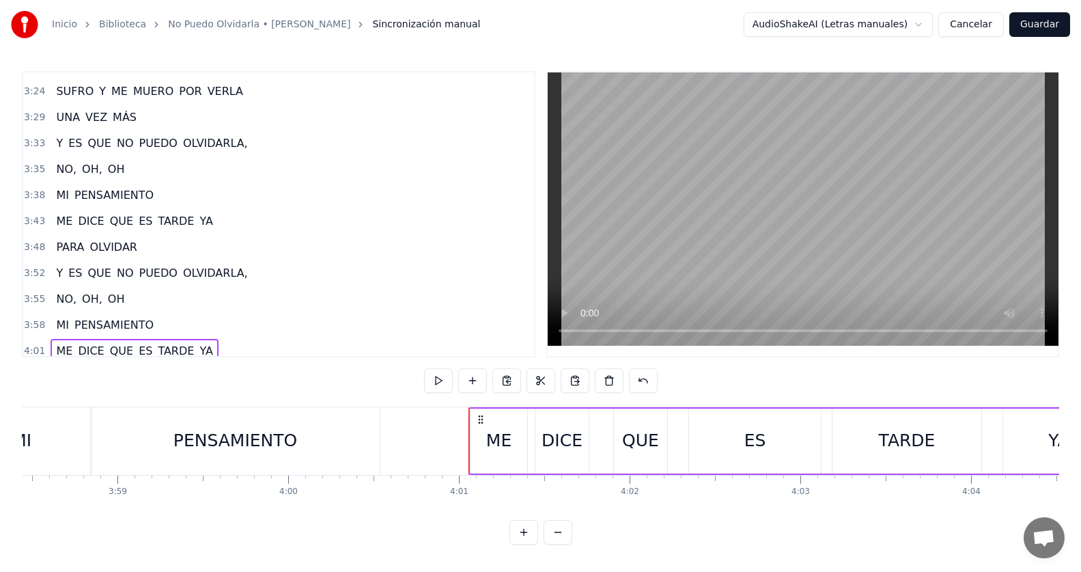
scroll to position [885, 0]
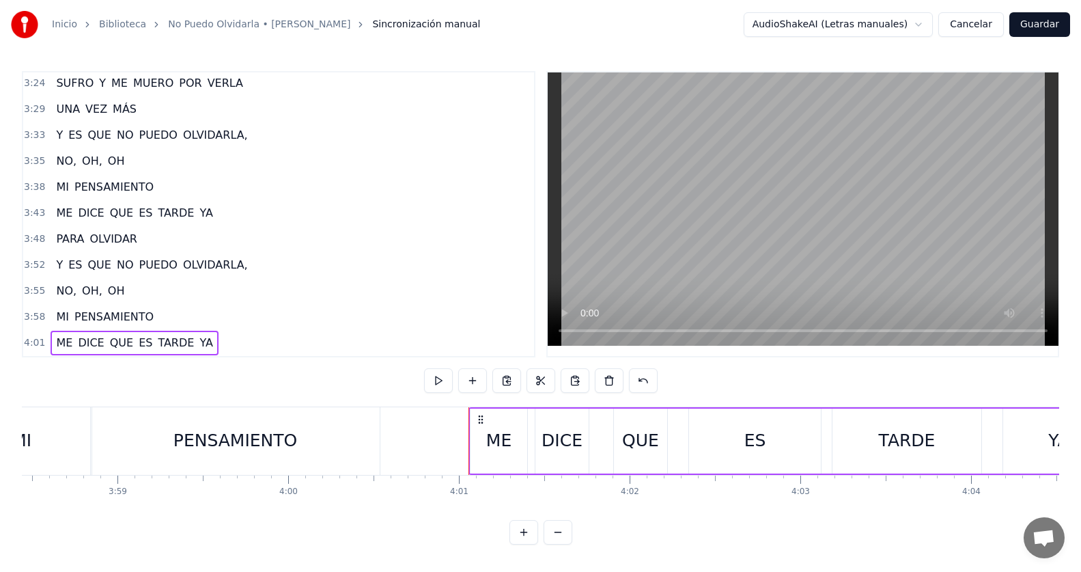
click at [204, 315] on div "3:58 MI PENSAMIENTO" at bounding box center [278, 317] width 511 height 26
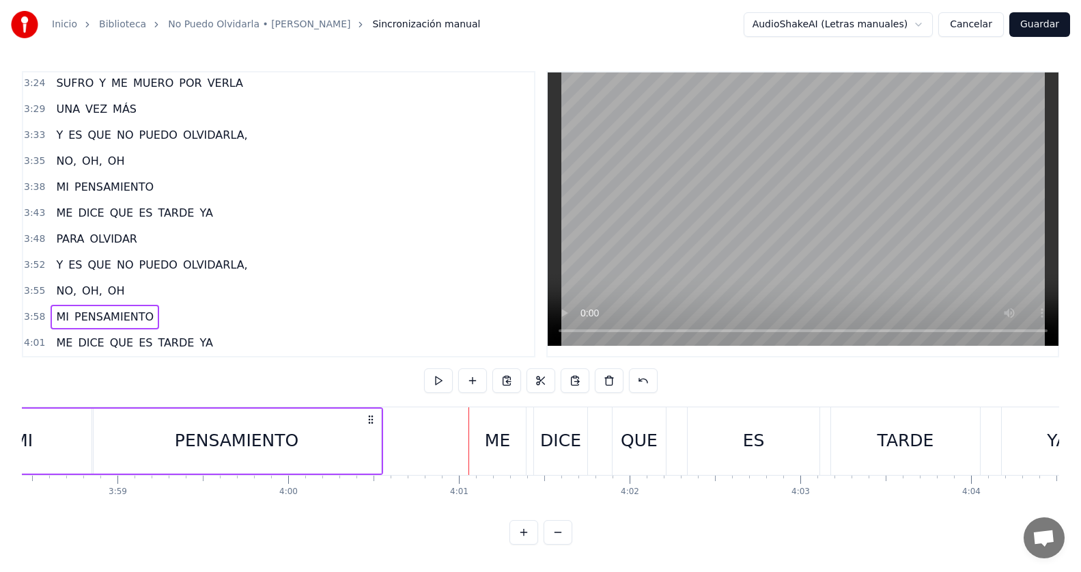
scroll to position [0, 40579]
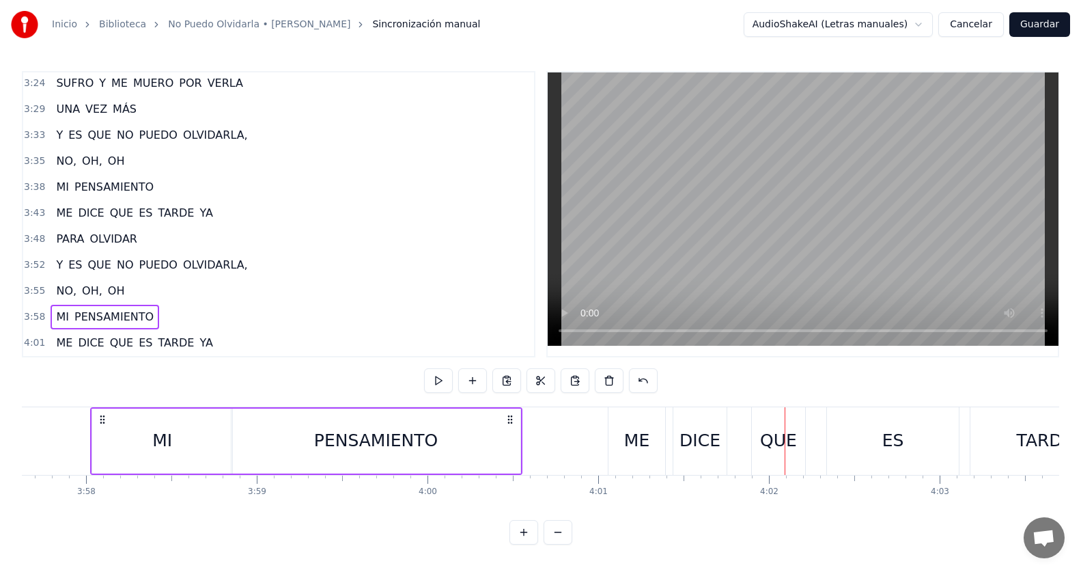
click at [206, 337] on div "4:01 ME DICE QUE ES TARDE YA" at bounding box center [278, 343] width 511 height 26
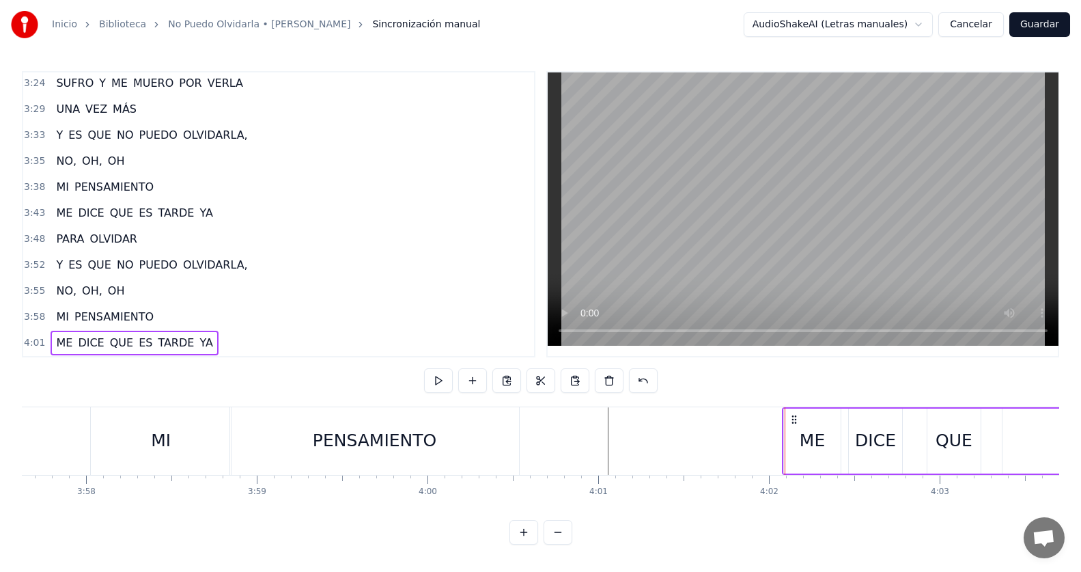
drag, startPoint x: 713, startPoint y: 421, endPoint x: 788, endPoint y: 428, distance: 75.4
click at [221, 331] on div "4:02 ME DICE QUE ES TARDE YA" at bounding box center [278, 343] width 511 height 26
drag, startPoint x: 792, startPoint y: 412, endPoint x: 840, endPoint y: 422, distance: 49.6
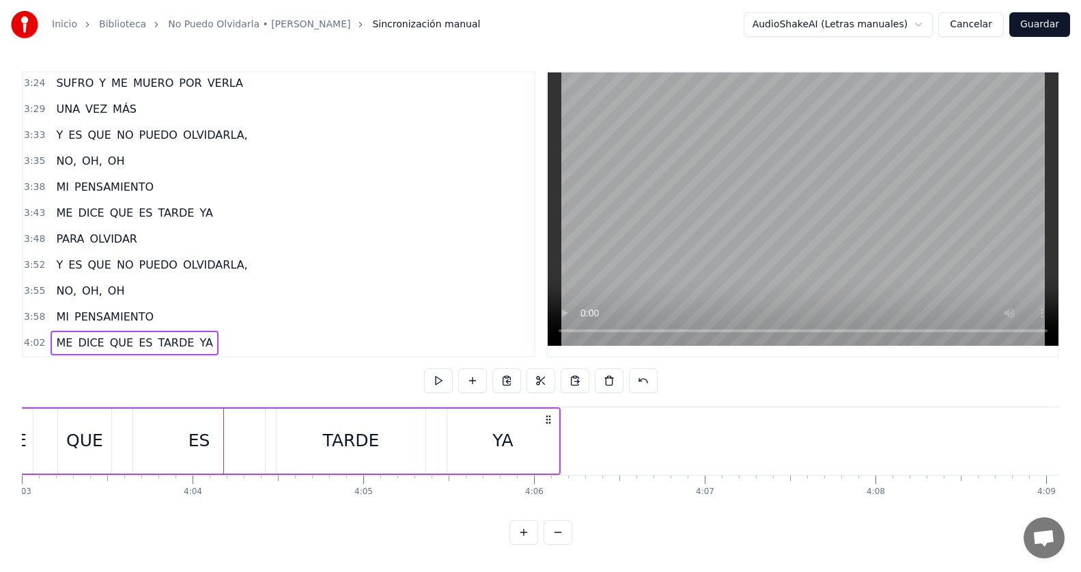
click at [180, 304] on div "3:58 MI PENSAMIENTO" at bounding box center [278, 317] width 511 height 26
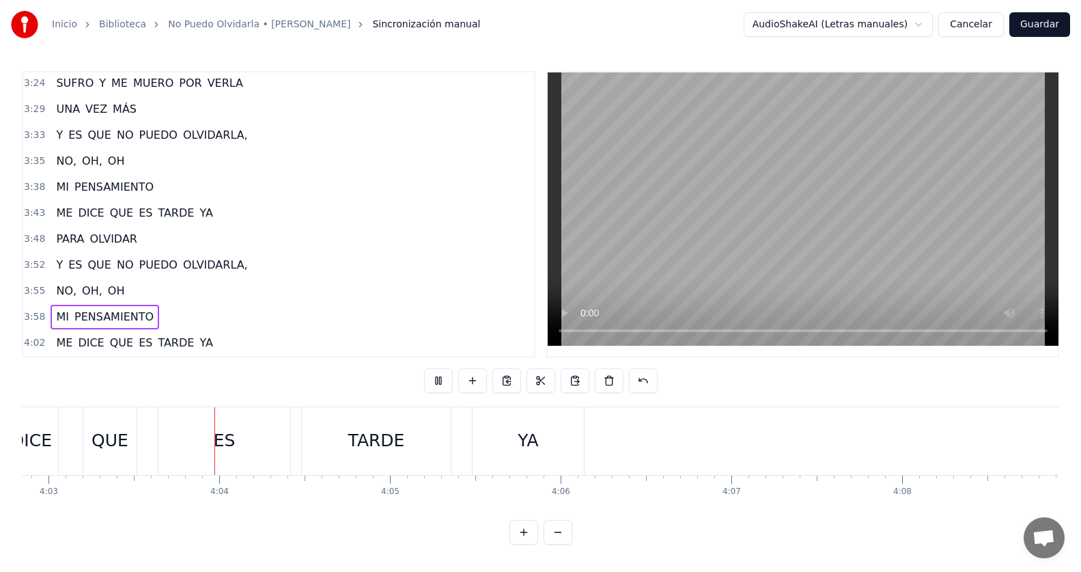
scroll to position [0, 41487]
click at [210, 335] on div "4:02 ME DICE QUE ES TARDE YA" at bounding box center [278, 343] width 511 height 26
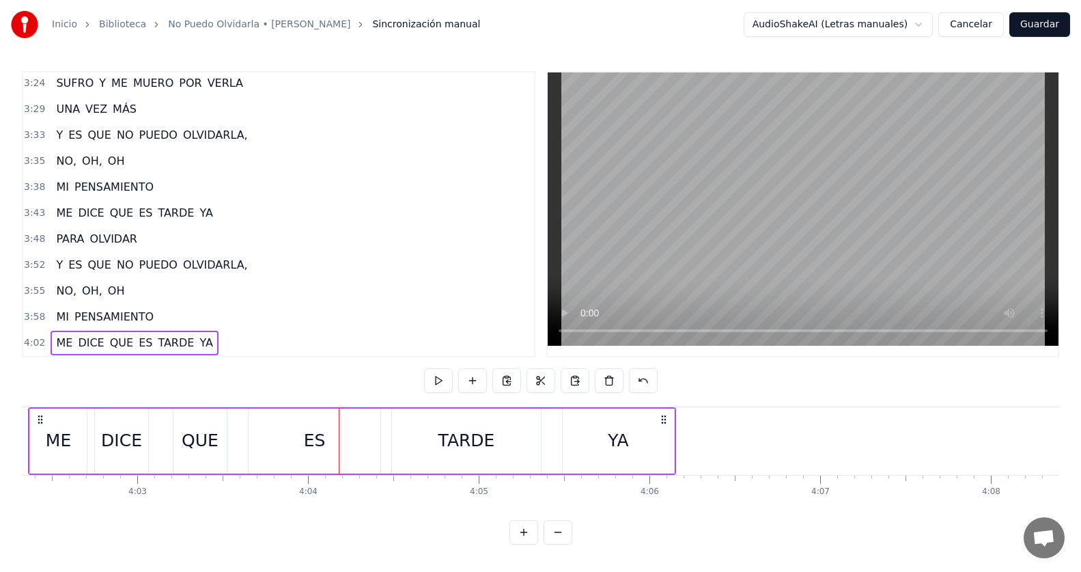
scroll to position [0, 41319]
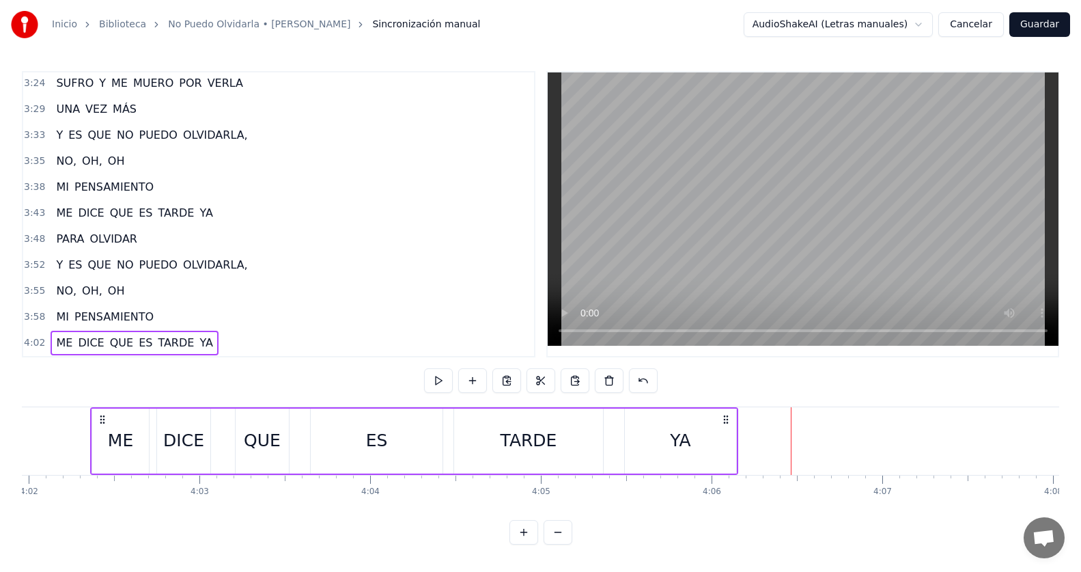
click at [136, 234] on div "3:48 PARA OLVIDAR" at bounding box center [278, 239] width 511 height 26
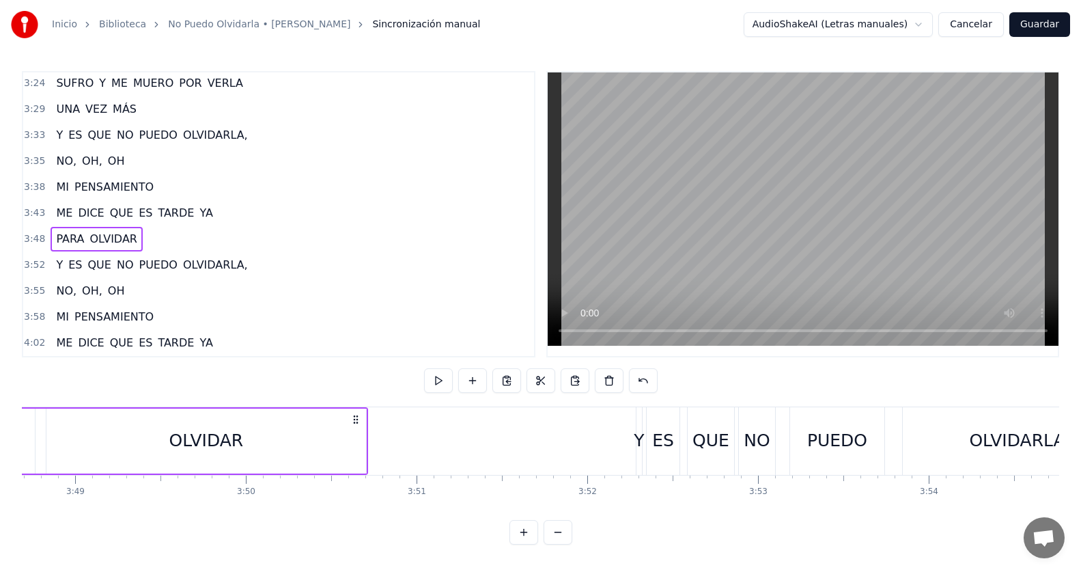
scroll to position [0, 38917]
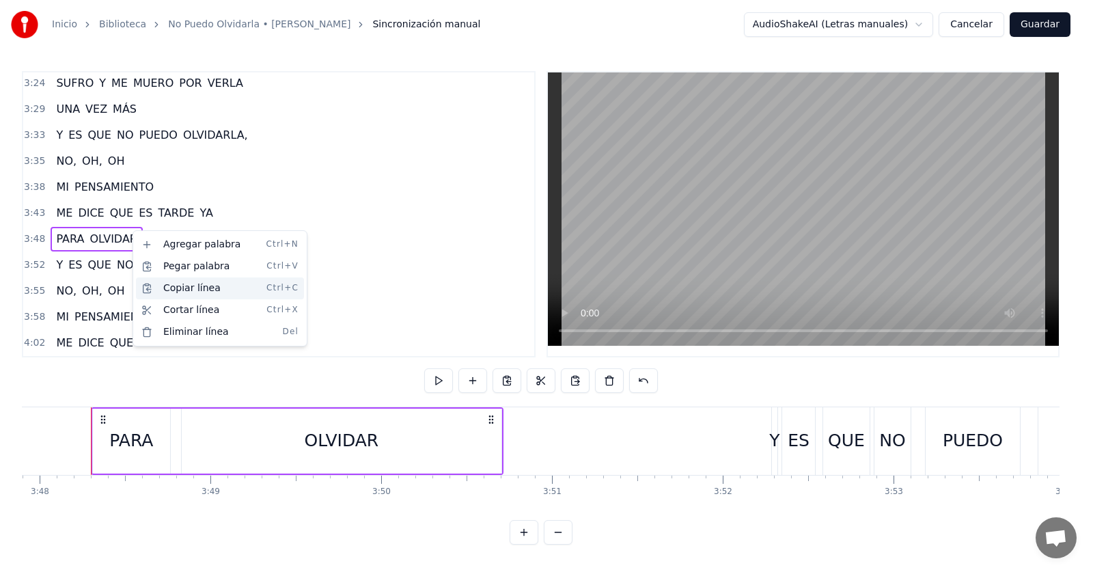
click at [192, 294] on div "Copiar línea Ctrl+C" at bounding box center [220, 288] width 168 height 22
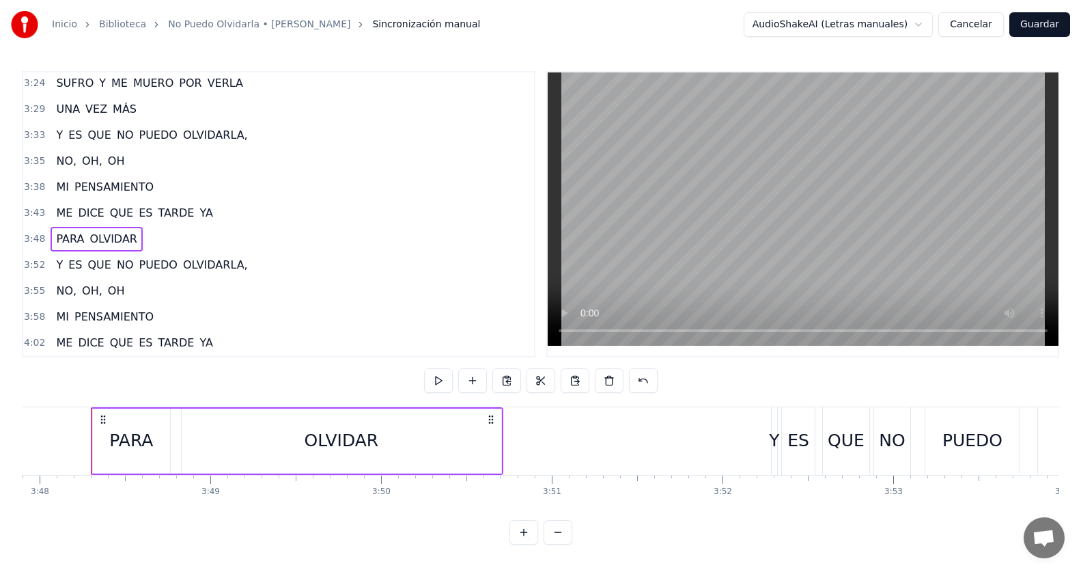
click at [198, 335] on span "YA" at bounding box center [206, 343] width 16 height 16
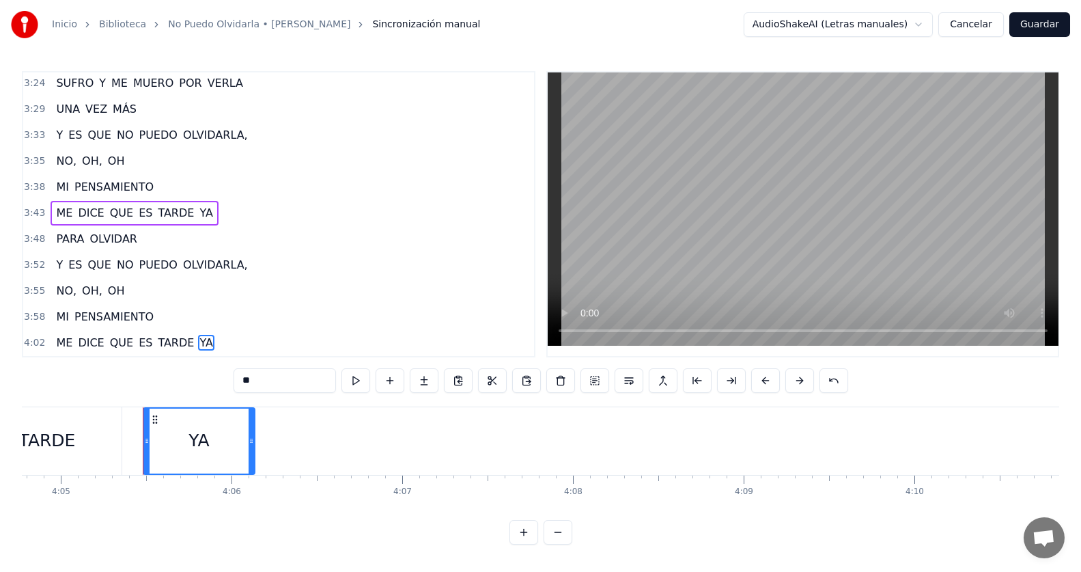
scroll to position [0, 41852]
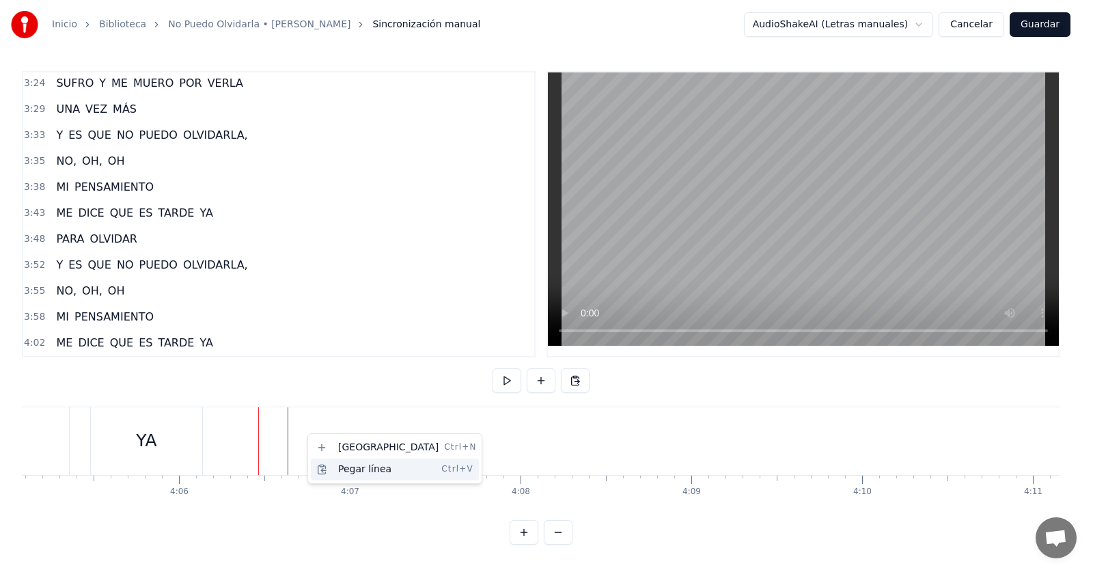
click at [354, 471] on div "Pegar línea Ctrl+V" at bounding box center [395, 469] width 168 height 22
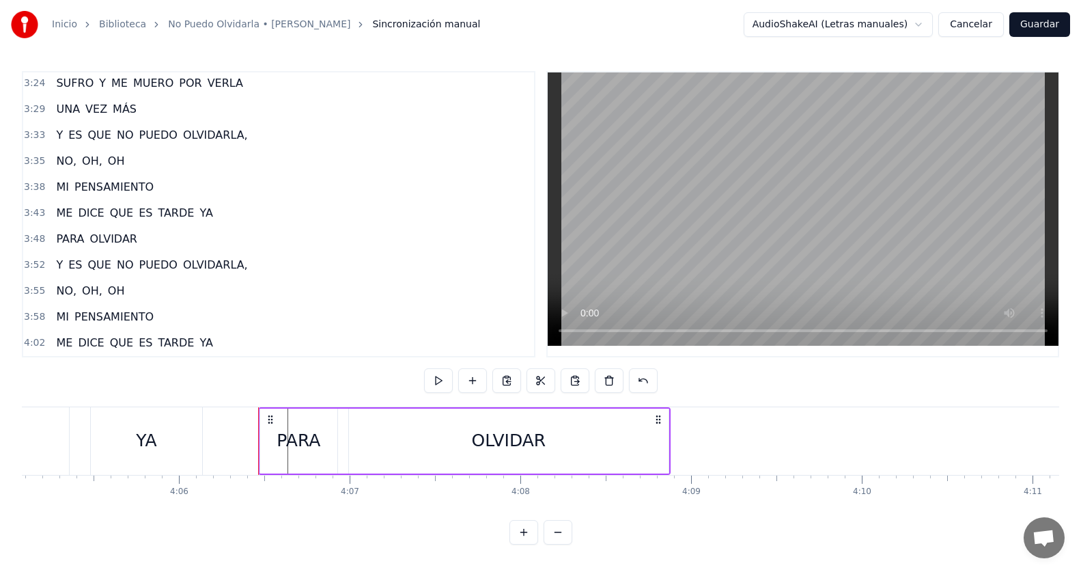
scroll to position [911, 0]
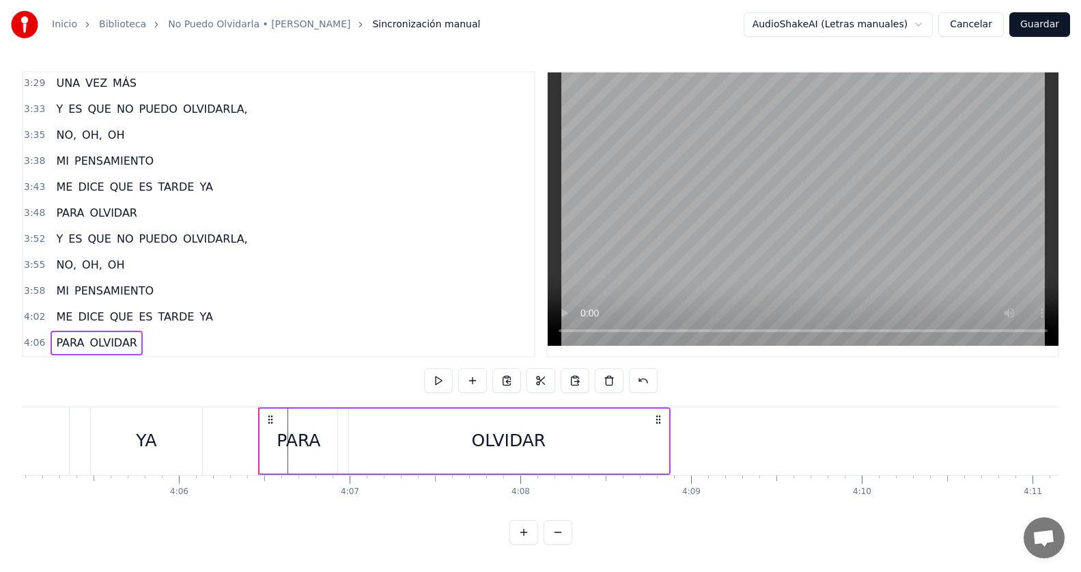
click at [246, 305] on div "4:02 ME DICE QUE ES TARDE YA" at bounding box center [278, 317] width 511 height 26
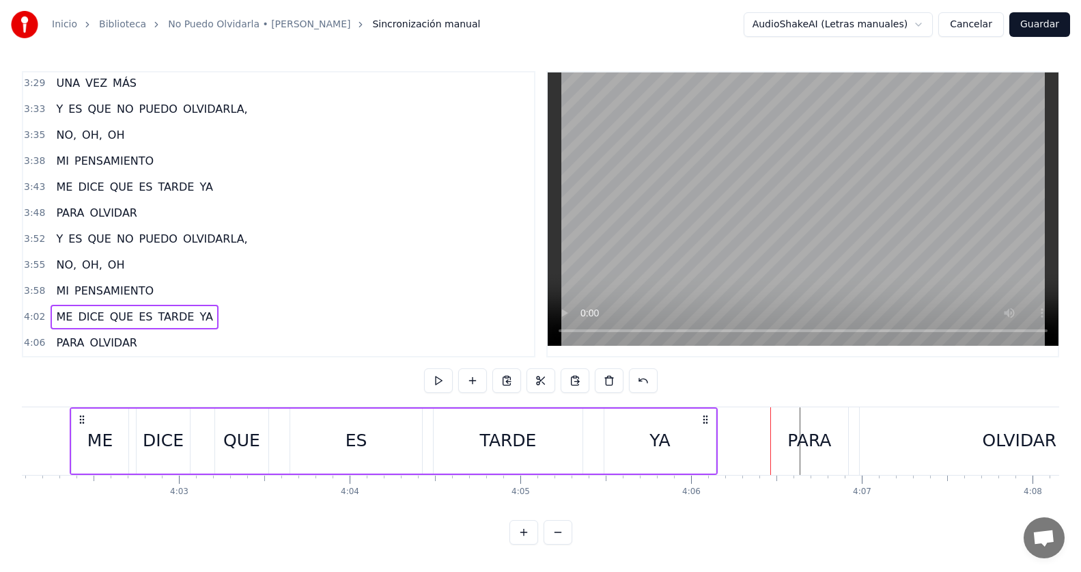
scroll to position [0, 41319]
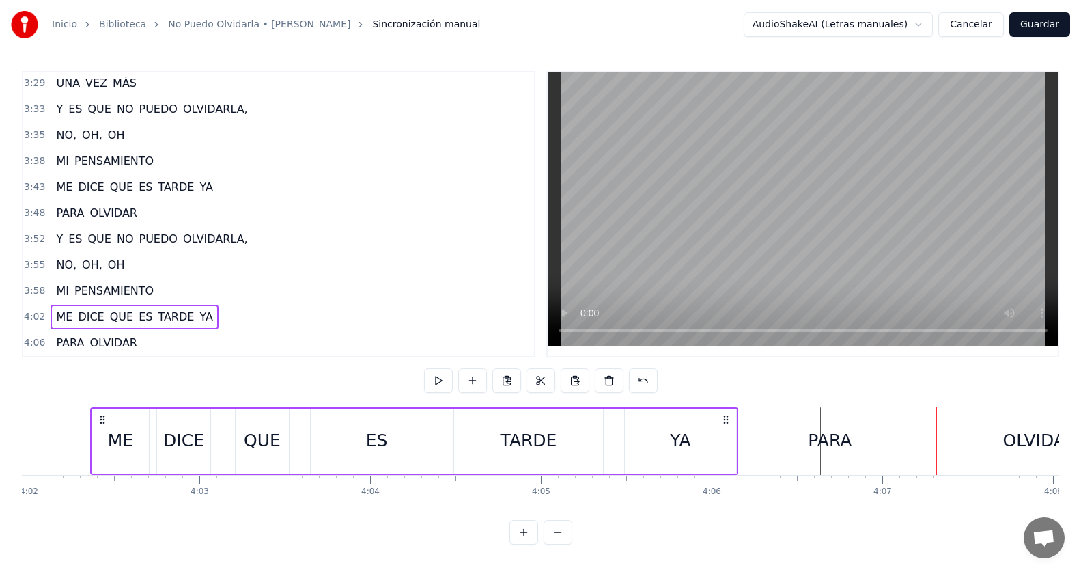
click at [178, 337] on div "4:06 PARA OLVIDAR" at bounding box center [278, 343] width 511 height 26
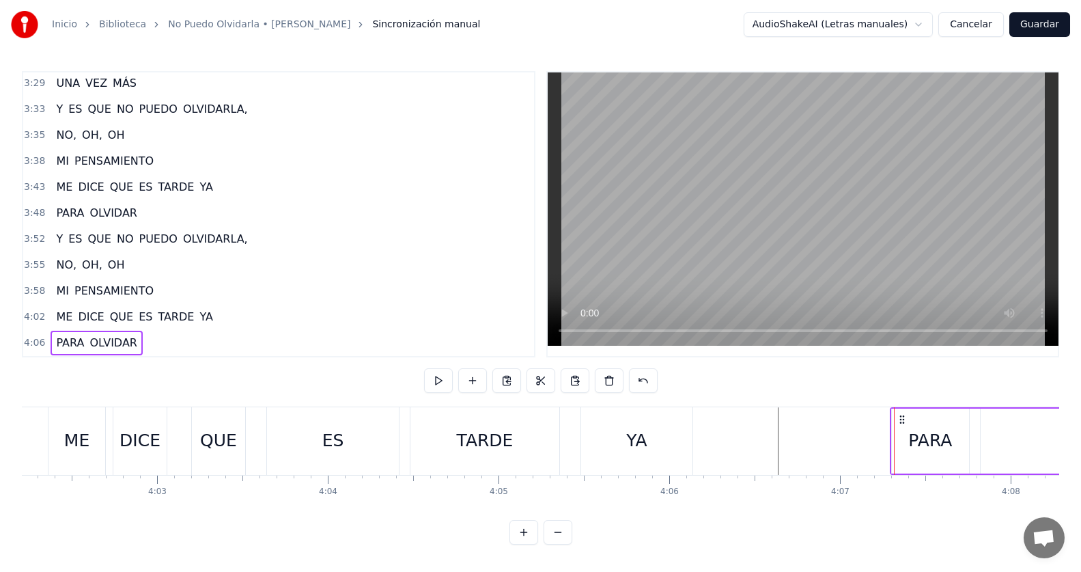
drag, startPoint x: 804, startPoint y: 409, endPoint x: 928, endPoint y: 416, distance: 123.8
click at [908, 416] on icon at bounding box center [902, 419] width 11 height 11
click at [230, 311] on div "4:02 ME DICE QUE ES TARDE YA" at bounding box center [278, 317] width 511 height 26
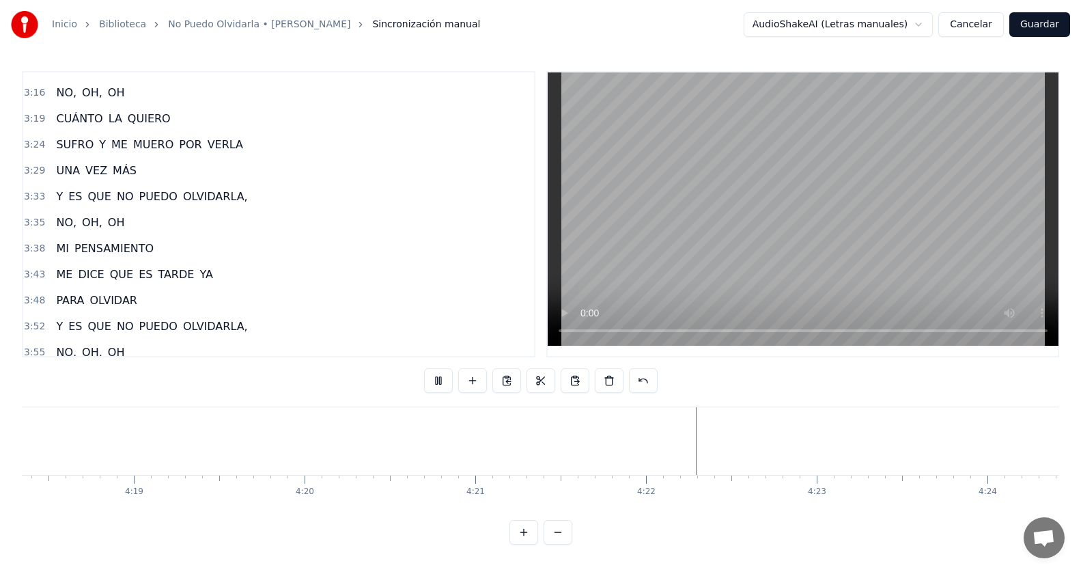
scroll to position [842, 0]
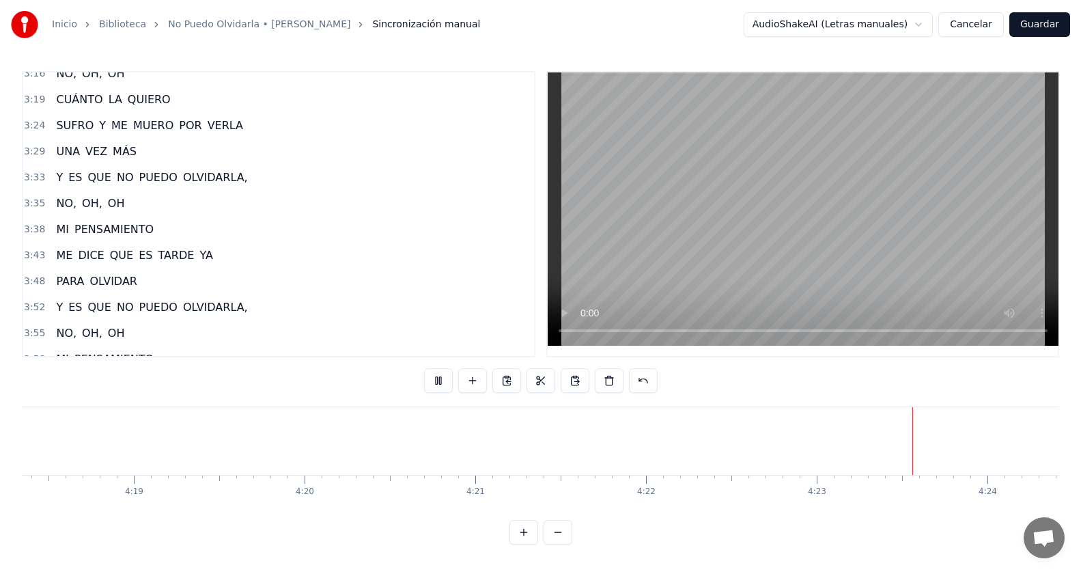
click at [238, 172] on div "3:33 Y ES QUE NO PUEDO OLVIDARLA," at bounding box center [278, 178] width 511 height 26
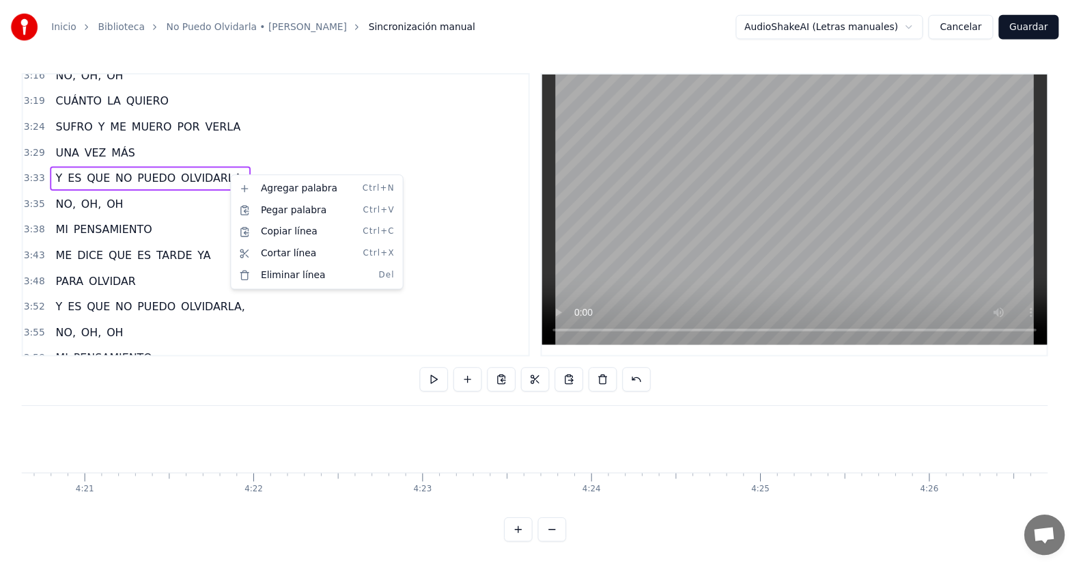
scroll to position [0, 44508]
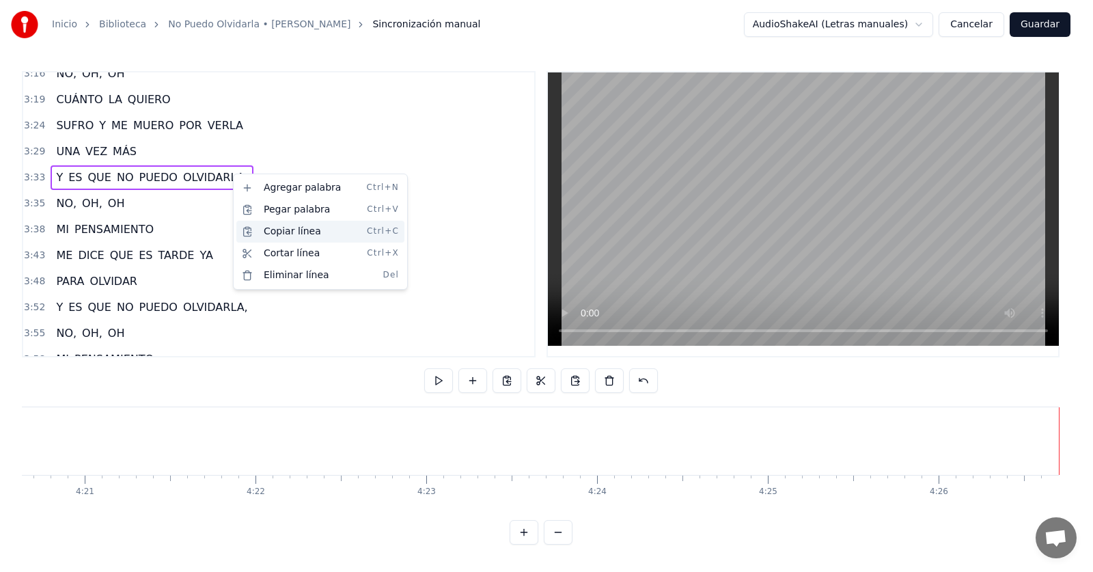
click at [272, 233] on div "Copiar línea Ctrl+C" at bounding box center [320, 232] width 168 height 22
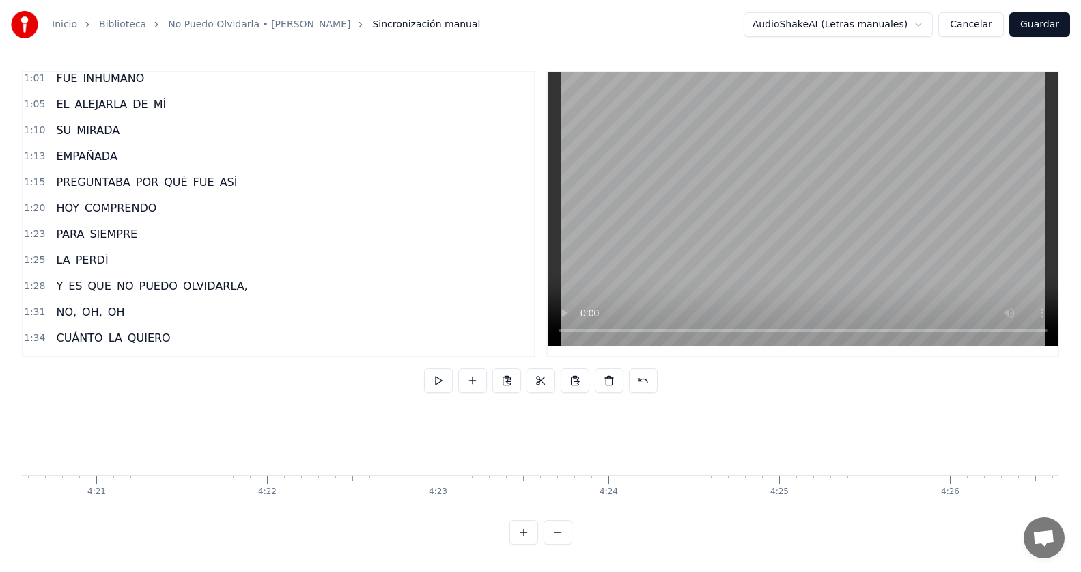
scroll to position [205, 0]
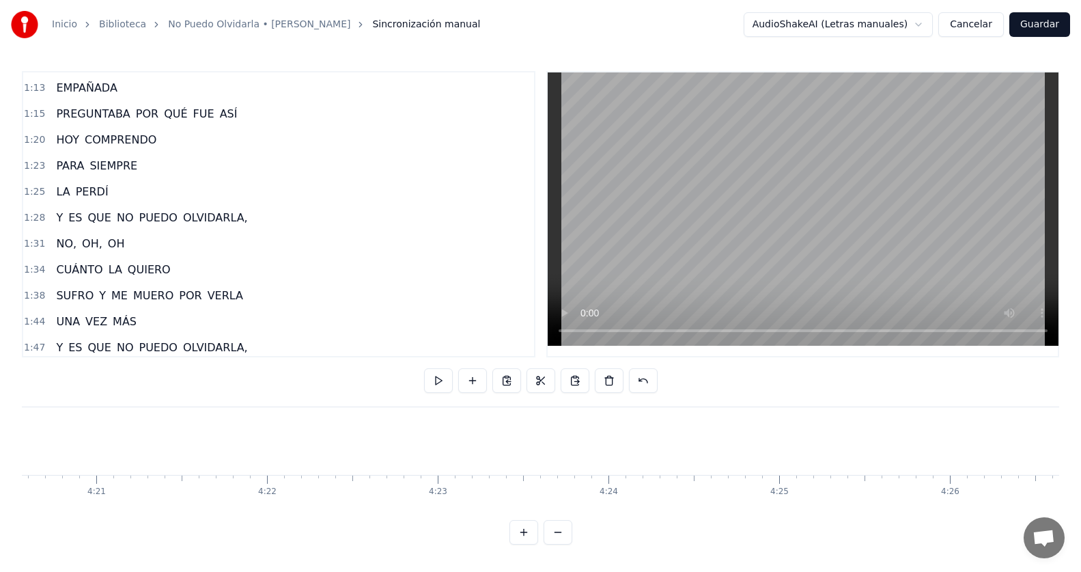
click at [232, 208] on div "Y ES QUE NO PUEDO OLVIDARLA," at bounding box center [152, 218] width 202 height 25
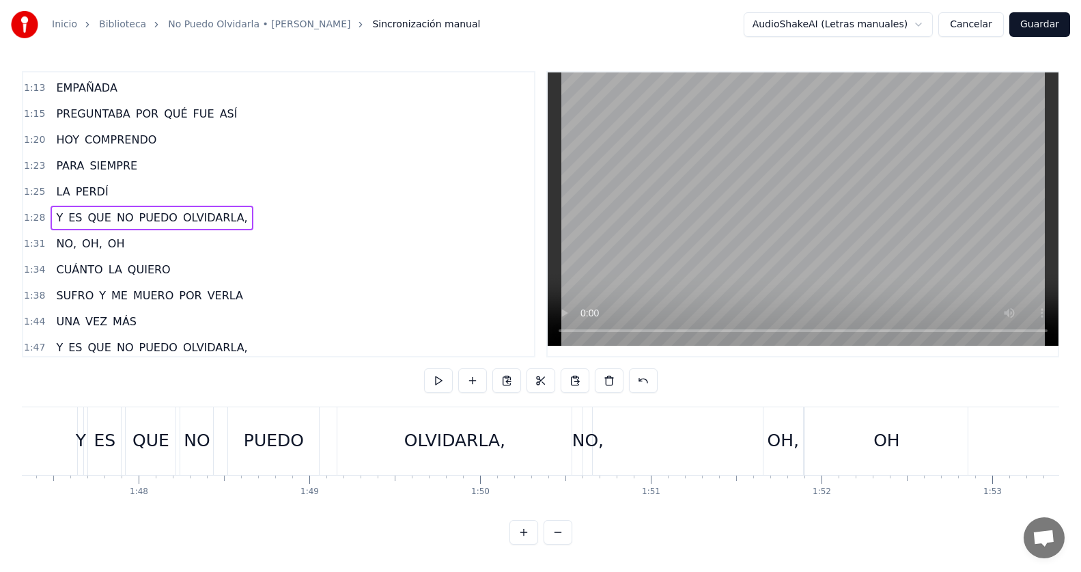
scroll to position [0, 15034]
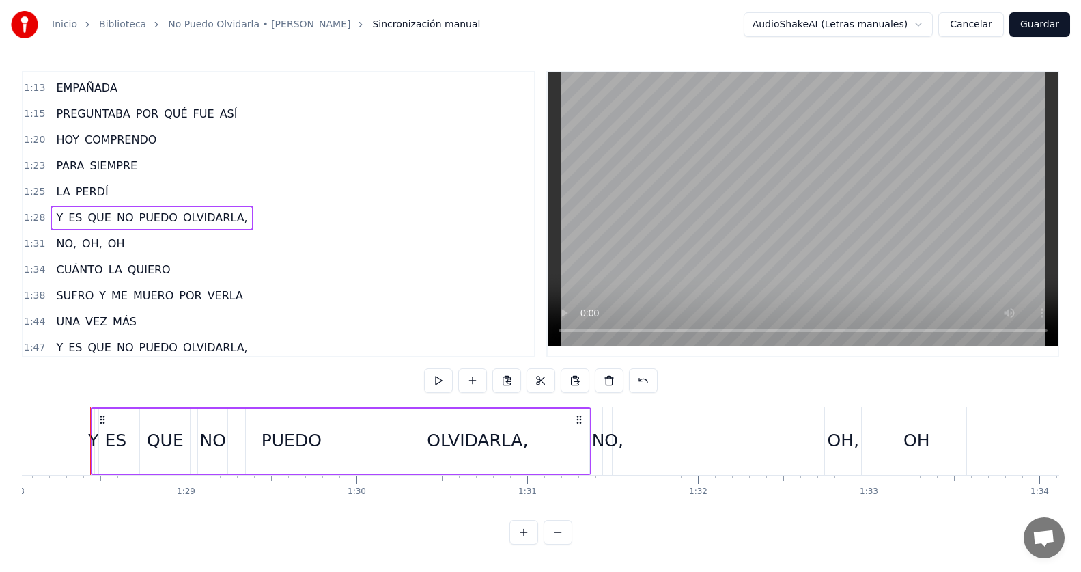
click at [102, 419] on circle at bounding box center [101, 419] width 1 height 1
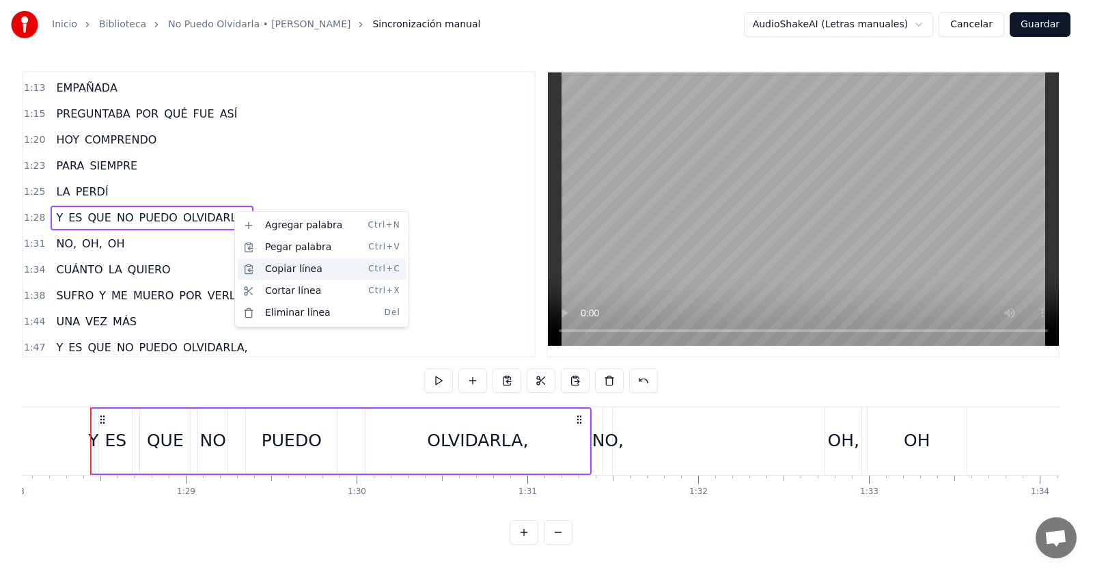
click at [264, 271] on div "Copiar línea Ctrl+C" at bounding box center [322, 269] width 168 height 22
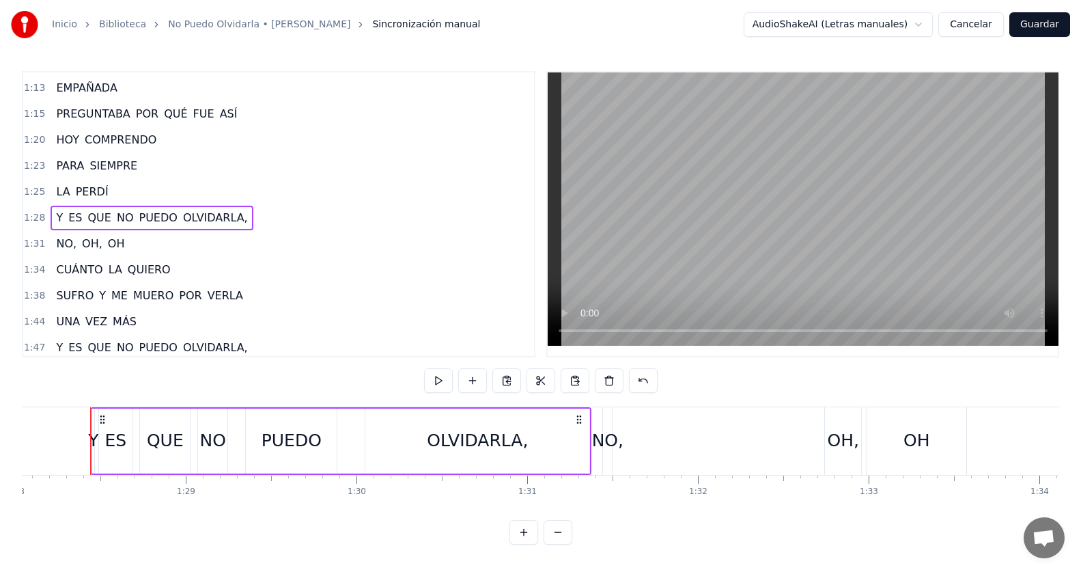
click at [237, 217] on div "1:28 Y ES QUE NO PUEDO OLVIDARLA," at bounding box center [278, 218] width 511 height 26
click at [234, 212] on div "1:28 Y ES QUE NO PUEDO OLVIDARLA," at bounding box center [278, 218] width 511 height 26
click at [436, 376] on button at bounding box center [438, 380] width 29 height 25
click at [429, 373] on button at bounding box center [438, 380] width 29 height 25
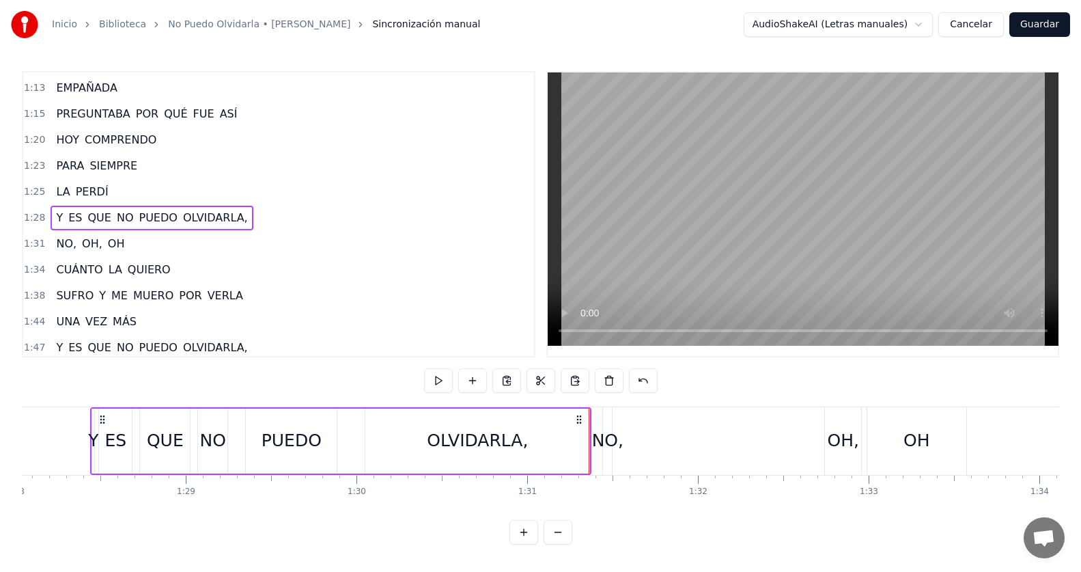
click at [429, 373] on button at bounding box center [438, 380] width 29 height 25
click at [419, 342] on div "Reproducir línea ( Space ) Reproducir línea ( Space )" at bounding box center [444, 345] width 123 height 19
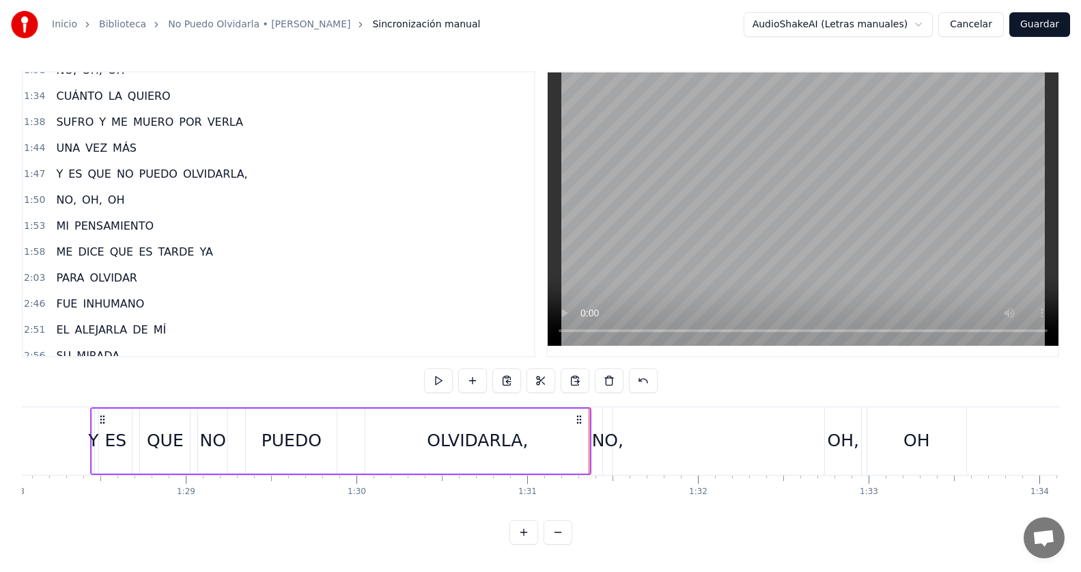
scroll to position [410, 0]
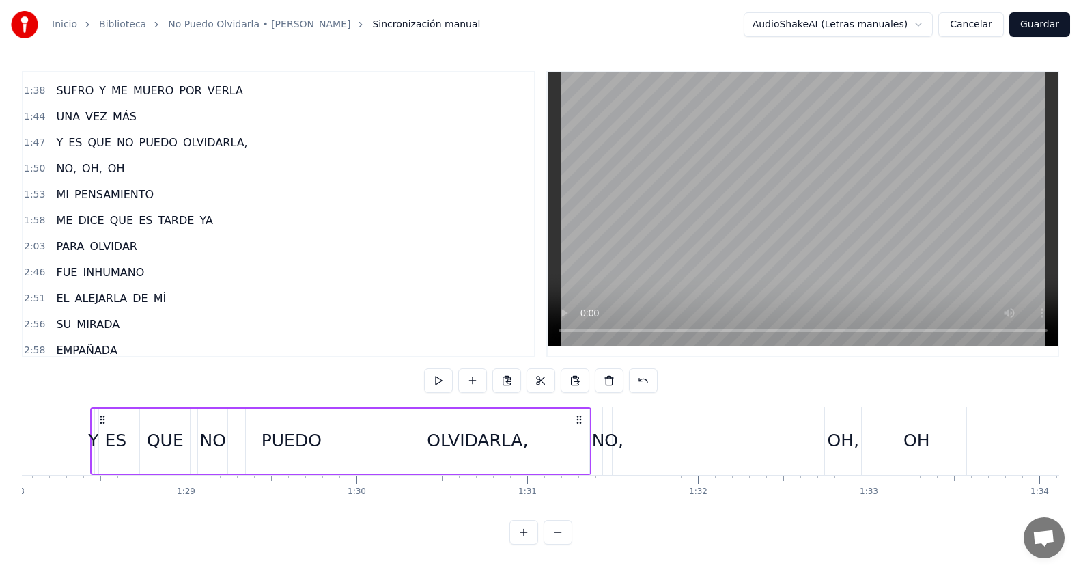
click at [249, 83] on div "1:38 SUFRO Y ME MUERO POR VERLA" at bounding box center [278, 91] width 511 height 26
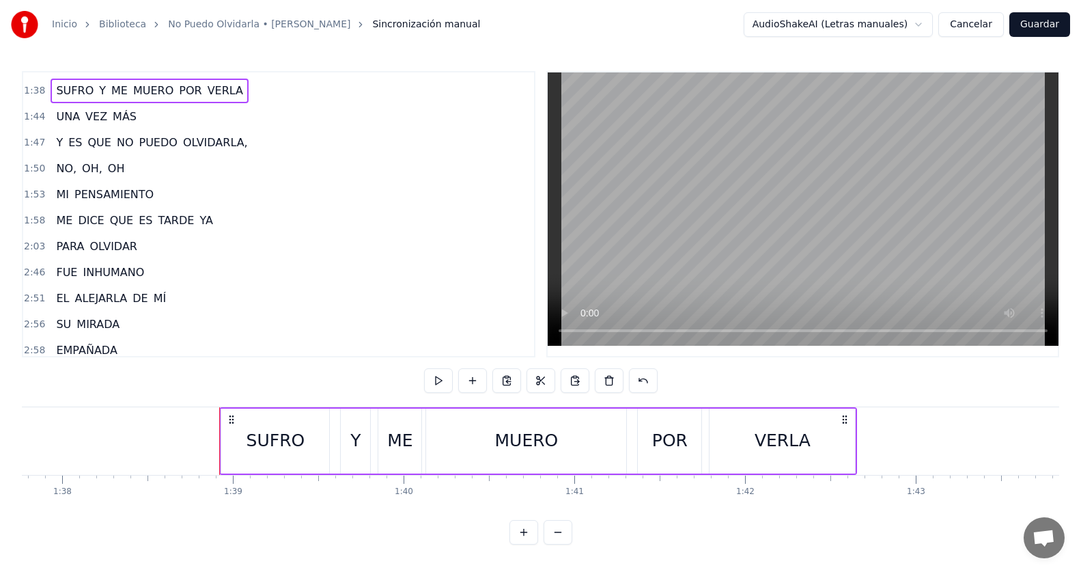
scroll to position [0, 16824]
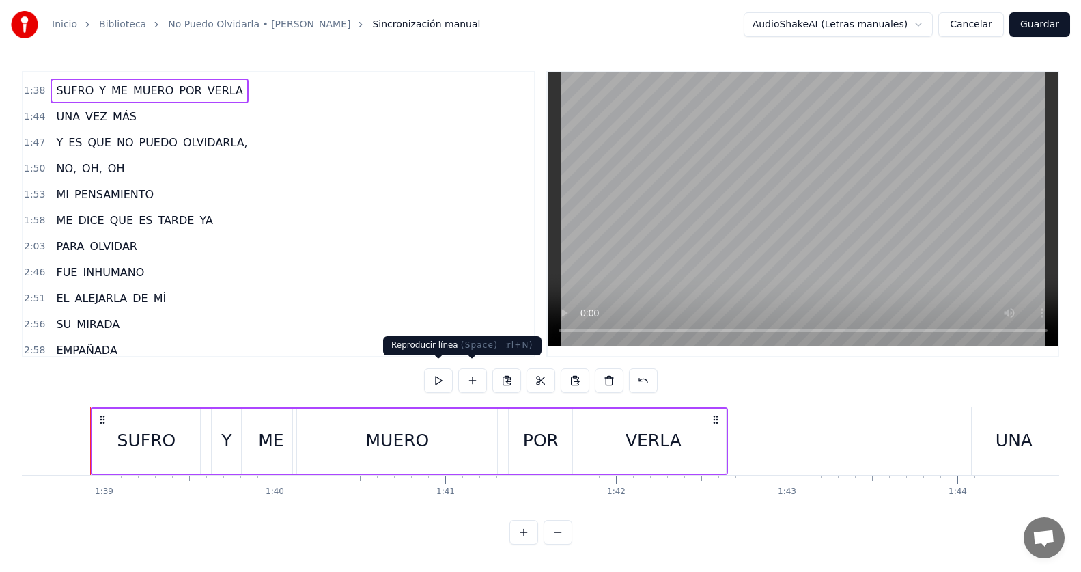
click at [444, 368] on button at bounding box center [438, 380] width 29 height 25
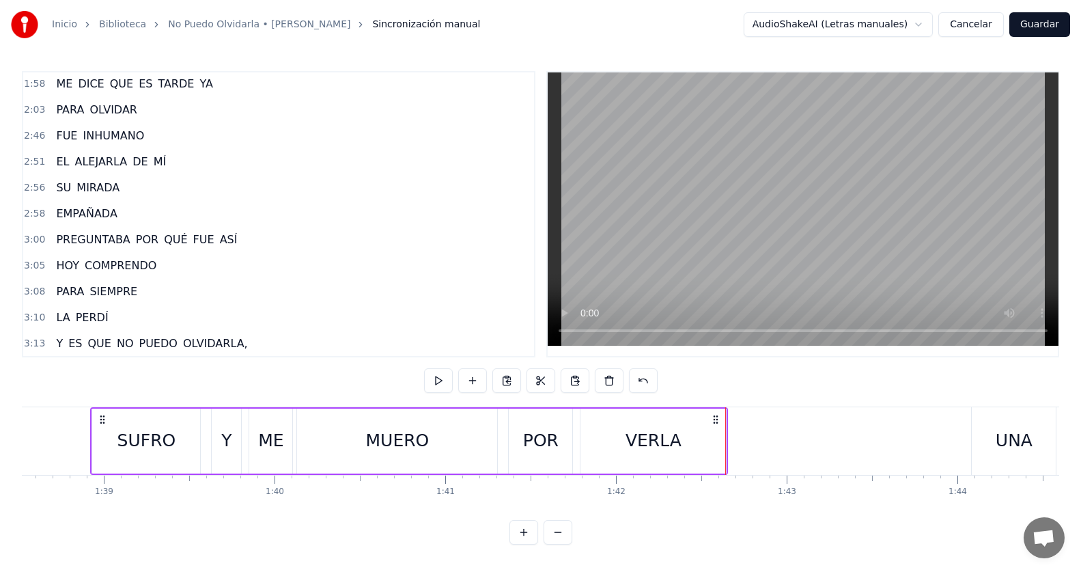
scroll to position [683, 0]
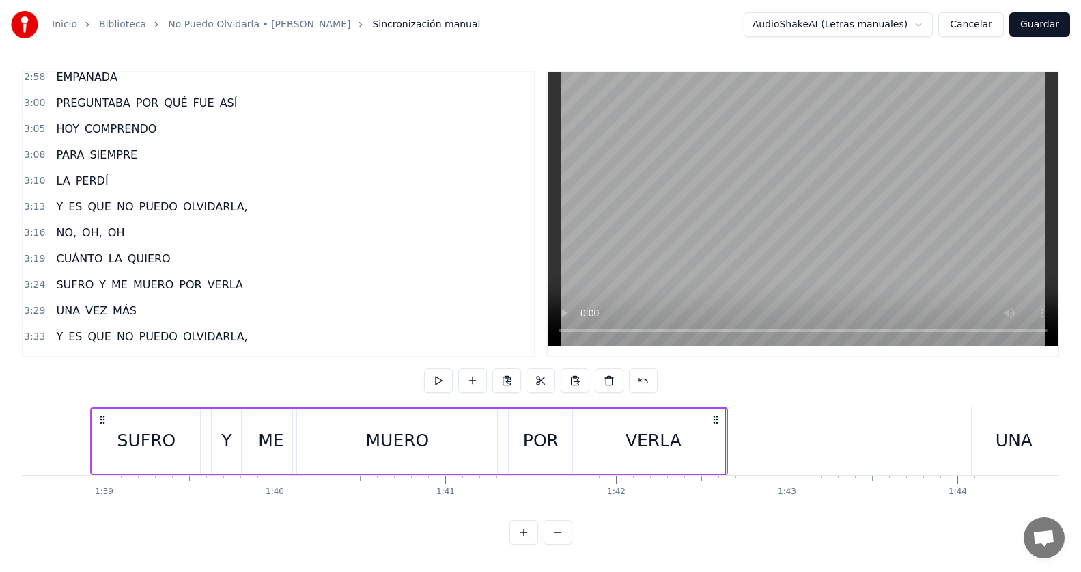
click at [255, 197] on div "3:13 Y ES QUE NO PUEDO OLVIDARLA," at bounding box center [278, 207] width 511 height 26
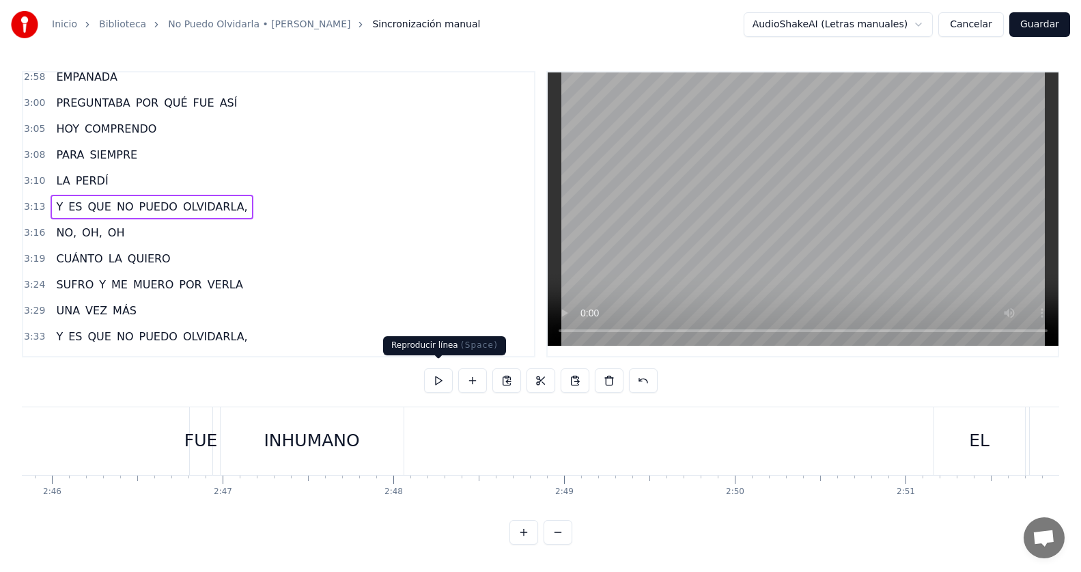
scroll to position [0, 33037]
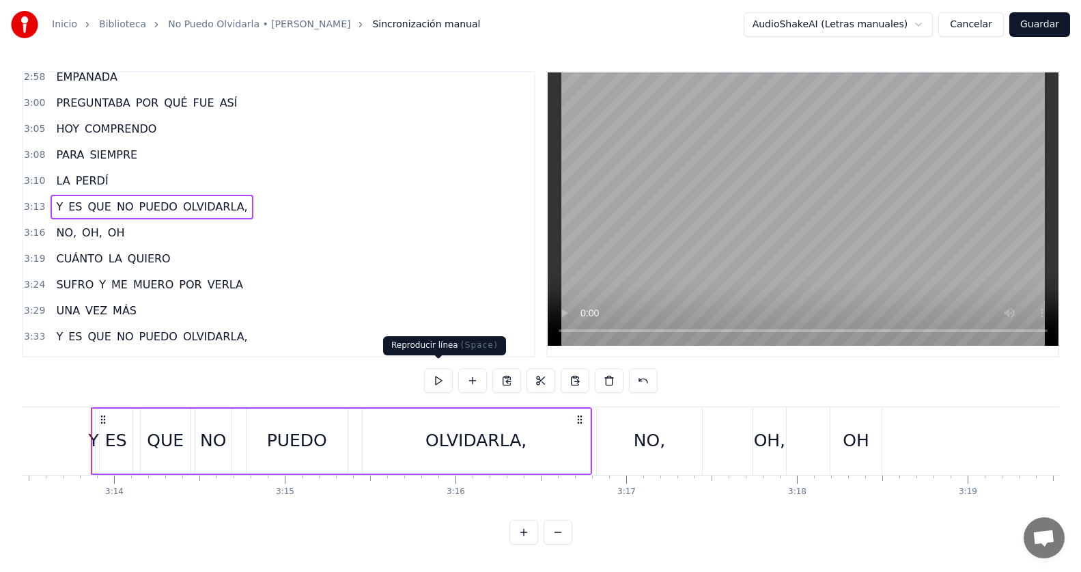
click at [438, 377] on button at bounding box center [438, 380] width 29 height 25
click at [636, 428] on div "NO," at bounding box center [649, 441] width 31 height 26
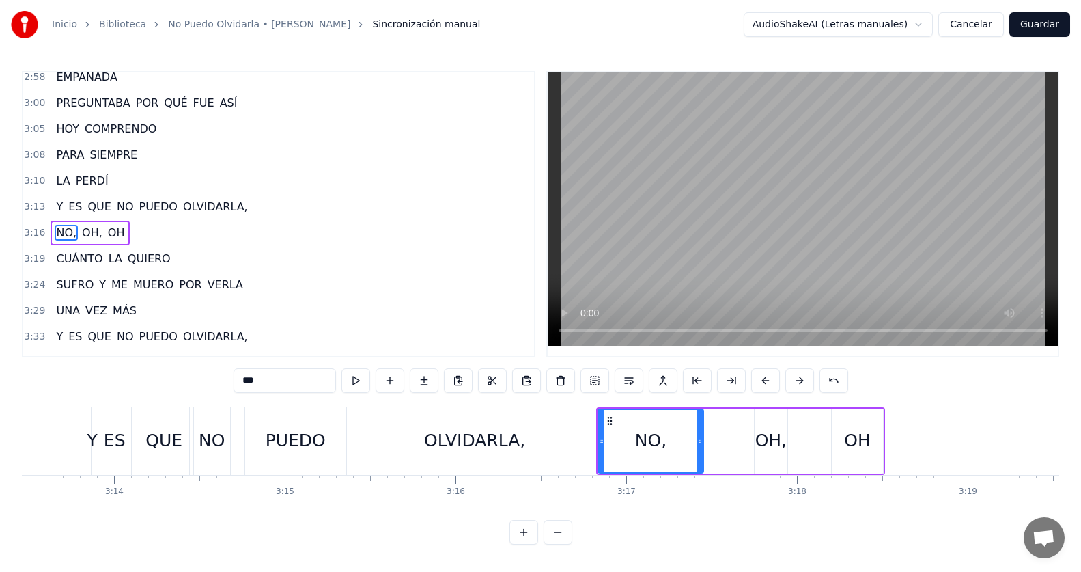
scroll to position [0, 0]
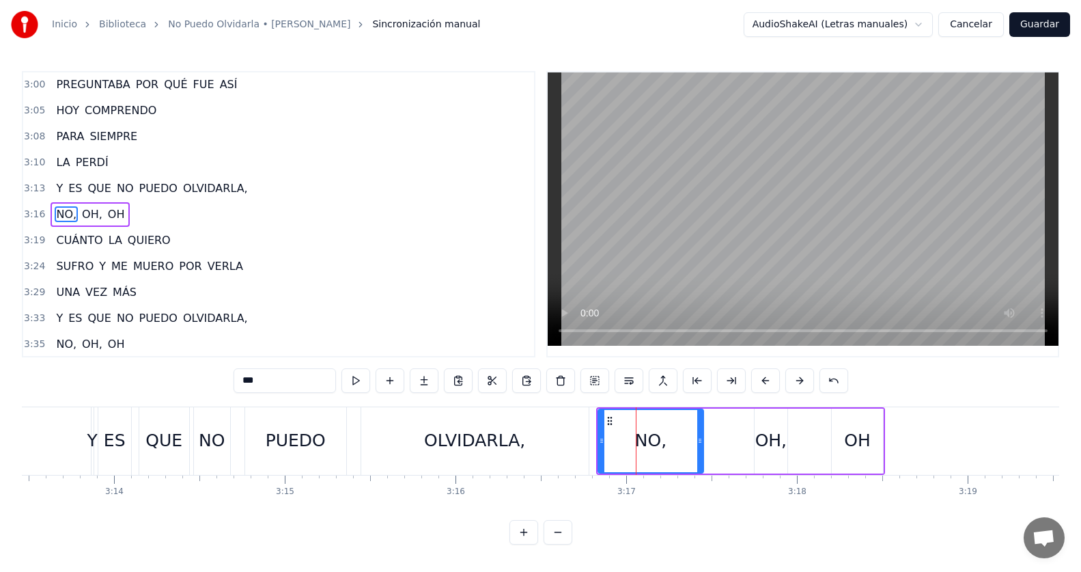
click at [546, 428] on div "OLVIDARLA," at bounding box center [474, 441] width 227 height 68
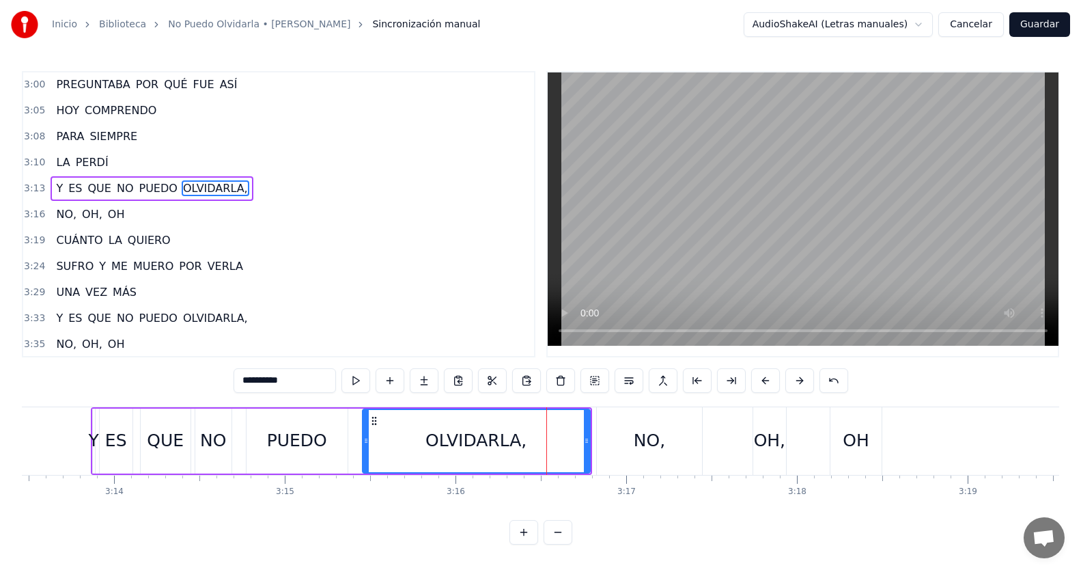
scroll to position [676, 0]
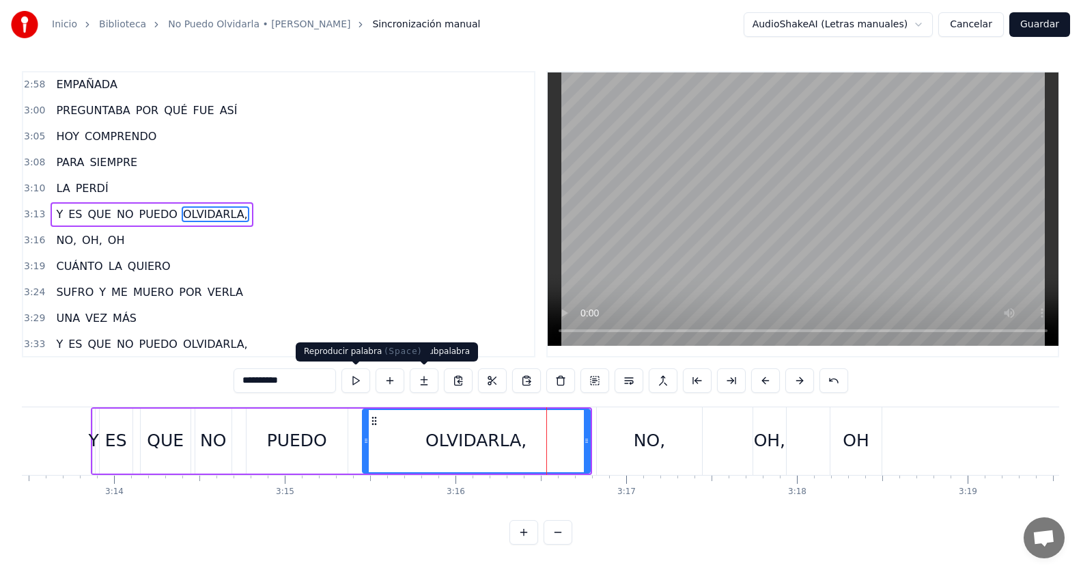
click at [359, 378] on button at bounding box center [356, 380] width 29 height 25
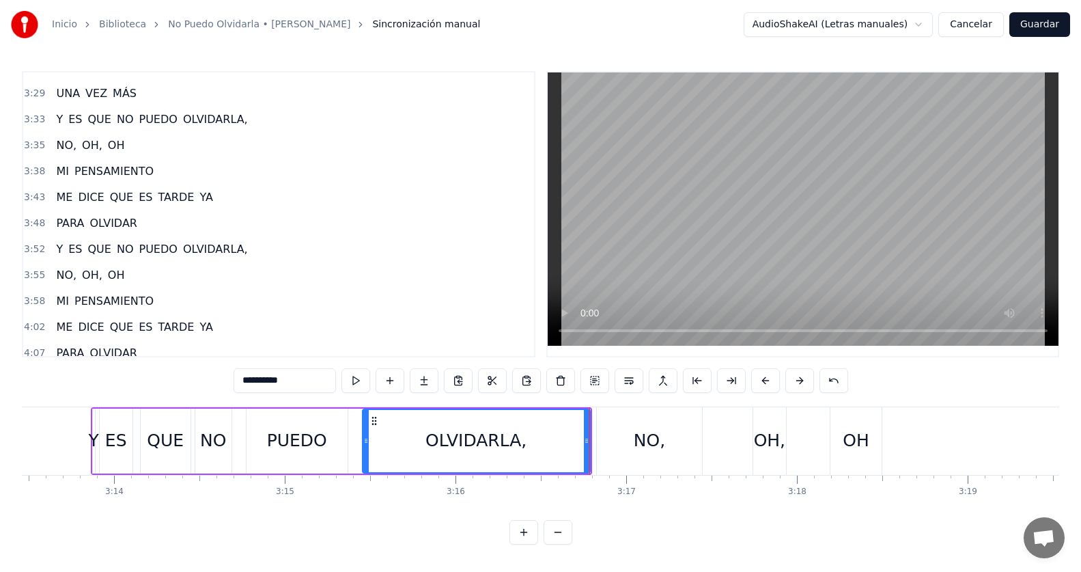
scroll to position [911, 0]
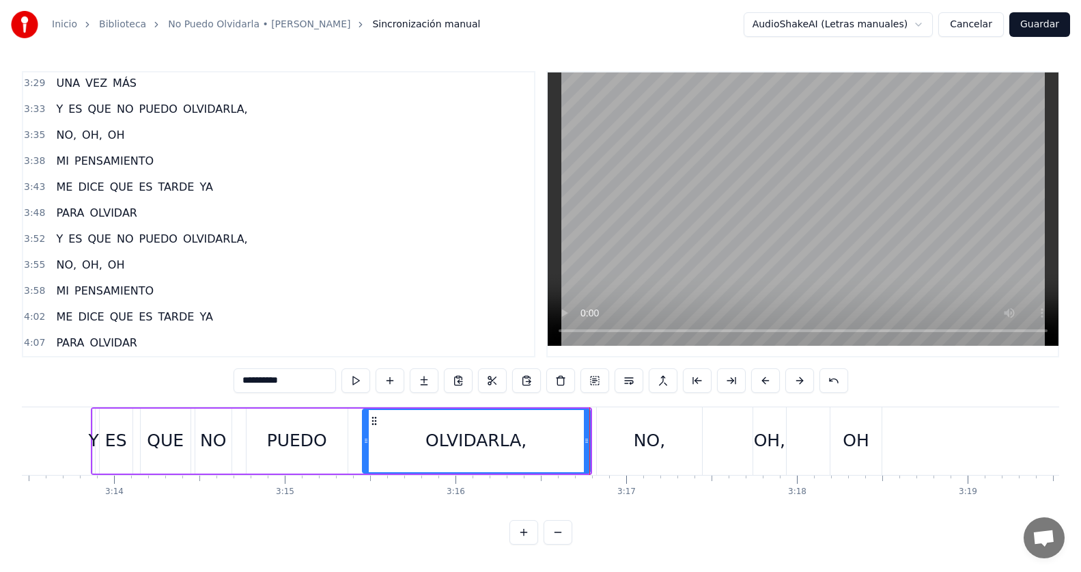
click at [216, 240] on span "OLVIDARLA," at bounding box center [216, 239] width 68 height 16
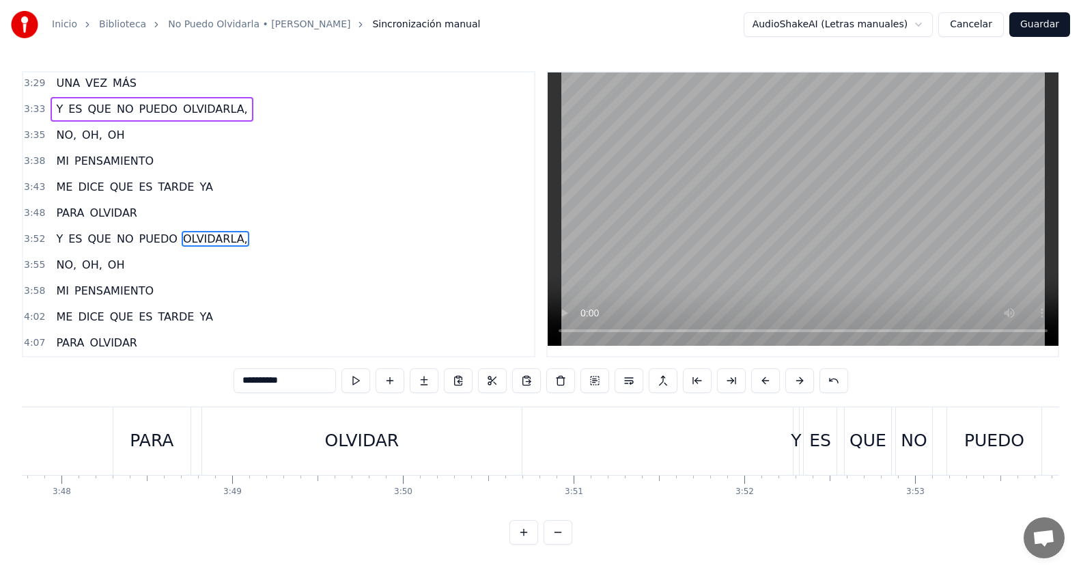
scroll to position [0, 39865]
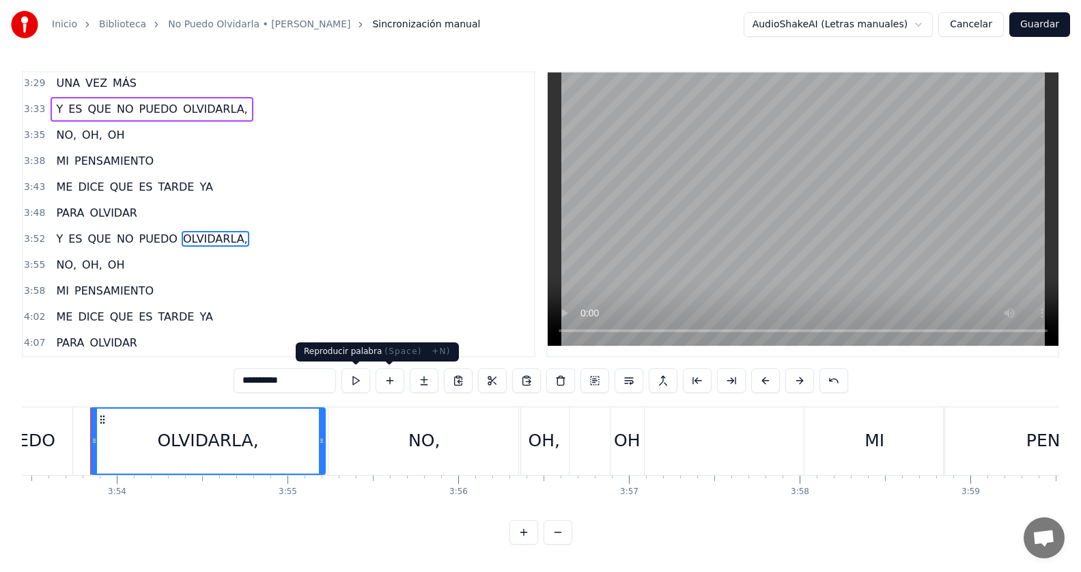
click at [365, 380] on button at bounding box center [356, 380] width 29 height 25
click at [58, 262] on span "NO," at bounding box center [66, 265] width 23 height 16
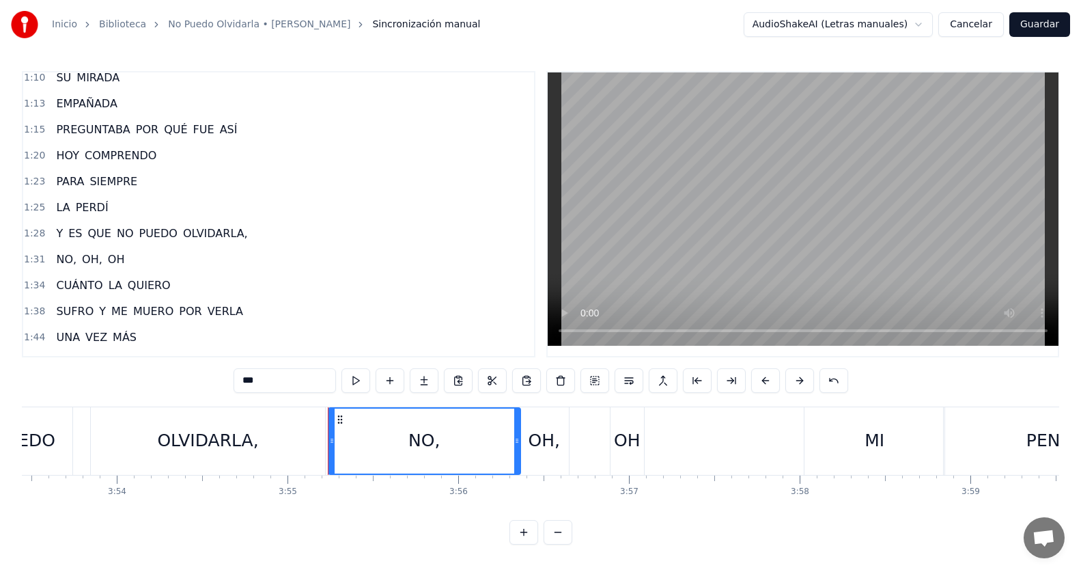
scroll to position [205, 0]
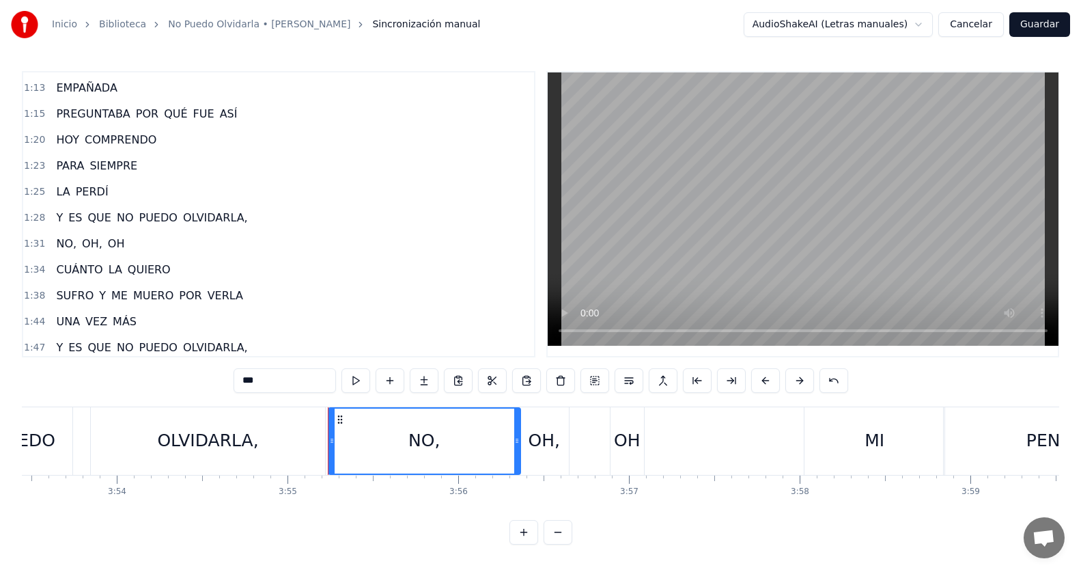
click at [209, 216] on span "OLVIDARLA," at bounding box center [216, 218] width 68 height 16
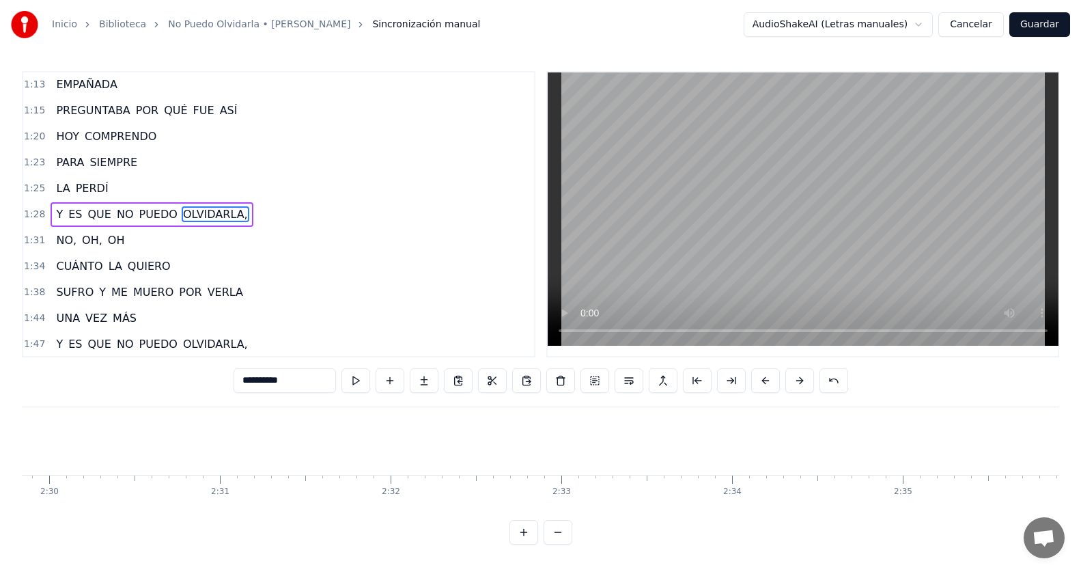
scroll to position [0, 15308]
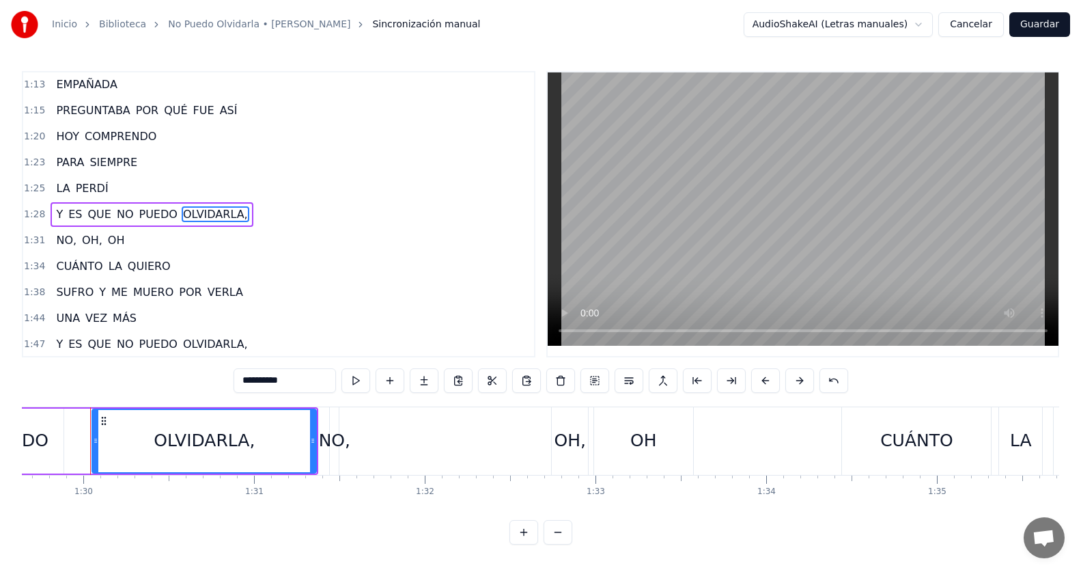
click at [60, 237] on span "NO," at bounding box center [66, 240] width 23 height 16
type input "***"
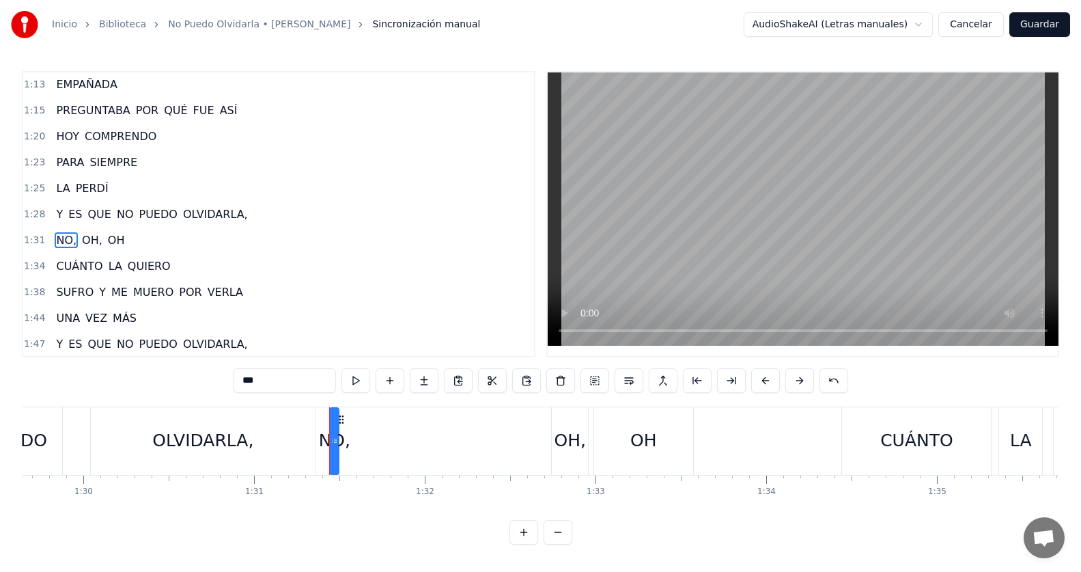
scroll to position [234, 0]
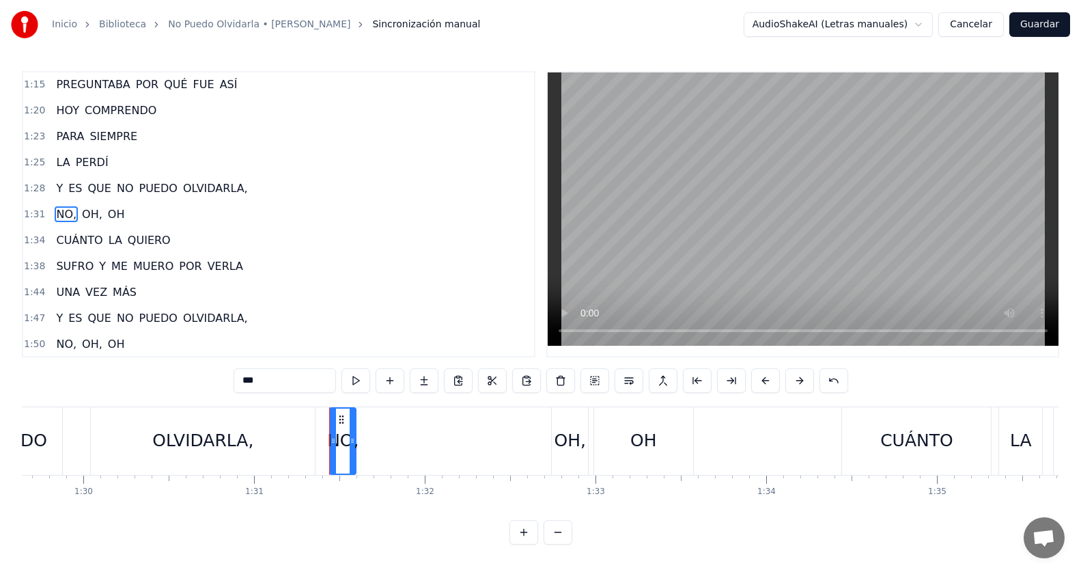
drag, startPoint x: 337, startPoint y: 441, endPoint x: 354, endPoint y: 443, distance: 17.2
click at [354, 443] on icon at bounding box center [352, 440] width 5 height 11
click at [261, 190] on div "1:28 Y ES QUE NO PUEDO OLVIDARLA," at bounding box center [278, 189] width 511 height 26
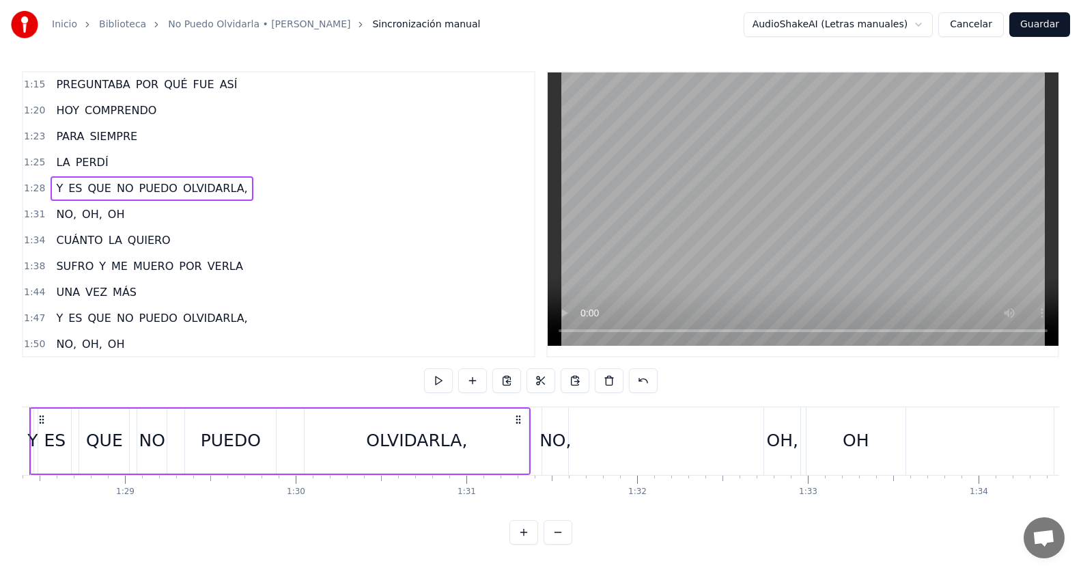
scroll to position [0, 15034]
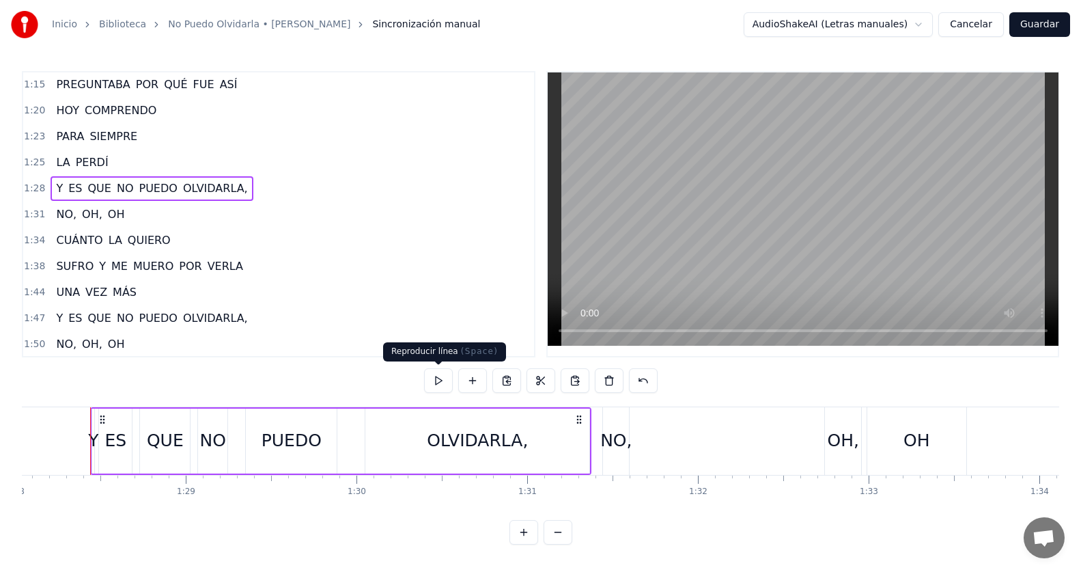
click at [436, 375] on button at bounding box center [438, 380] width 29 height 25
click at [445, 374] on button at bounding box center [438, 380] width 29 height 25
click at [480, 445] on div "OLVIDARLA," at bounding box center [477, 441] width 101 height 26
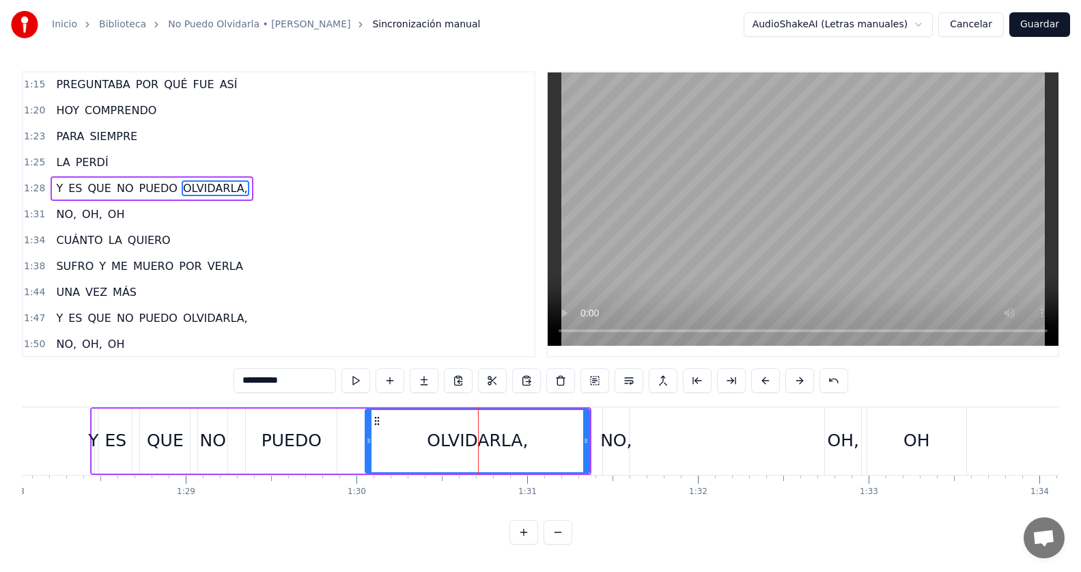
scroll to position [208, 0]
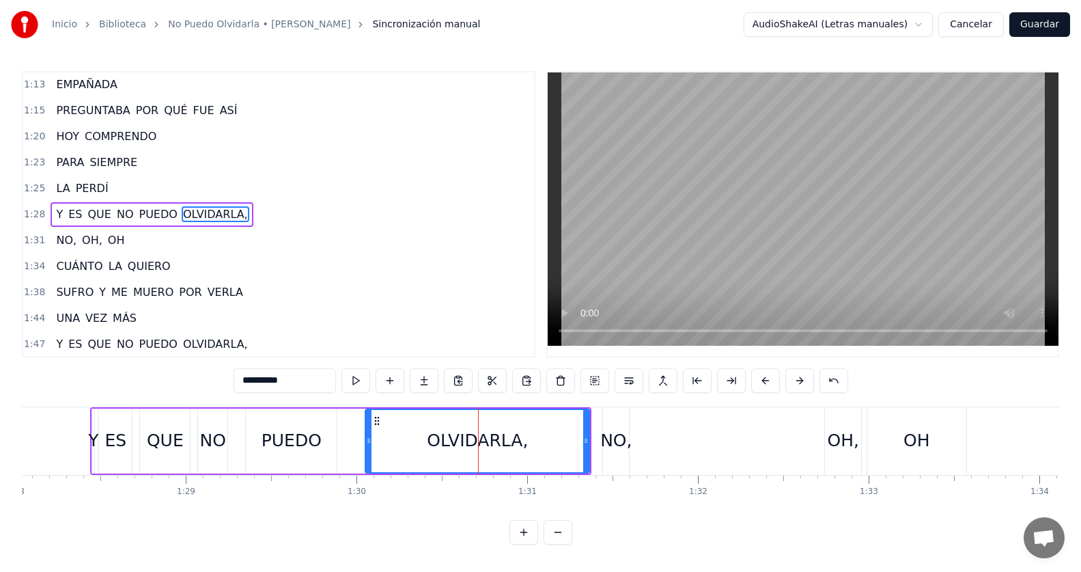
click at [611, 442] on div "NO," at bounding box center [615, 441] width 31 height 26
type input "***"
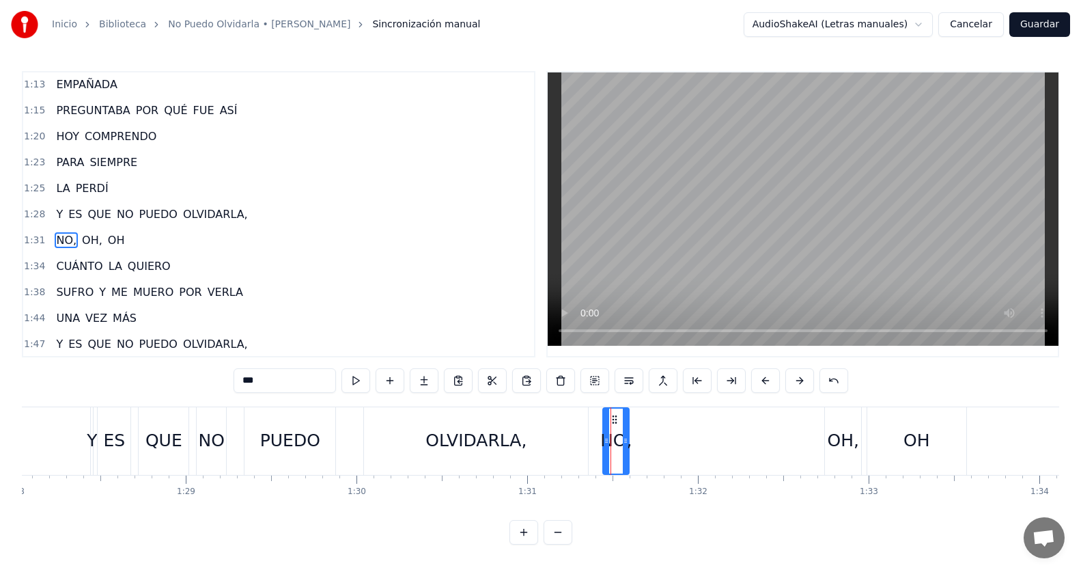
scroll to position [234, 0]
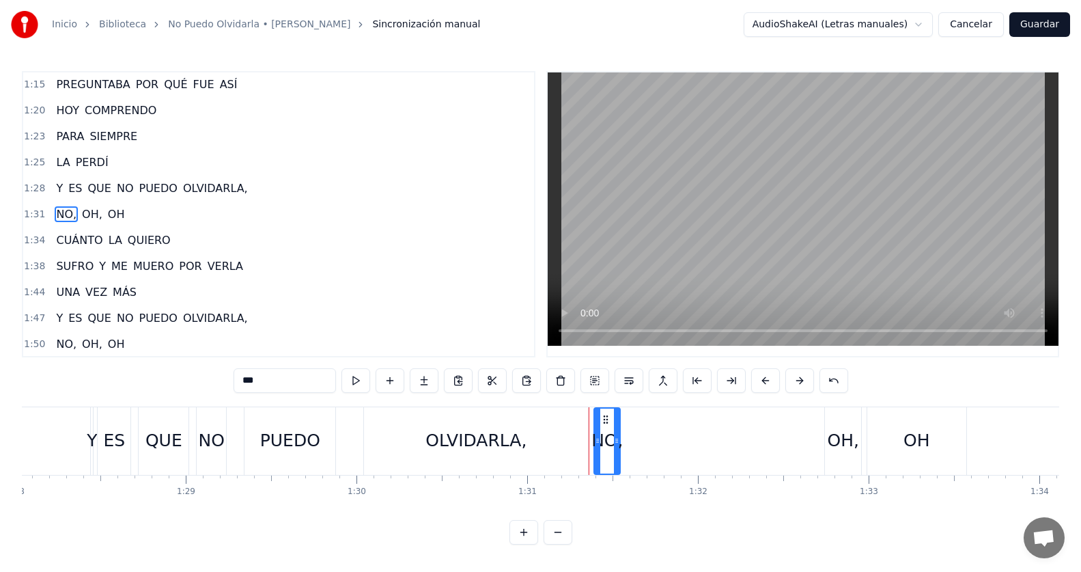
drag, startPoint x: 613, startPoint y: 416, endPoint x: 605, endPoint y: 414, distance: 9.1
click at [605, 414] on icon at bounding box center [605, 419] width 11 height 11
click at [241, 184] on div "1:28 Y ES QUE NO PUEDO OLVIDARLA," at bounding box center [278, 189] width 511 height 26
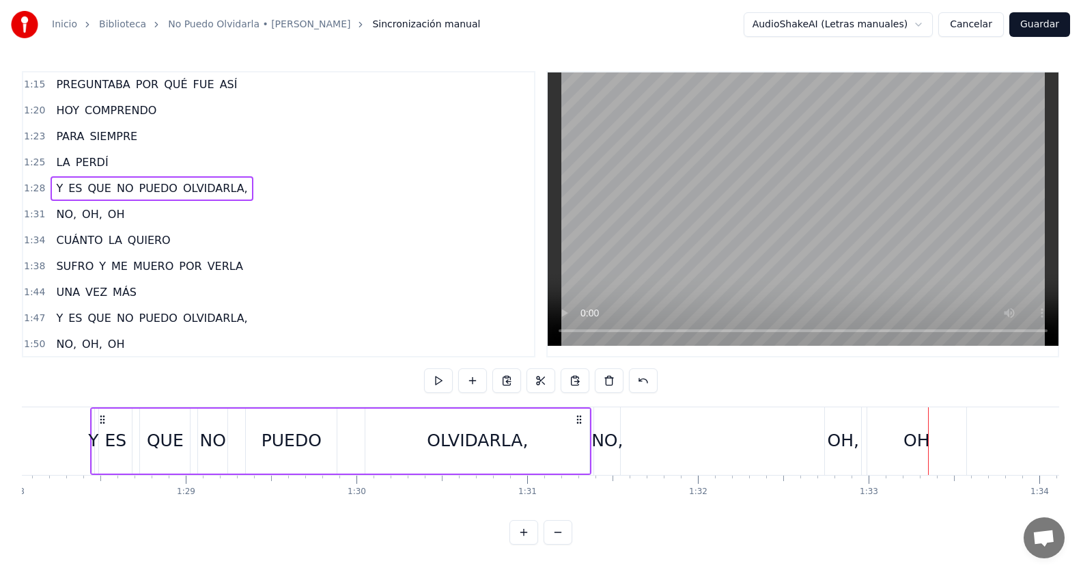
click at [617, 415] on div "NO," at bounding box center [607, 441] width 26 height 68
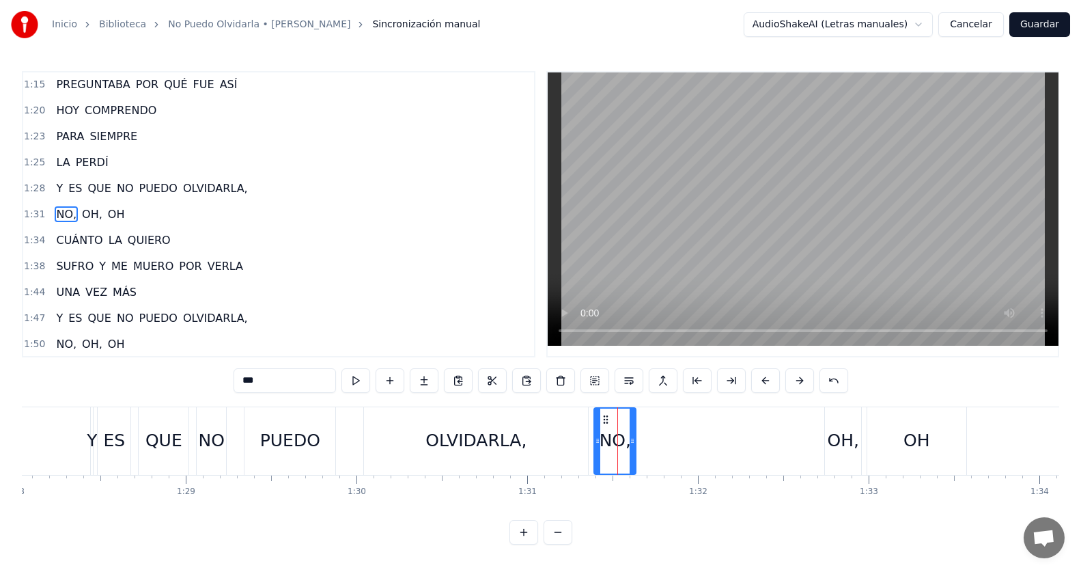
drag, startPoint x: 615, startPoint y: 435, endPoint x: 630, endPoint y: 432, distance: 16.1
click at [630, 432] on div at bounding box center [632, 440] width 5 height 65
drag, startPoint x: 605, startPoint y: 417, endPoint x: 619, endPoint y: 415, distance: 14.5
click at [619, 415] on icon at bounding box center [620, 419] width 11 height 11
click at [238, 191] on div "1:28 Y ES QUE NO PUEDO OLVIDARLA," at bounding box center [278, 189] width 511 height 26
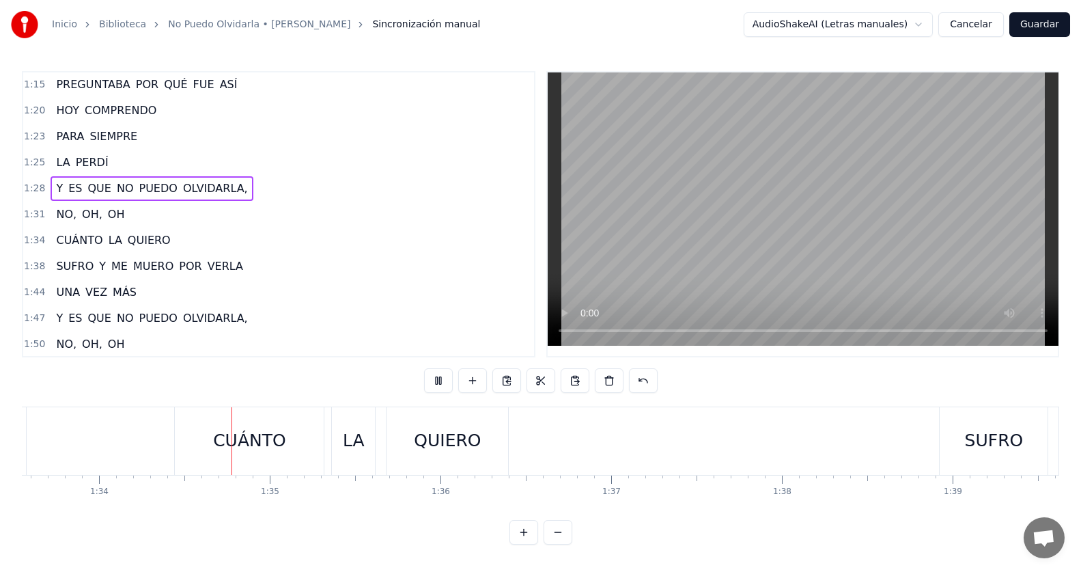
scroll to position [0, 15976]
click at [254, 188] on div "1:28 Y ES QUE NO PUEDO OLVIDARLA," at bounding box center [278, 189] width 511 height 26
click at [161, 156] on div "1:25 LA PERDÍ" at bounding box center [278, 163] width 511 height 26
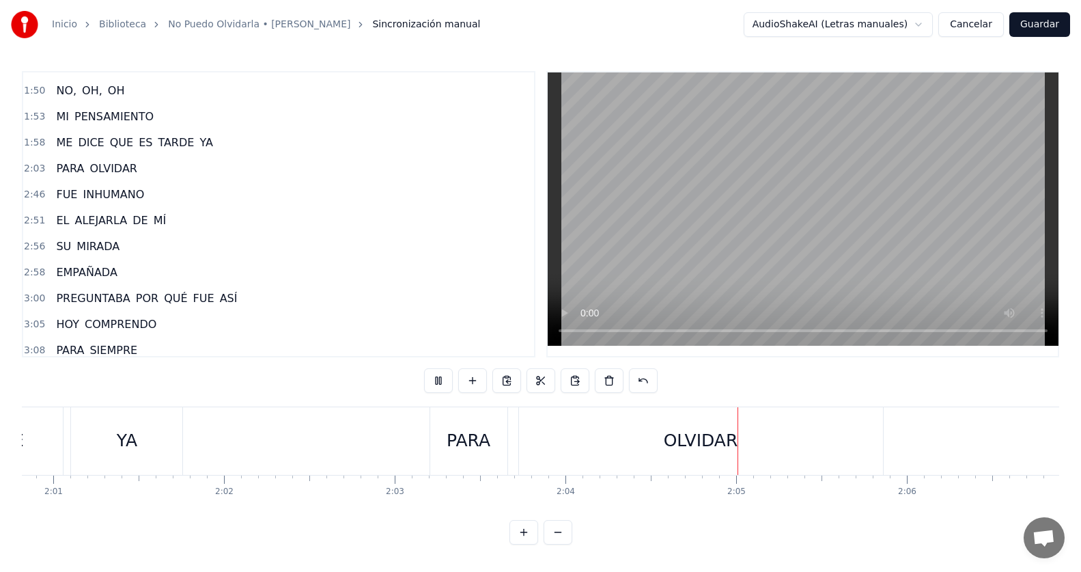
scroll to position [576, 0]
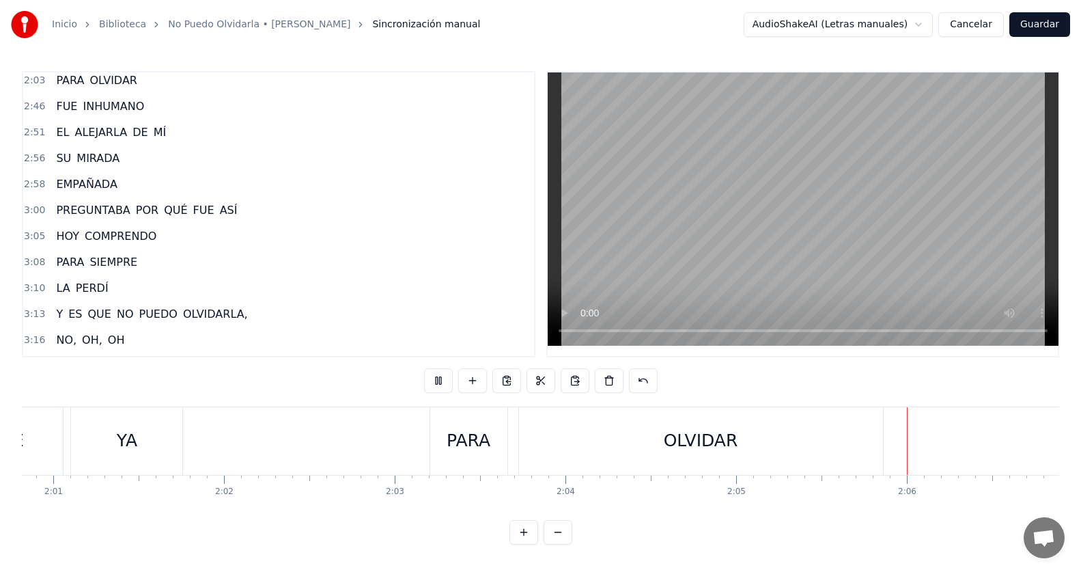
click at [252, 310] on div "3:13 Y ES QUE NO PUEDO OLVIDARLA," at bounding box center [278, 314] width 511 height 26
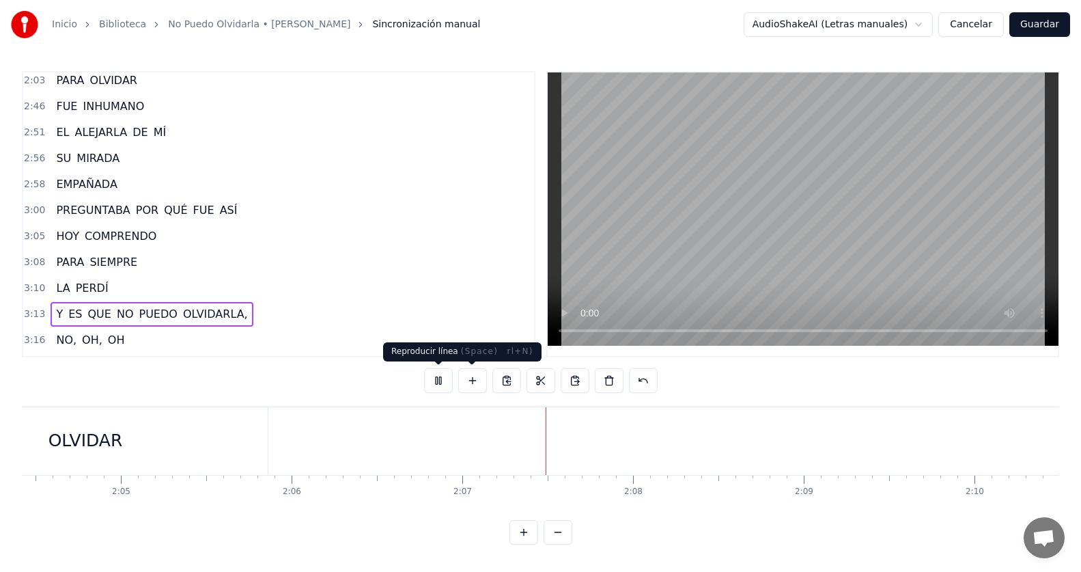
scroll to position [0, 21563]
click at [447, 374] on button at bounding box center [438, 380] width 29 height 25
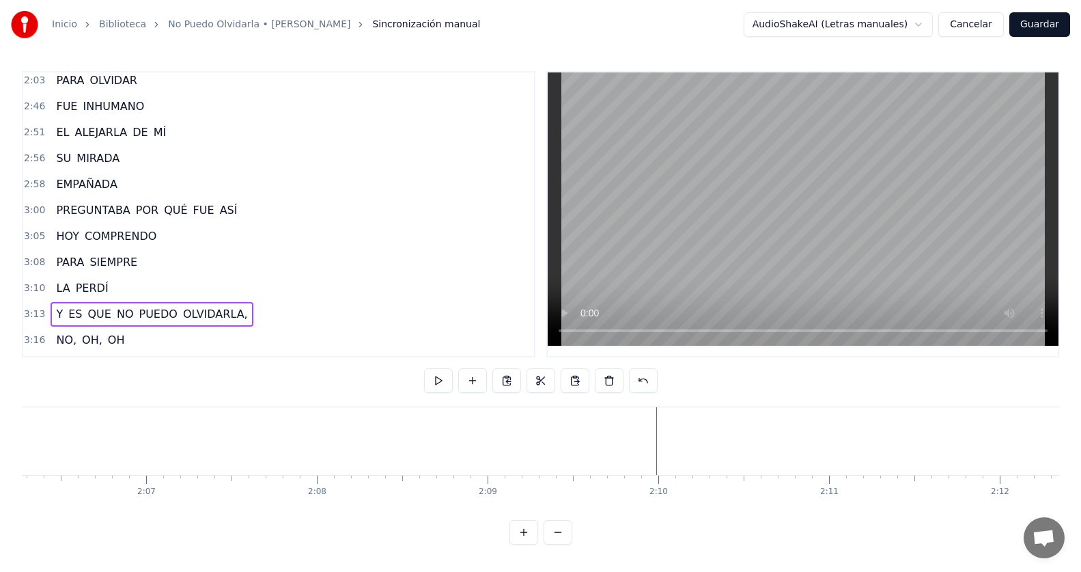
click at [247, 314] on div "3:13 Y ES QUE NO PUEDO OLVIDARLA," at bounding box center [278, 314] width 511 height 26
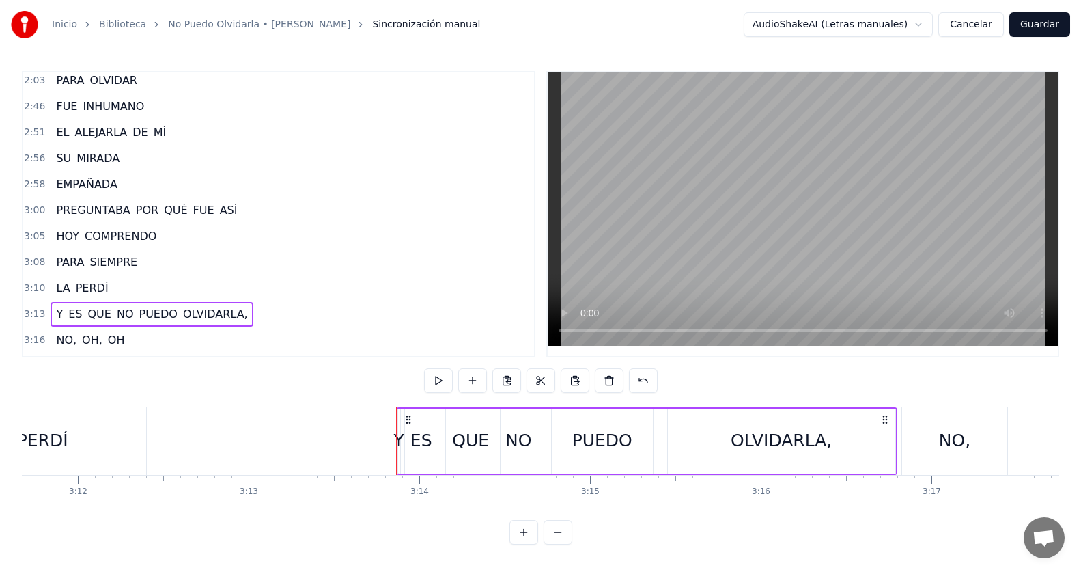
scroll to position [0, 33037]
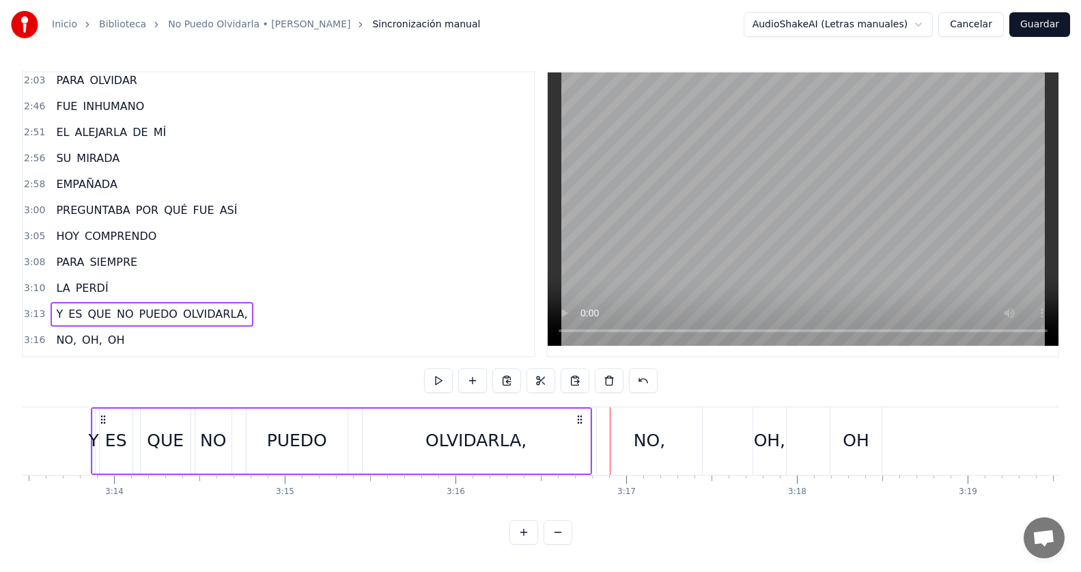
click at [635, 417] on div "NO," at bounding box center [650, 441] width 106 height 68
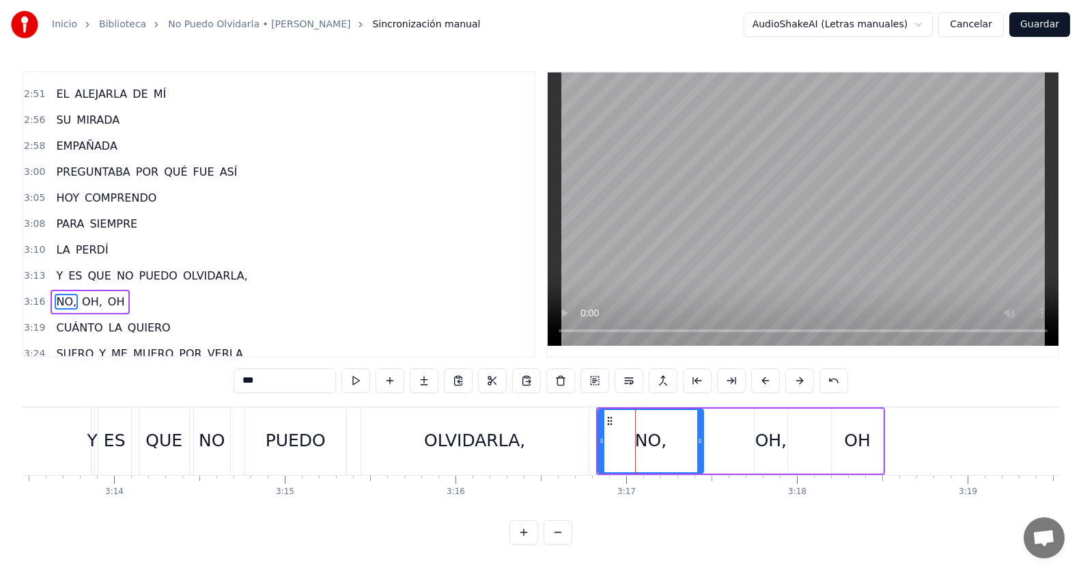
scroll to position [633, 0]
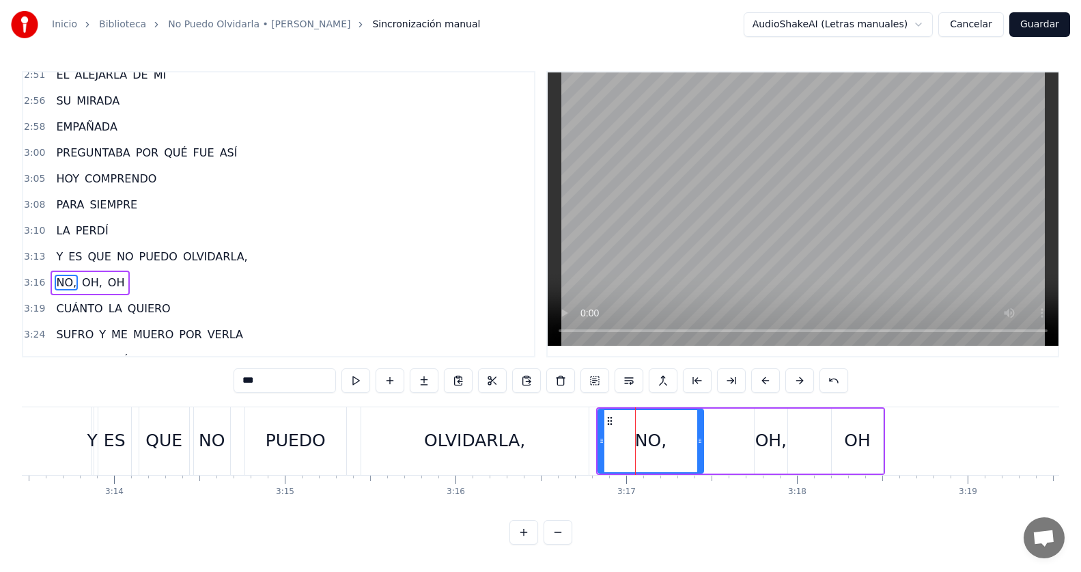
click at [238, 254] on div "3:13 Y ES QUE NO PUEDO OLVIDARLA," at bounding box center [278, 257] width 511 height 26
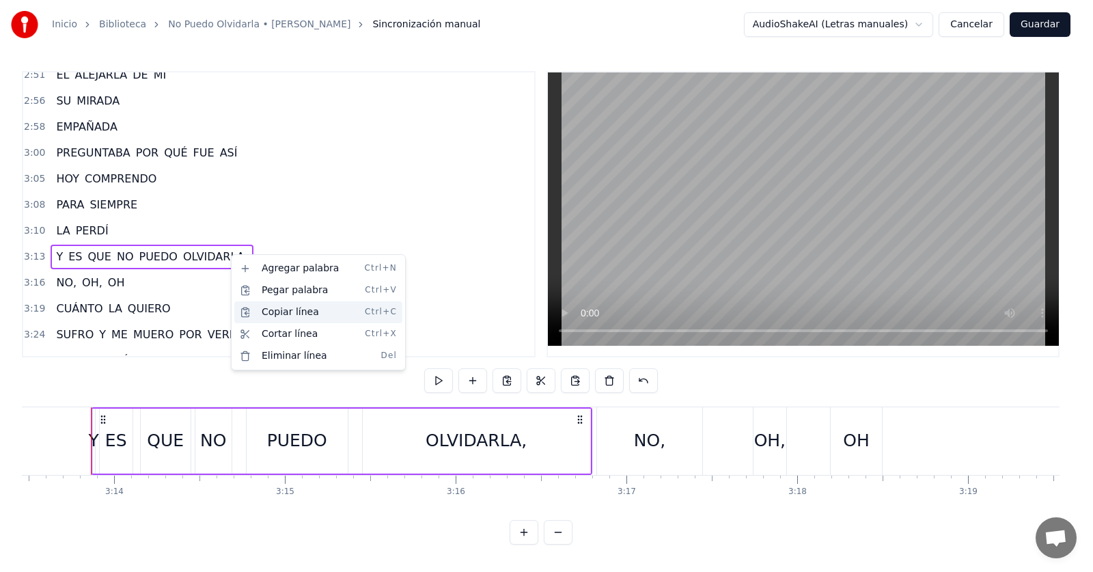
click at [300, 314] on div "Copiar línea Ctrl+C" at bounding box center [318, 312] width 168 height 22
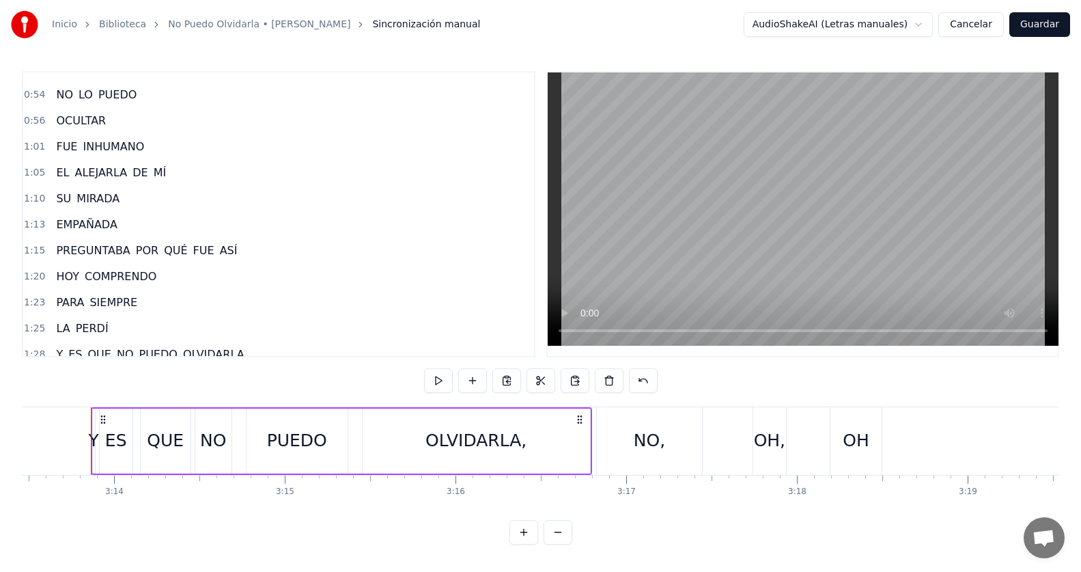
scroll to position [205, 0]
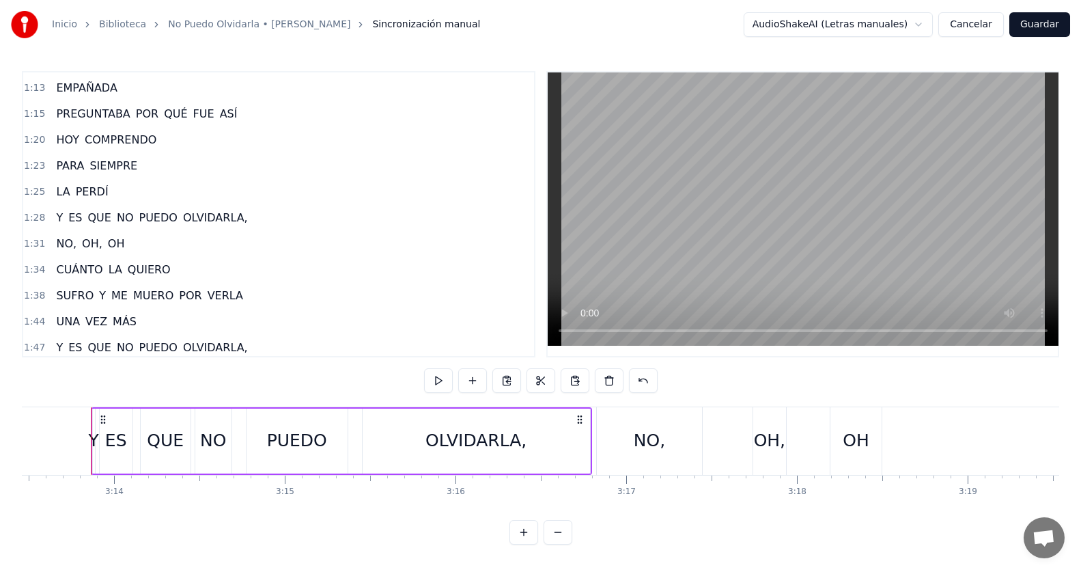
click at [51, 217] on div "Y ES QUE NO PUEDO OLVIDARLA," at bounding box center [152, 218] width 202 height 25
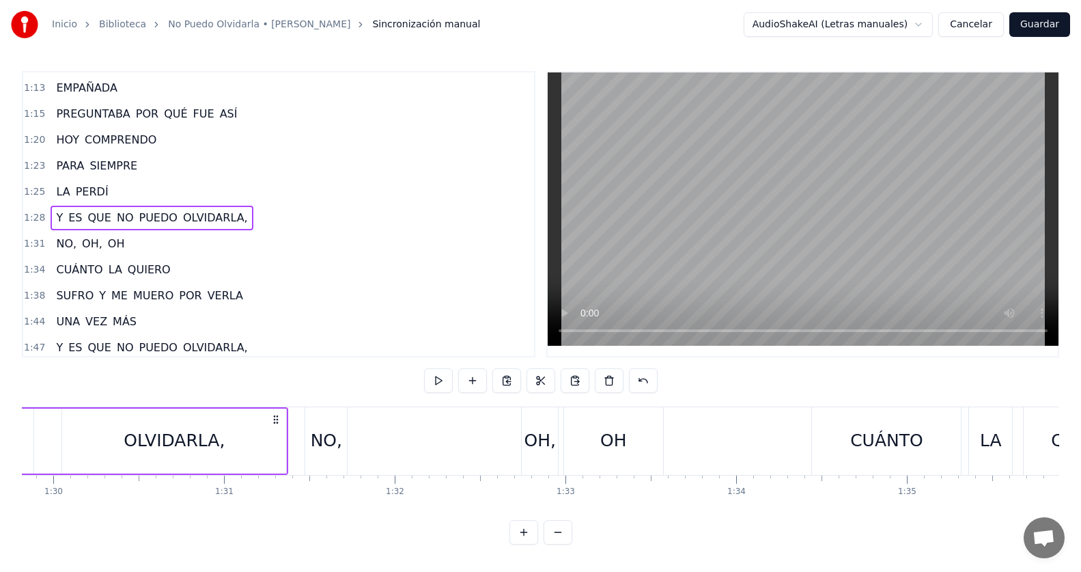
scroll to position [0, 15034]
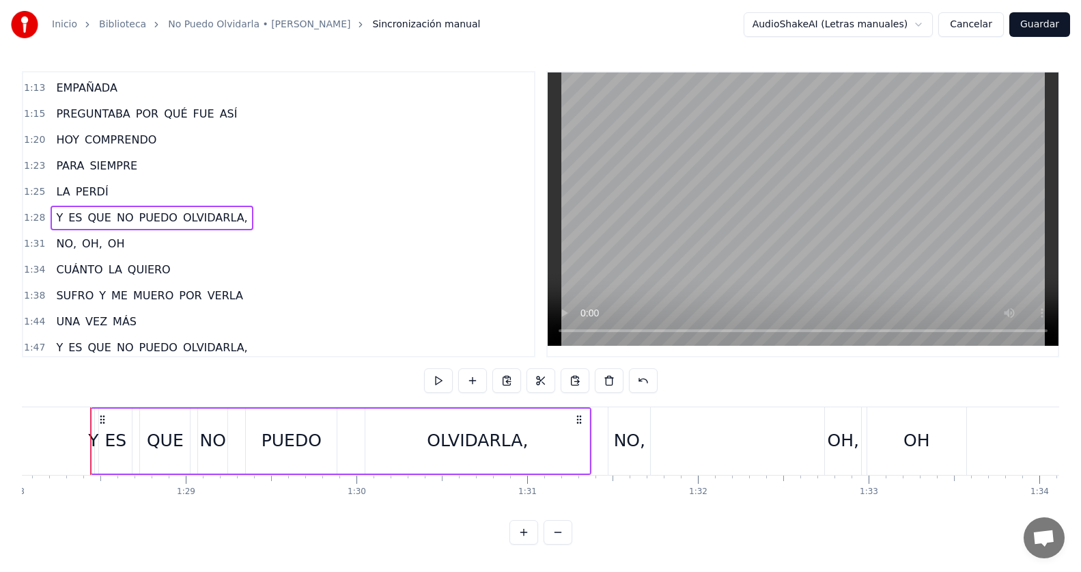
click at [102, 417] on icon at bounding box center [102, 419] width 11 height 11
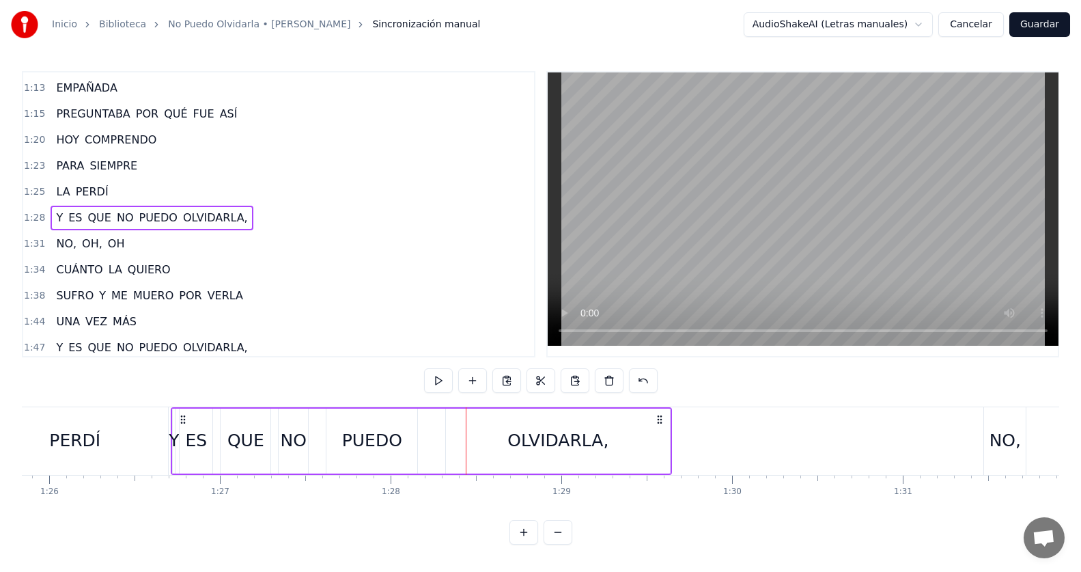
drag, startPoint x: 102, startPoint y: 417, endPoint x: 145, endPoint y: 428, distance: 44.4
click at [171, 428] on div "Y ES QUE NO PUEDO OLVIDARLA," at bounding box center [421, 441] width 501 height 68
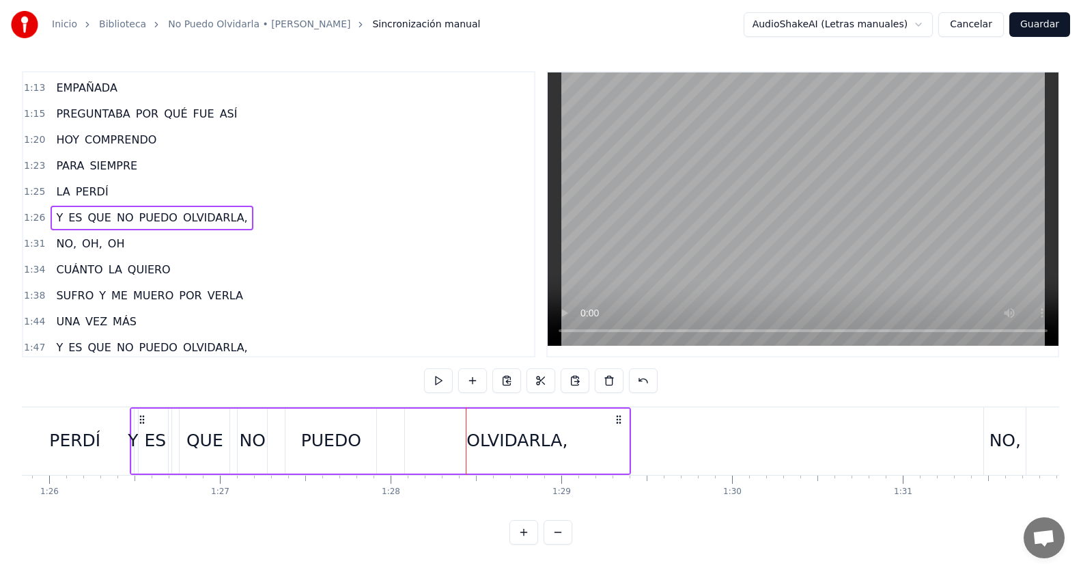
scroll to position [0, 14655]
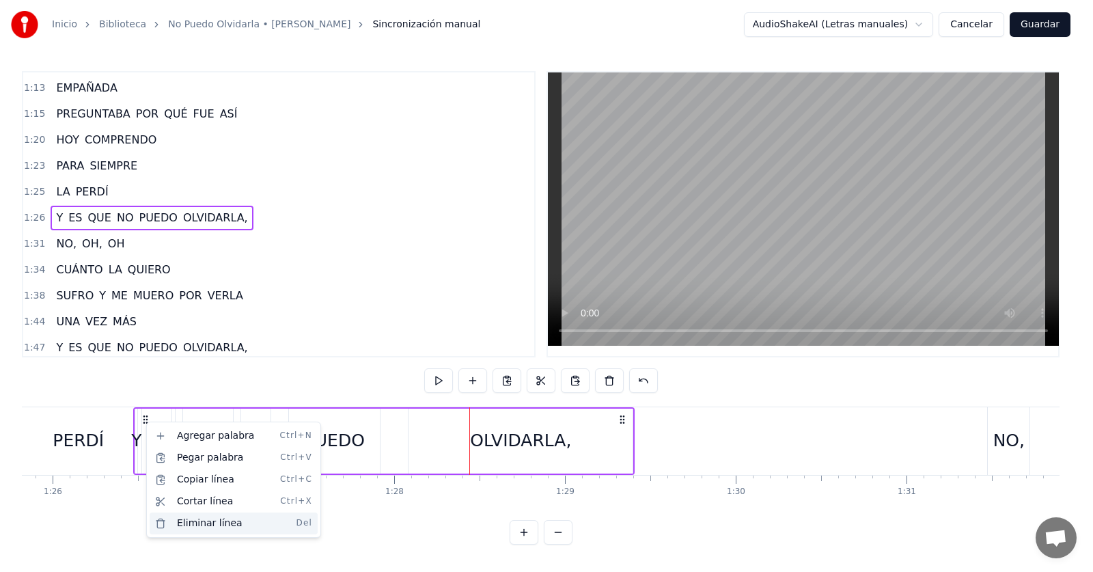
click at [197, 523] on div "Eliminar línea Del" at bounding box center [234, 523] width 168 height 22
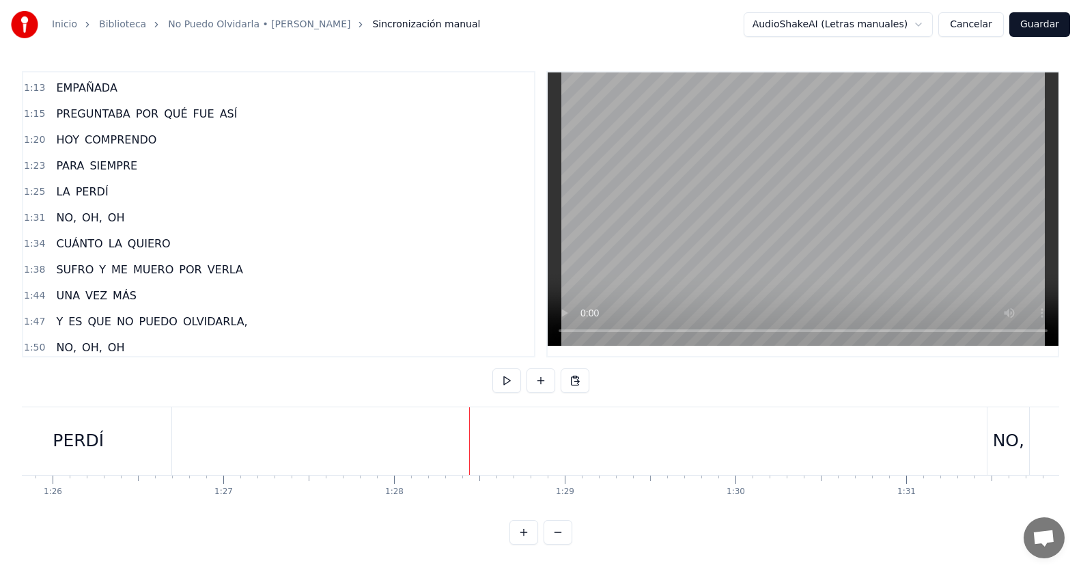
click at [121, 195] on div "1:25 LA PERDÍ" at bounding box center [278, 192] width 511 height 26
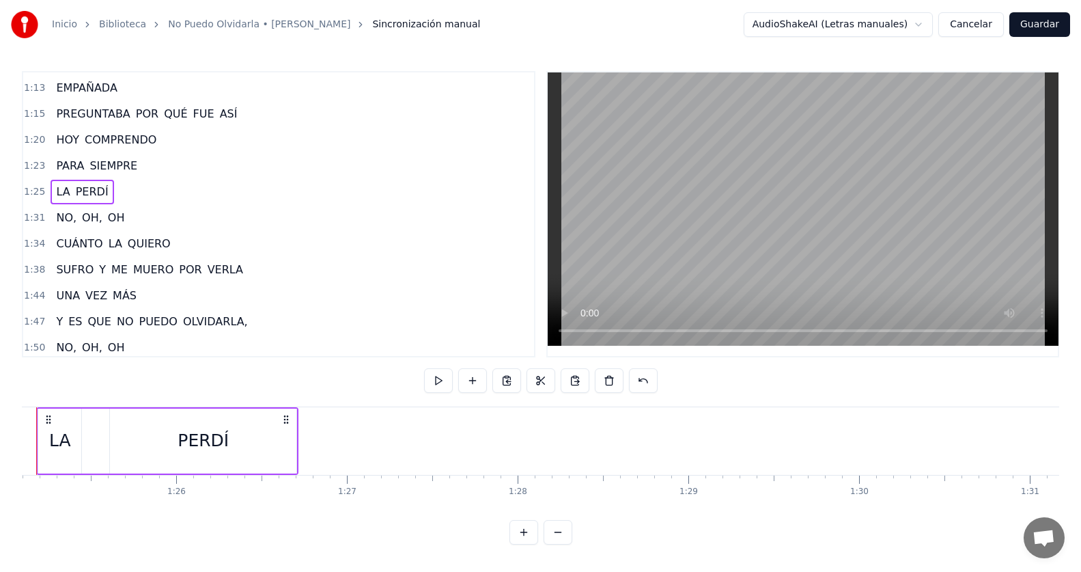
scroll to position [0, 14478]
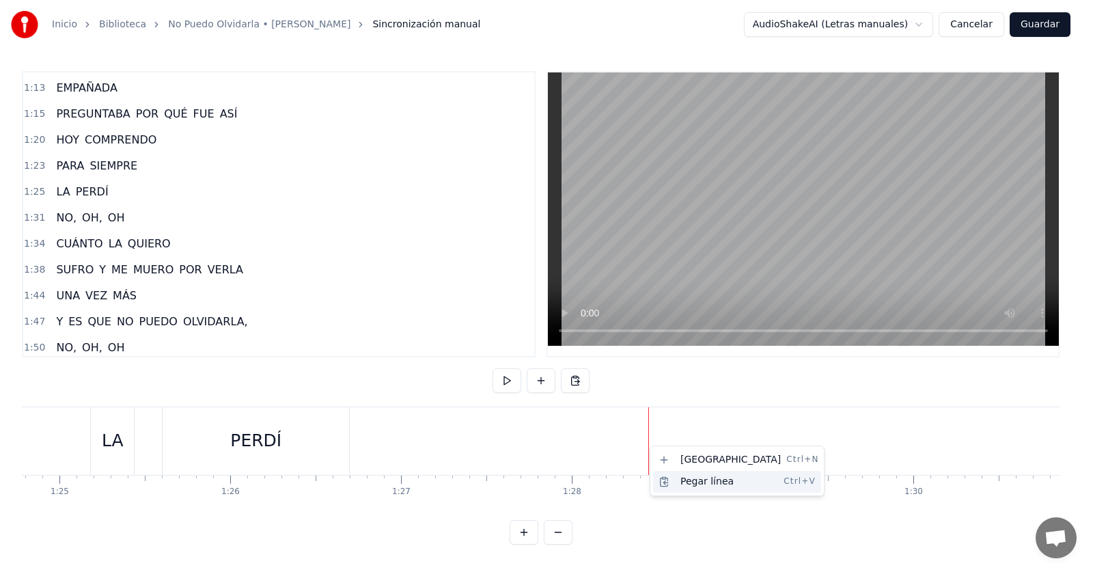
click at [666, 477] on div "Pegar línea Ctrl+V" at bounding box center [737, 482] width 168 height 22
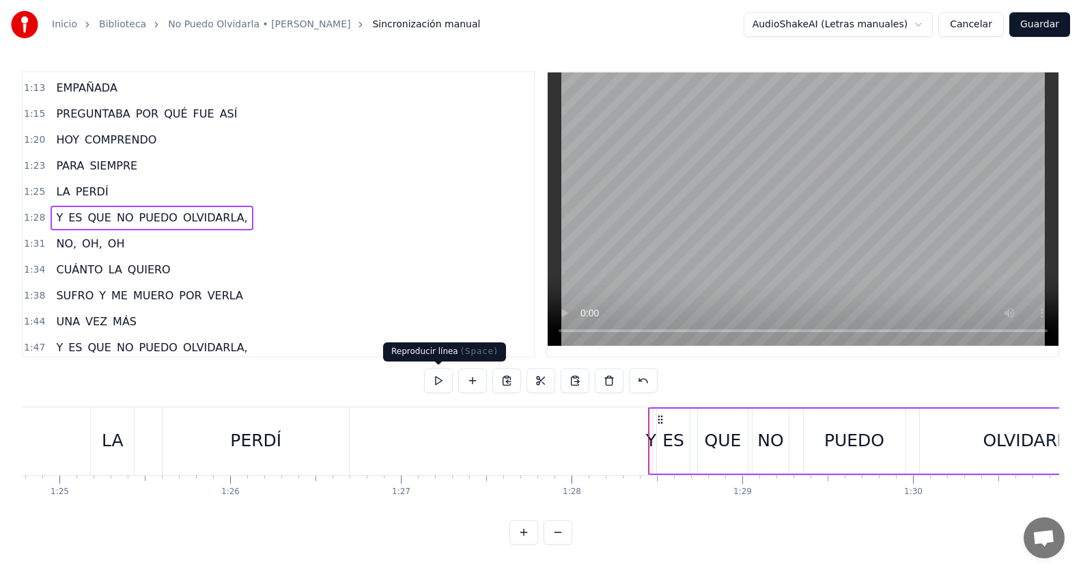
click at [432, 387] on button at bounding box center [438, 380] width 29 height 25
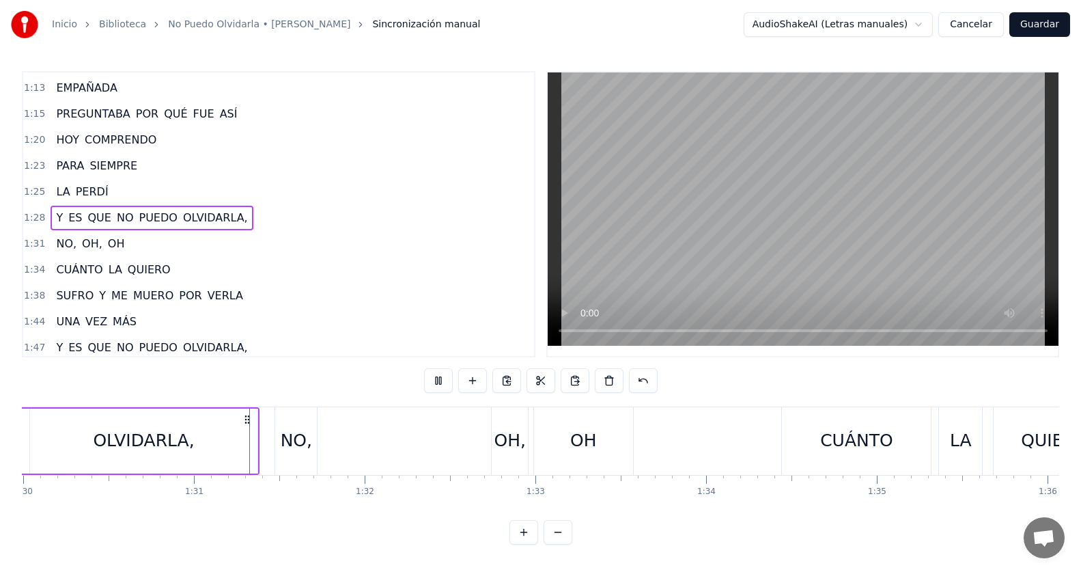
scroll to position [0, 15398]
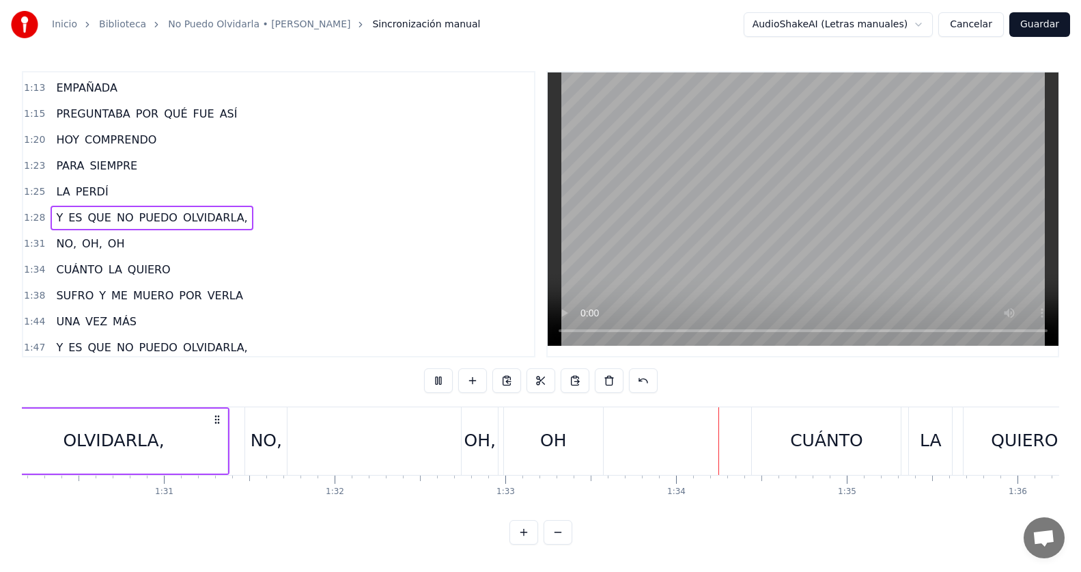
click at [295, 212] on div "1:28 Y ES QUE NO PUEDO OLVIDARLA," at bounding box center [278, 218] width 511 height 26
click at [441, 384] on button at bounding box center [438, 380] width 29 height 25
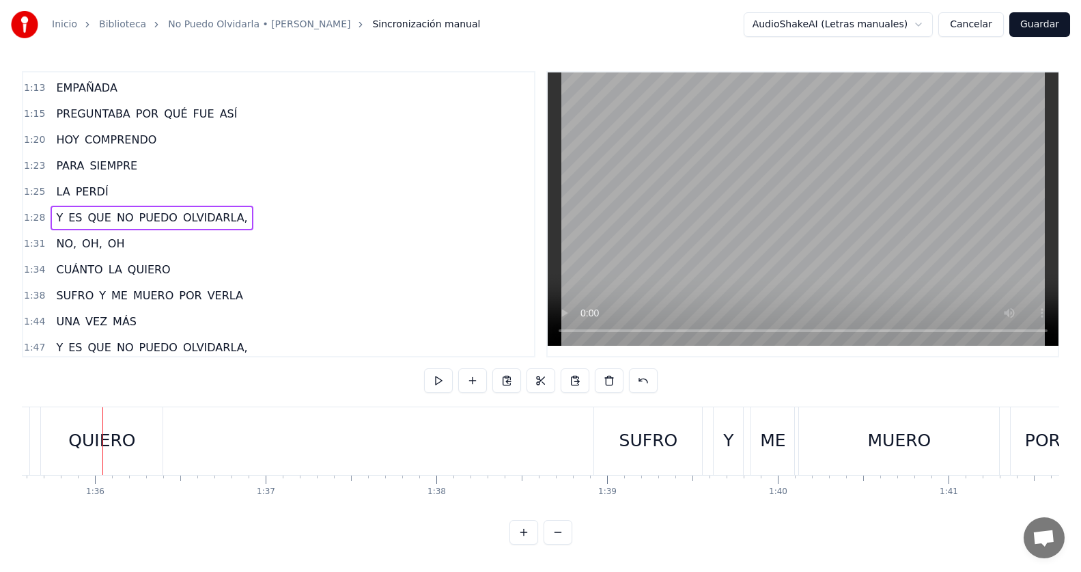
scroll to position [0, 16332]
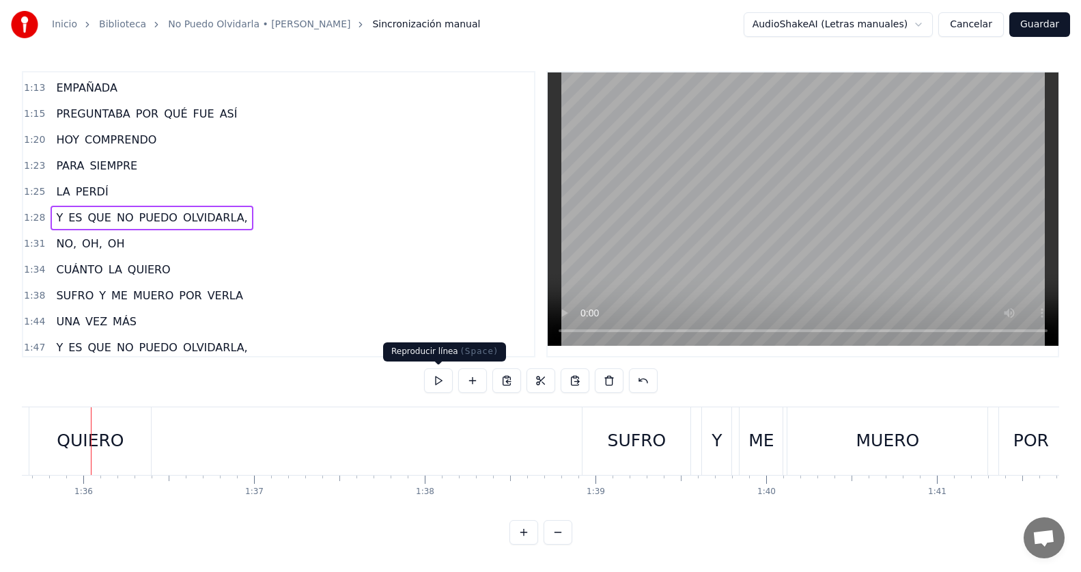
click at [443, 380] on button at bounding box center [438, 380] width 29 height 25
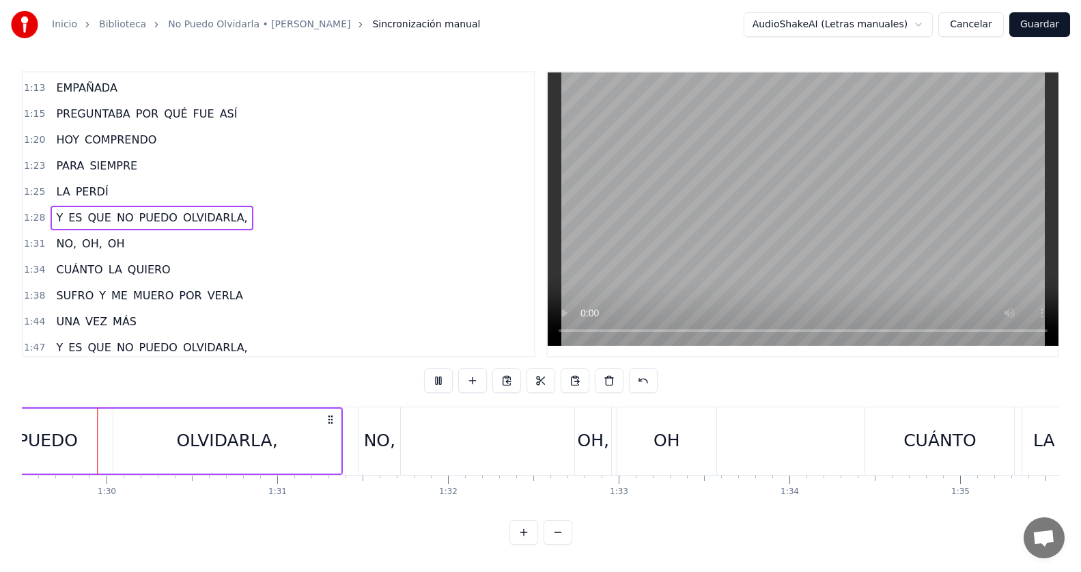
scroll to position [0, 15214]
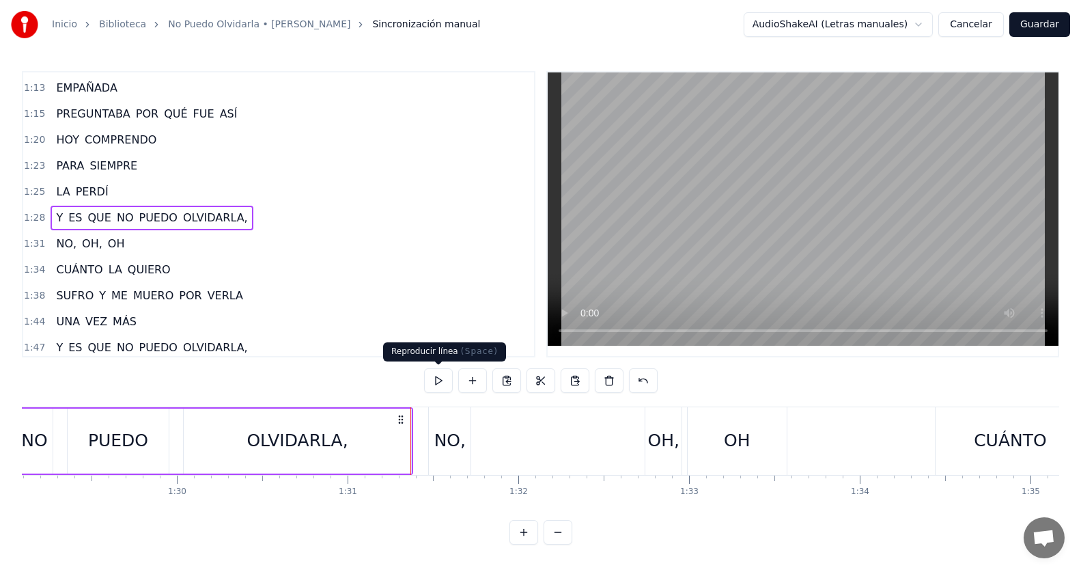
click at [446, 376] on button at bounding box center [438, 380] width 29 height 25
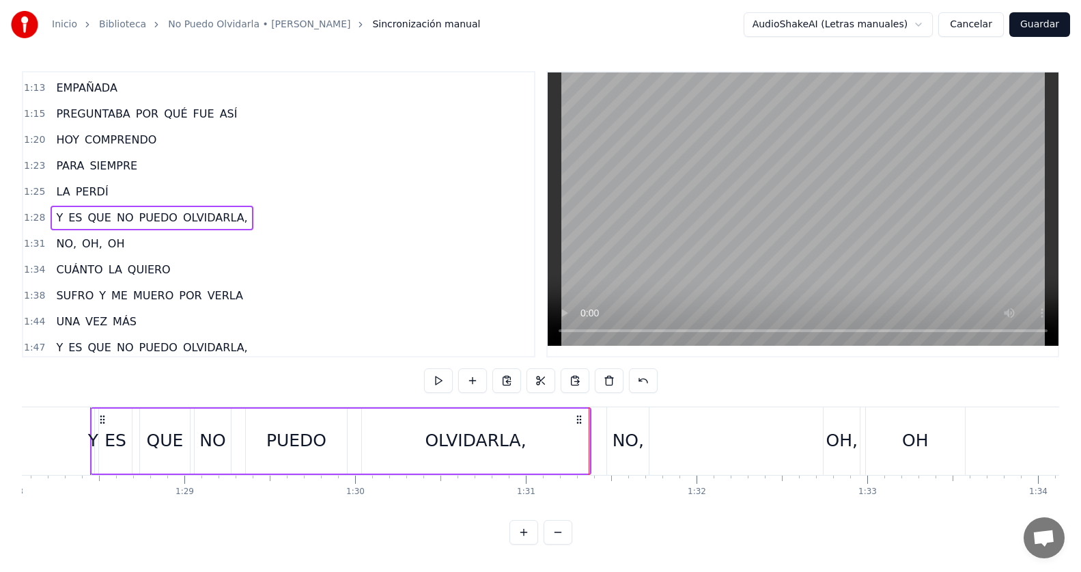
click at [615, 428] on div "NO," at bounding box center [628, 441] width 31 height 26
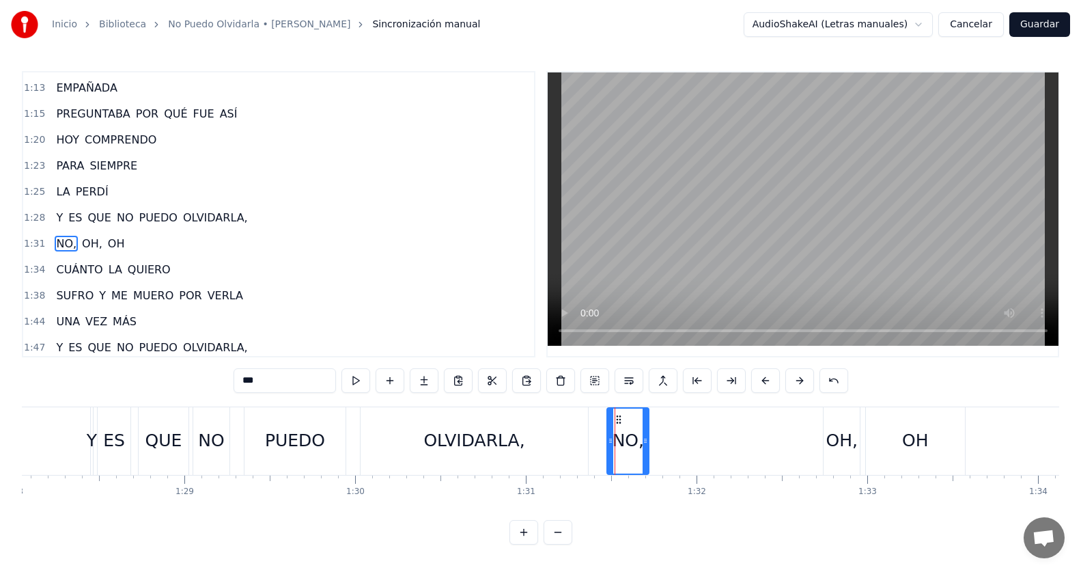
scroll to position [234, 0]
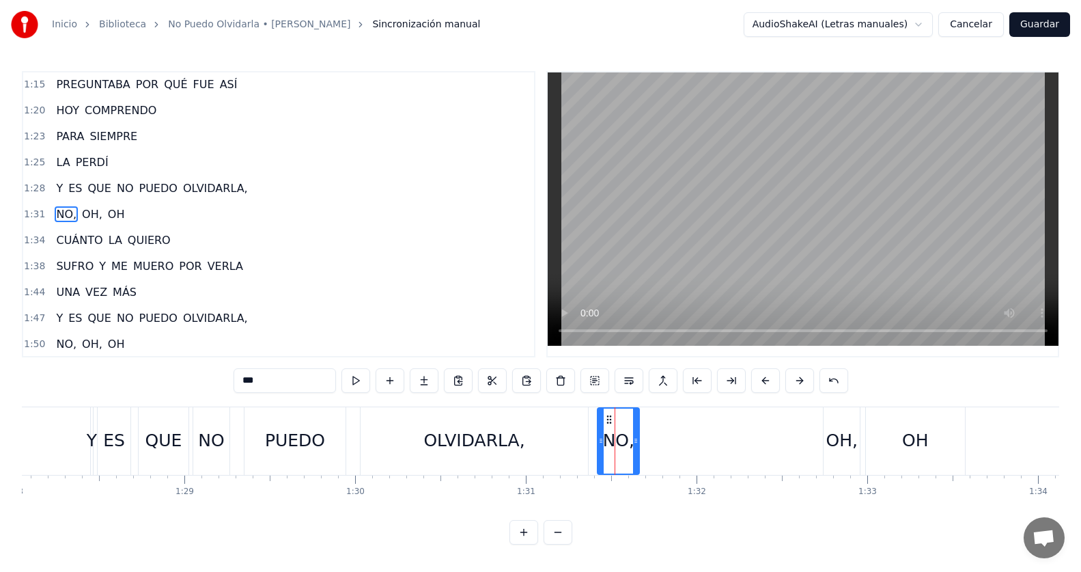
drag, startPoint x: 617, startPoint y: 420, endPoint x: 607, endPoint y: 422, distance: 9.8
click at [607, 422] on icon at bounding box center [609, 419] width 11 height 11
click at [266, 184] on div "1:28 Y ES QUE NO PUEDO OLVIDARLA," at bounding box center [278, 189] width 511 height 26
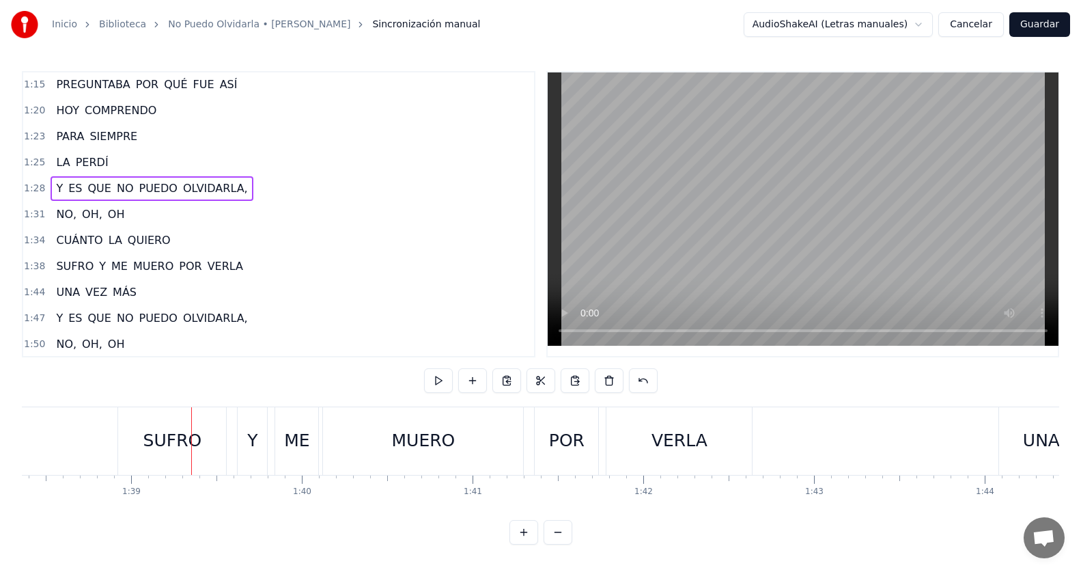
scroll to position [0, 16897]
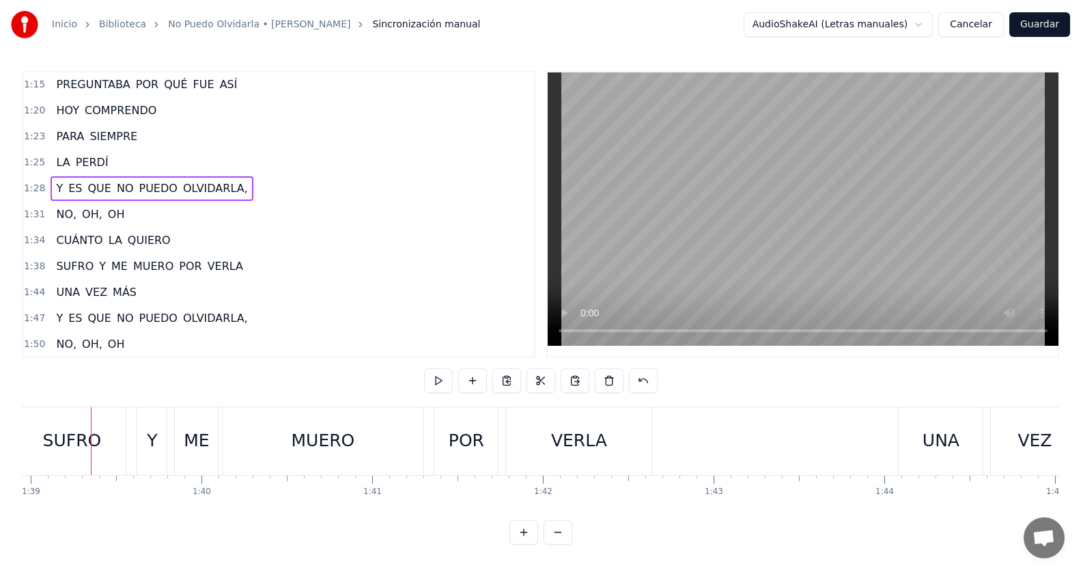
click at [202, 190] on span "OLVIDARLA," at bounding box center [216, 188] width 68 height 16
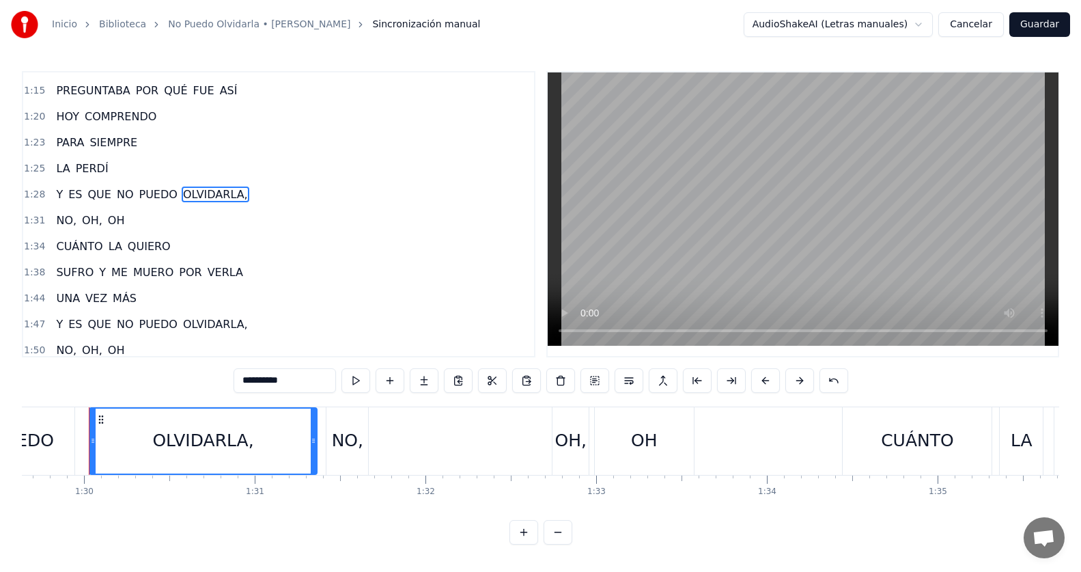
scroll to position [0, 15306]
click at [363, 417] on div "NO," at bounding box center [349, 441] width 42 height 68
type input "***"
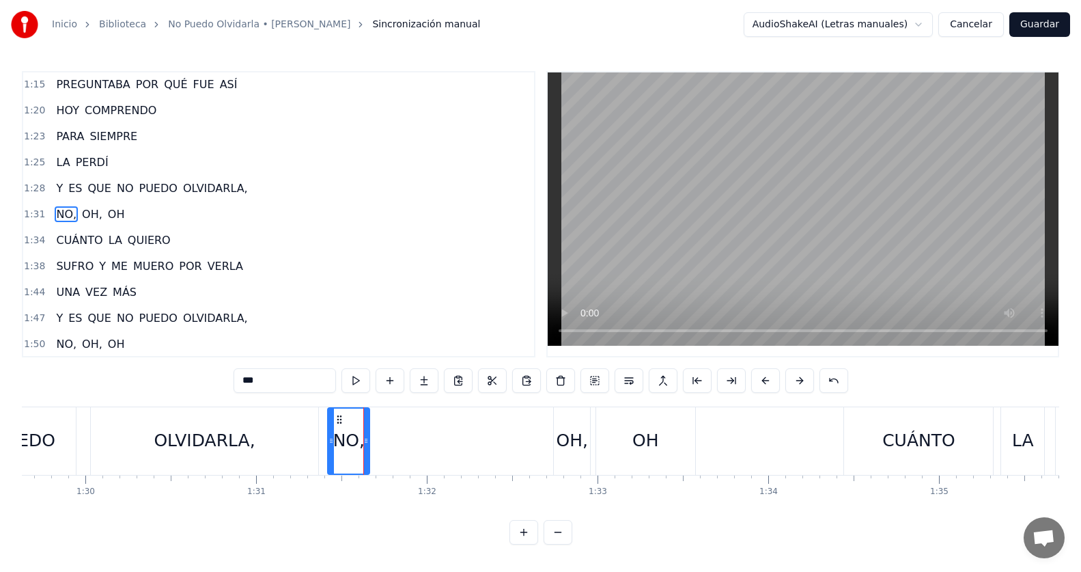
click at [157, 217] on div "1:31 NO, [GEOGRAPHIC_DATA], [GEOGRAPHIC_DATA]" at bounding box center [278, 215] width 511 height 26
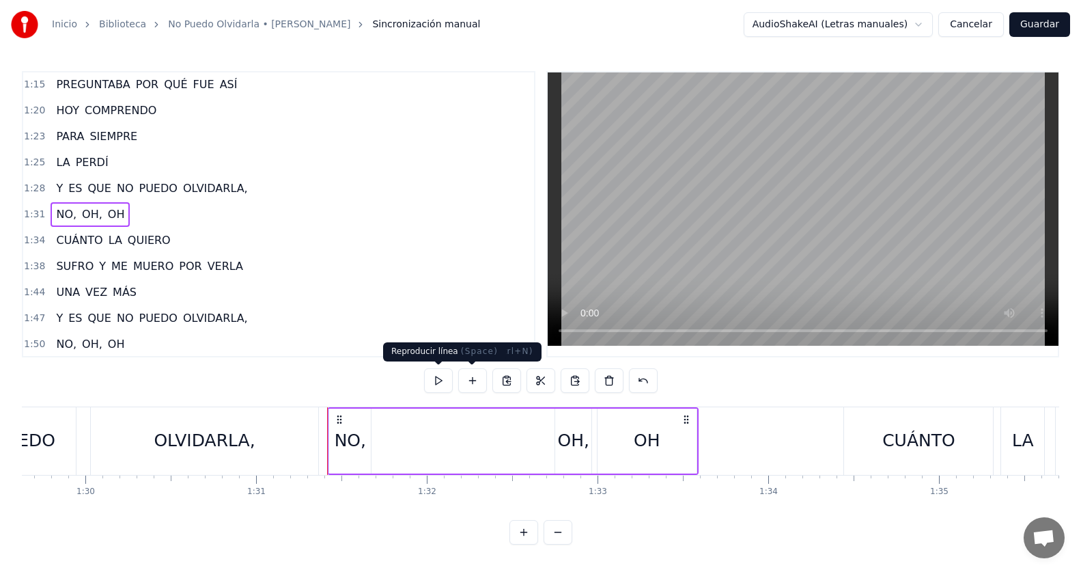
click at [439, 383] on button at bounding box center [438, 380] width 29 height 25
click at [581, 441] on div "OH," at bounding box center [573, 441] width 31 height 26
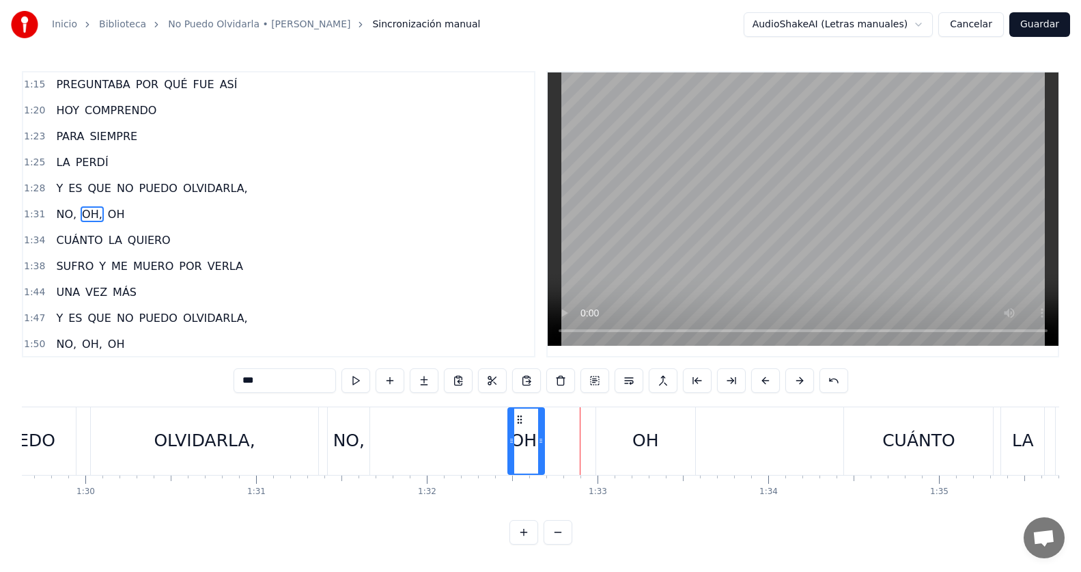
drag, startPoint x: 564, startPoint y: 419, endPoint x: 518, endPoint y: 421, distance: 45.8
click at [518, 421] on icon at bounding box center [519, 419] width 11 height 11
drag, startPoint x: 542, startPoint y: 439, endPoint x: 569, endPoint y: 439, distance: 27.3
click at [569, 439] on icon at bounding box center [568, 440] width 5 height 11
click at [192, 212] on div "1:31 NO, [GEOGRAPHIC_DATA], [GEOGRAPHIC_DATA]" at bounding box center [278, 215] width 511 height 26
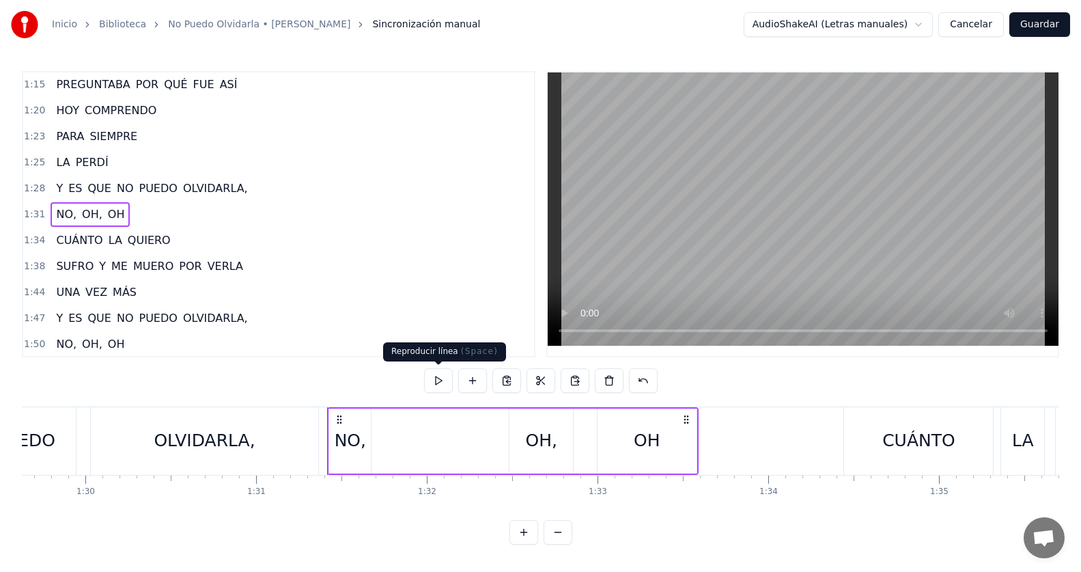
click at [431, 377] on button at bounding box center [438, 380] width 29 height 25
click at [651, 436] on div "OH" at bounding box center [647, 441] width 26 height 26
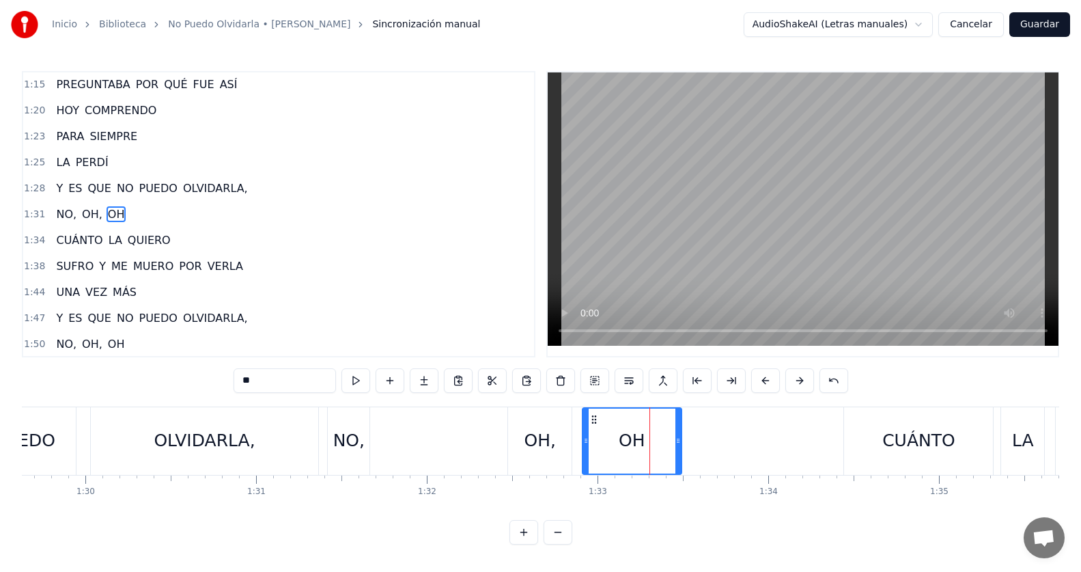
drag, startPoint x: 608, startPoint y: 419, endPoint x: 594, endPoint y: 415, distance: 14.1
click at [594, 415] on icon at bounding box center [594, 419] width 11 height 11
click at [596, 415] on div "OH" at bounding box center [646, 441] width 100 height 68
click at [591, 415] on div "OH" at bounding box center [632, 441] width 100 height 68
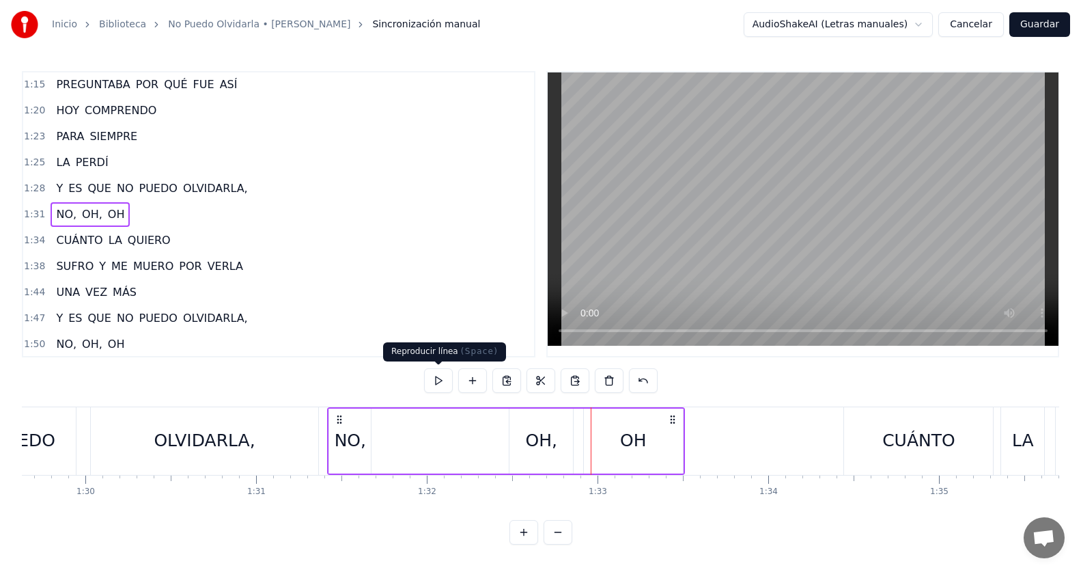
click at [435, 385] on button at bounding box center [438, 380] width 29 height 25
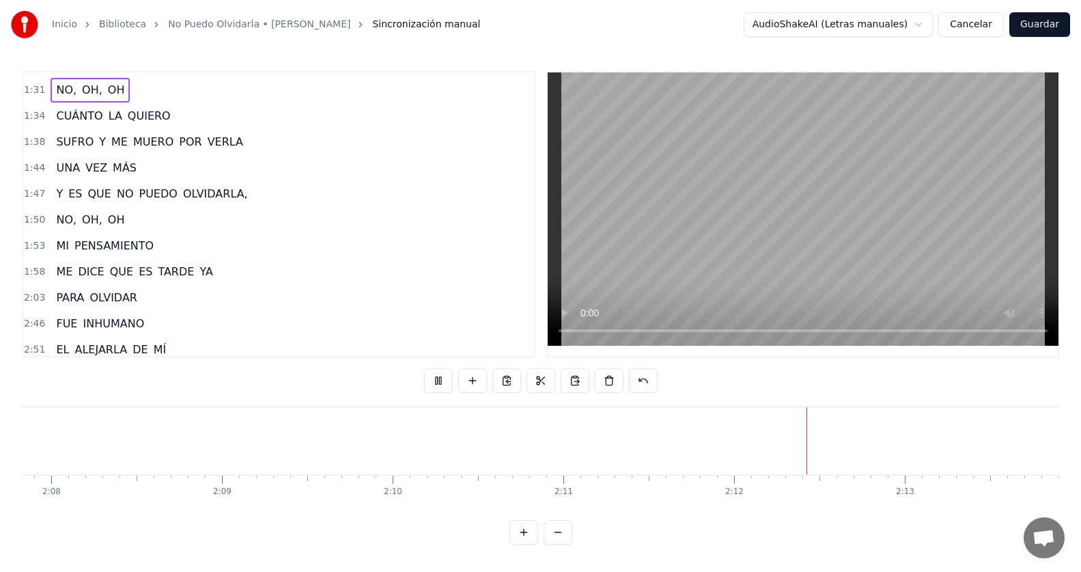
scroll to position [371, 0]
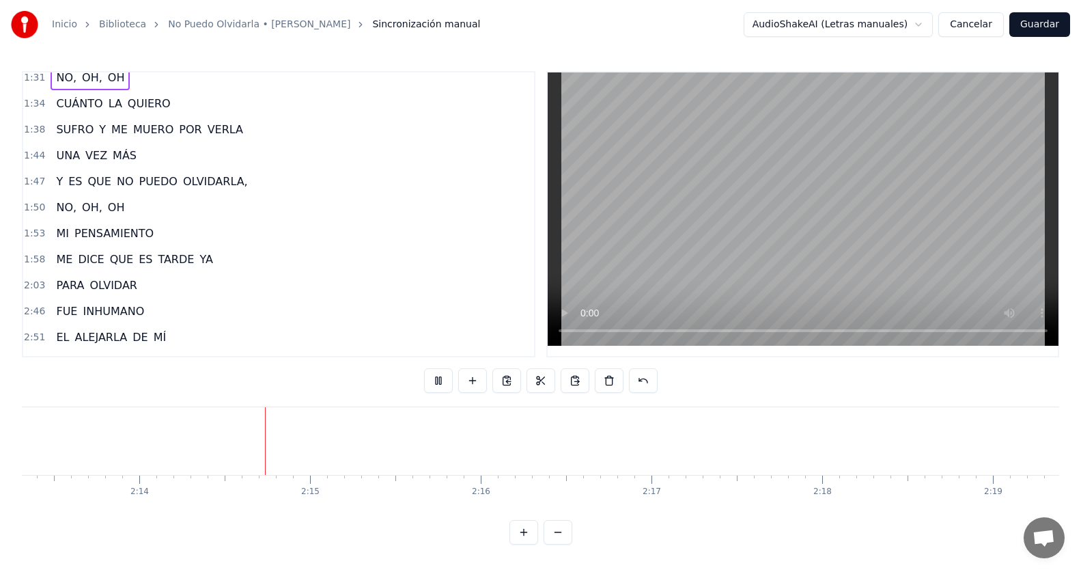
click at [126, 282] on span "OLVIDAR" at bounding box center [113, 285] width 51 height 16
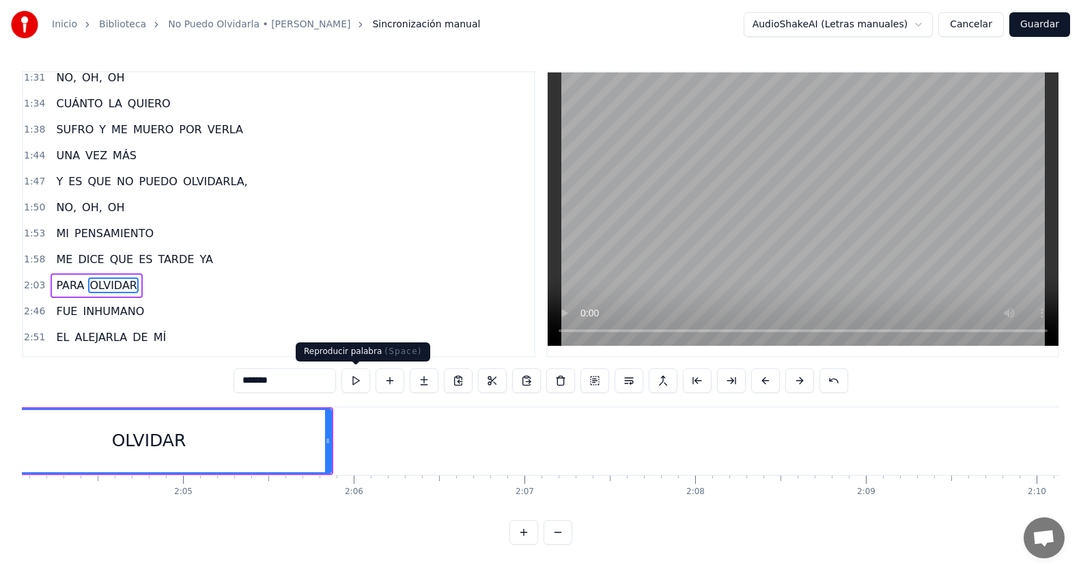
scroll to position [0, 21059]
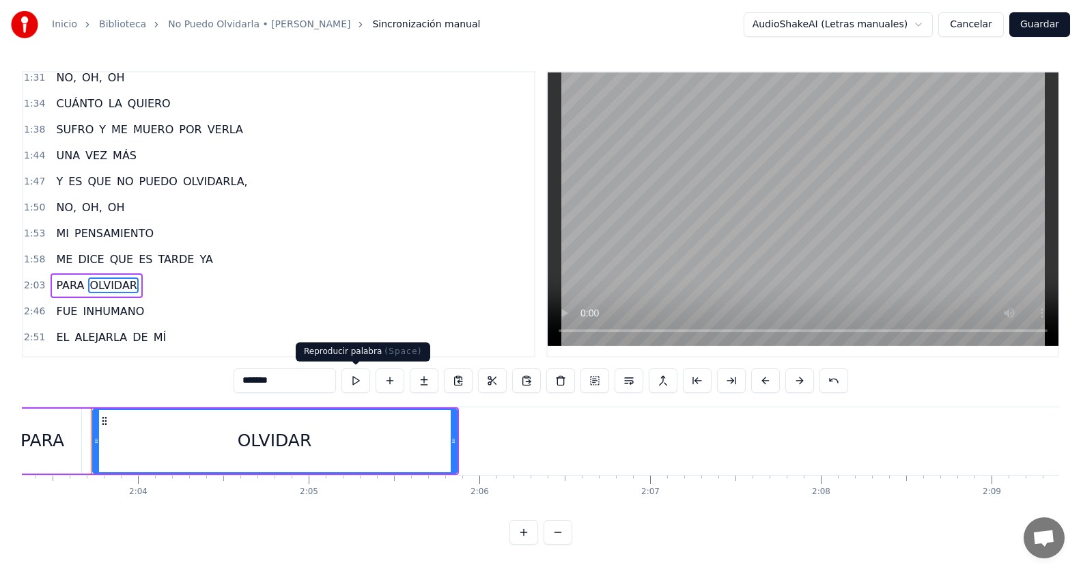
click at [361, 382] on button at bounding box center [356, 380] width 29 height 25
click at [277, 381] on input "*******" at bounding box center [285, 380] width 102 height 25
type input "**********"
click at [248, 290] on div "2:03 PARA OLVIDA..AR" at bounding box center [278, 286] width 511 height 26
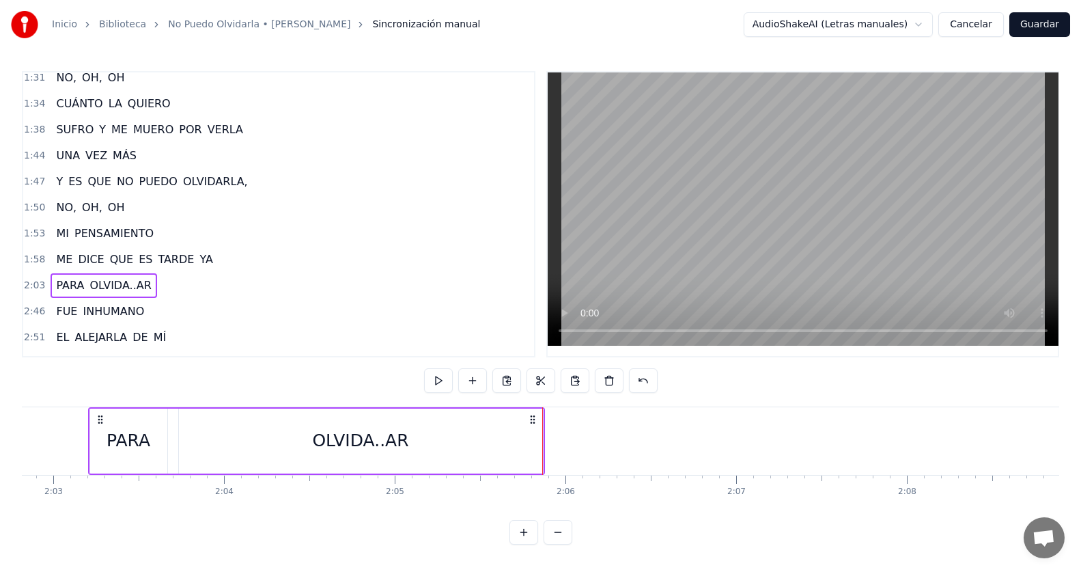
scroll to position [0, 20970]
click at [442, 379] on button at bounding box center [438, 380] width 29 height 25
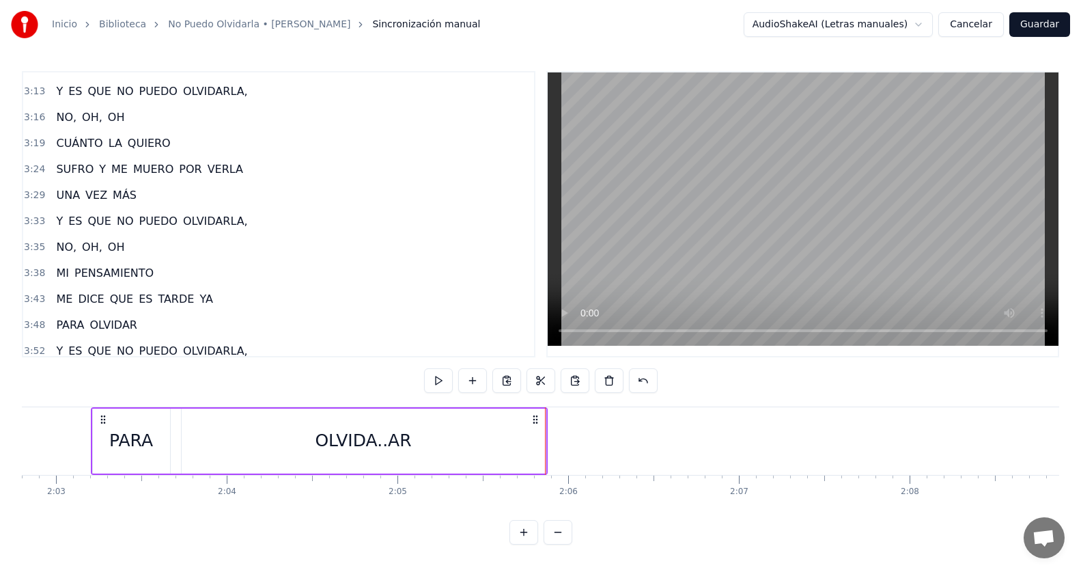
scroll to position [820, 0]
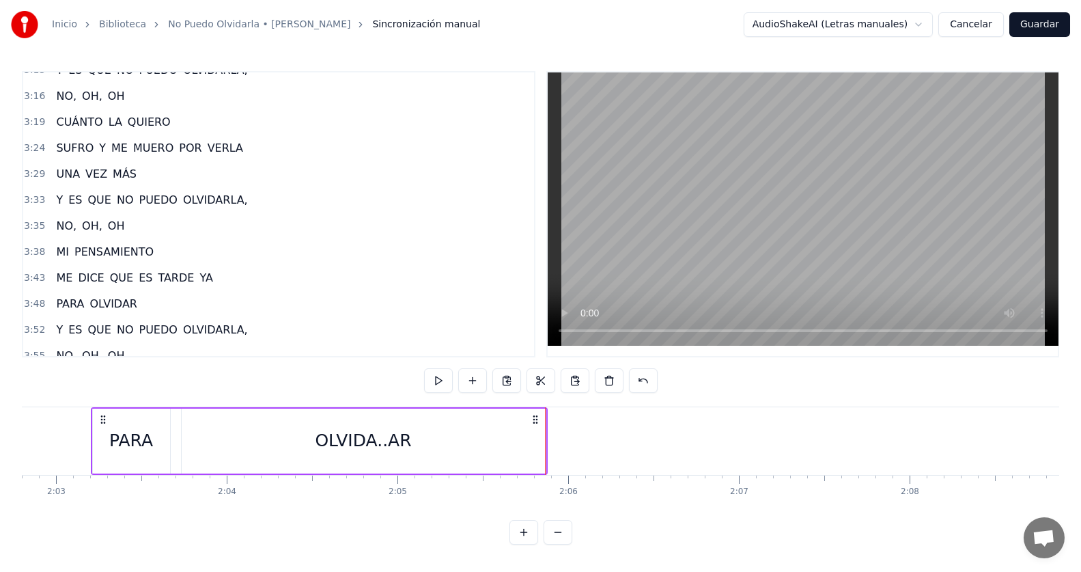
click at [146, 303] on div "3:48 PARA OLVIDAR" at bounding box center [278, 304] width 511 height 26
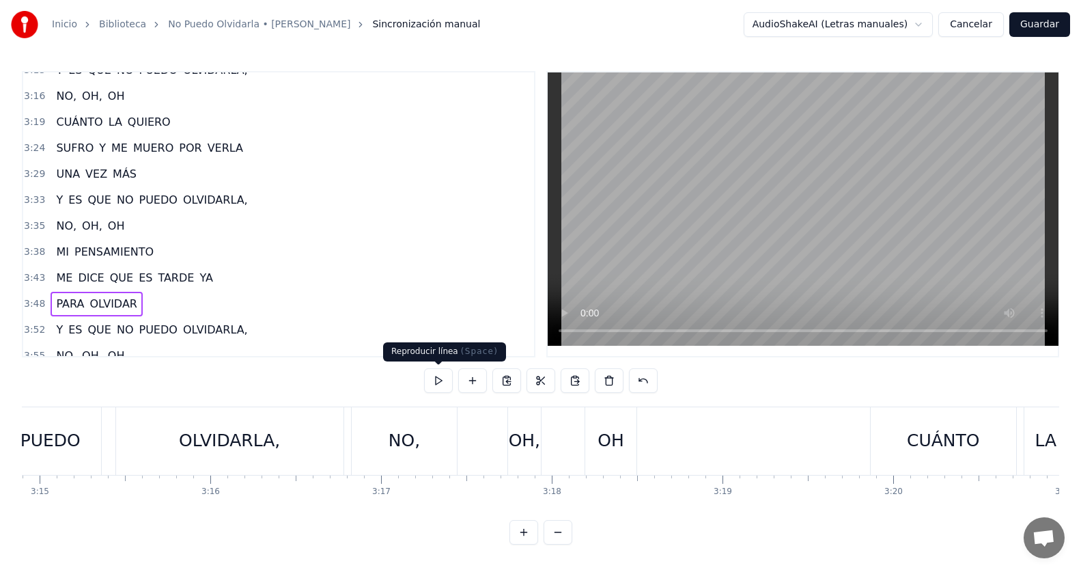
scroll to position [0, 38917]
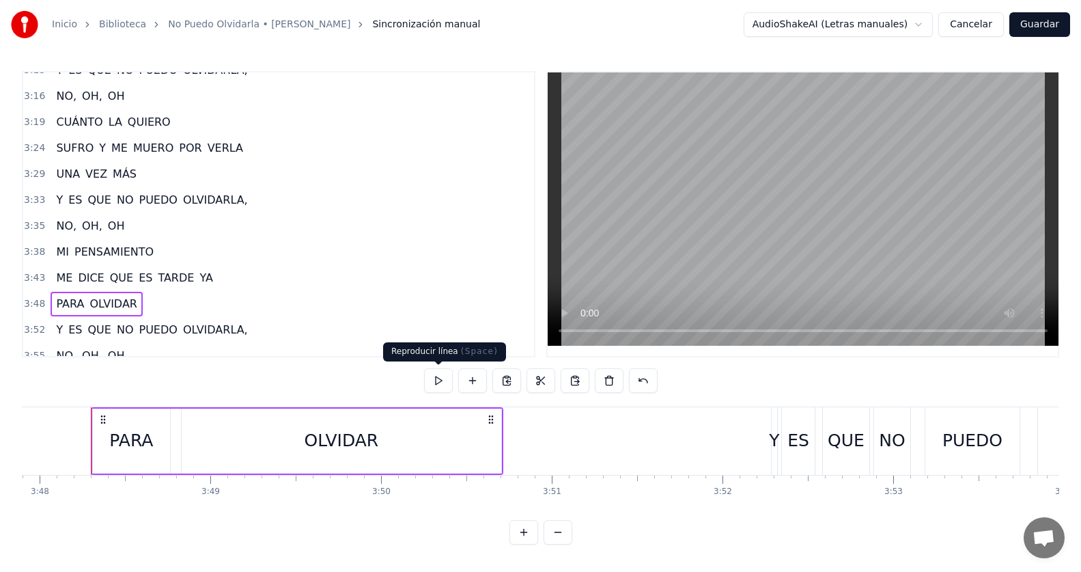
click at [434, 376] on button at bounding box center [438, 380] width 29 height 25
click at [114, 307] on span "OLVIDAR" at bounding box center [113, 304] width 51 height 16
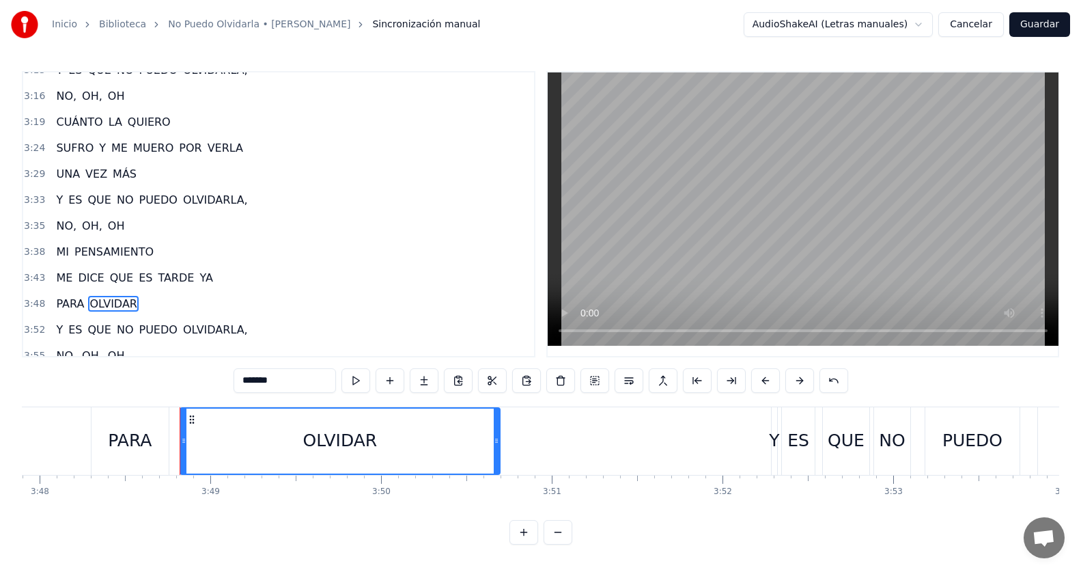
scroll to position [909, 0]
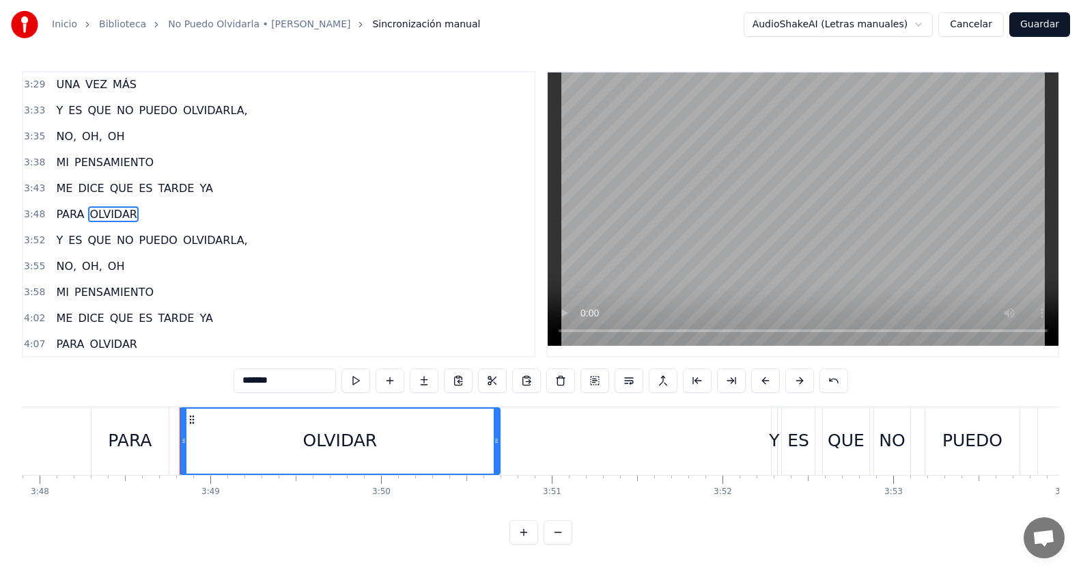
click at [294, 383] on input "*******" at bounding box center [285, 380] width 102 height 25
type input "**********"
click at [181, 217] on div "3:48 PARA OLVIDA..AR" at bounding box center [278, 215] width 511 height 26
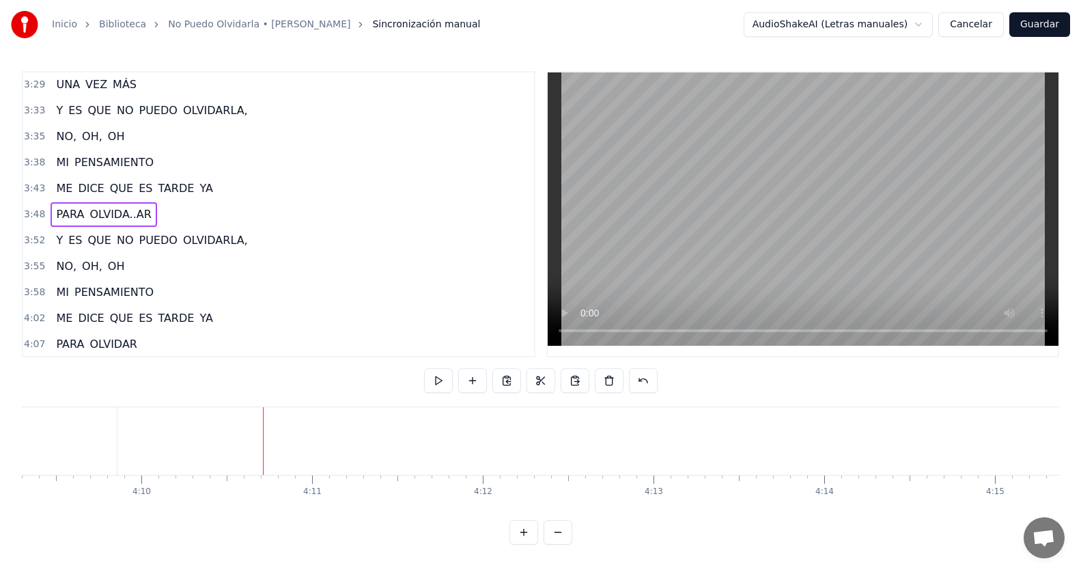
scroll to position [911, 0]
click at [117, 347] on span "OLVIDAR" at bounding box center [113, 343] width 51 height 16
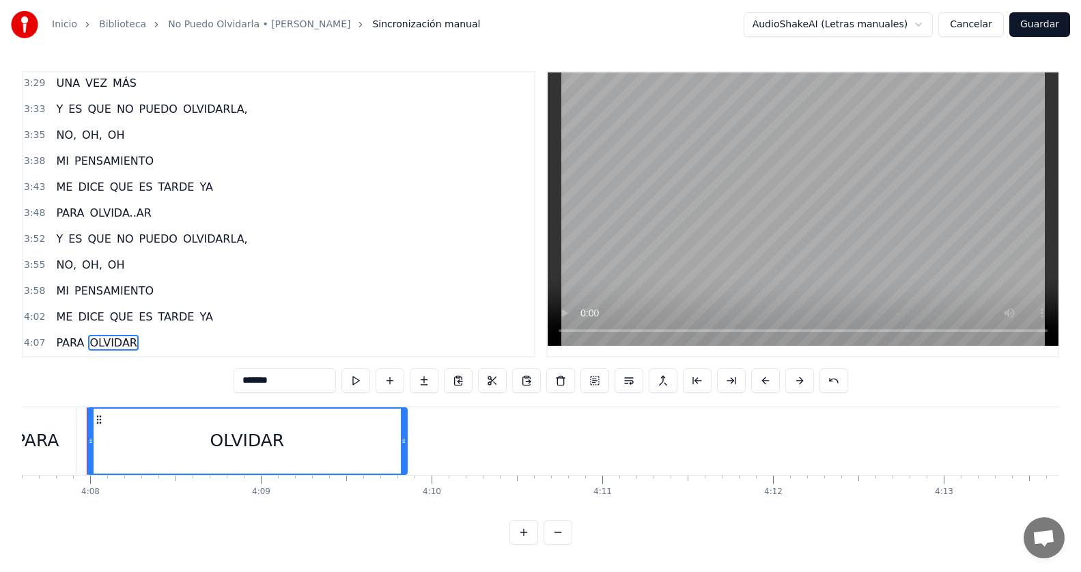
scroll to position [0, 42278]
click at [301, 380] on input "*******" at bounding box center [285, 380] width 102 height 25
type input "**********"
click at [236, 338] on div "4:07 PARA OLVIDAR..AR" at bounding box center [278, 343] width 511 height 26
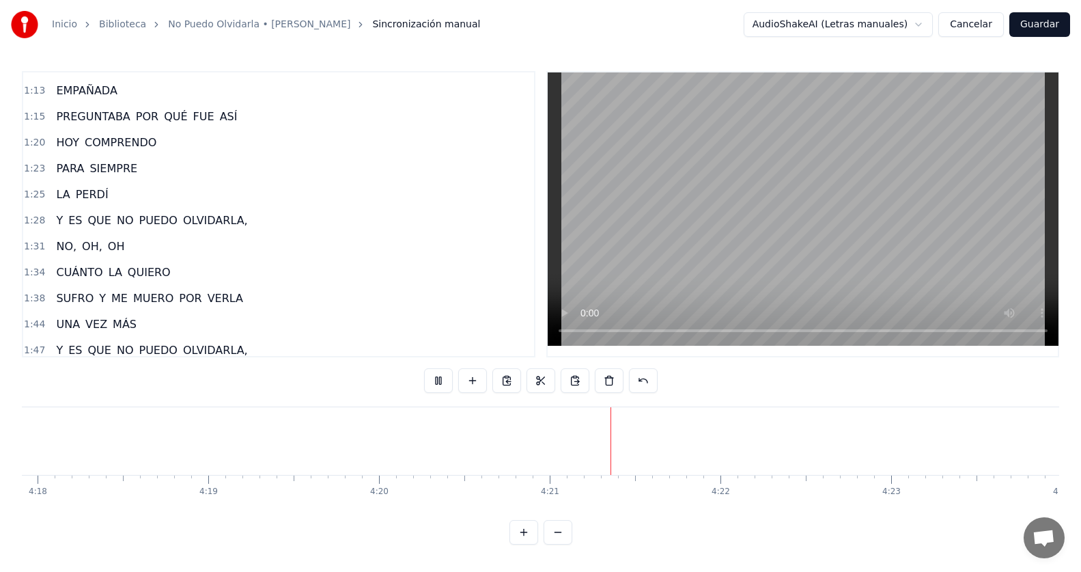
scroll to position [205, 0]
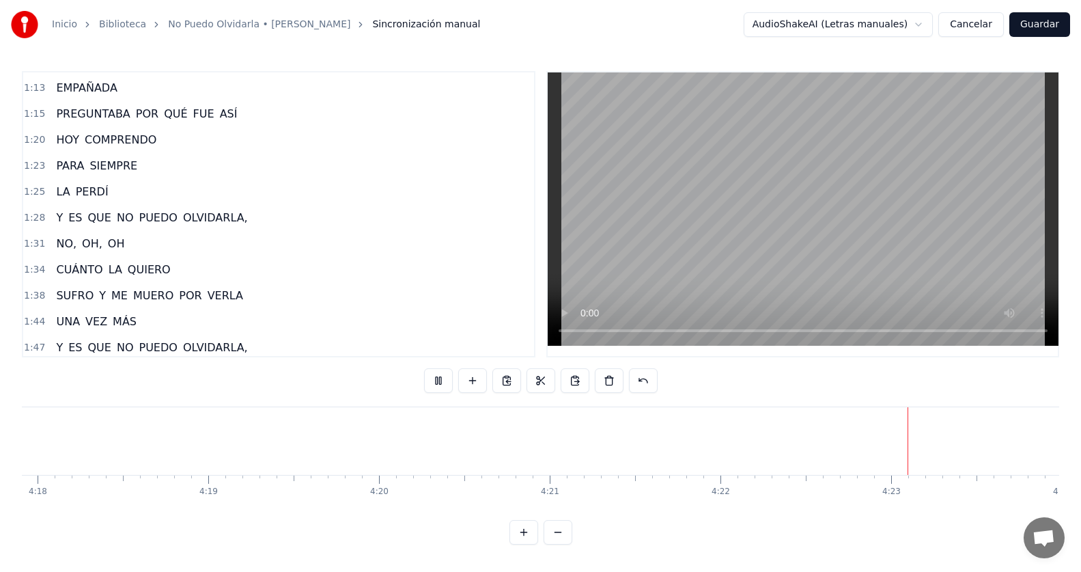
click at [219, 216] on span "OLVIDARLA," at bounding box center [216, 218] width 68 height 16
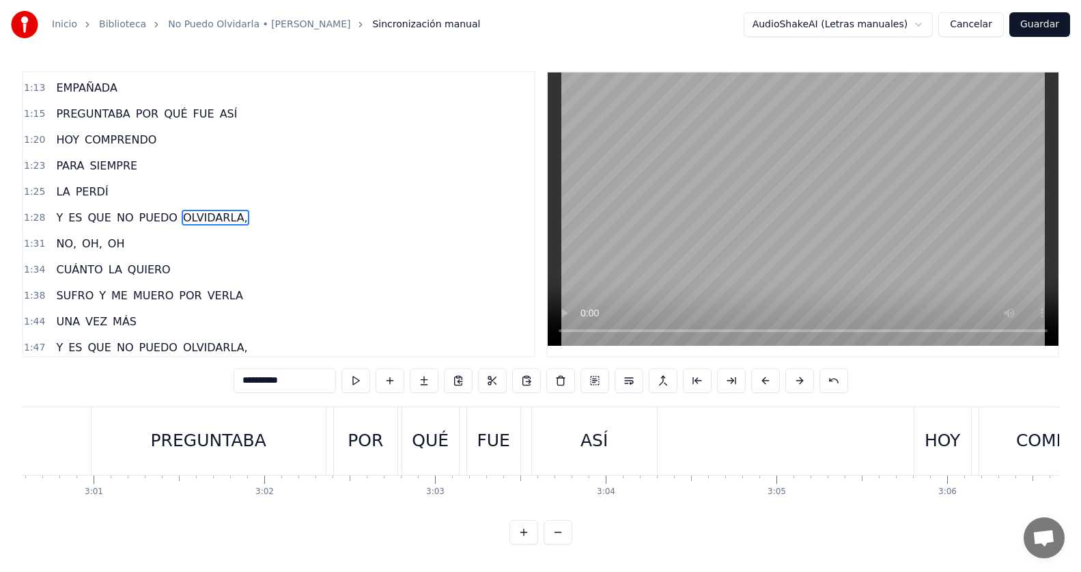
scroll to position [0, 15306]
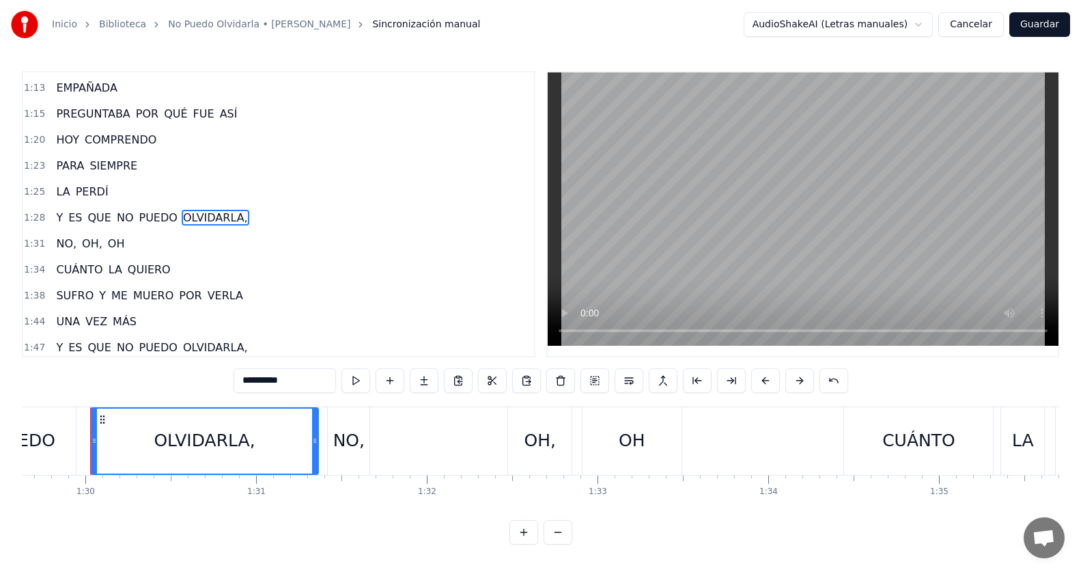
click at [299, 374] on input "**********" at bounding box center [285, 380] width 102 height 25
type input "**********"
click at [342, 258] on div "1:34 CUÁNTO LA QUIERO" at bounding box center [278, 270] width 511 height 26
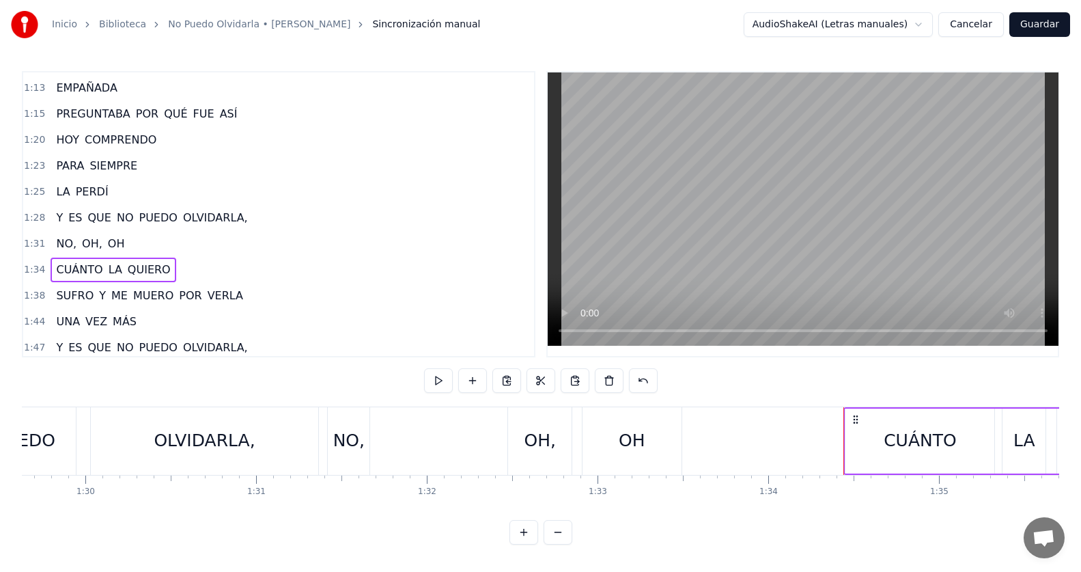
click at [258, 219] on div "1:28 Y ES QUE NO PUEDO OLVIDARLA," at bounding box center [278, 218] width 511 height 26
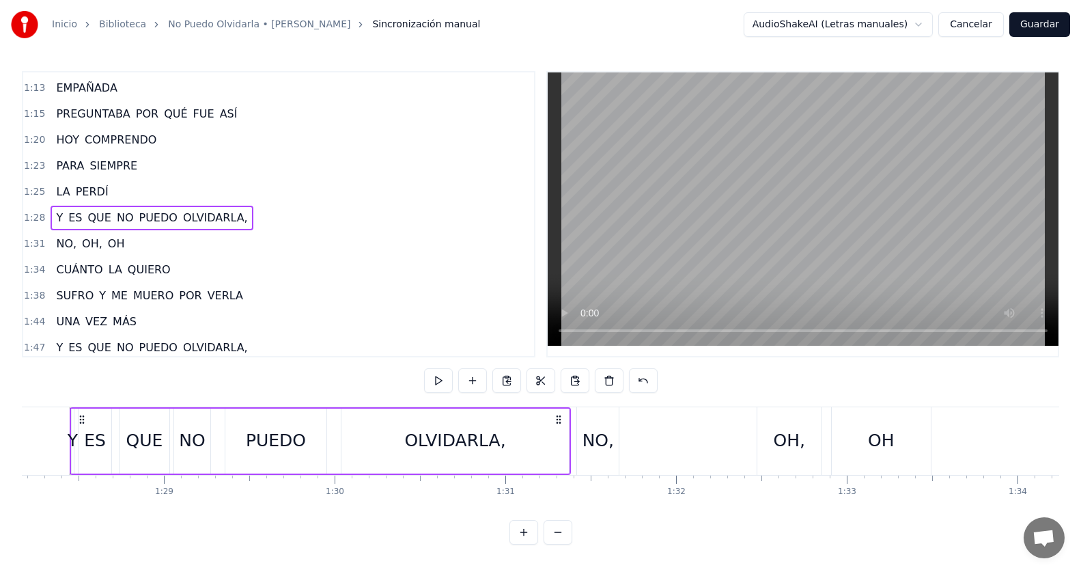
scroll to position [0, 15036]
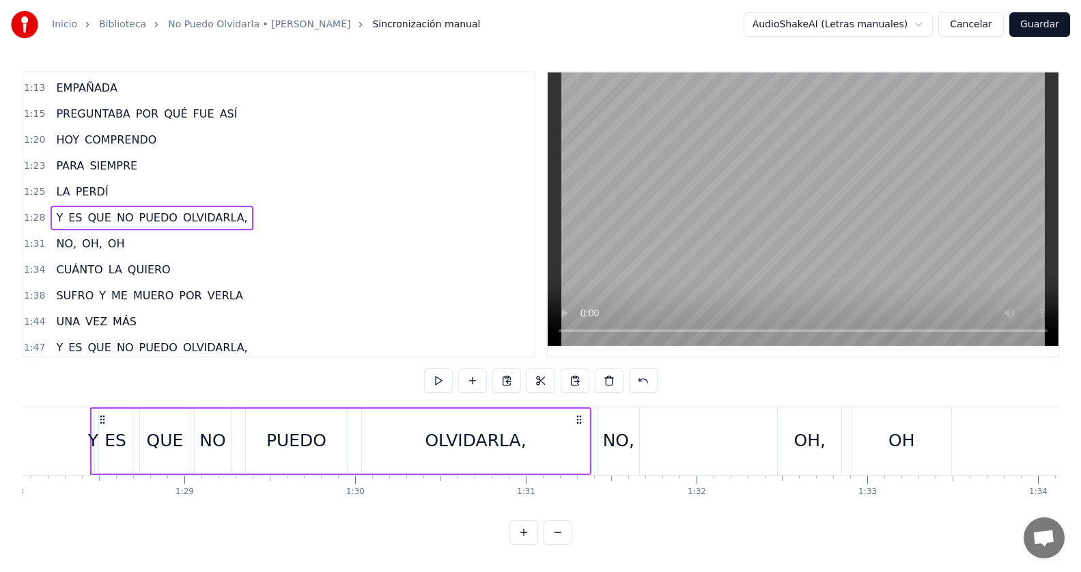
click at [221, 223] on span "OLVIDARLA," at bounding box center [216, 218] width 68 height 16
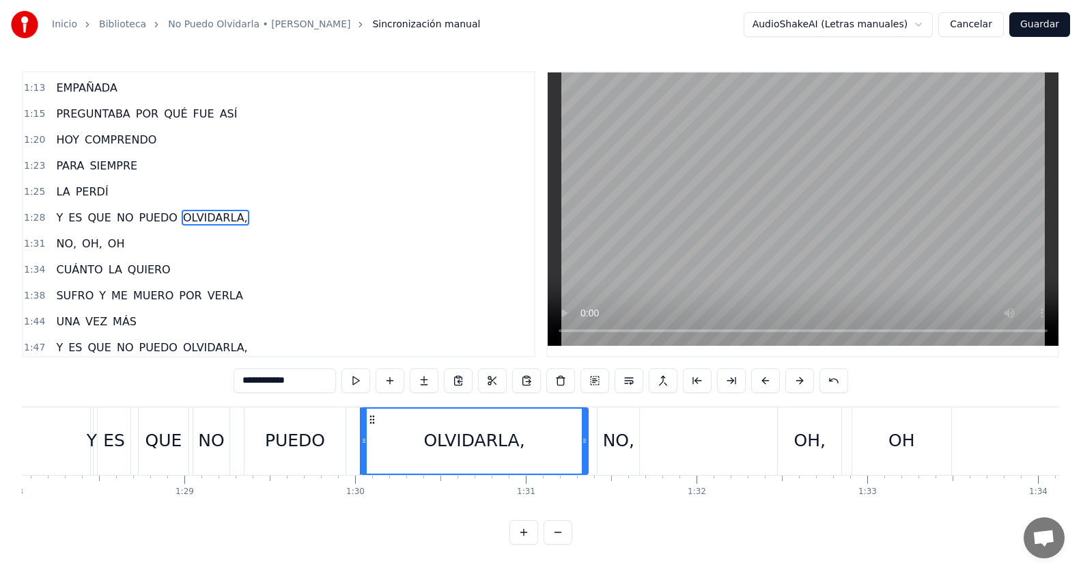
scroll to position [208, 0]
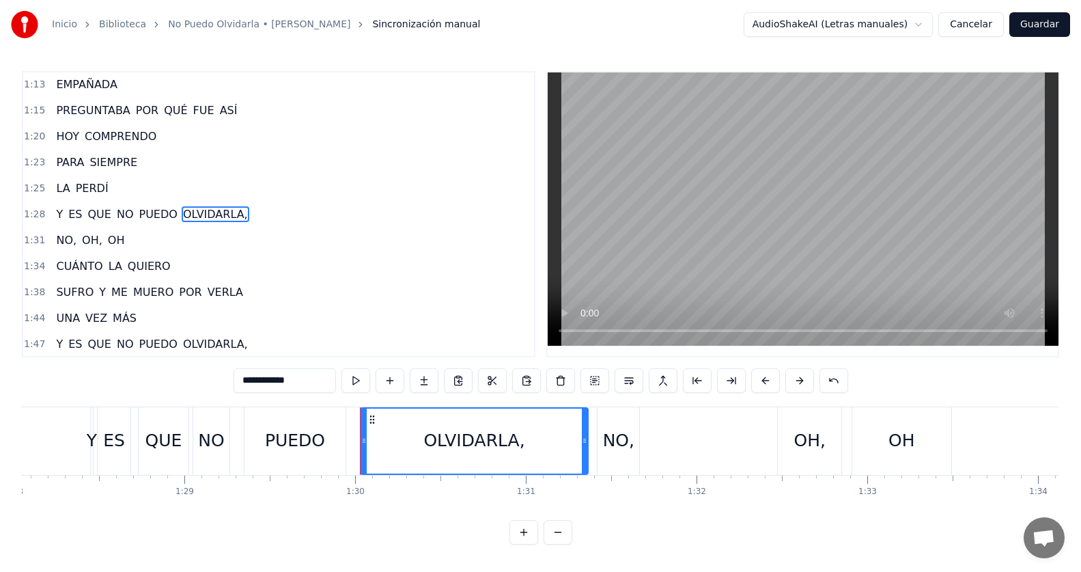
click at [303, 373] on input "**********" at bounding box center [285, 380] width 102 height 25
type input "**********"
click at [244, 222] on div "1:28 Y ES QUE NO PUEDO OLVIDARLA," at bounding box center [278, 215] width 511 height 26
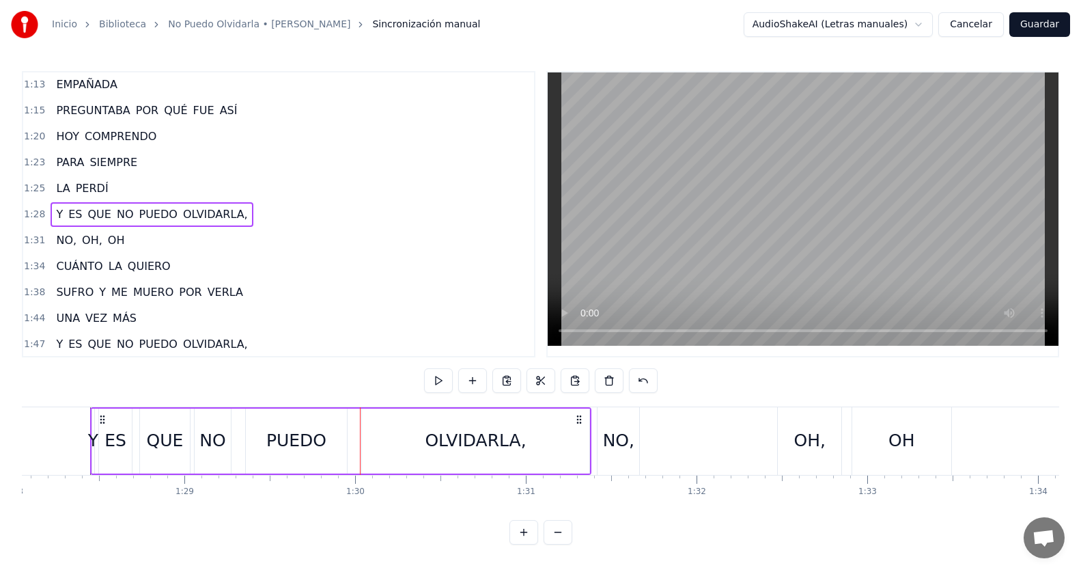
click at [269, 219] on div "1:28 Y ES QUE NO PUEDO OLVIDARLA," at bounding box center [278, 215] width 511 height 26
click at [209, 216] on span "OLVIDARLA," at bounding box center [216, 214] width 68 height 16
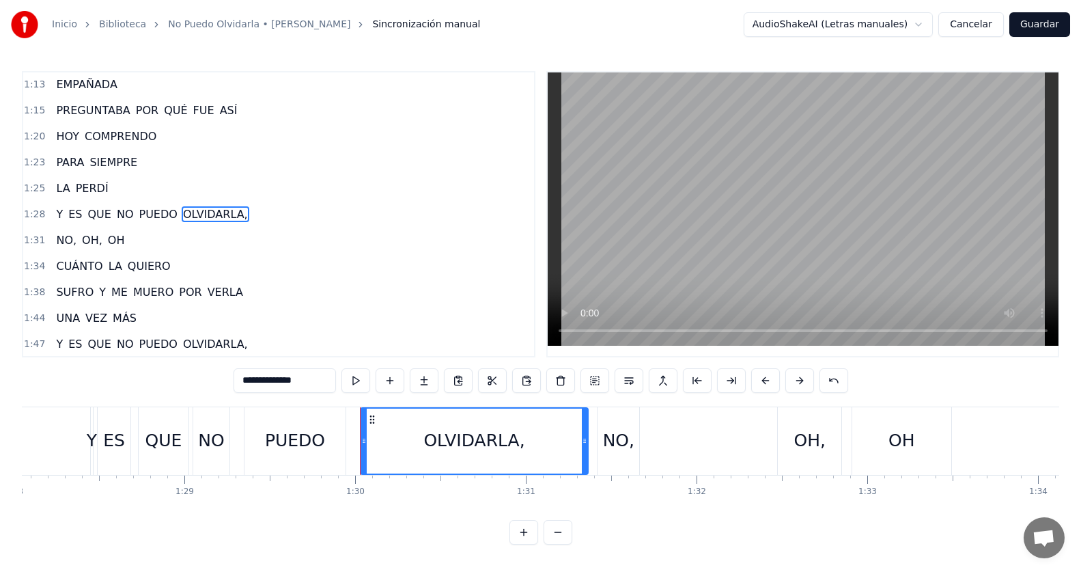
click at [312, 380] on input "**********" at bounding box center [285, 380] width 102 height 25
type input "**********"
click at [270, 208] on div "1:28 Y ES QUE NO PUEDO OLVIDARLA," at bounding box center [278, 215] width 511 height 26
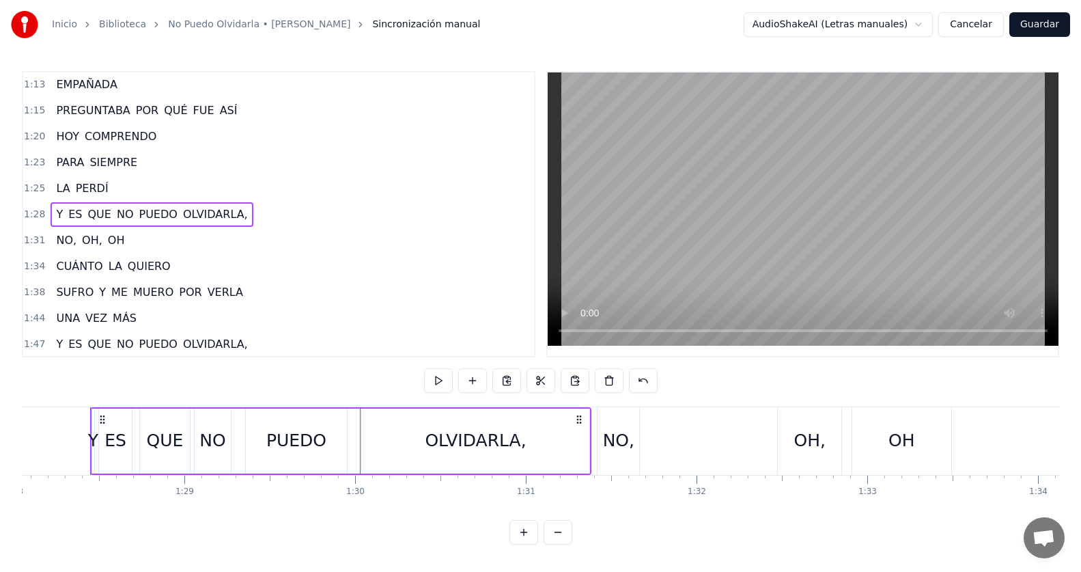
click at [197, 213] on span "OLVIDARLA," at bounding box center [216, 214] width 68 height 16
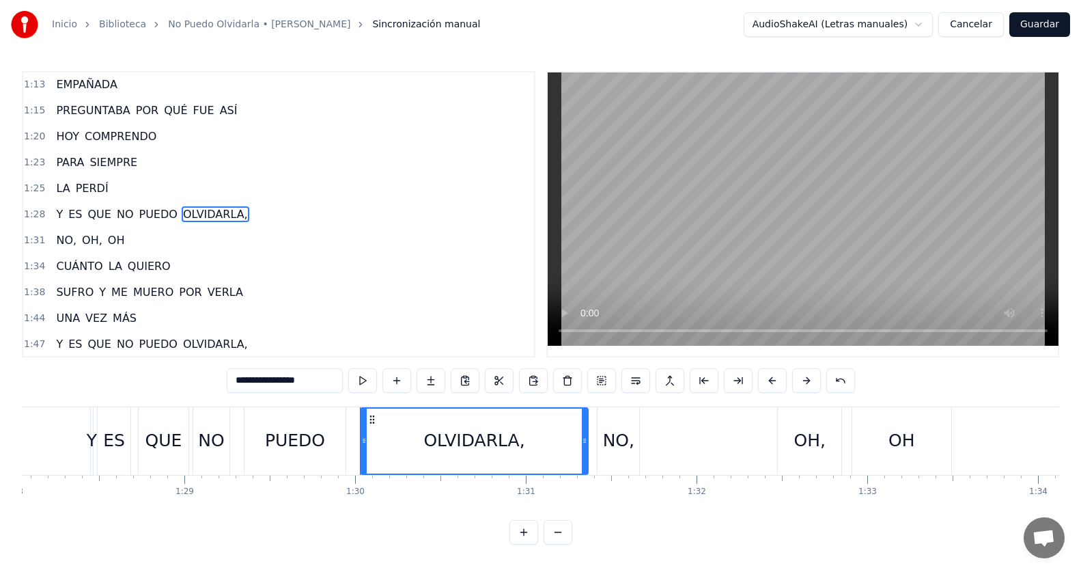
click at [292, 373] on input "**********" at bounding box center [285, 380] width 116 height 25
type input "**********"
click at [252, 210] on div "1:28 Y ES QUE NO PUEDO OLVIDARLA," at bounding box center [278, 215] width 511 height 26
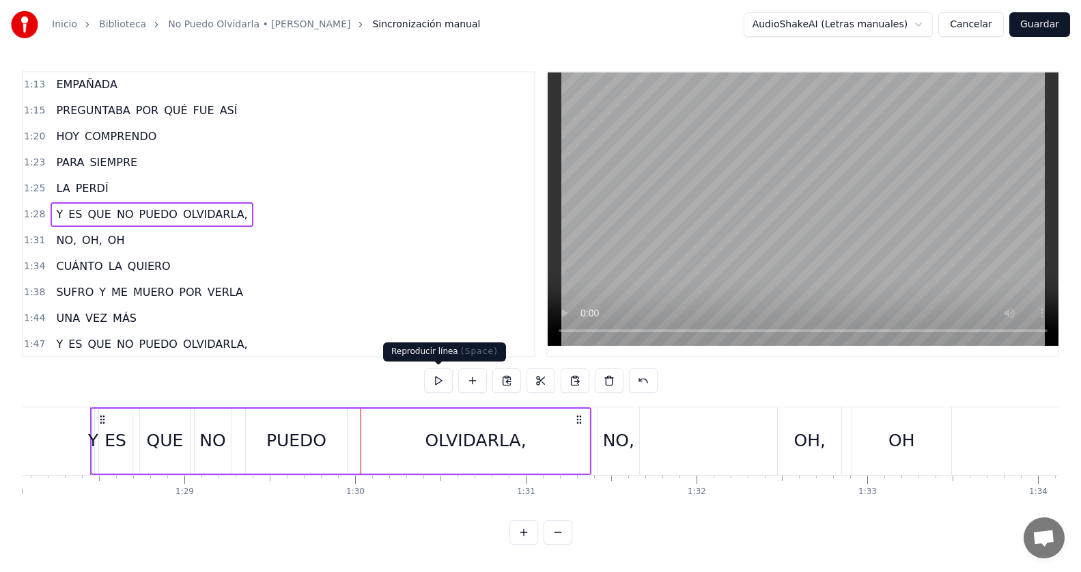
click at [432, 370] on button at bounding box center [438, 380] width 29 height 25
click at [201, 221] on span "OLVIDARLA," at bounding box center [216, 214] width 68 height 16
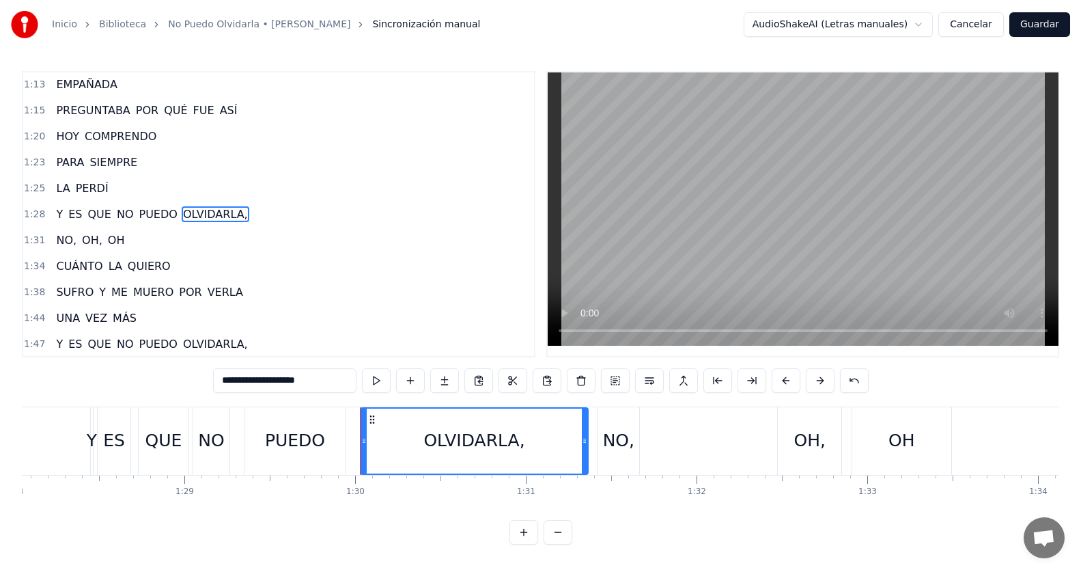
click at [317, 385] on input "**********" at bounding box center [284, 380] width 143 height 25
click at [272, 377] on input "**********" at bounding box center [284, 380] width 143 height 25
type input "*********"
click at [307, 216] on div "1:28 Y ES QUE NO PUEDO OLVIDARLA" at bounding box center [278, 215] width 511 height 26
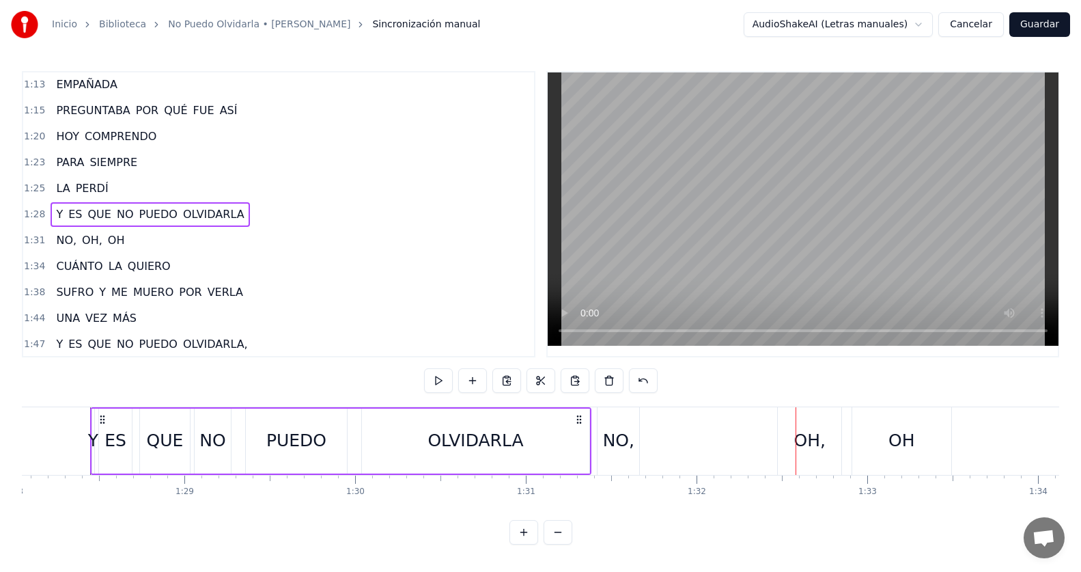
click at [197, 206] on span "OLVIDARLA" at bounding box center [214, 214] width 64 height 16
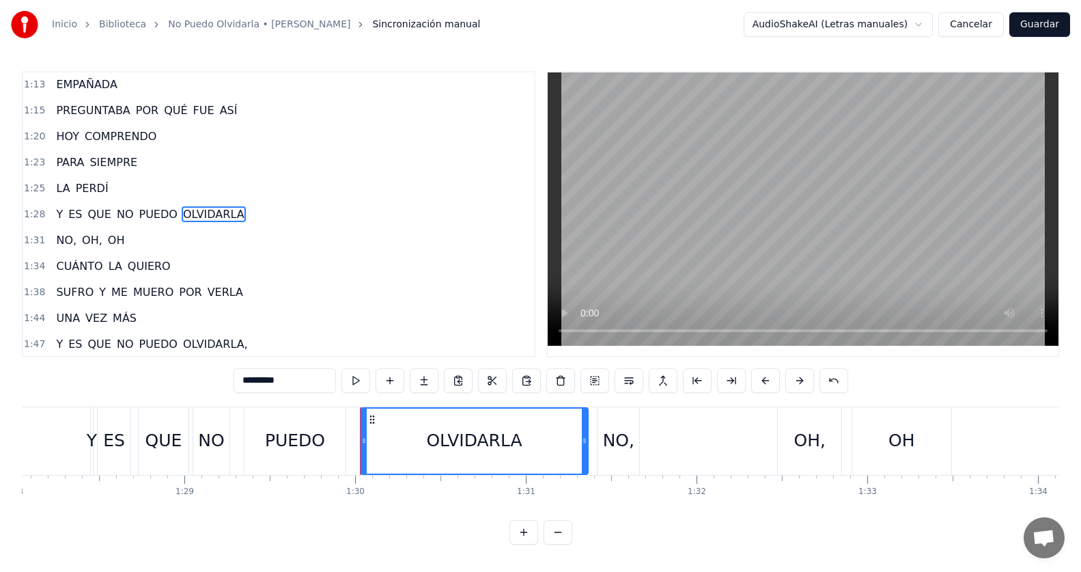
click at [299, 374] on input "*********" at bounding box center [285, 380] width 102 height 25
type input "**********"
click at [298, 271] on div "1:34 CUÁNTO LA QUIERO" at bounding box center [278, 266] width 511 height 26
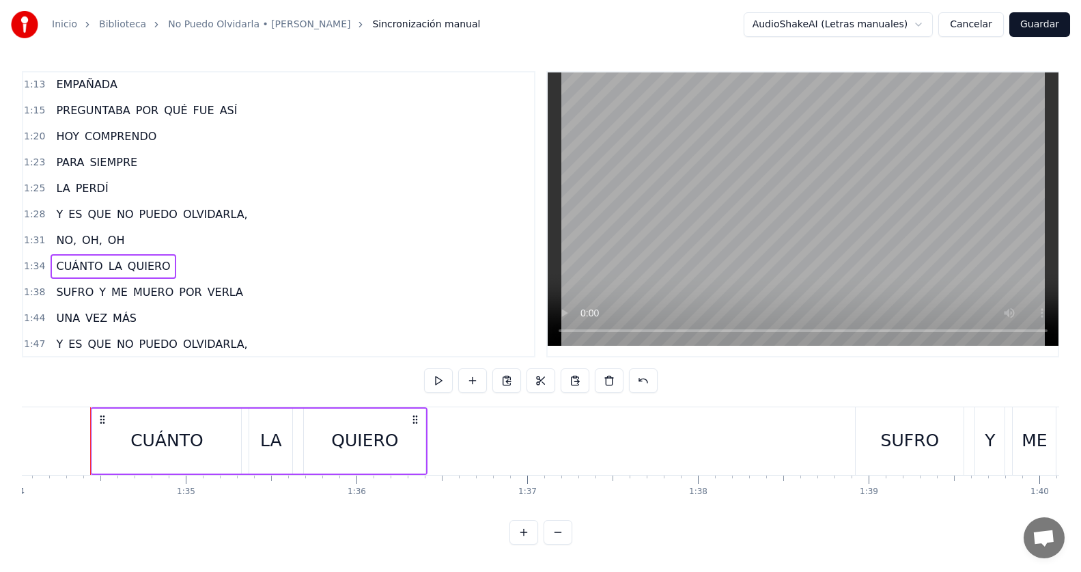
click at [261, 212] on div "1:28 Y ES QUE NO PUEDO OLVIDARLA," at bounding box center [278, 215] width 511 height 26
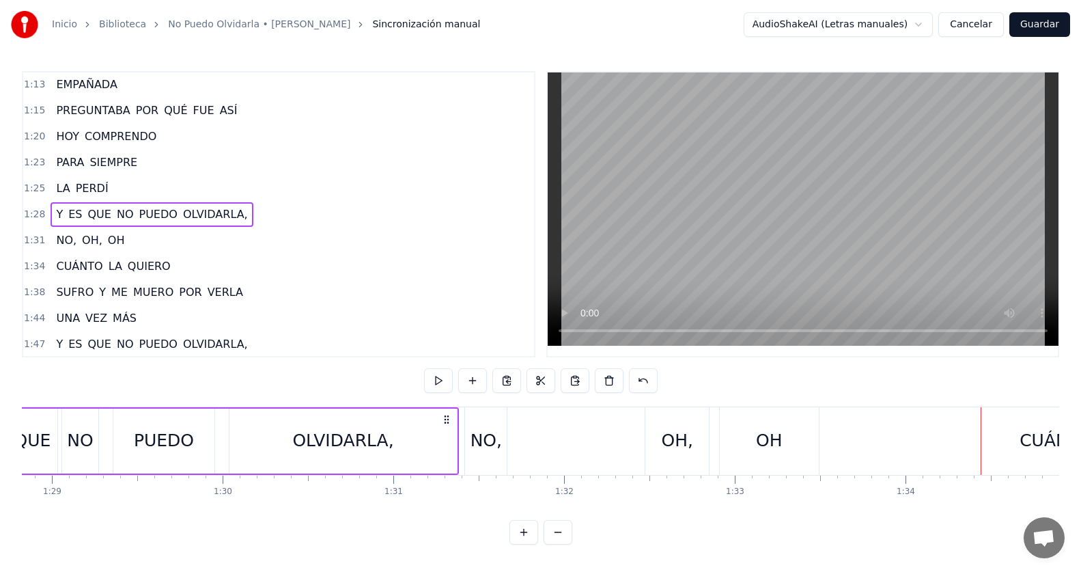
scroll to position [0, 15036]
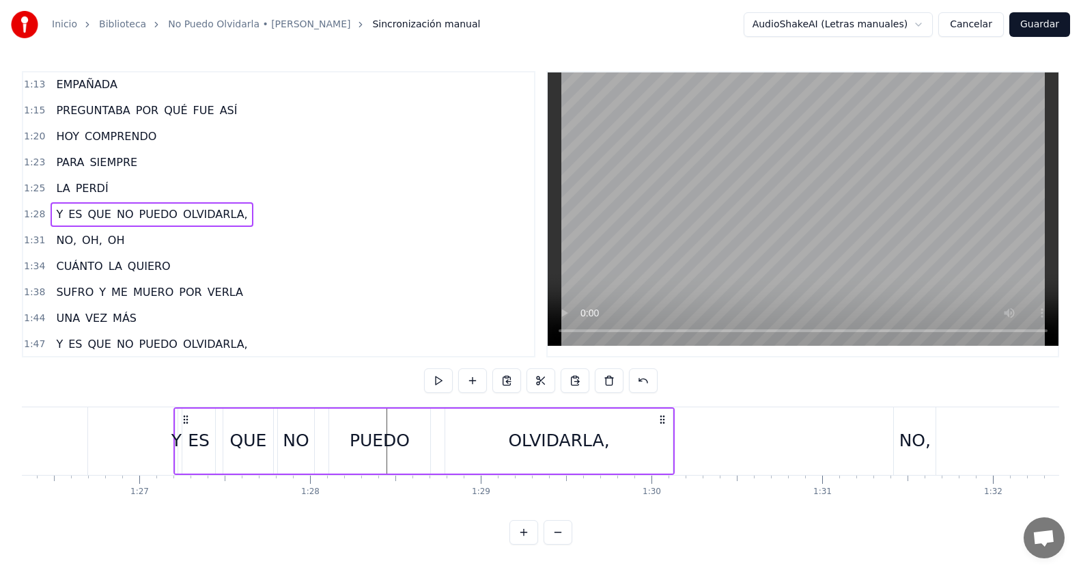
drag, startPoint x: 104, startPoint y: 422, endPoint x: 181, endPoint y: 417, distance: 77.3
click at [181, 417] on icon at bounding box center [185, 419] width 11 height 11
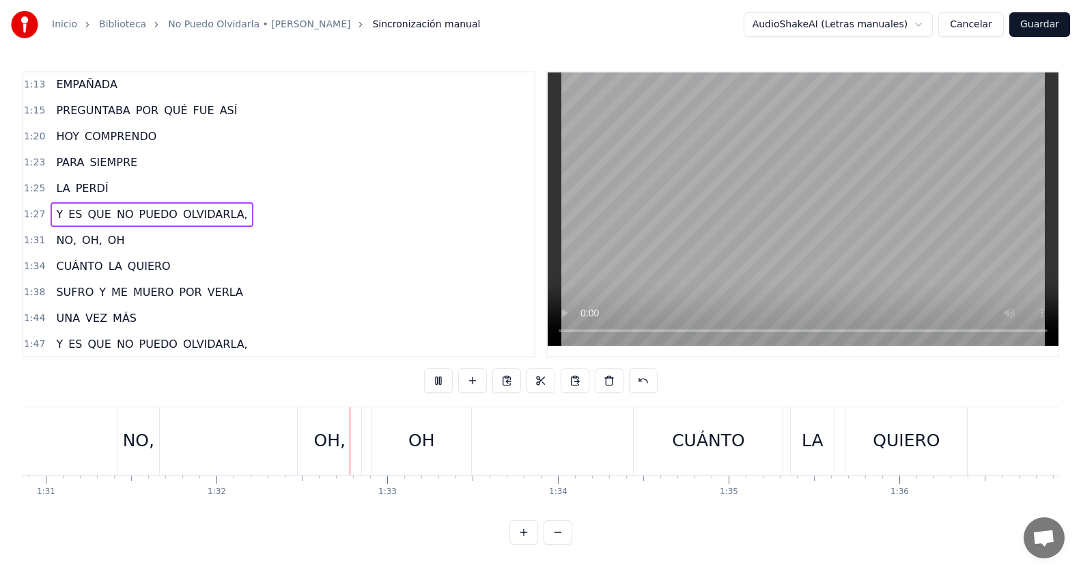
scroll to position [0, 15644]
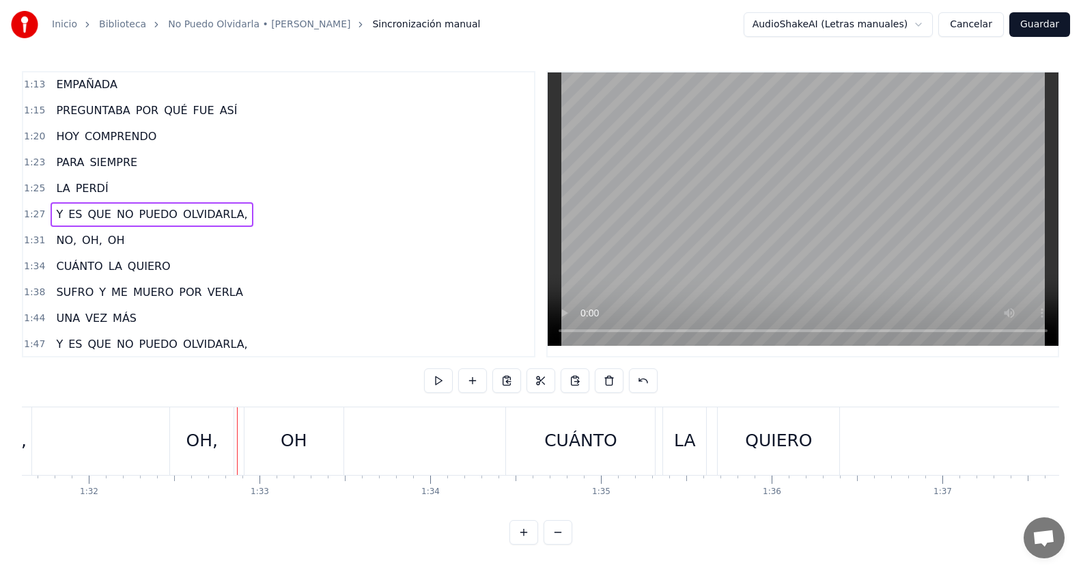
click at [245, 217] on div "1:27 Y ES QUE NO PUEDO OLVIDARLA," at bounding box center [278, 215] width 511 height 26
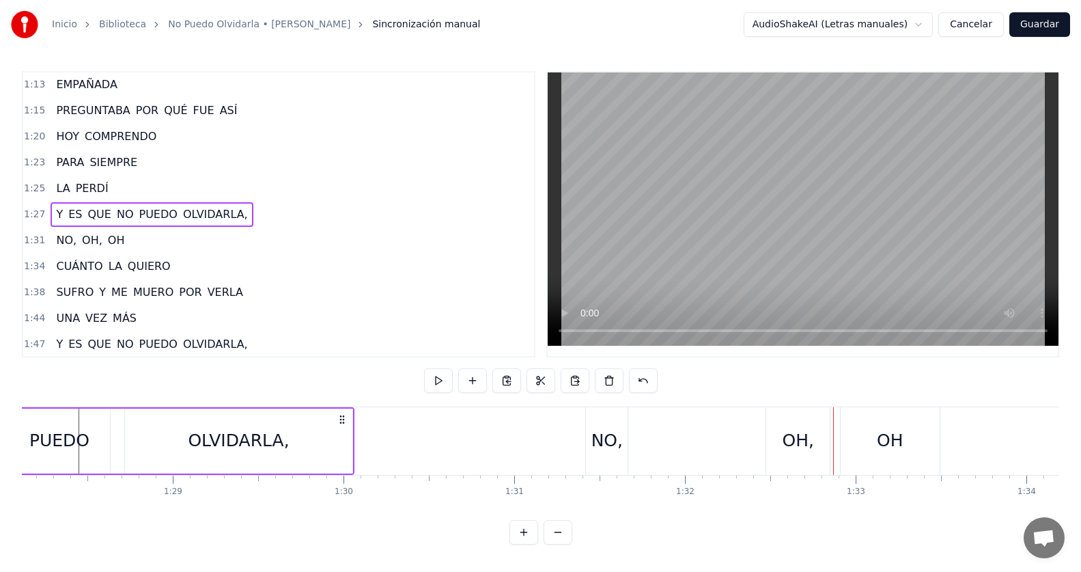
scroll to position [0, 14810]
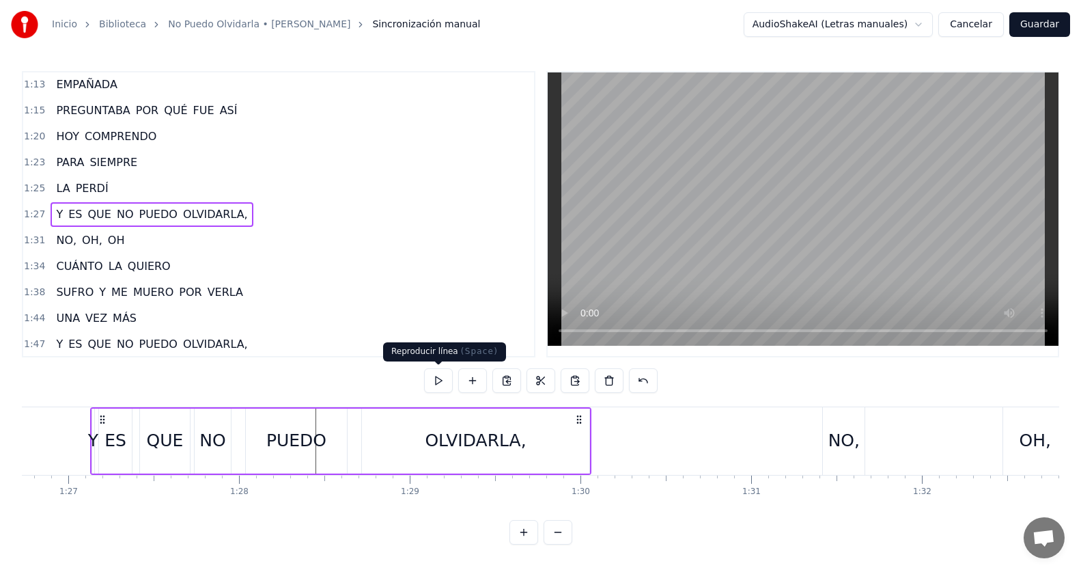
click at [436, 367] on span at bounding box center [438, 364] width 7 height 7
click at [437, 373] on button at bounding box center [438, 380] width 29 height 25
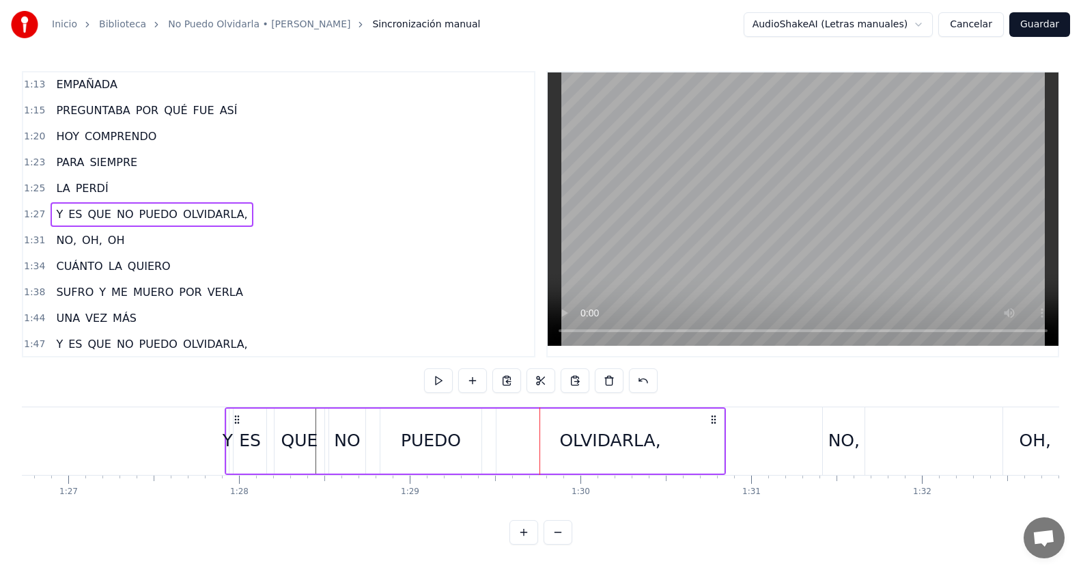
drag, startPoint x: 102, startPoint y: 418, endPoint x: 236, endPoint y: 416, distance: 134.6
click at [236, 416] on icon at bounding box center [237, 419] width 11 height 11
click at [439, 387] on button at bounding box center [438, 380] width 29 height 25
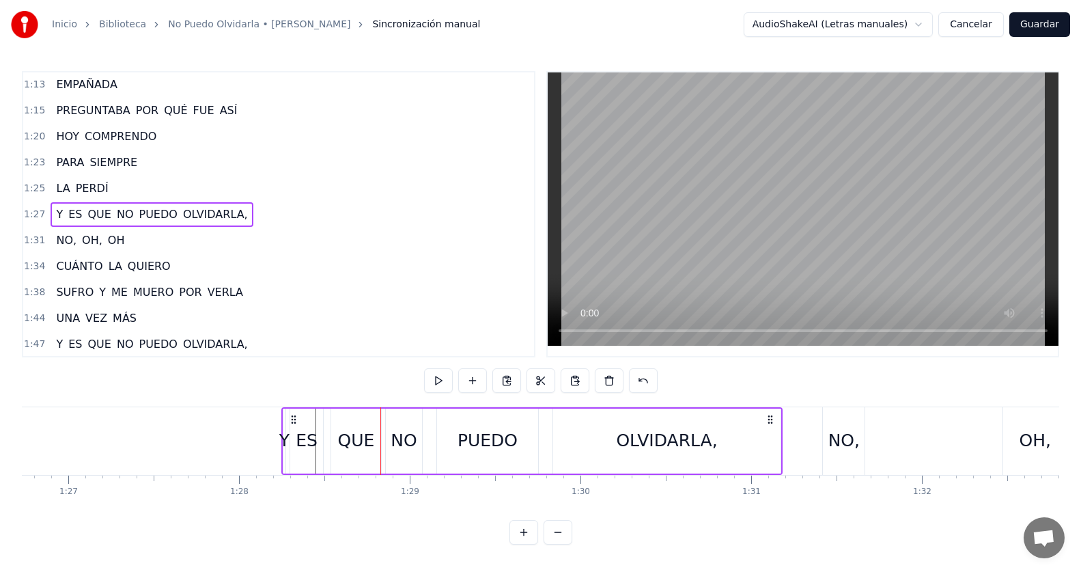
drag, startPoint x: 236, startPoint y: 418, endPoint x: 292, endPoint y: 426, distance: 57.3
click at [292, 426] on div "Y ES QUE NO PUEDO OLVIDARLA," at bounding box center [531, 441] width 501 height 68
click at [441, 380] on button at bounding box center [438, 380] width 29 height 25
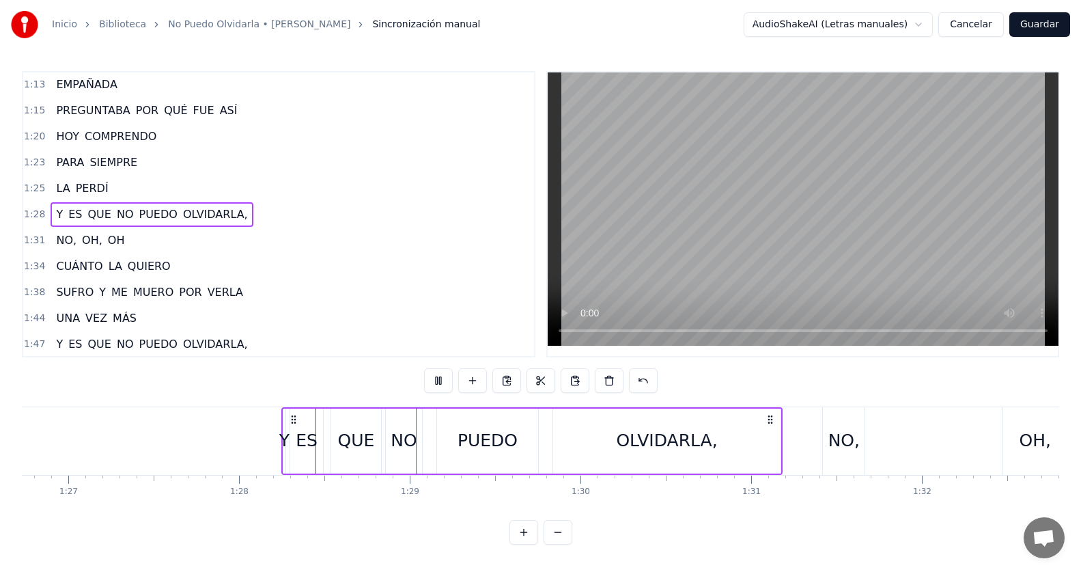
click at [441, 380] on button at bounding box center [438, 380] width 29 height 25
drag, startPoint x: 293, startPoint y: 417, endPoint x: 302, endPoint y: 417, distance: 8.9
click at [302, 417] on icon at bounding box center [302, 419] width 11 height 11
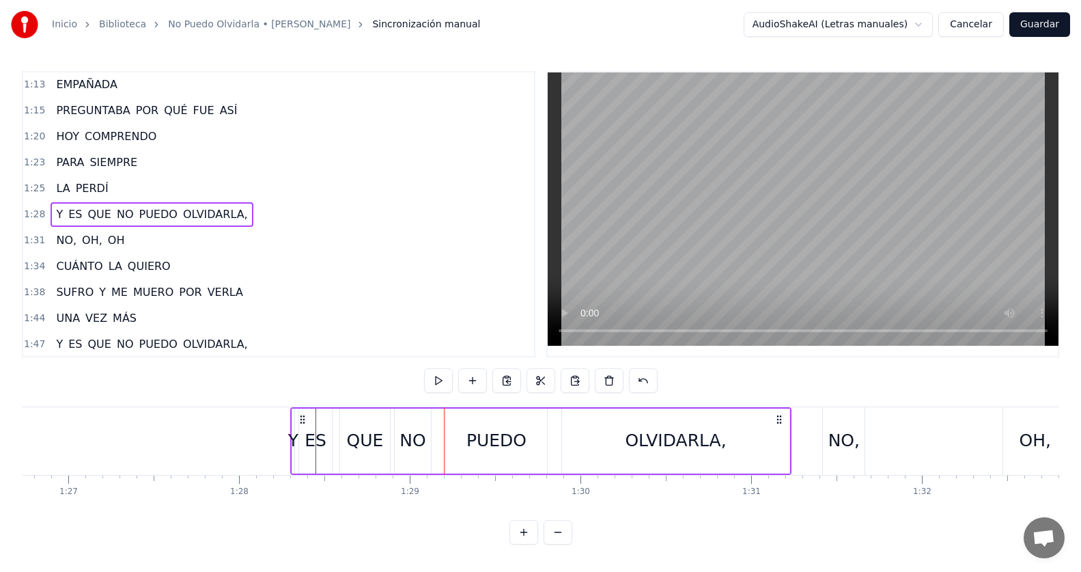
click at [831, 444] on div "NO," at bounding box center [844, 441] width 31 height 26
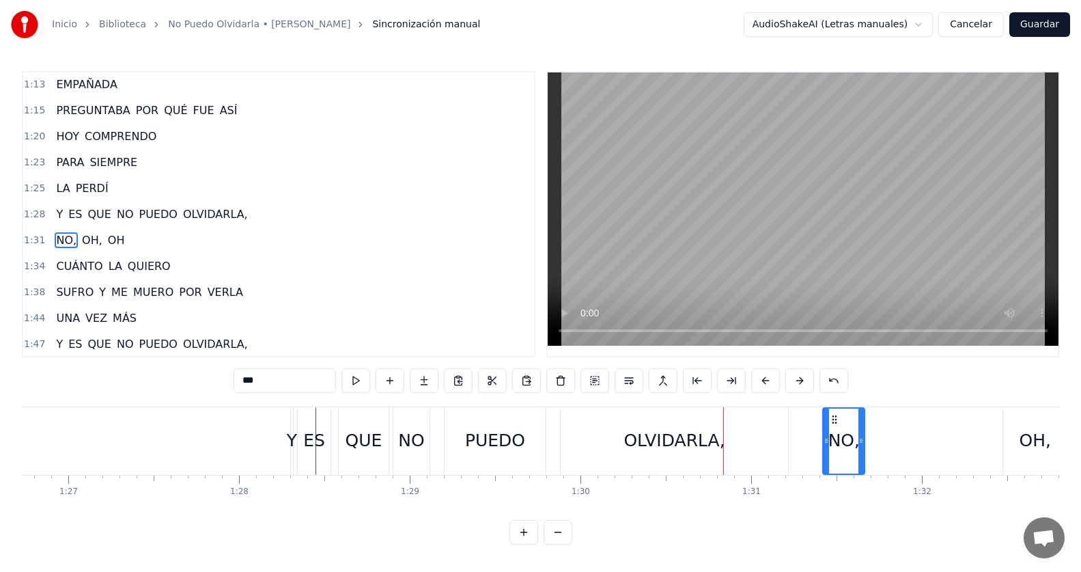
scroll to position [234, 0]
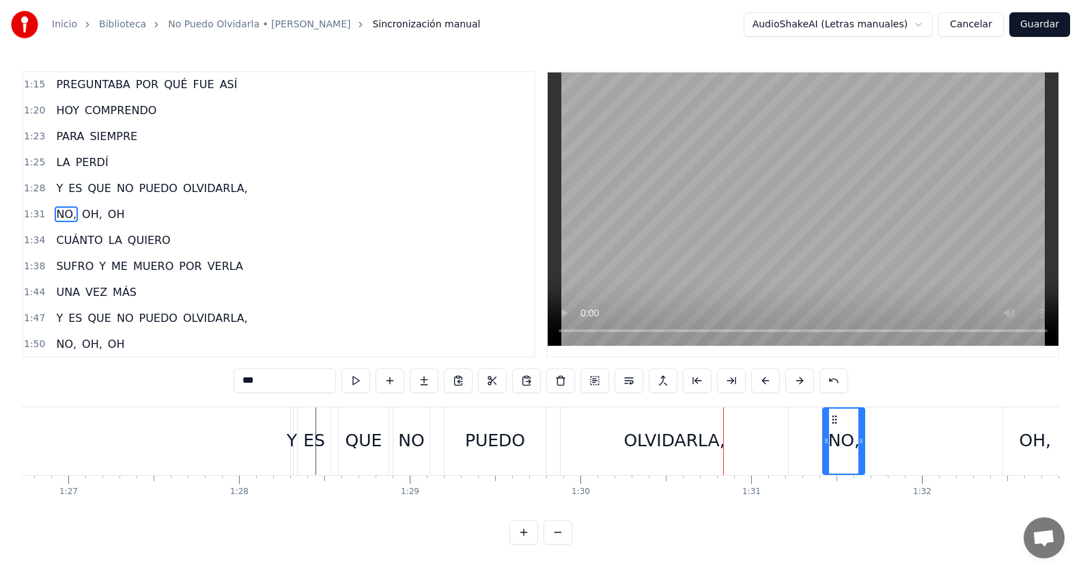
click at [237, 191] on div "1:28 Y ES QUE NO PUEDO OLVIDARLA," at bounding box center [278, 189] width 511 height 26
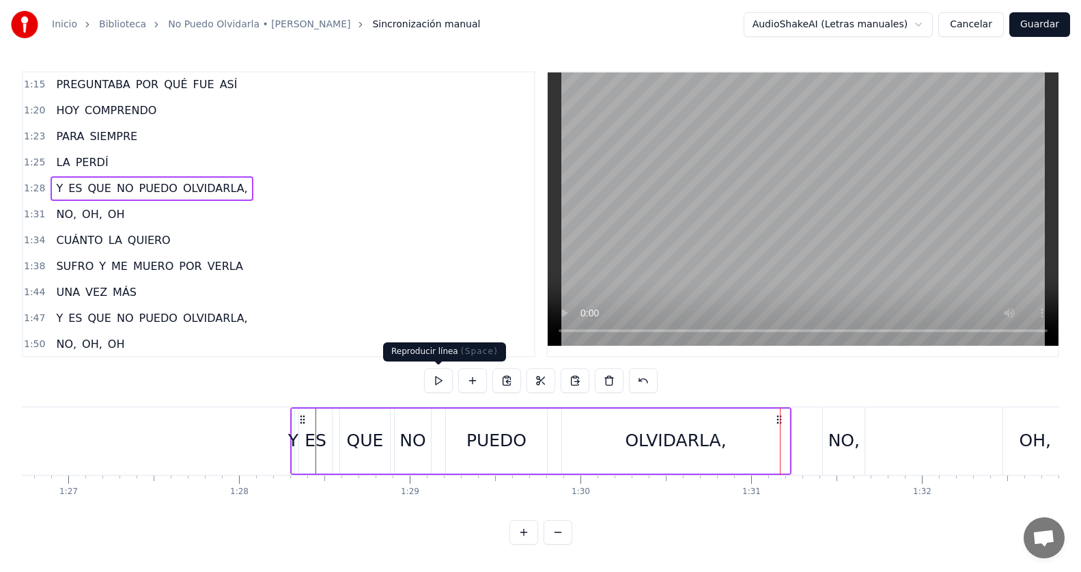
click at [439, 378] on button at bounding box center [438, 380] width 29 height 25
click at [251, 194] on div "1:28 Y ES QUE NO PUEDO OLVIDARLA," at bounding box center [278, 189] width 511 height 26
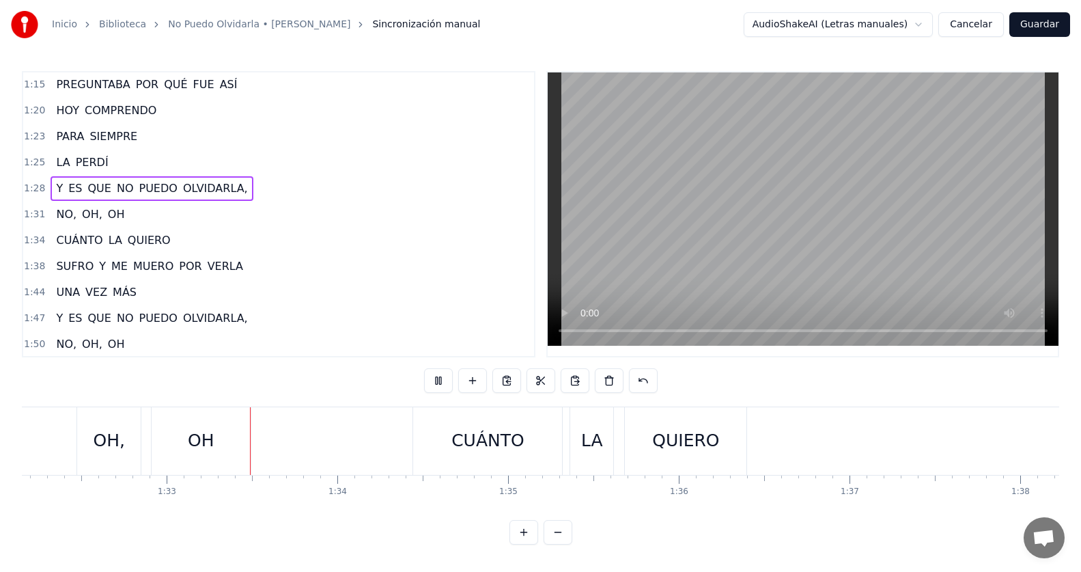
scroll to position [0, 15763]
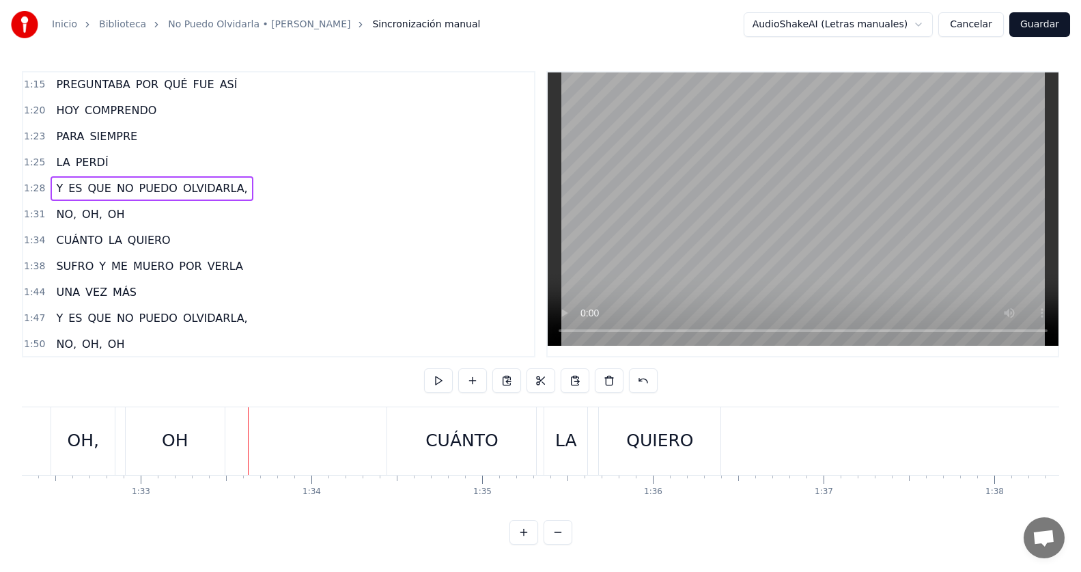
click at [268, 183] on div "1:28 Y ES QUE NO PUEDO OLVIDARLA," at bounding box center [278, 189] width 511 height 26
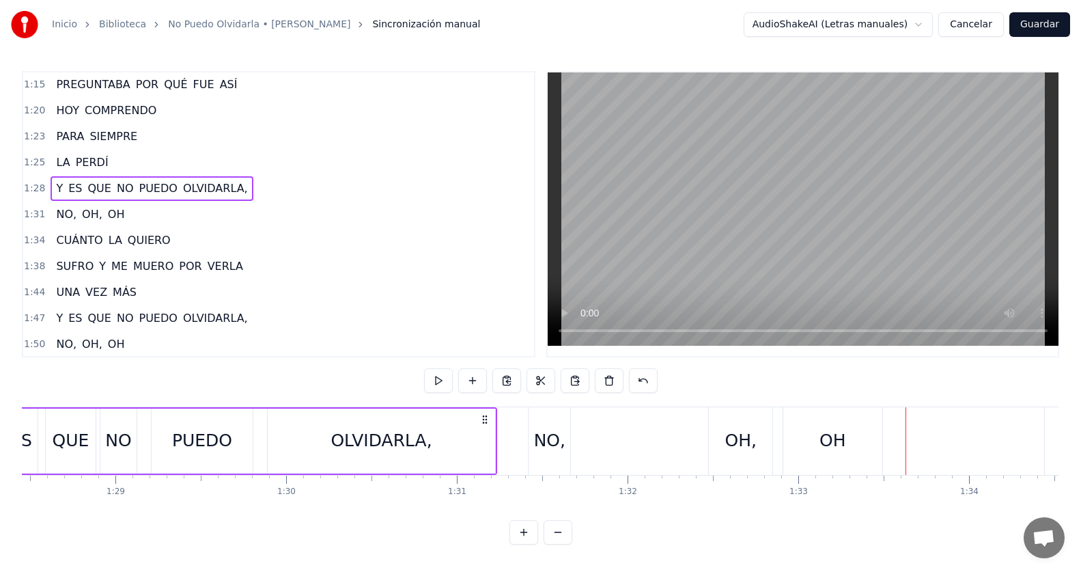
scroll to position [0, 15011]
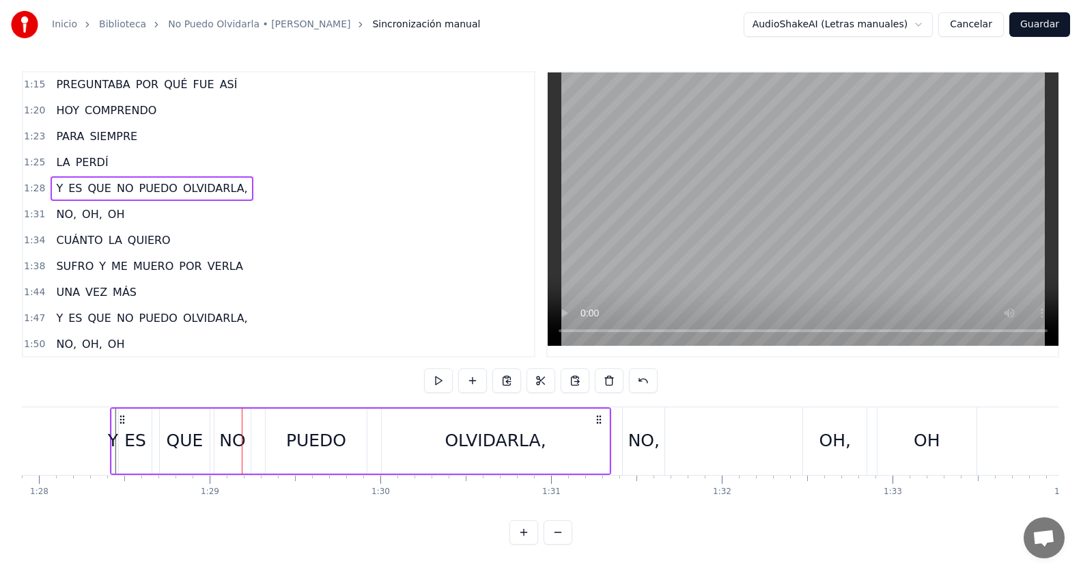
drag, startPoint x: 100, startPoint y: 417, endPoint x: 120, endPoint y: 414, distance: 20.0
click at [120, 414] on icon at bounding box center [122, 419] width 11 height 11
click at [443, 380] on button at bounding box center [438, 380] width 29 height 25
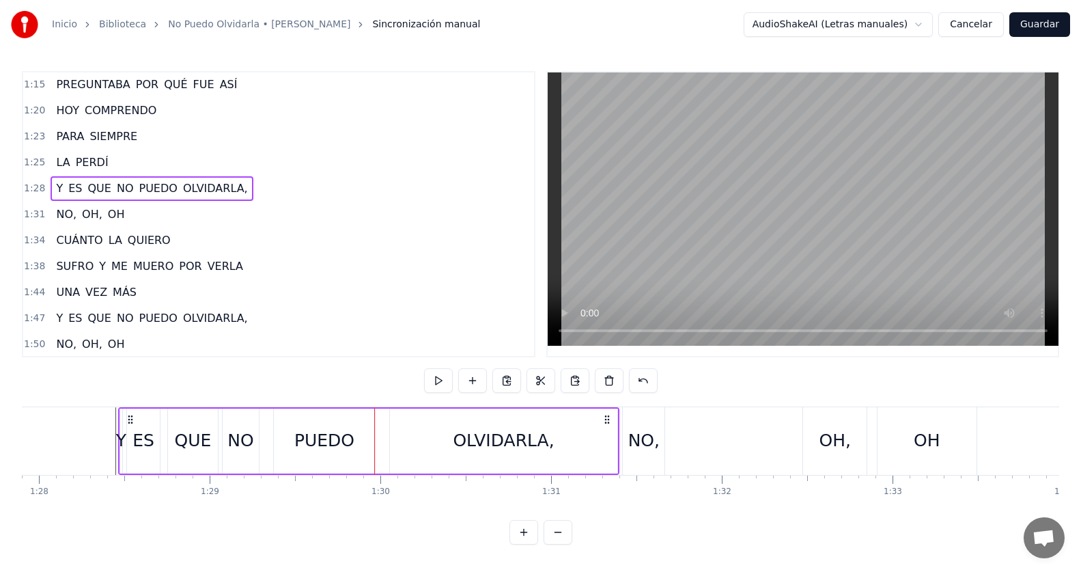
drag, startPoint x: 120, startPoint y: 421, endPoint x: 128, endPoint y: 419, distance: 8.4
click at [128, 419] on icon at bounding box center [130, 419] width 11 height 11
click at [444, 380] on button at bounding box center [438, 380] width 29 height 25
drag, startPoint x: 131, startPoint y: 419, endPoint x: 145, endPoint y: 417, distance: 14.4
click at [145, 417] on icon at bounding box center [144, 419] width 11 height 11
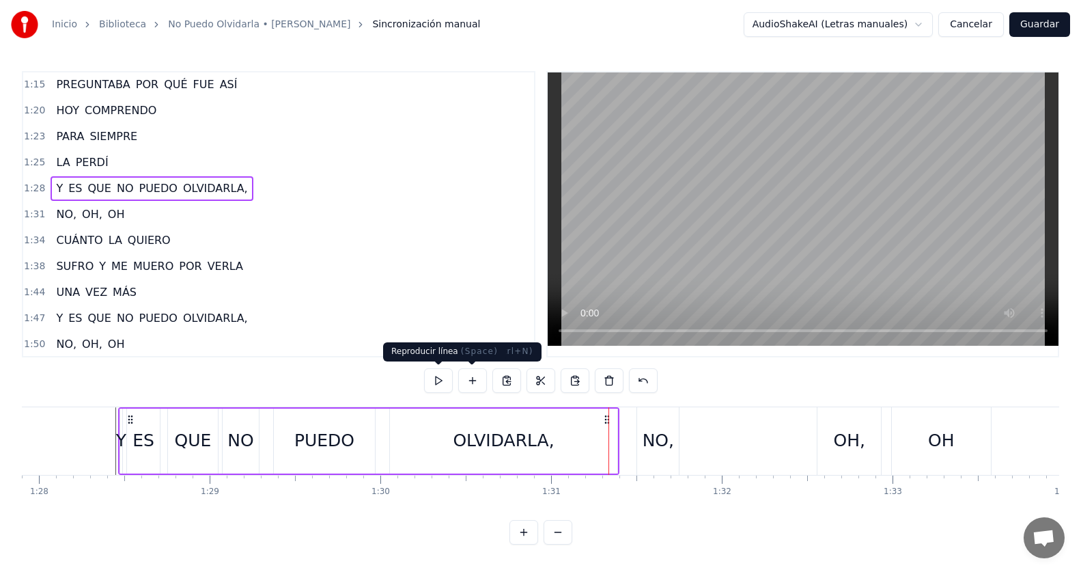
click at [433, 380] on button at bounding box center [438, 380] width 29 height 25
click at [653, 451] on div "NO," at bounding box center [658, 441] width 31 height 26
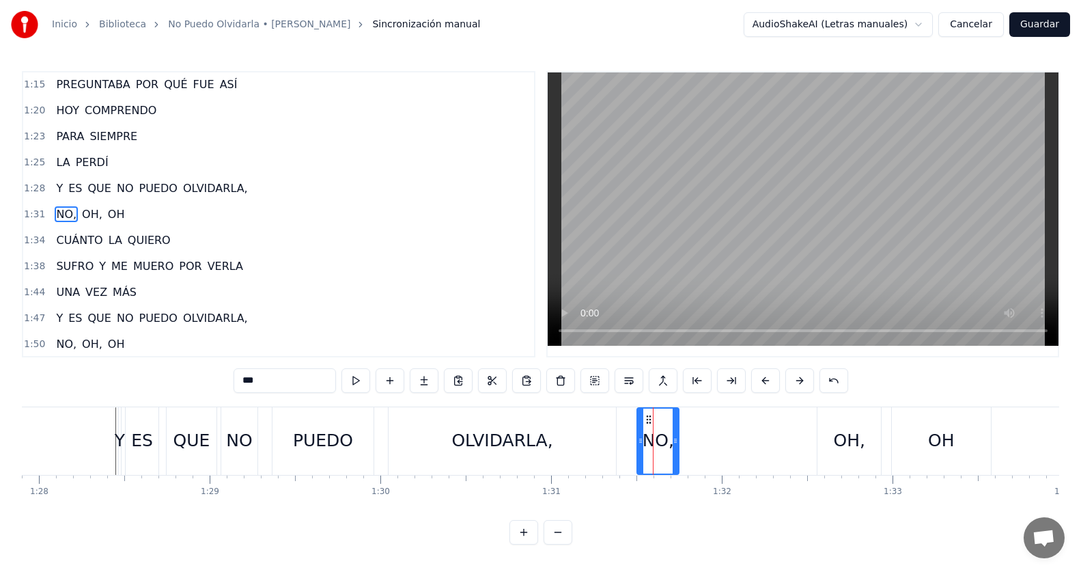
click at [151, 417] on div "ES" at bounding box center [142, 441] width 33 height 68
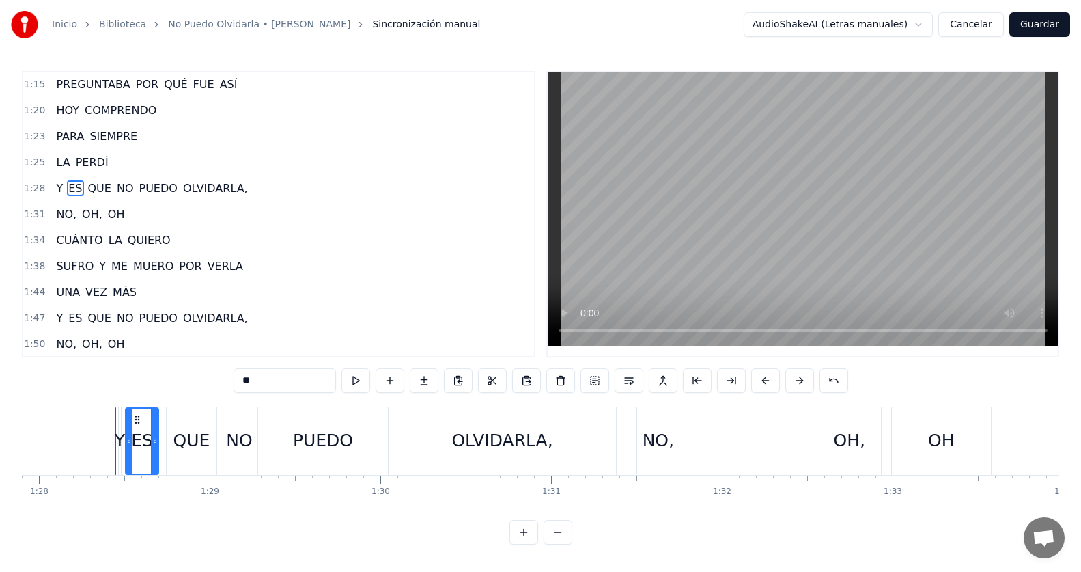
scroll to position [208, 0]
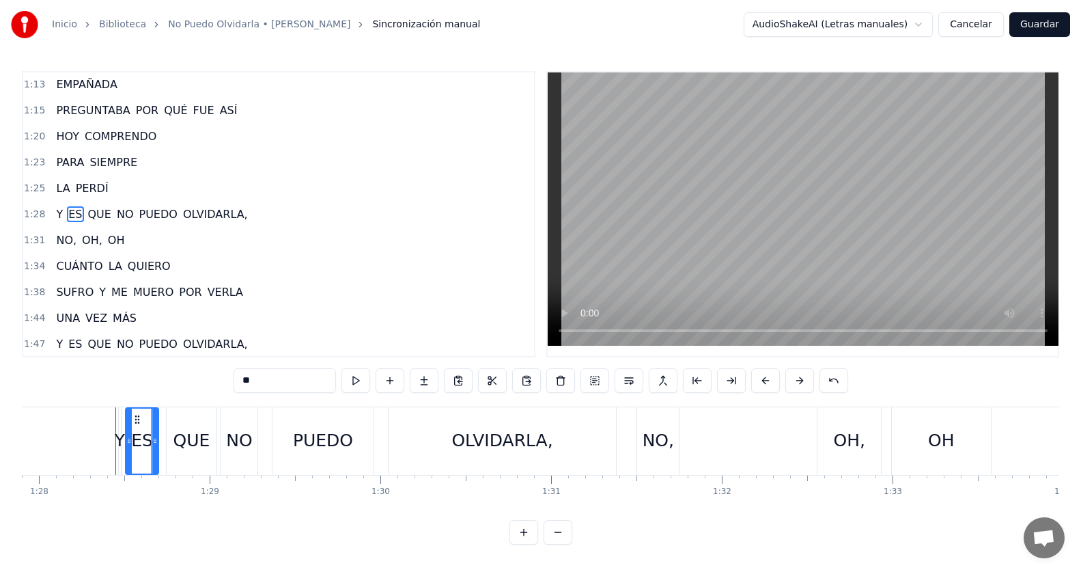
click at [121, 416] on div "Y" at bounding box center [119, 441] width 3 height 68
click at [642, 436] on div "NO," at bounding box center [658, 441] width 42 height 68
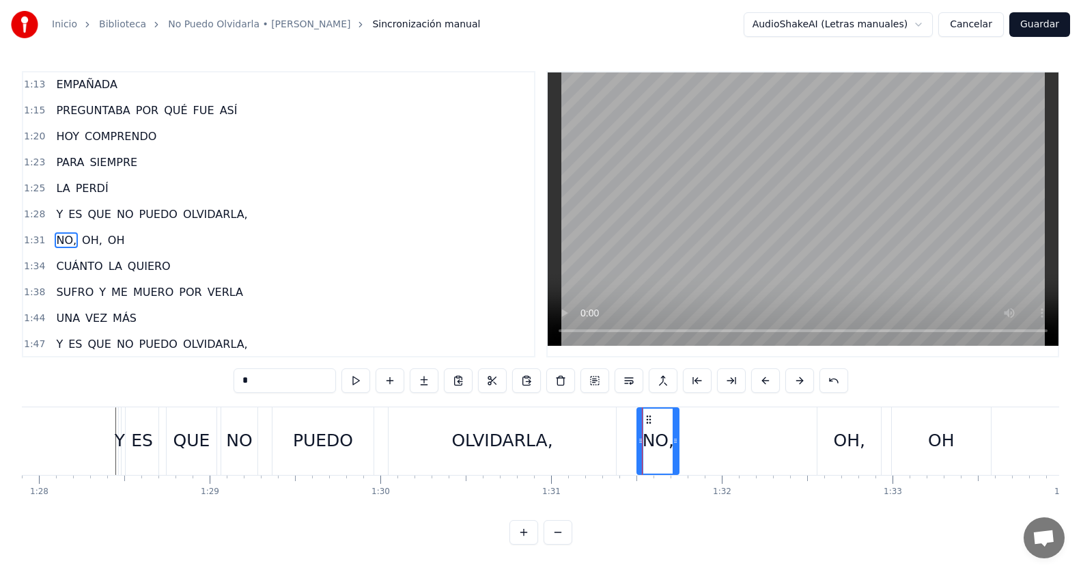
type input "***"
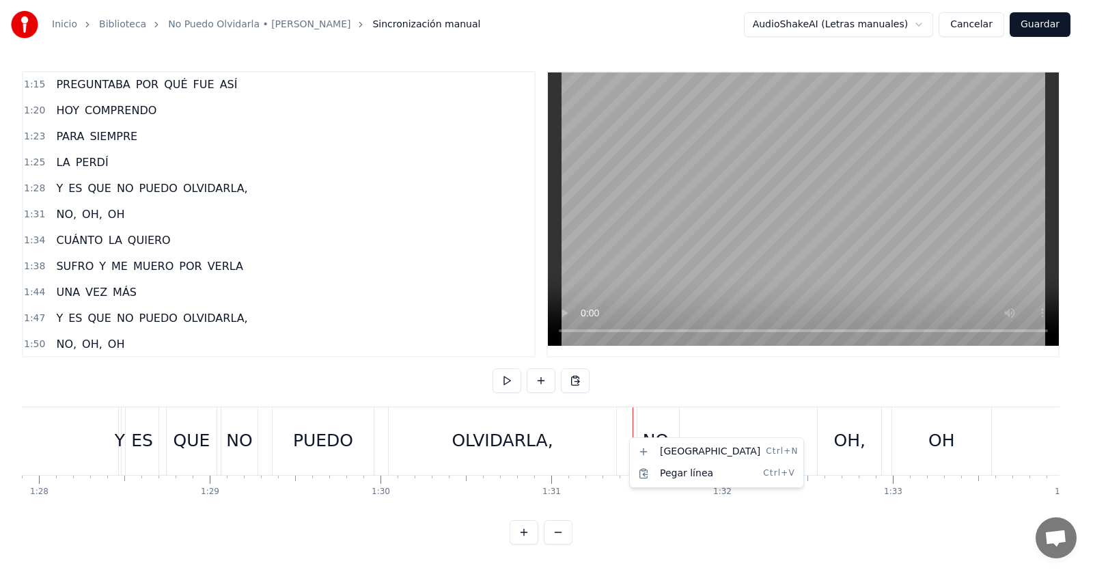
click at [636, 361] on html "Inicio Biblioteca No Puedo Olvidarla • [PERSON_NAME] manual AudioShakeAI (Letra…" at bounding box center [546, 283] width 1093 height 566
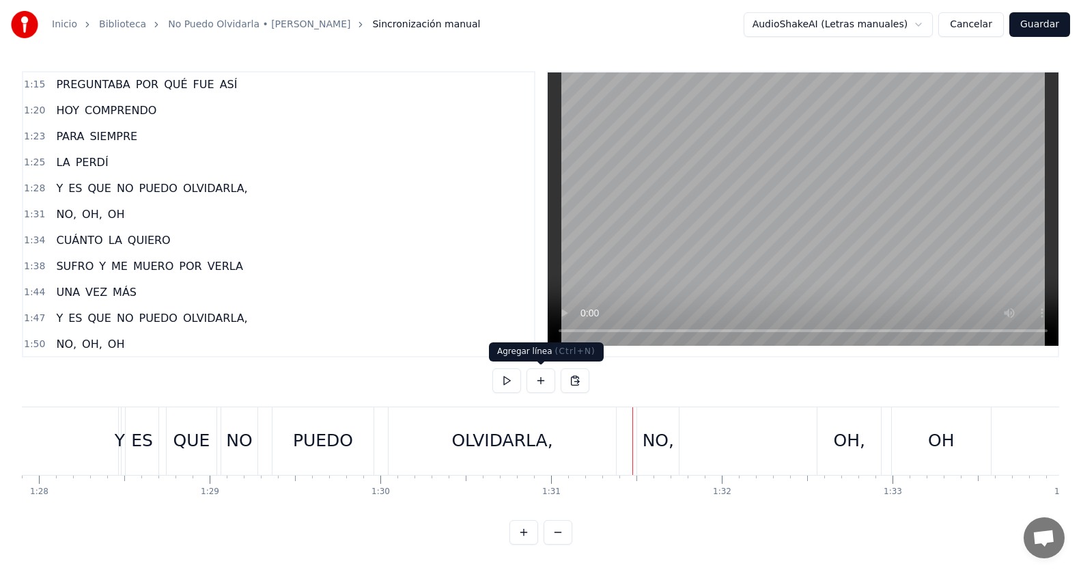
click at [544, 375] on button at bounding box center [541, 380] width 29 height 25
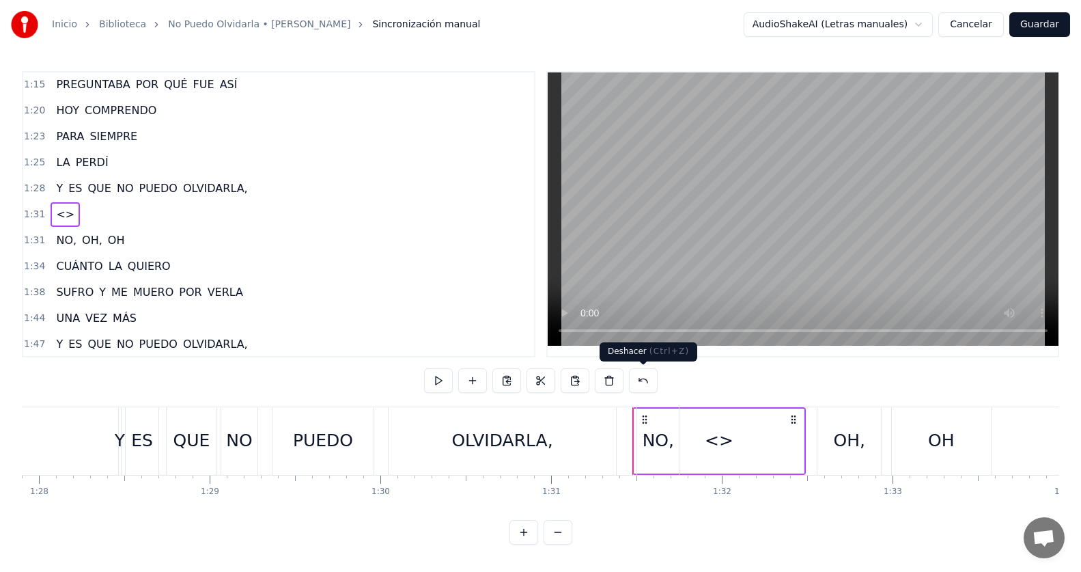
click at [637, 379] on button at bounding box center [643, 380] width 29 height 25
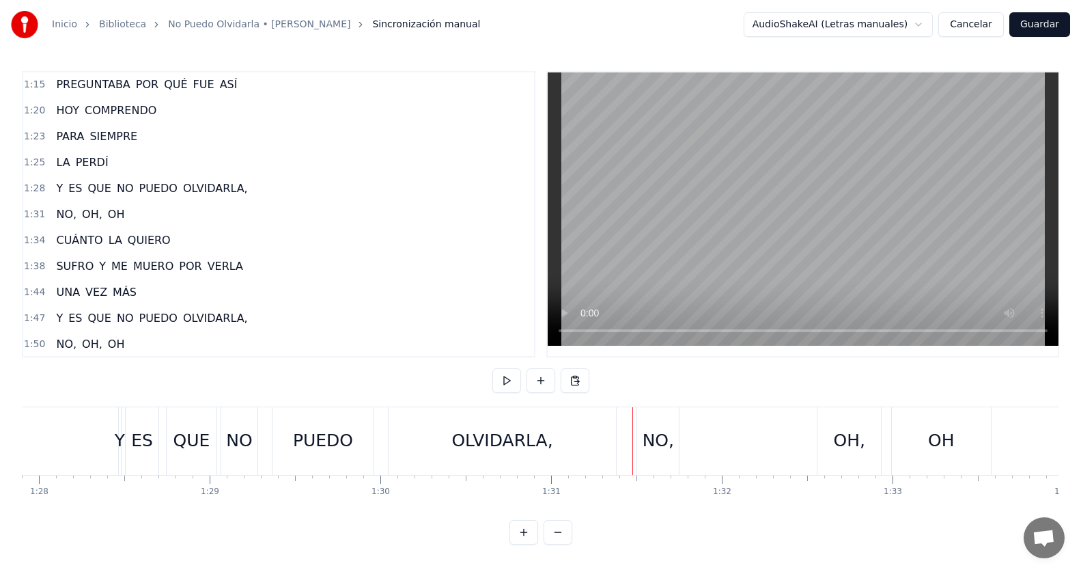
click at [250, 187] on div "1:28 Y ES QUE NO PUEDO OLVIDARLA," at bounding box center [278, 189] width 511 height 26
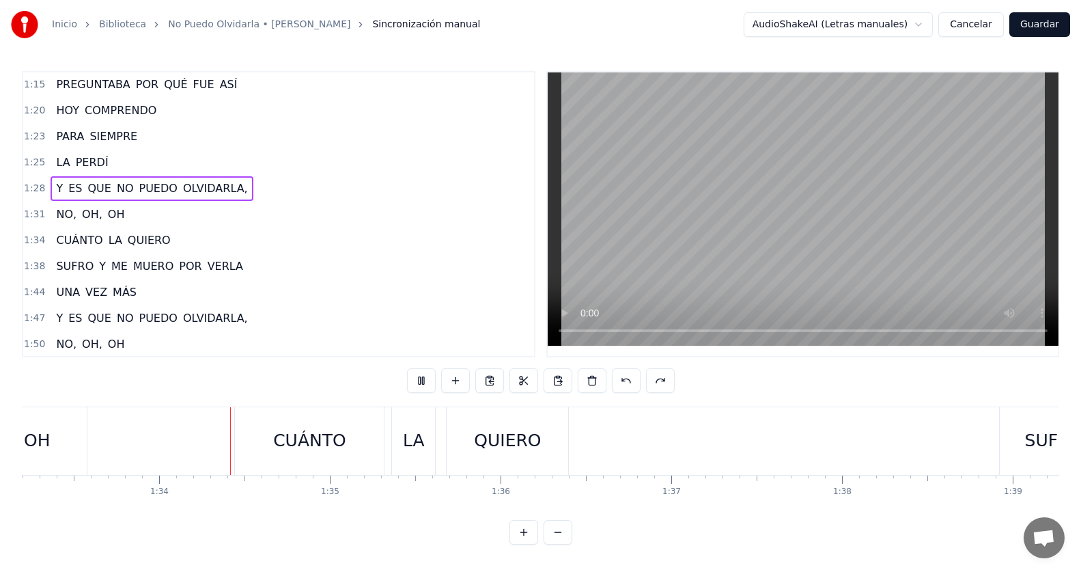
scroll to position [0, 15918]
click at [268, 316] on div "1:47 Y ES QUE NO PUEDO OLVIDARLA," at bounding box center [278, 318] width 511 height 26
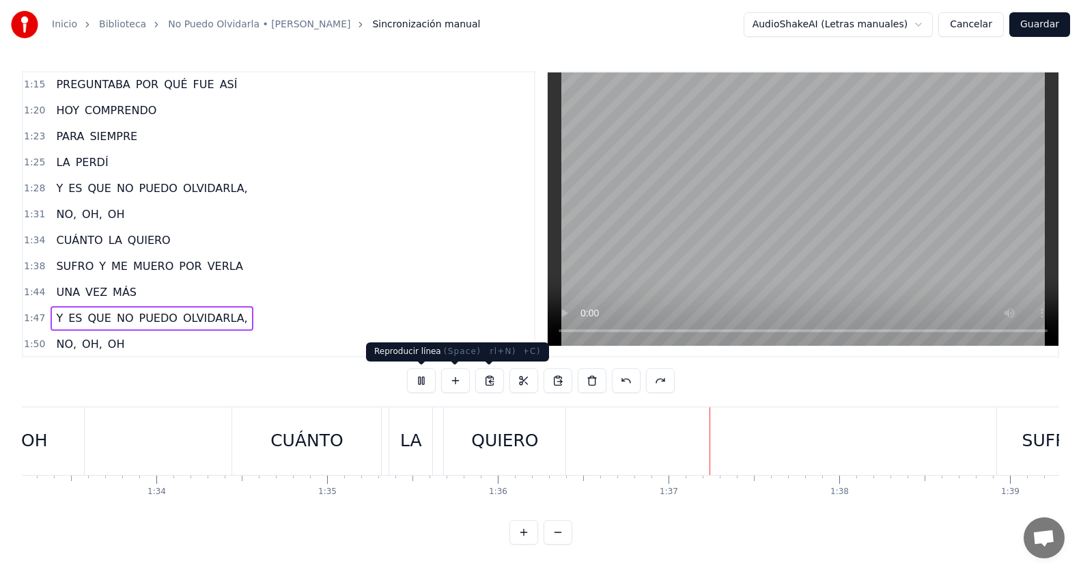
click at [420, 379] on button at bounding box center [421, 380] width 29 height 25
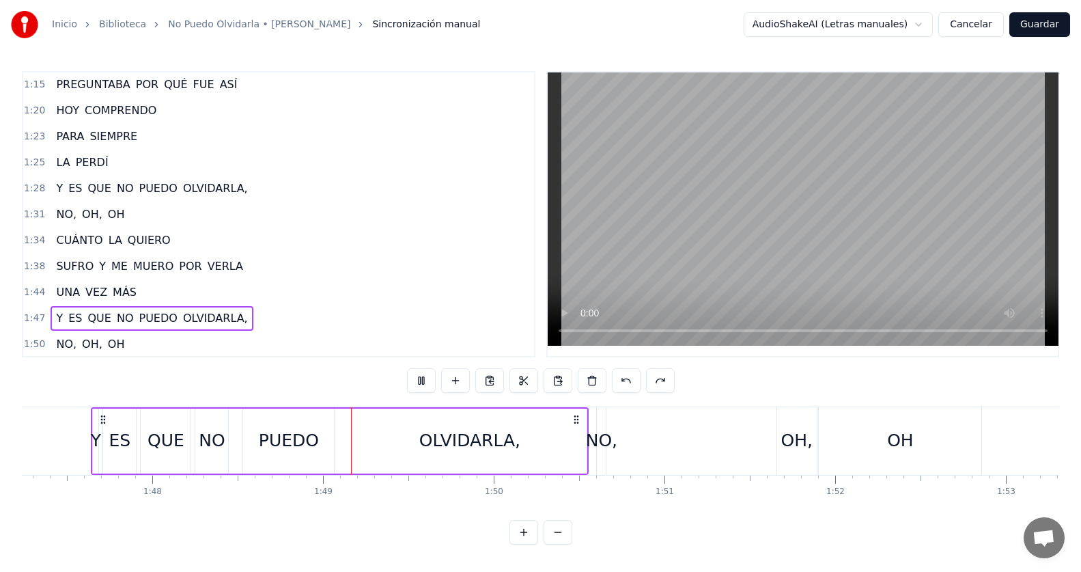
scroll to position [0, 18434]
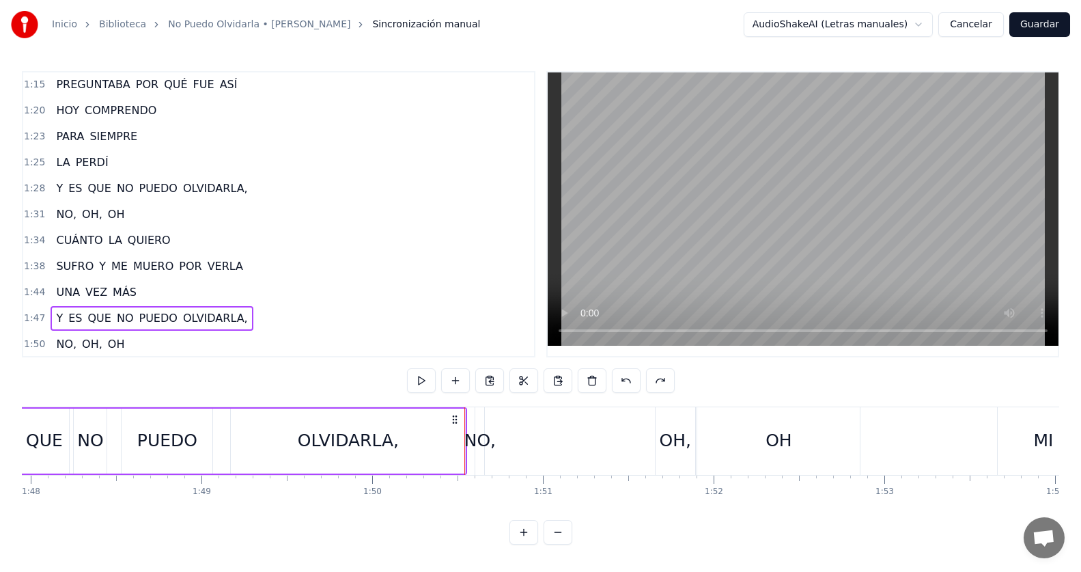
click at [420, 379] on button at bounding box center [421, 380] width 29 height 25
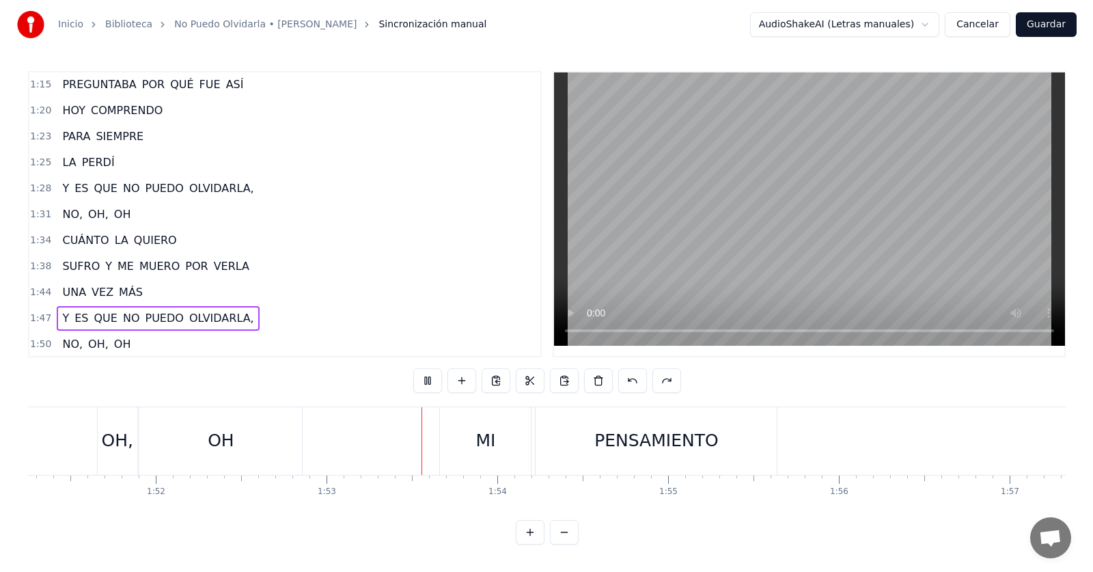
scroll to position [0, 19214]
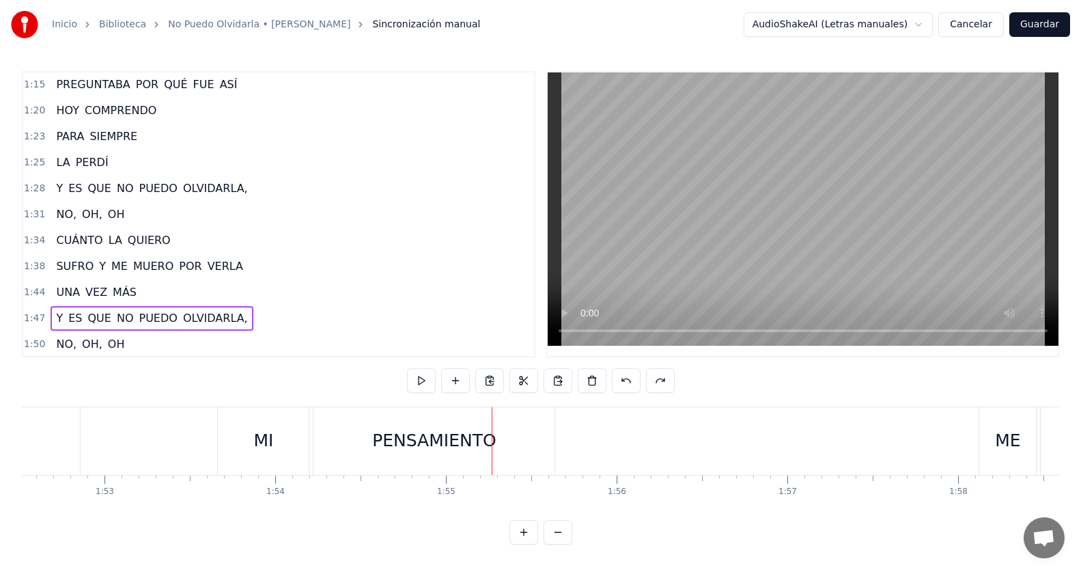
click at [1049, 26] on button "Guardar" at bounding box center [1040, 24] width 61 height 25
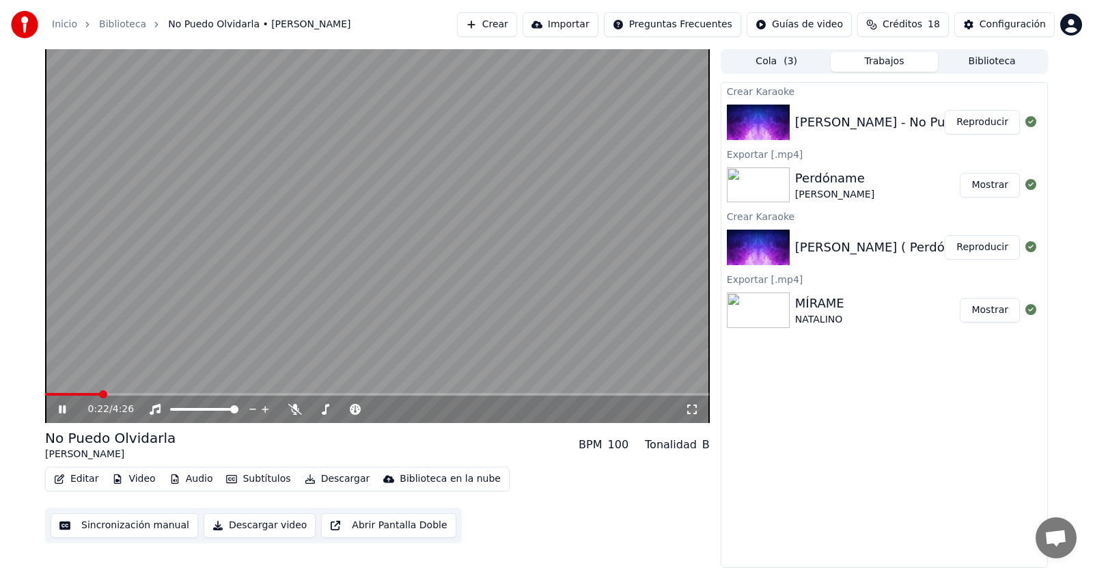
click at [99, 394] on span at bounding box center [377, 394] width 665 height 3
click at [132, 394] on span at bounding box center [377, 394] width 665 height 3
click at [264, 522] on button "Descargar video" at bounding box center [260, 525] width 112 height 25
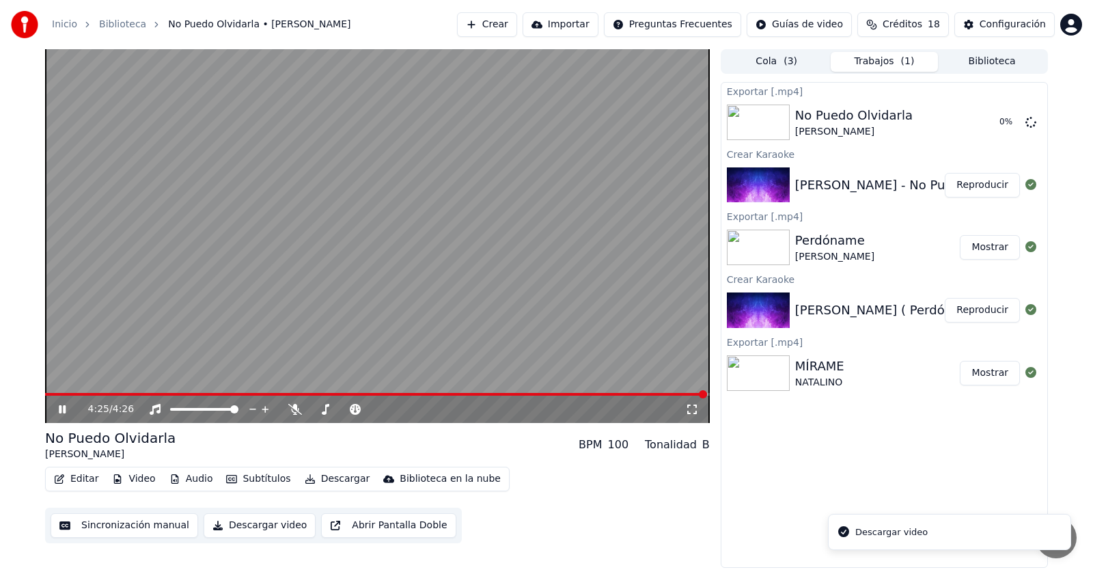
click at [61, 404] on icon at bounding box center [72, 409] width 32 height 11
click at [995, 61] on button "Biblioteca" at bounding box center [992, 62] width 108 height 20
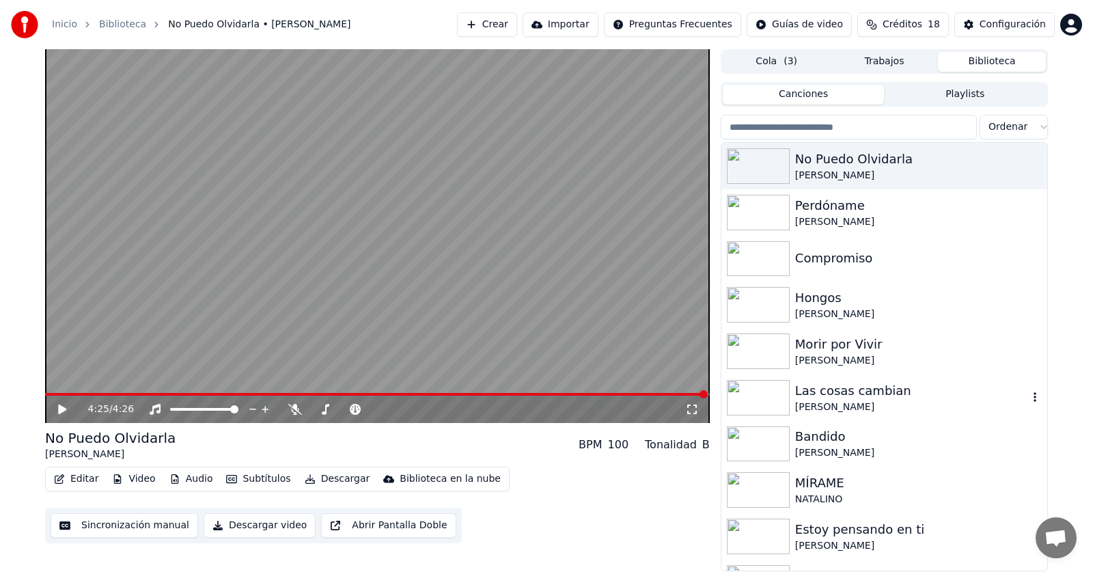
click at [855, 391] on div "Las cosas cambian" at bounding box center [911, 390] width 233 height 19
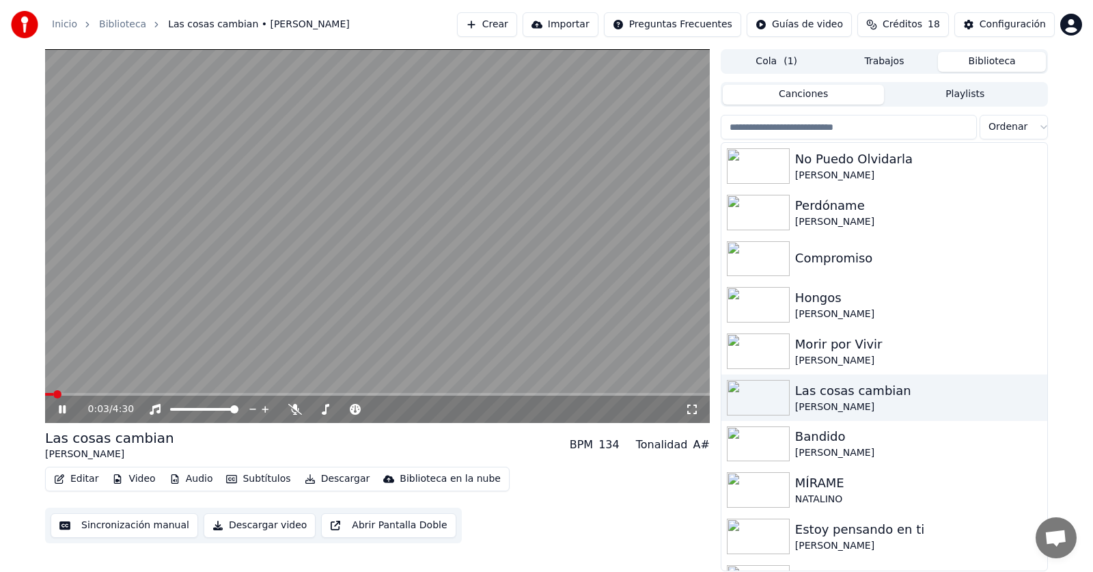
click at [79, 391] on video at bounding box center [377, 236] width 665 height 374
click at [65, 408] on icon at bounding box center [62, 409] width 8 height 10
click at [94, 395] on span at bounding box center [377, 394] width 665 height 3
click at [126, 394] on span at bounding box center [377, 394] width 665 height 3
click at [168, 393] on span at bounding box center [377, 394] width 665 height 3
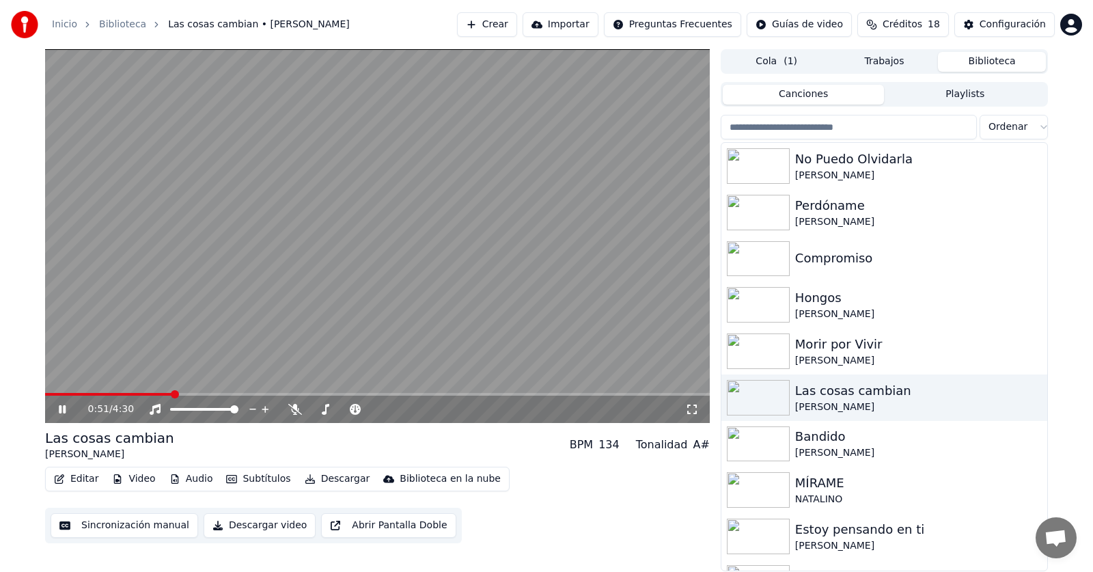
click at [197, 391] on video at bounding box center [377, 236] width 665 height 374
click at [200, 393] on span at bounding box center [377, 394] width 665 height 3
click at [227, 391] on video at bounding box center [377, 236] width 665 height 374
click at [227, 395] on span at bounding box center [377, 394] width 665 height 3
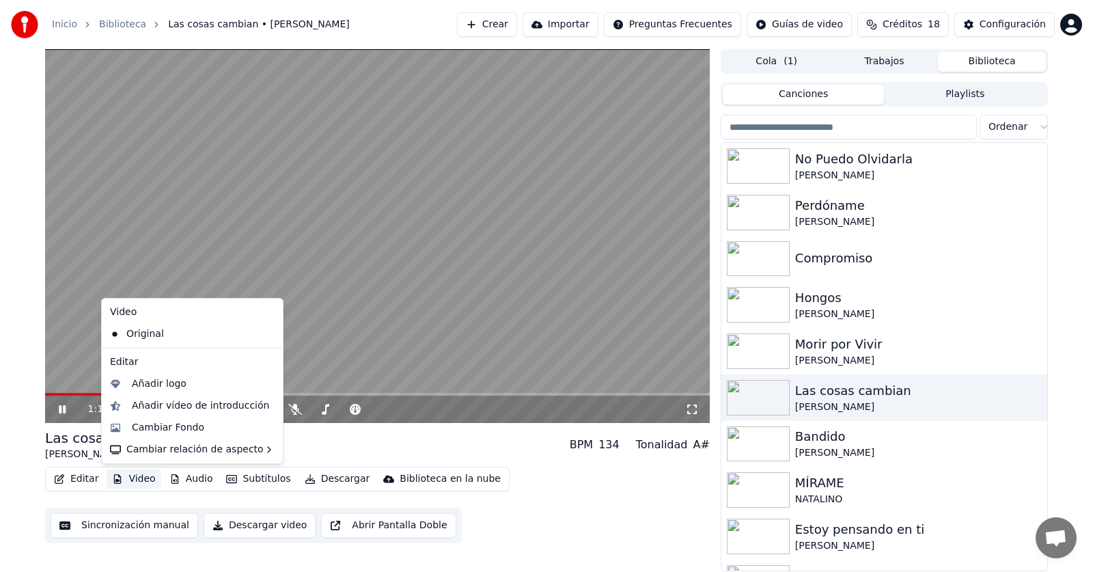
click at [127, 477] on button "Video" at bounding box center [134, 478] width 54 height 19
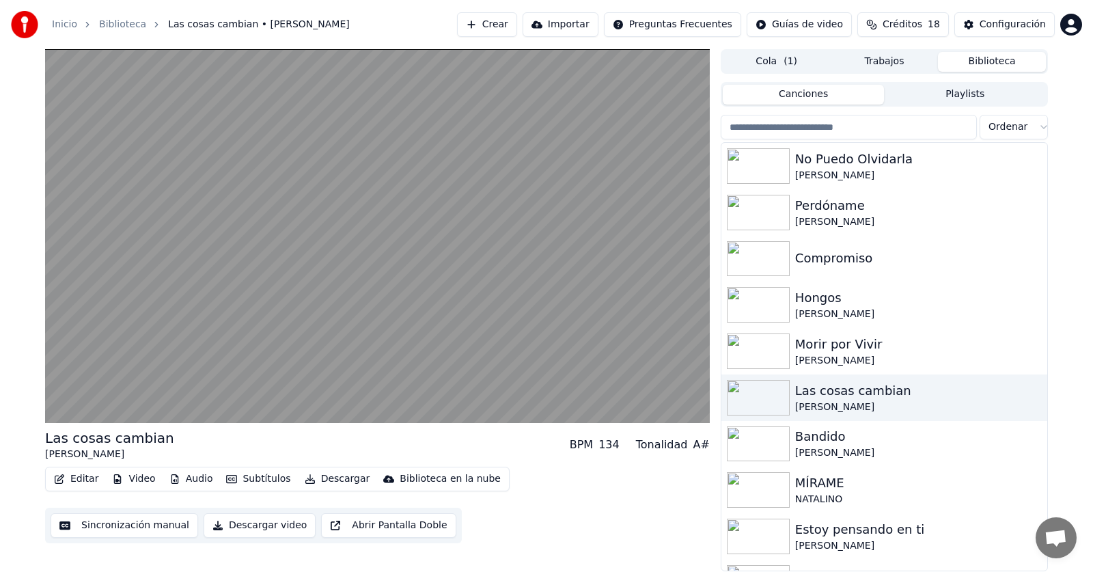
click at [7, 379] on div "Las cosas cambian [PERSON_NAME] BPM 134 Tonalidad A# Editar Video Audio Subtítu…" at bounding box center [546, 310] width 1093 height 522
click at [141, 479] on button "Video" at bounding box center [134, 478] width 54 height 19
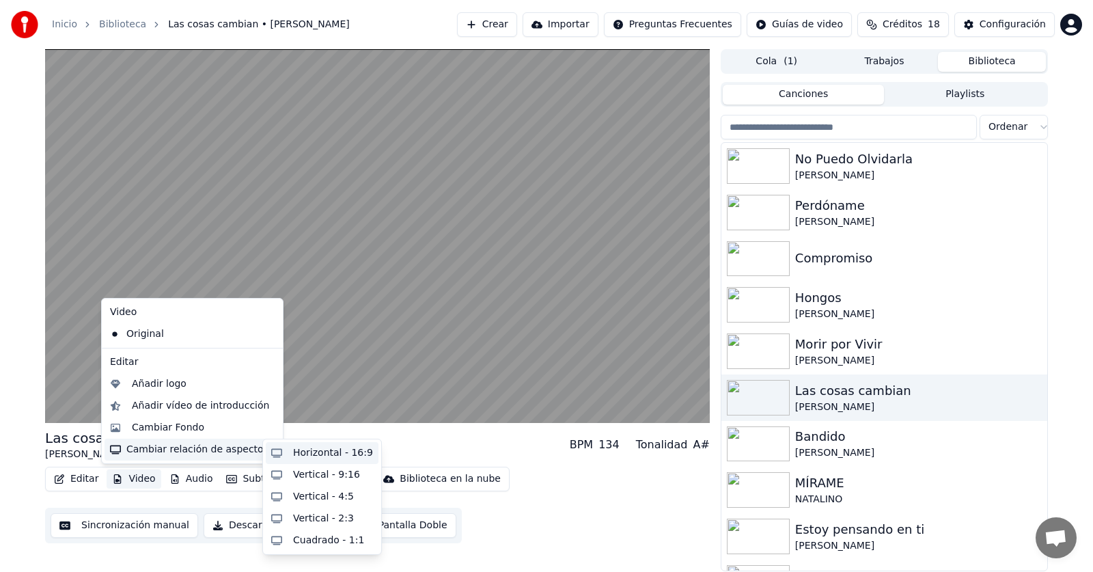
click at [311, 454] on div "Horizontal - 16:9" at bounding box center [333, 453] width 80 height 14
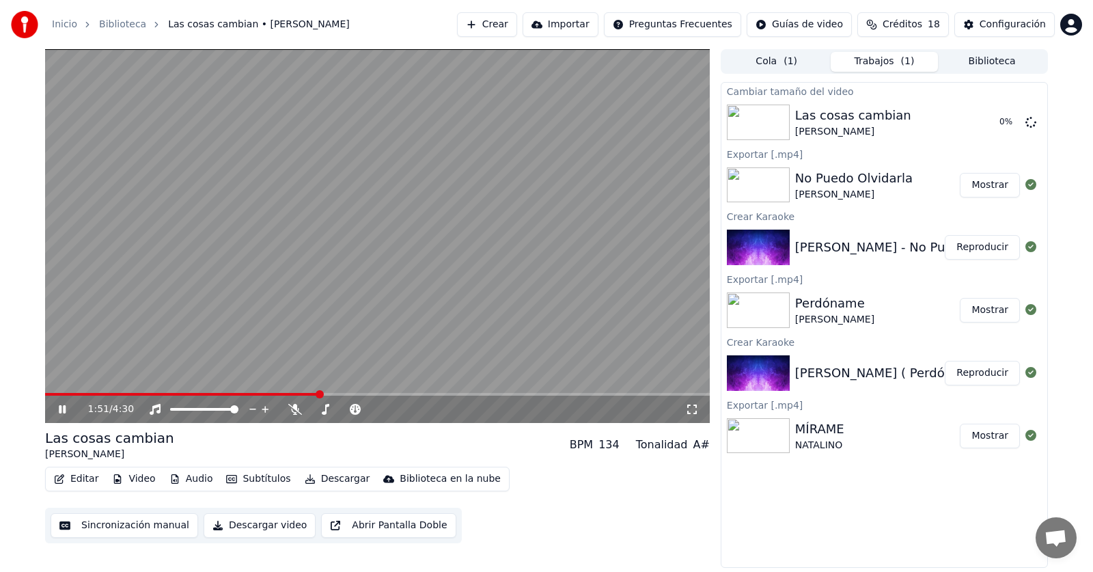
click at [337, 395] on span at bounding box center [377, 394] width 665 height 3
click at [65, 411] on icon at bounding box center [62, 409] width 7 height 8
click at [270, 525] on button "Descargar video" at bounding box center [260, 525] width 112 height 25
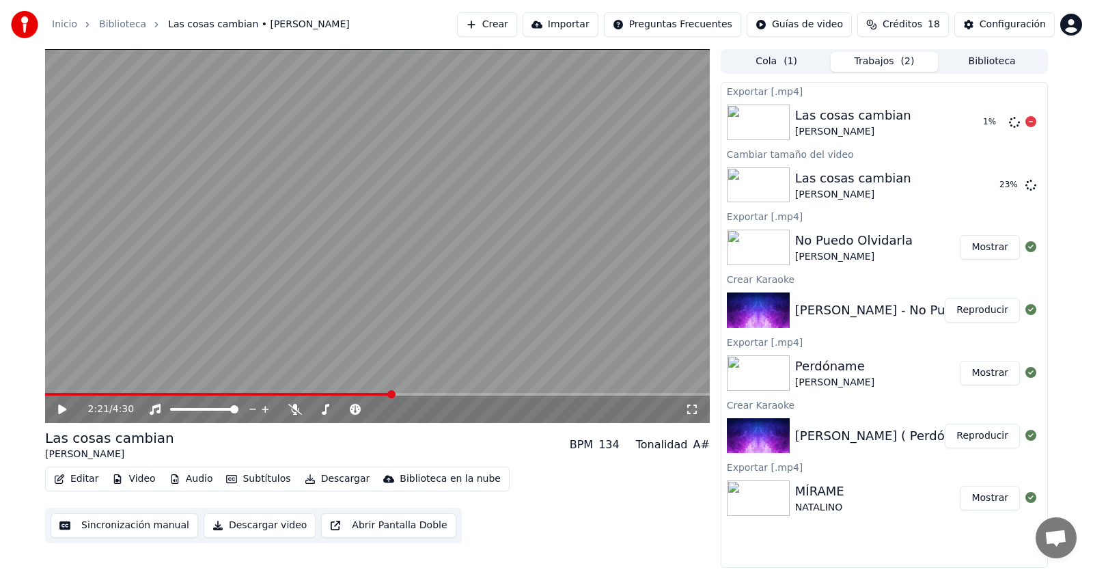
click at [1029, 122] on icon at bounding box center [1030, 121] width 11 height 11
click at [972, 183] on button "Reproducir" at bounding box center [982, 185] width 75 height 25
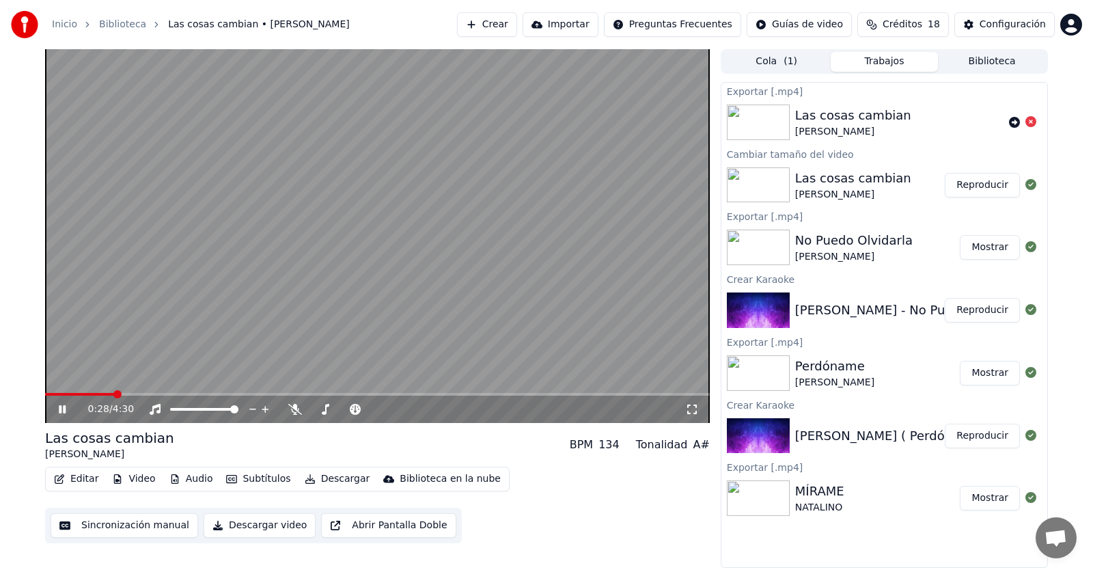
click at [115, 393] on span at bounding box center [377, 394] width 665 height 3
click at [163, 393] on span at bounding box center [377, 394] width 665 height 3
click at [227, 395] on span at bounding box center [377, 394] width 665 height 3
click at [64, 411] on icon at bounding box center [62, 409] width 7 height 8
click at [238, 523] on button "Descargar video" at bounding box center [260, 525] width 112 height 25
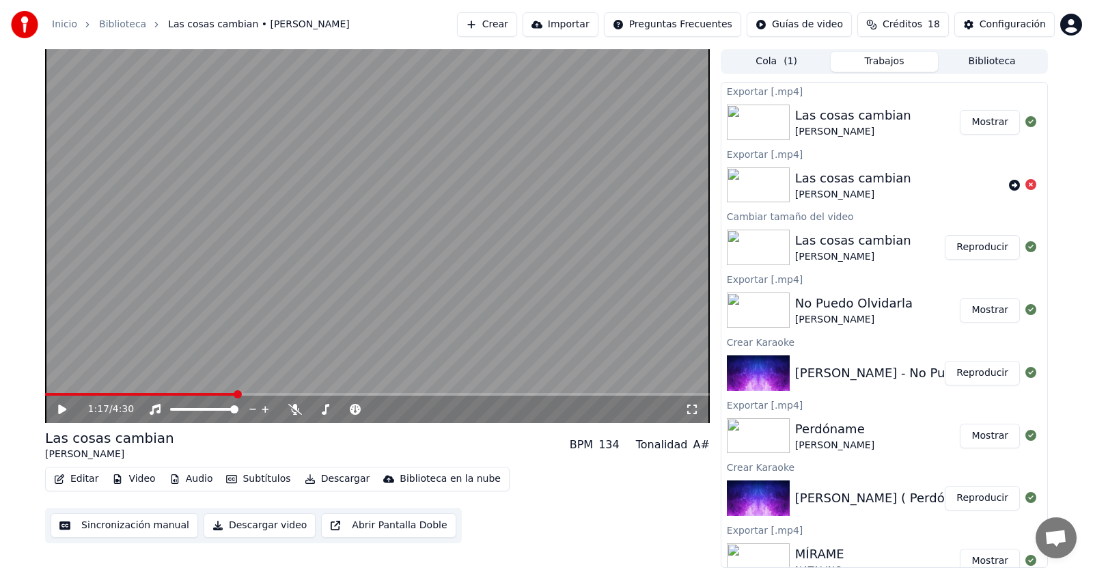
click at [962, 57] on button "Biblioteca" at bounding box center [992, 62] width 108 height 20
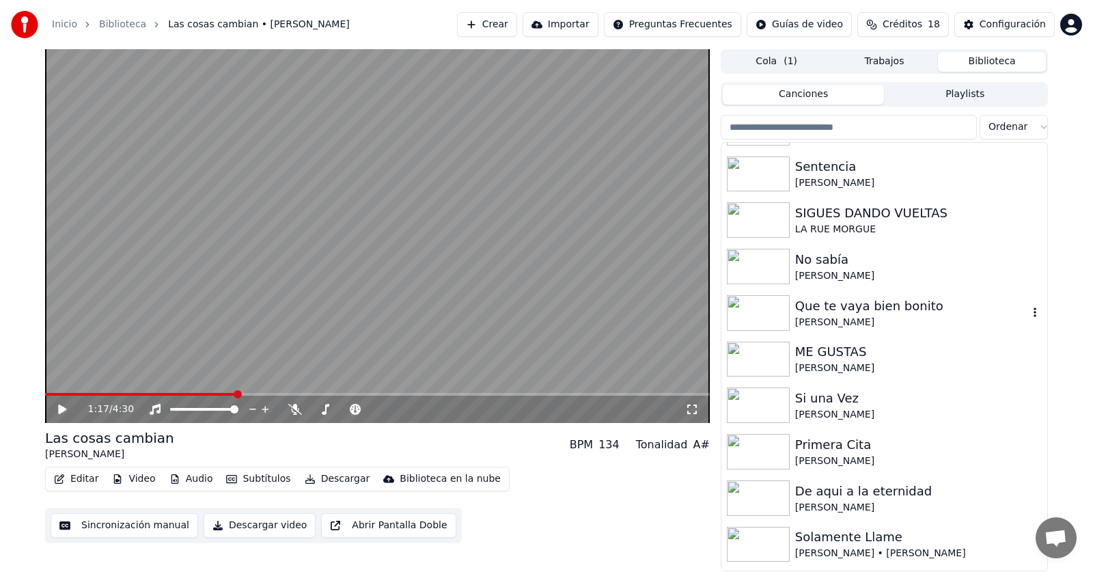
scroll to position [478, 0]
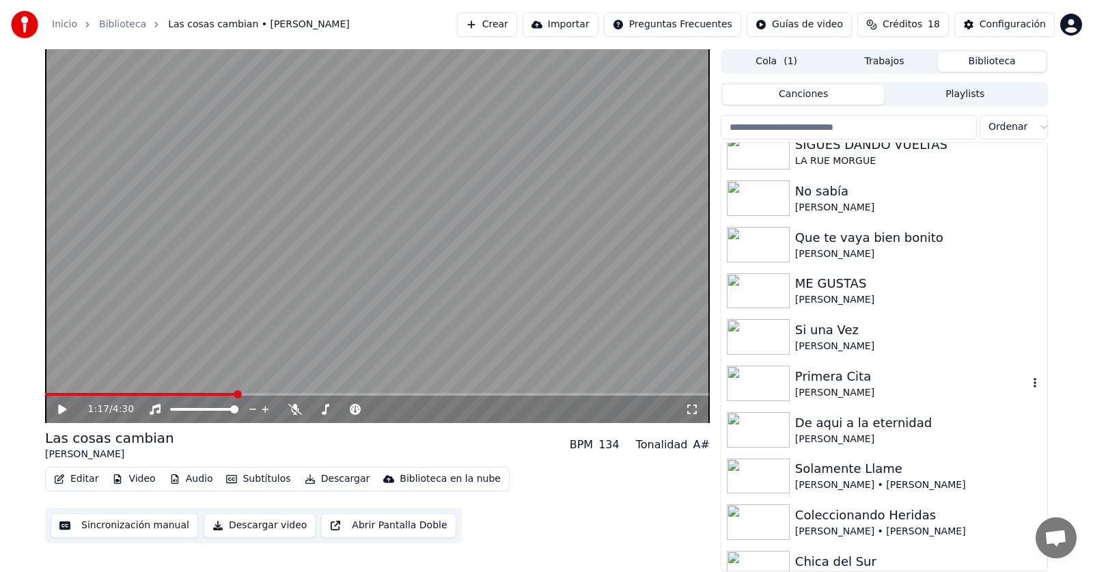
click at [819, 383] on div "Primera Cita" at bounding box center [911, 376] width 233 height 19
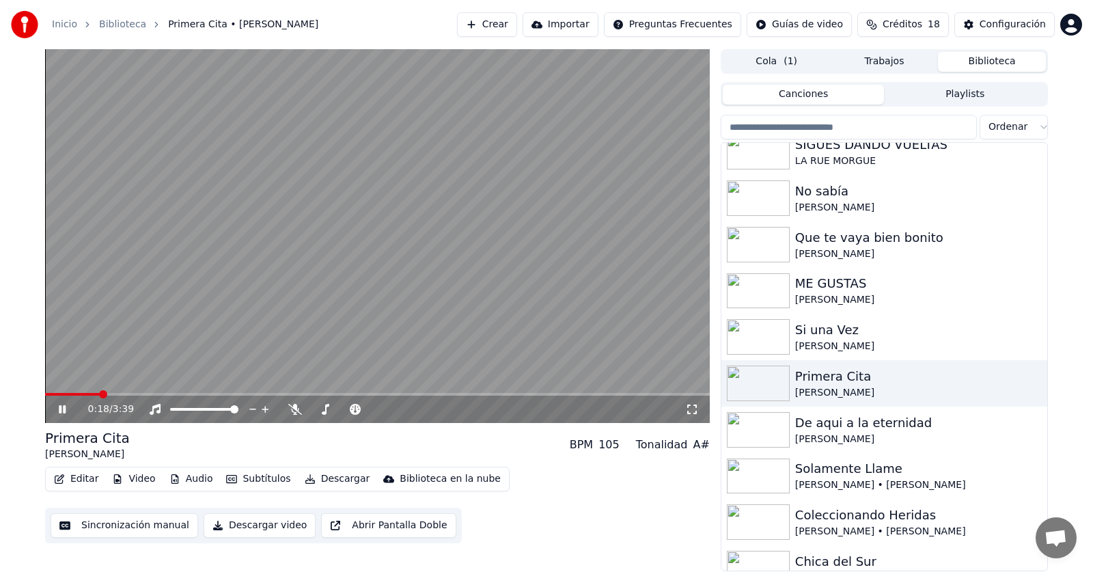
click at [98, 393] on span at bounding box center [377, 394] width 665 height 3
click at [152, 393] on span at bounding box center [377, 394] width 665 height 3
click at [63, 404] on icon at bounding box center [72, 409] width 32 height 11
click at [262, 525] on button "Descargar video" at bounding box center [260, 525] width 112 height 25
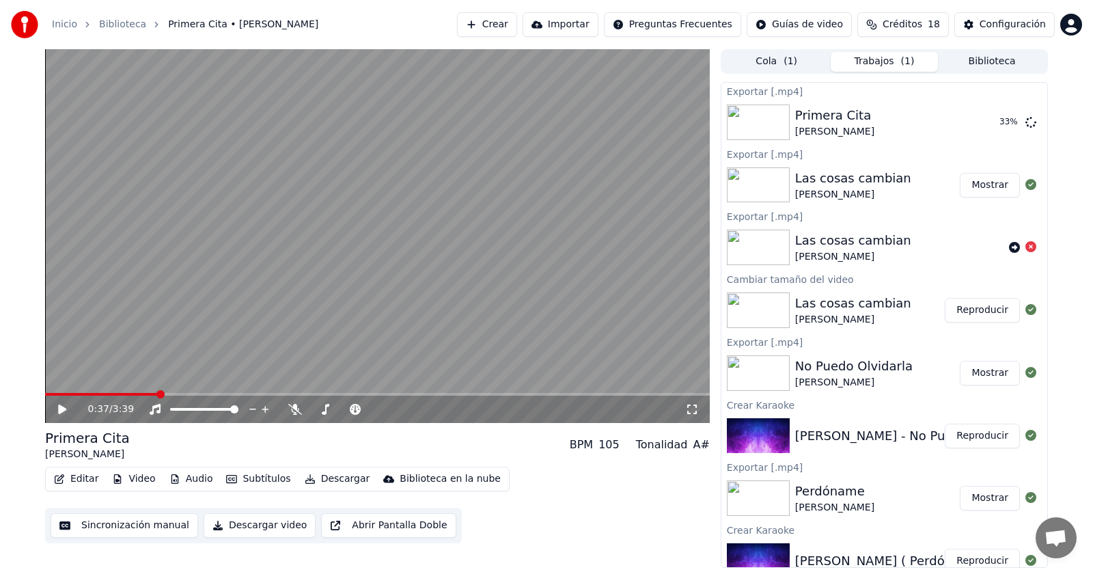
click at [76, 479] on button "Editar" at bounding box center [75, 478] width 55 height 19
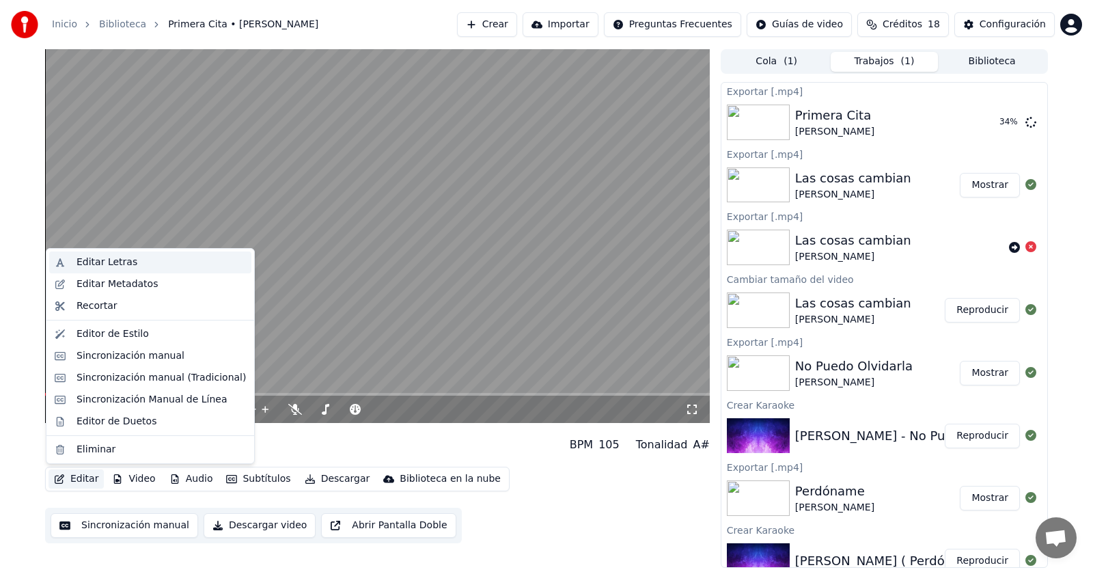
click at [101, 259] on div "Editar Letras" at bounding box center [107, 262] width 61 height 14
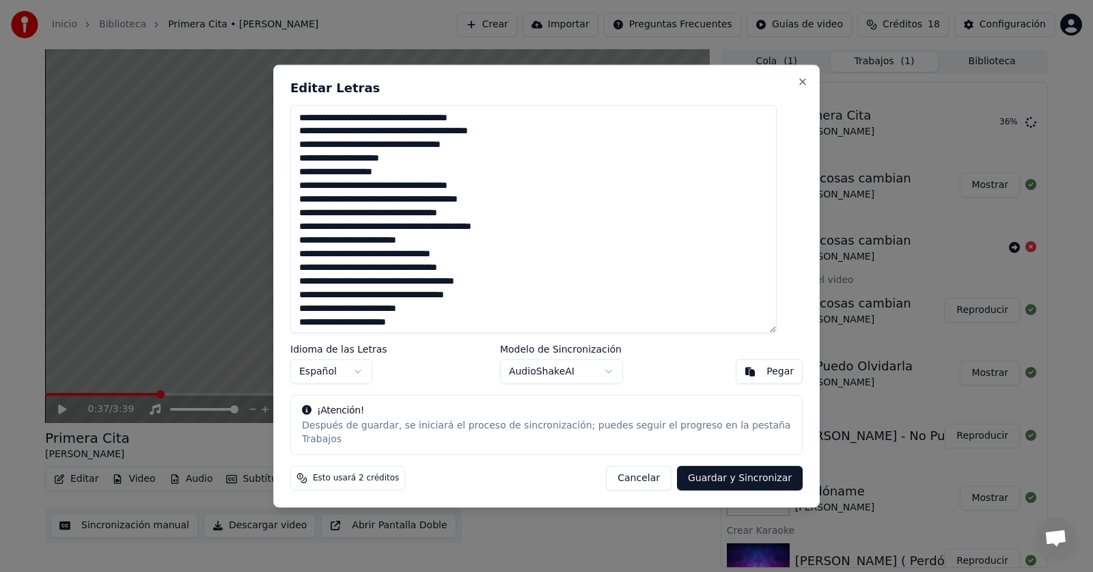
click at [643, 475] on button "Cancelar" at bounding box center [639, 478] width 66 height 25
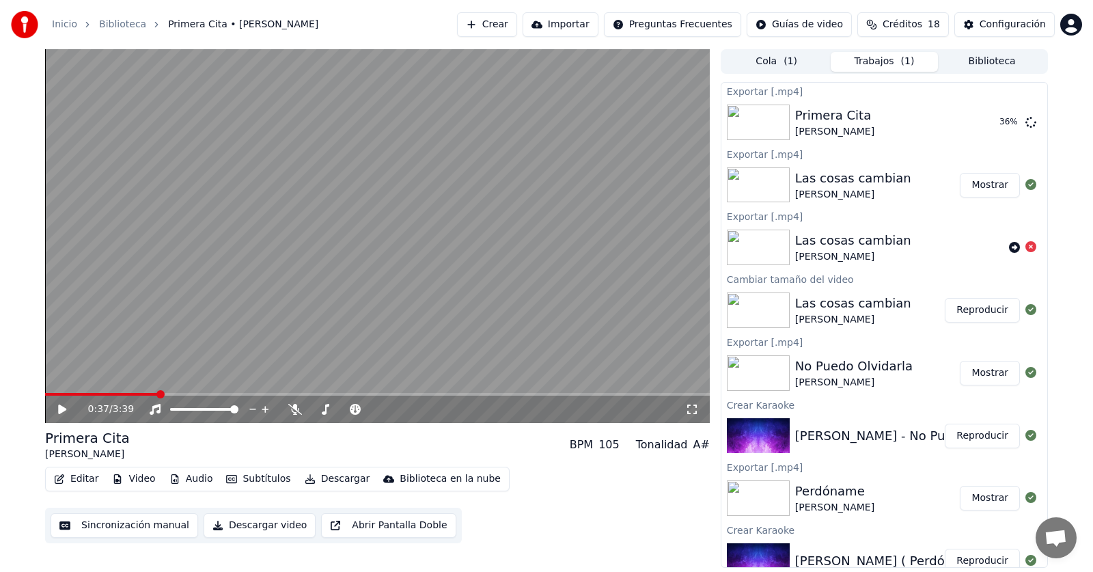
click at [83, 473] on button "Editar" at bounding box center [75, 478] width 55 height 19
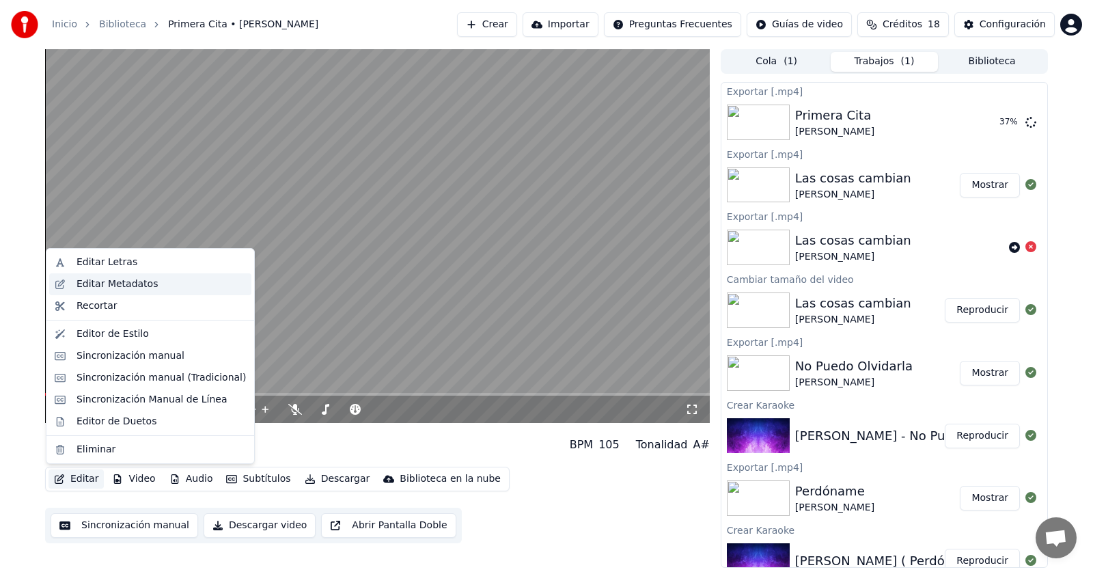
click at [115, 282] on div "Editar Metadatos" at bounding box center [117, 284] width 81 height 14
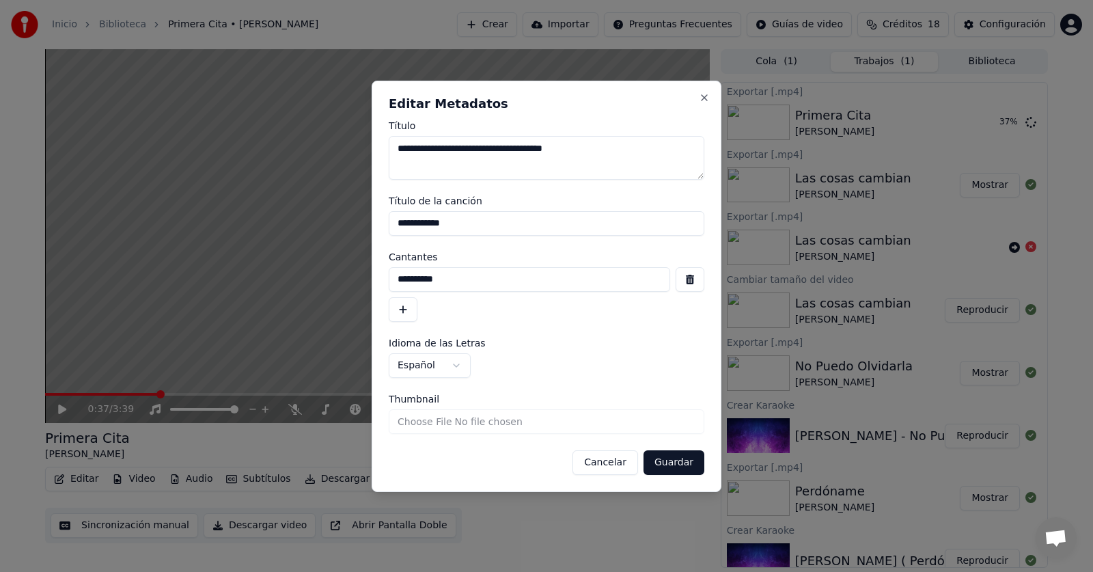
click at [620, 464] on button "Cancelar" at bounding box center [605, 462] width 66 height 25
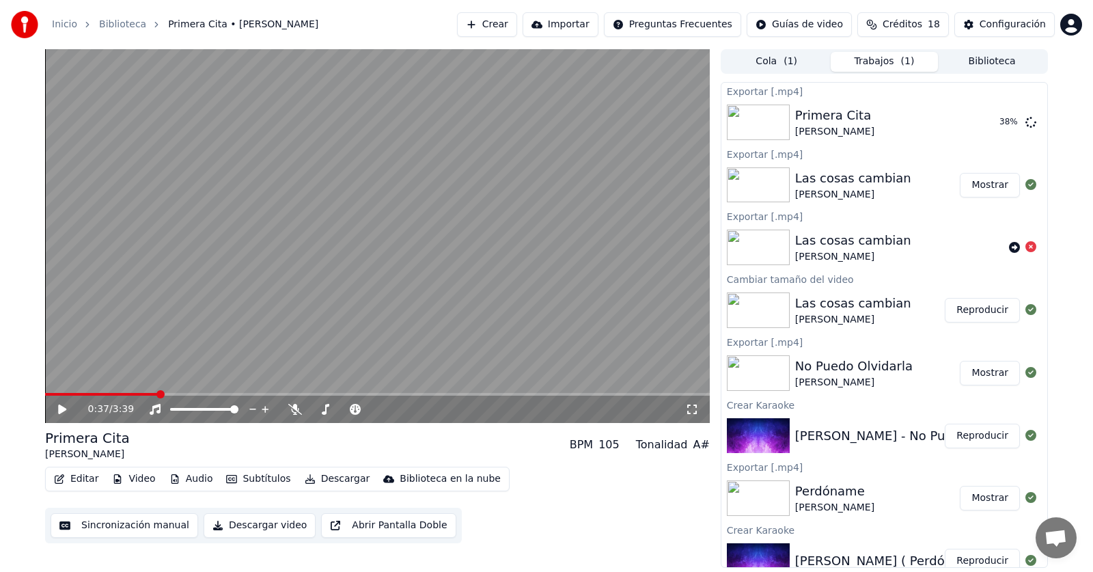
click at [70, 475] on button "Editar" at bounding box center [75, 478] width 55 height 19
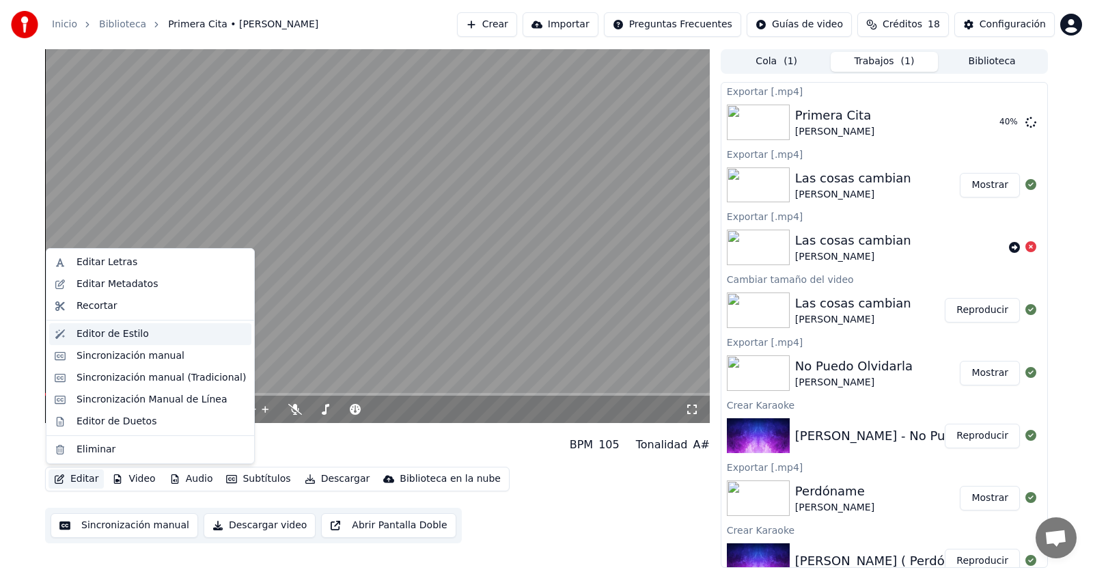
click at [94, 332] on div "Editor de Estilo" at bounding box center [113, 334] width 72 height 14
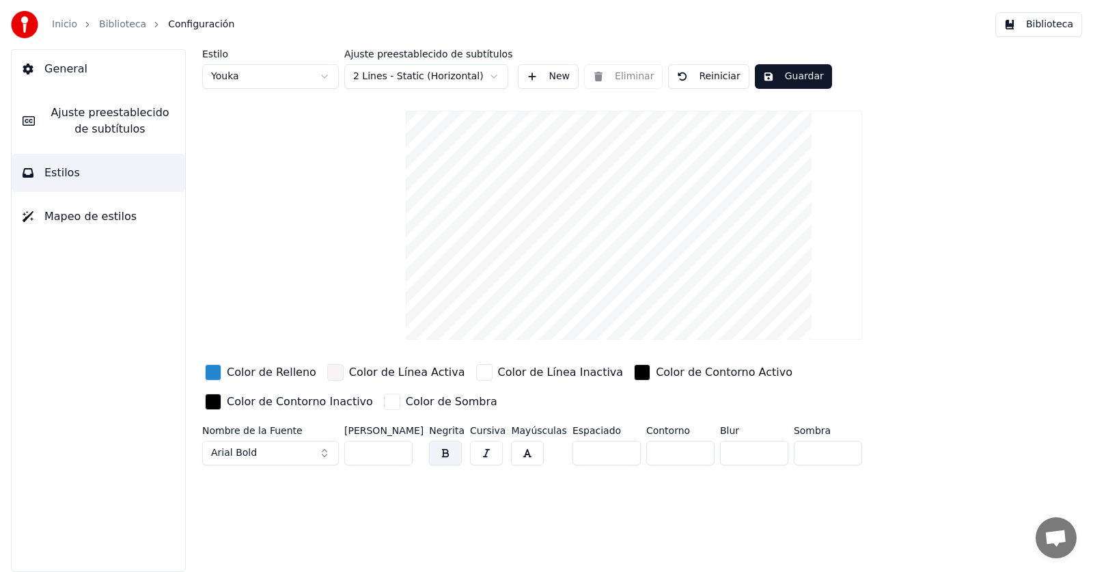
click at [1046, 23] on button "Biblioteca" at bounding box center [1038, 24] width 87 height 25
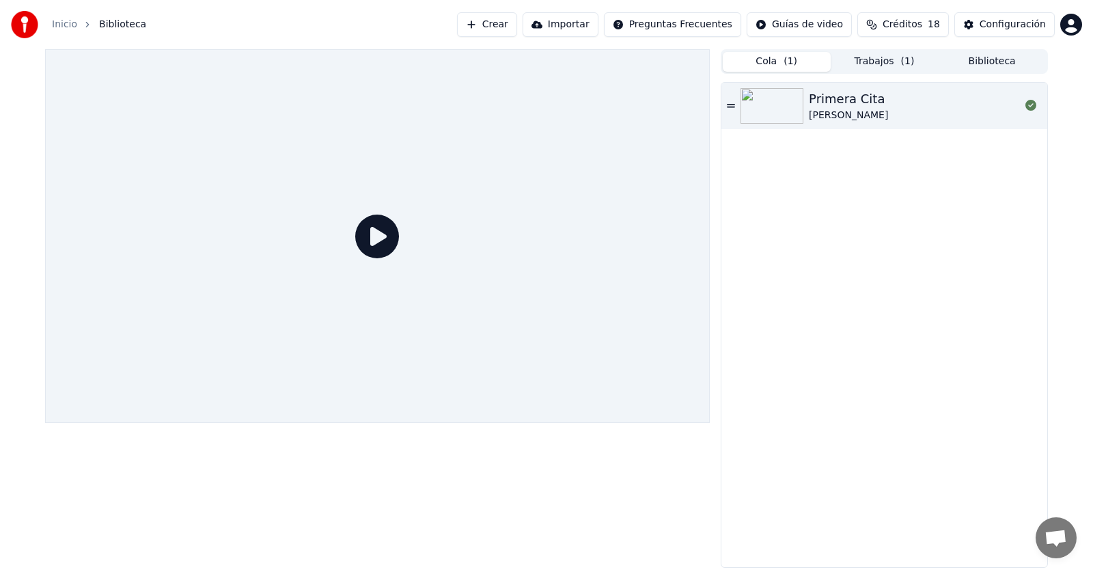
click at [790, 59] on span "( 1 )" at bounding box center [790, 62] width 14 height 14
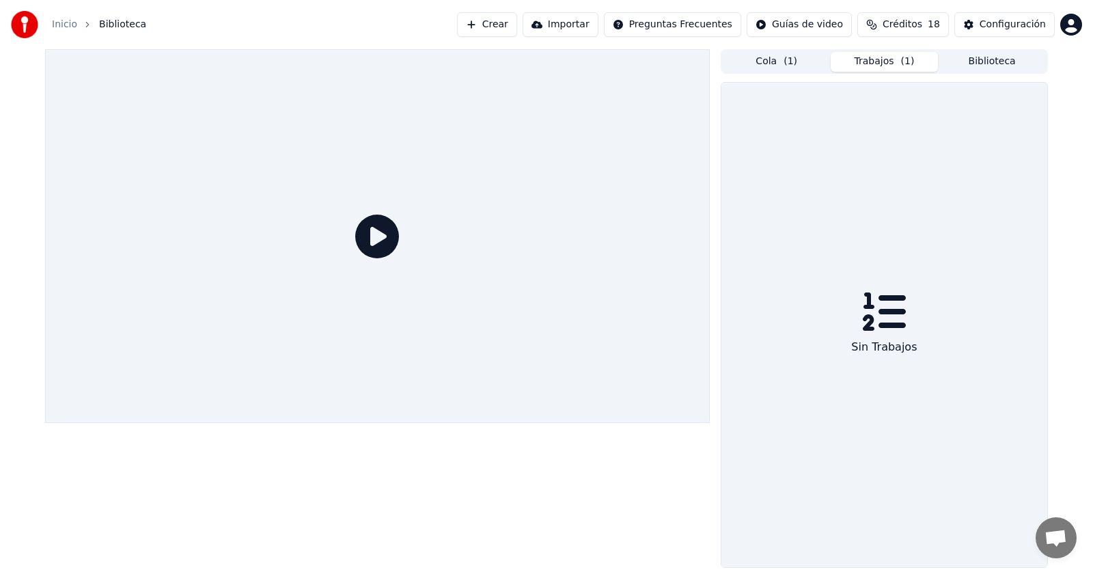
click at [866, 60] on button "Trabajos ( 1 )" at bounding box center [885, 62] width 108 height 20
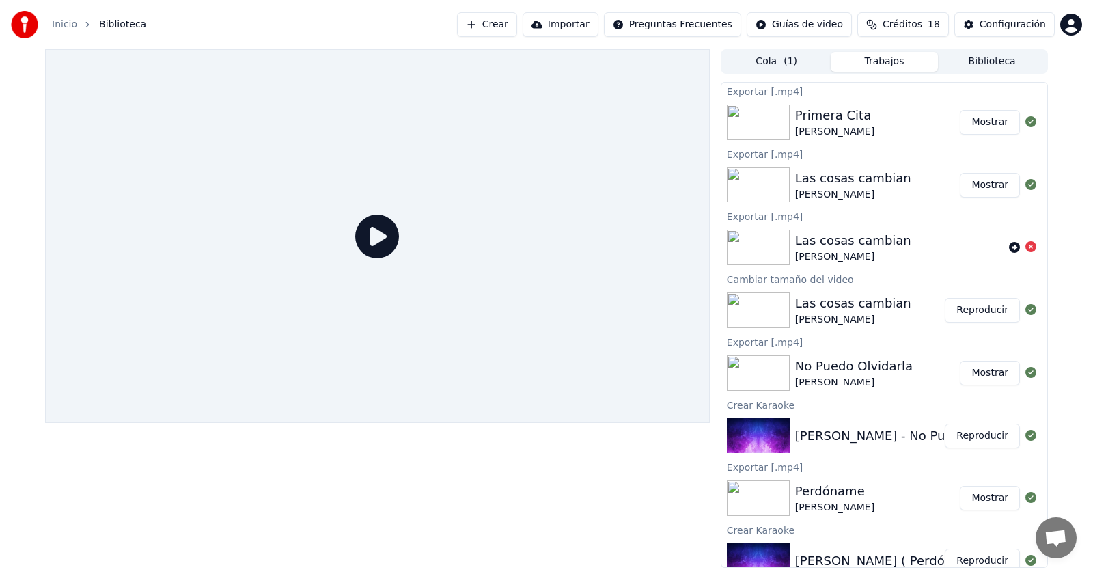
click at [973, 64] on button "Biblioteca" at bounding box center [992, 62] width 108 height 20
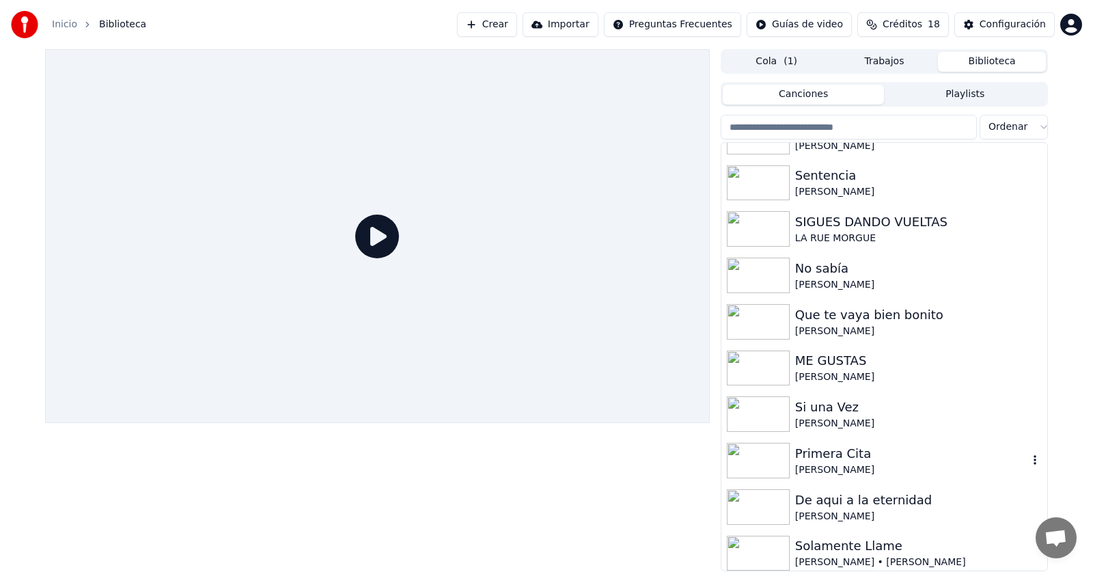
scroll to position [363, 0]
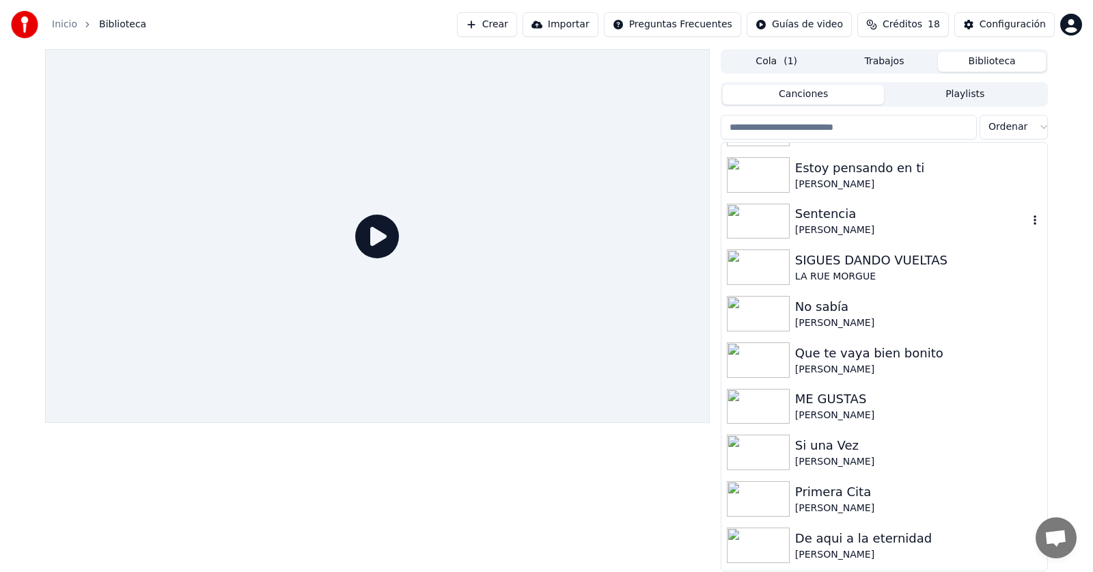
click at [837, 222] on div "Sentencia" at bounding box center [911, 213] width 233 height 19
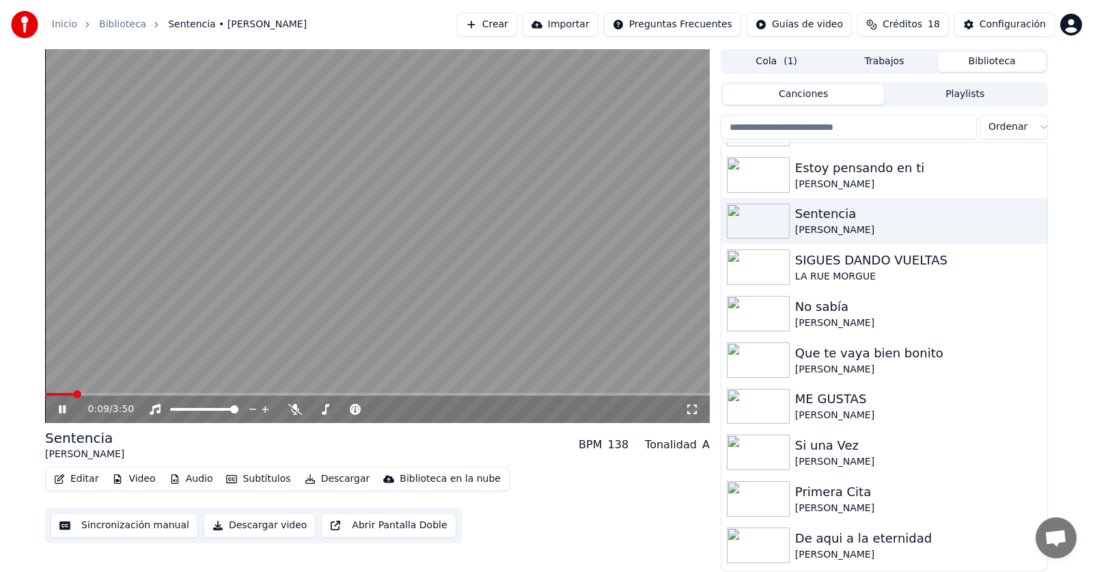
click at [103, 395] on span at bounding box center [377, 394] width 665 height 3
click at [270, 527] on button "Descargar video" at bounding box center [260, 525] width 112 height 25
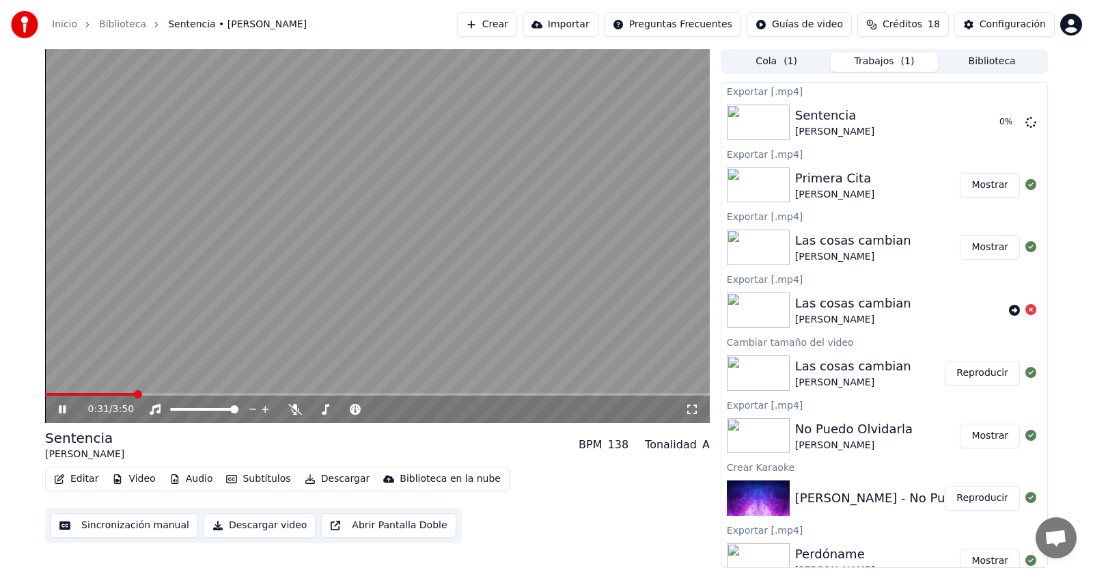
click at [66, 408] on icon at bounding box center [62, 409] width 7 height 8
click at [985, 60] on button "Biblioteca" at bounding box center [992, 62] width 108 height 20
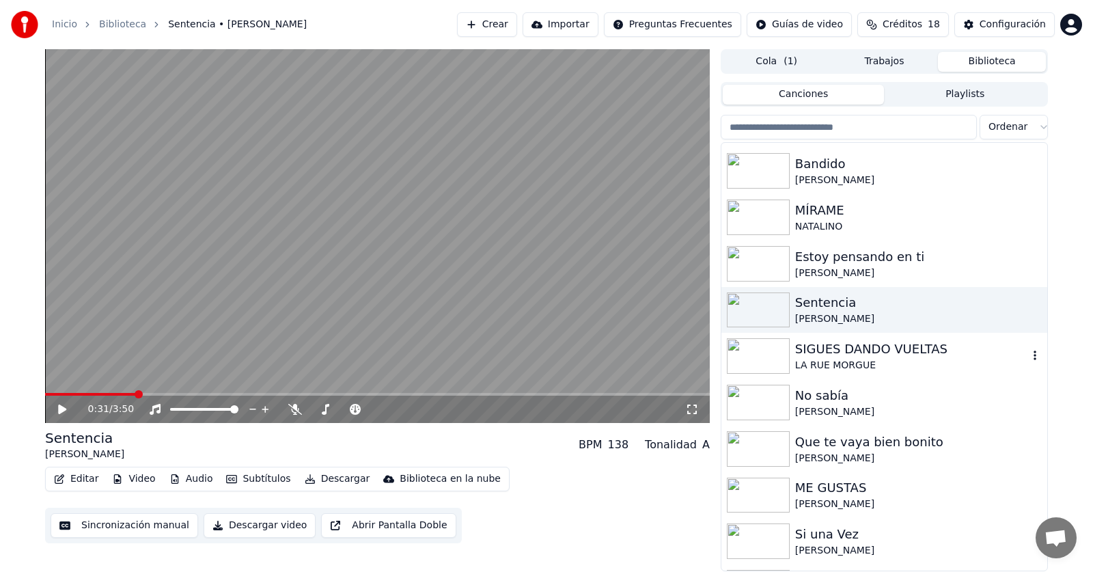
scroll to position [342, 0]
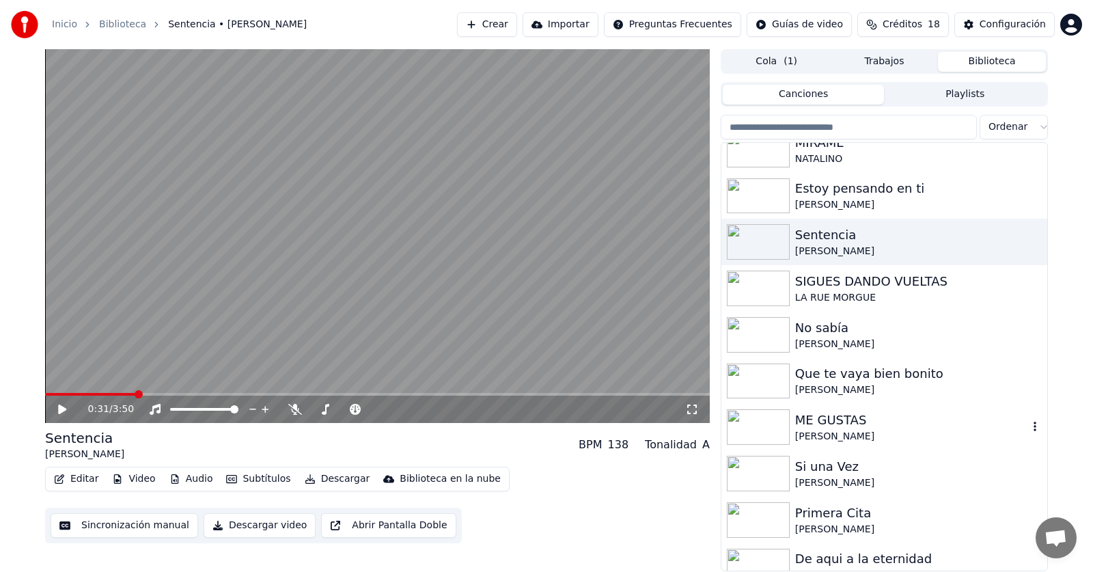
click at [860, 428] on div "ME GUSTAS" at bounding box center [911, 420] width 233 height 19
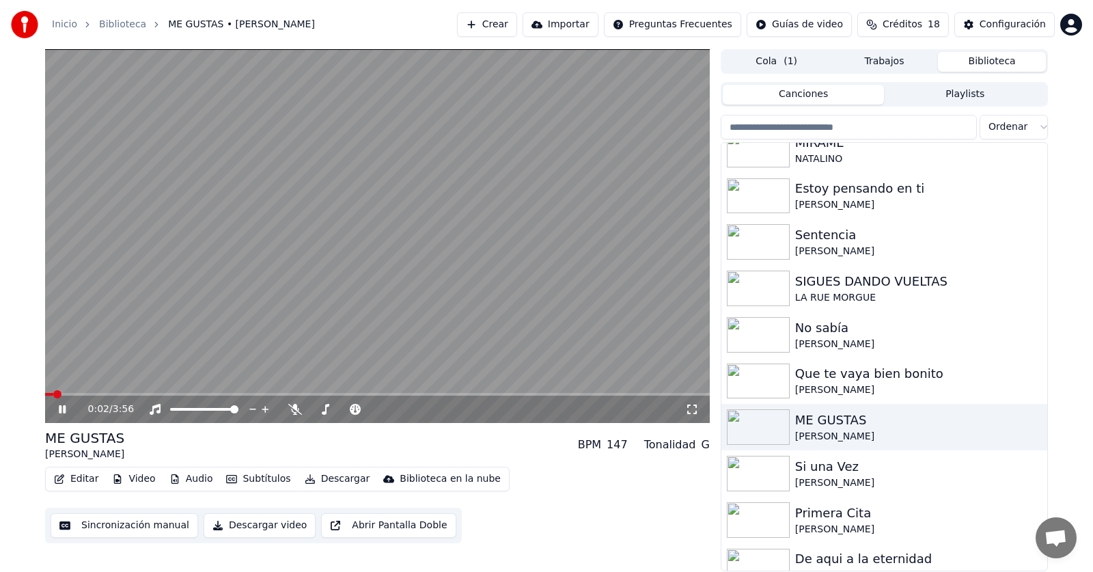
click at [71, 393] on span at bounding box center [377, 394] width 665 height 3
click at [146, 480] on button "Video" at bounding box center [134, 478] width 54 height 19
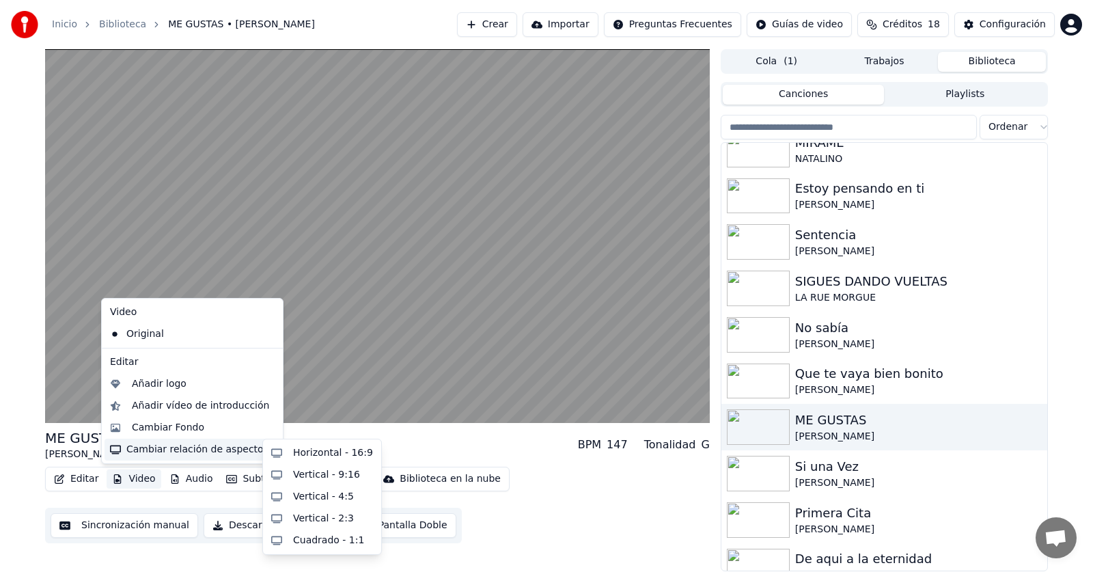
click at [182, 449] on div "Cambiar relación de aspecto" at bounding box center [193, 450] width 176 height 22
click at [297, 458] on div "Horizontal - 16:9" at bounding box center [333, 453] width 80 height 14
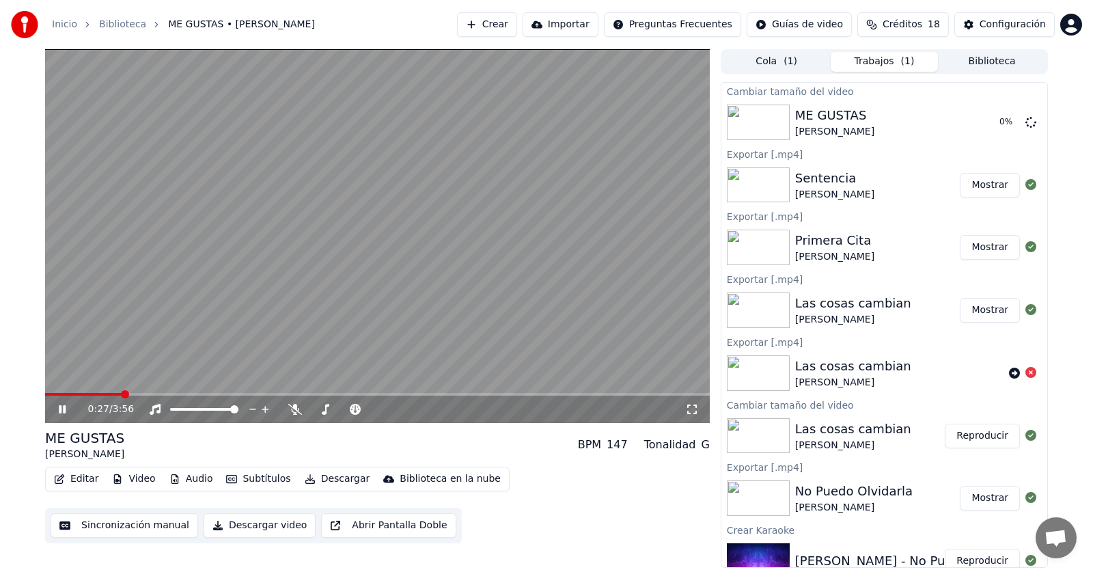
click at [65, 407] on icon at bounding box center [62, 409] width 7 height 8
click at [961, 121] on button "Reproducir" at bounding box center [982, 122] width 75 height 25
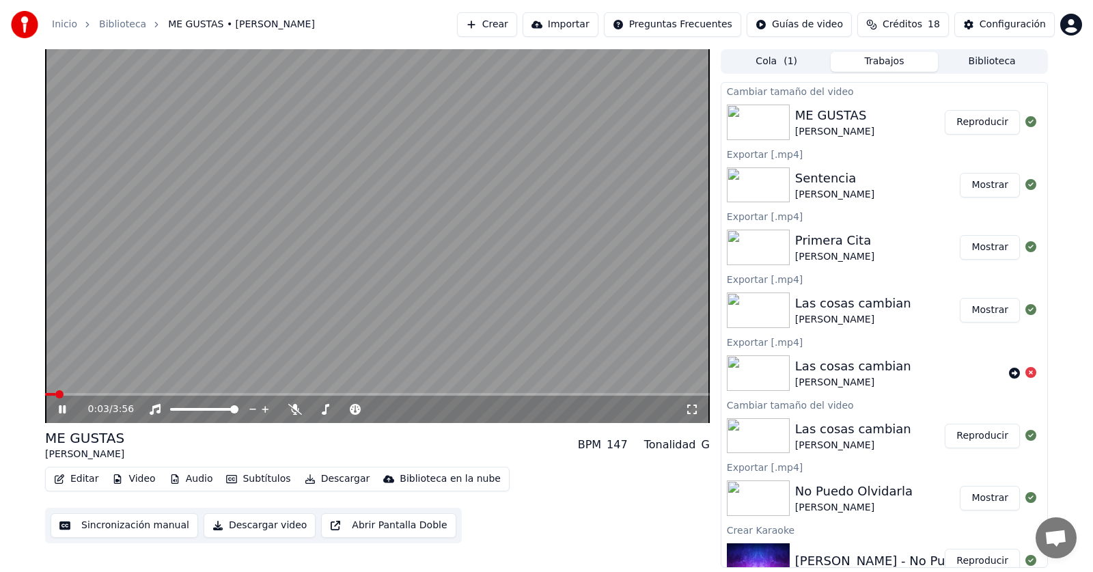
click at [92, 393] on span at bounding box center [377, 394] width 665 height 3
click at [250, 528] on button "Descargar video" at bounding box center [260, 525] width 112 height 25
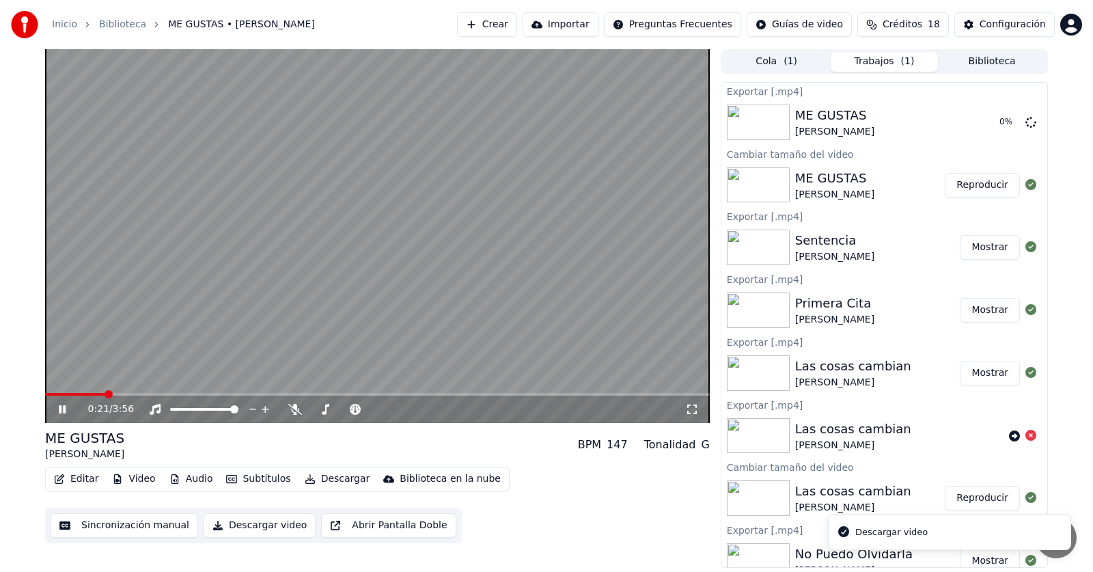
click at [62, 405] on icon at bounding box center [72, 409] width 32 height 11
click at [978, 125] on button "Mostrar" at bounding box center [990, 122] width 60 height 25
